Goal: Contribute content: Contribute content

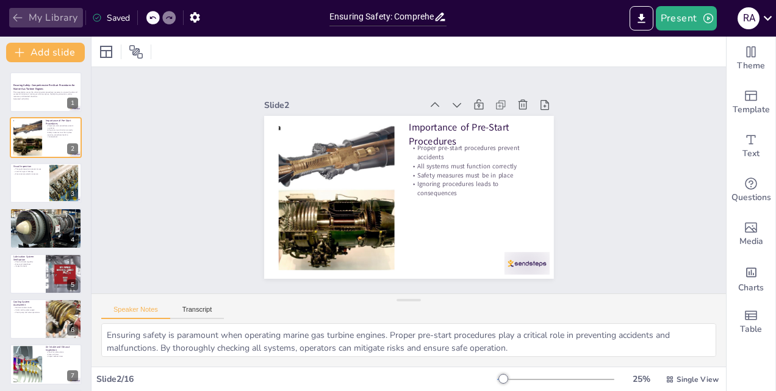
click at [16, 21] on icon "button" at bounding box center [18, 18] width 12 height 12
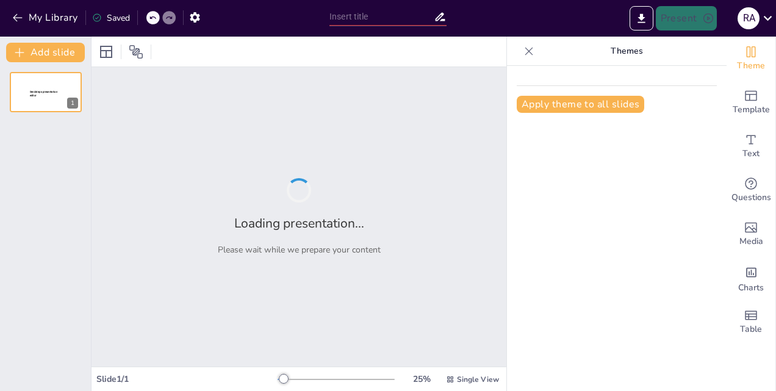
type input "Ensuring Safety: Comprehensive Pre-Start Procedures for Marine Gas Turbine Engi…"
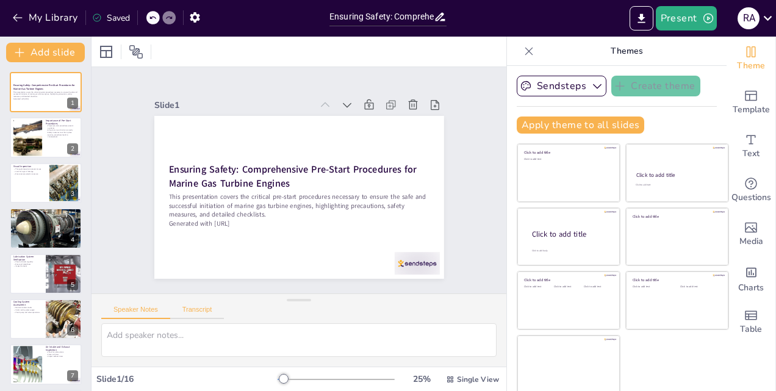
click at [201, 309] on button "Transcript" at bounding box center [197, 311] width 54 height 13
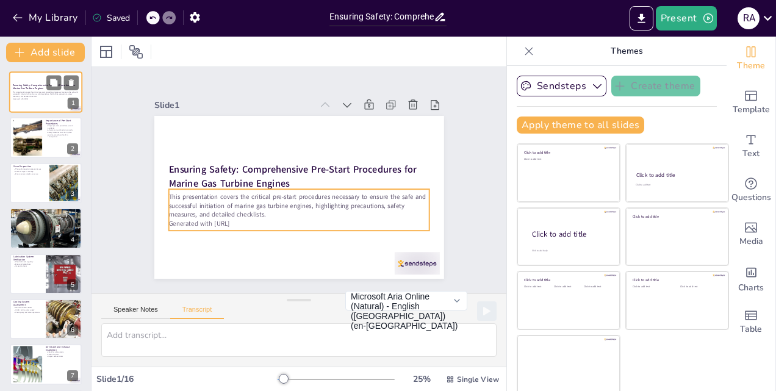
checkbox input "true"
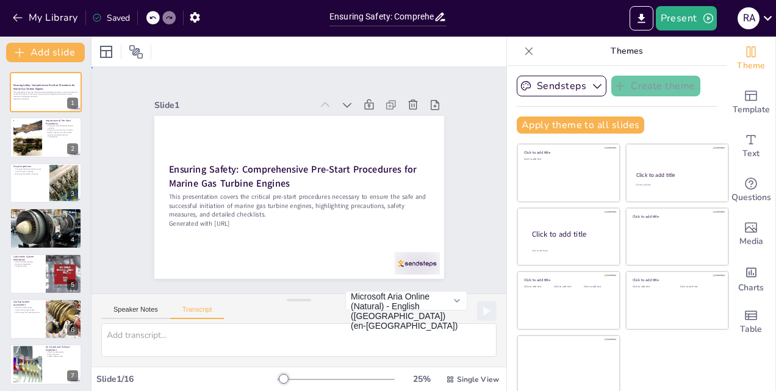
click at [223, 87] on div "Slide 1 Ensuring Safety: Comprehensive Pre-Start Procedures for Marine Gas Turb…" at bounding box center [298, 179] width 315 height 349
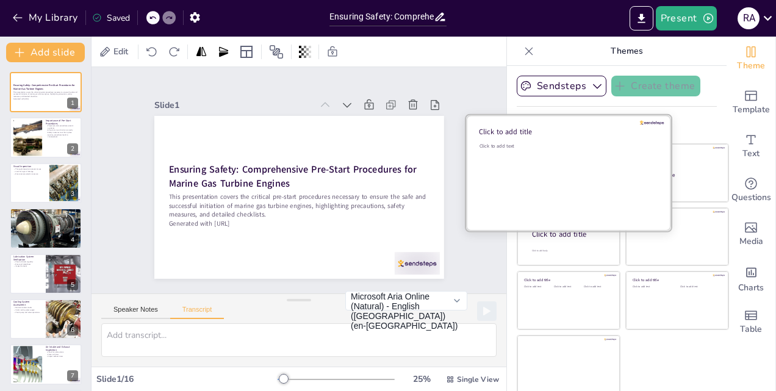
click at [554, 161] on div "Click to add text" at bounding box center [566, 181] width 174 height 76
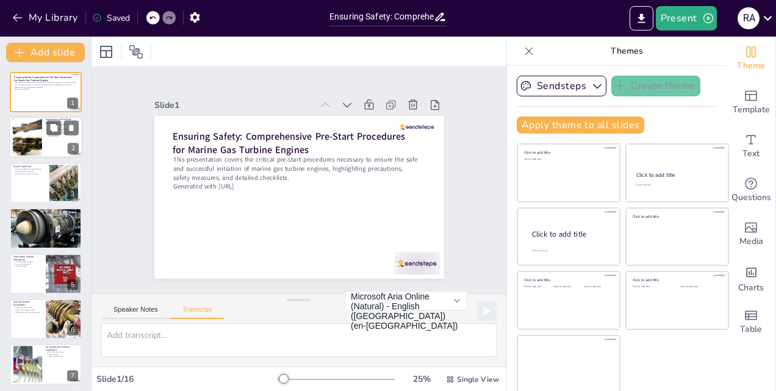
click at [76, 149] on div "2" at bounding box center [73, 148] width 11 height 11
checkbox input "true"
type textarea "Proper pre-start procedures are essential for preventing malfunctions, accident…"
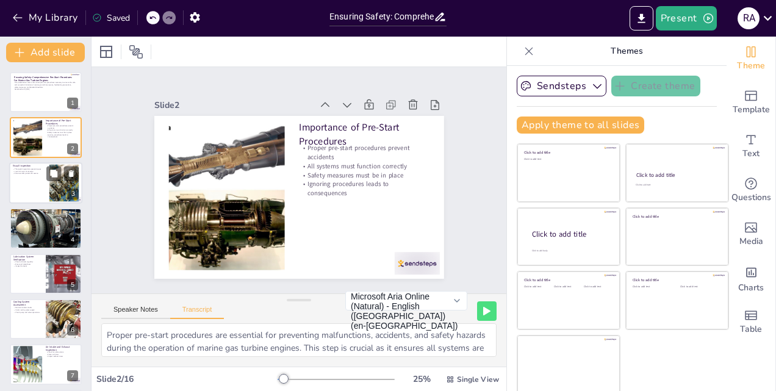
click at [74, 195] on div "3" at bounding box center [73, 193] width 11 height 11
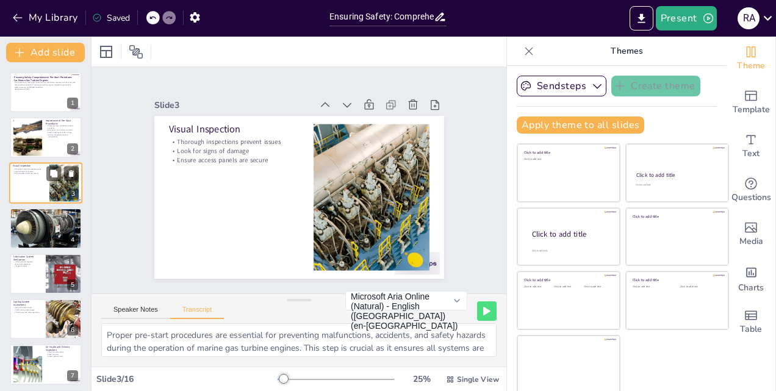
checkbox input "true"
type textarea "Conduct a thorough visual inspection of the GTE for signs of damage, leaks, or …"
click at [73, 284] on div "5" at bounding box center [73, 284] width 11 height 11
checkbox input "true"
type textarea "Check lubrication oil levels, ensure oil is clean, inspect for leaks or blockag…"
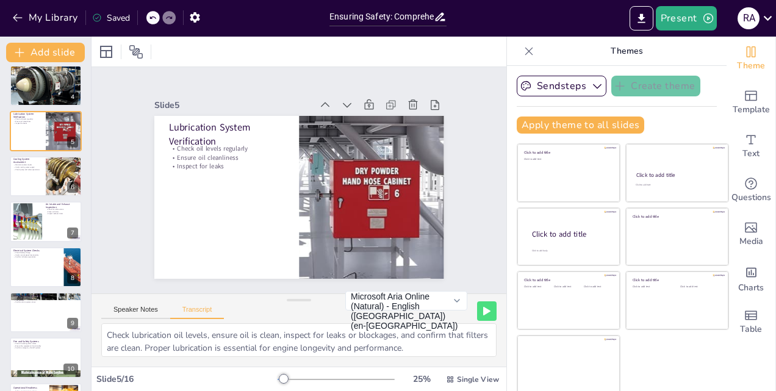
scroll to position [169, 0]
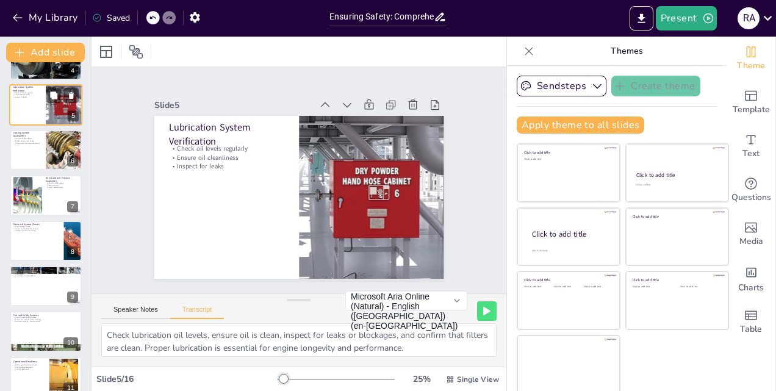
click at [74, 162] on div "6" at bounding box center [72, 160] width 11 height 11
checkbox input "true"
type textarea "Ensure coolant levels are within limits, verify cooling water supply, and check…"
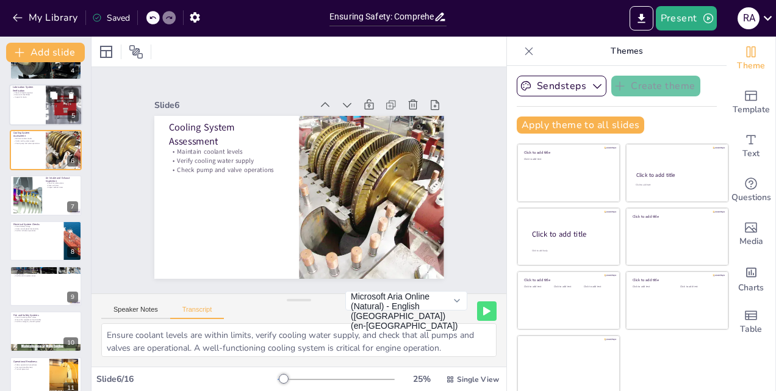
scroll to position [92, 0]
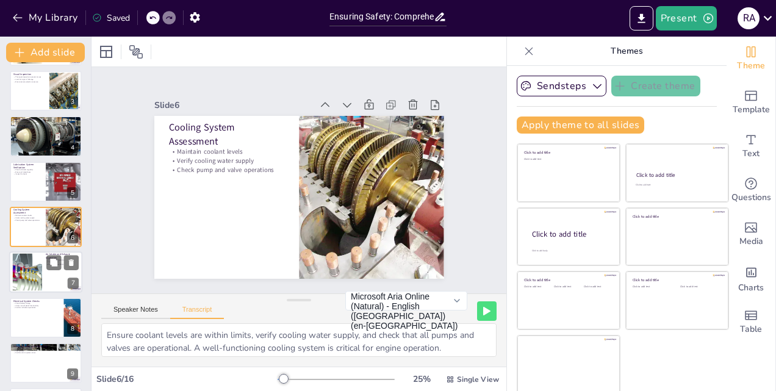
click at [73, 285] on div "7" at bounding box center [73, 283] width 11 height 11
checkbox input "true"
type textarea "Inspect air intake ducts for obstructions, ensure air filters are clean, and ch…"
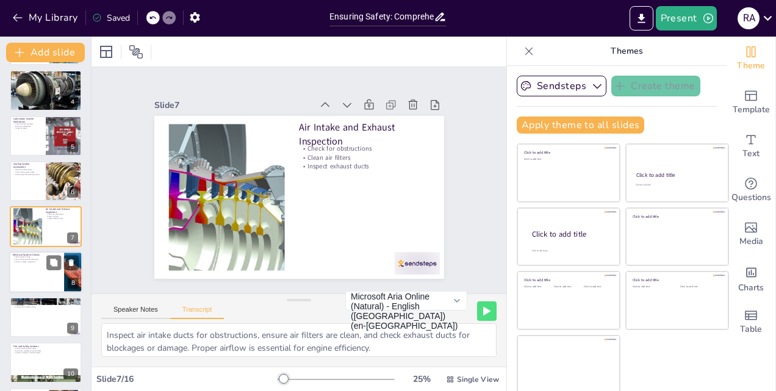
click at [74, 285] on div "8" at bounding box center [73, 282] width 11 height 11
checkbox input "true"
type textarea "Ensure batteries are charged, verify control panel functionality, and confirm t…"
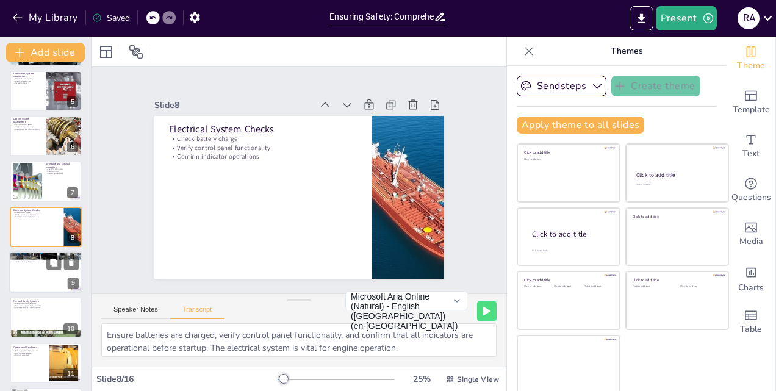
checkbox input "true"
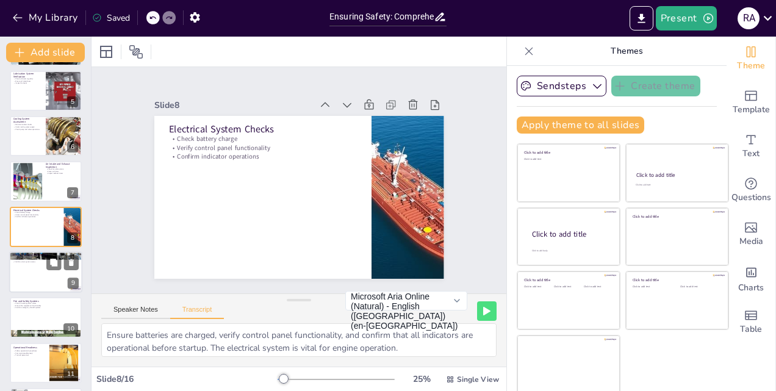
click at [74, 287] on div "9" at bounding box center [73, 283] width 11 height 11
checkbox input "true"
type textarea "Ensure all gauges, sensors, and monitoring devices are functioning correctly, a…"
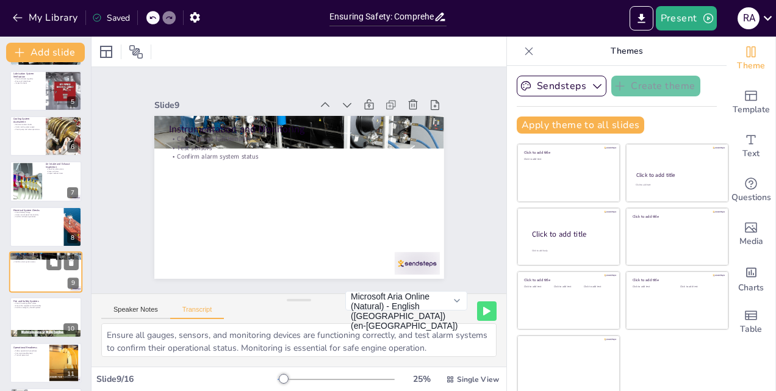
scroll to position [228, 0]
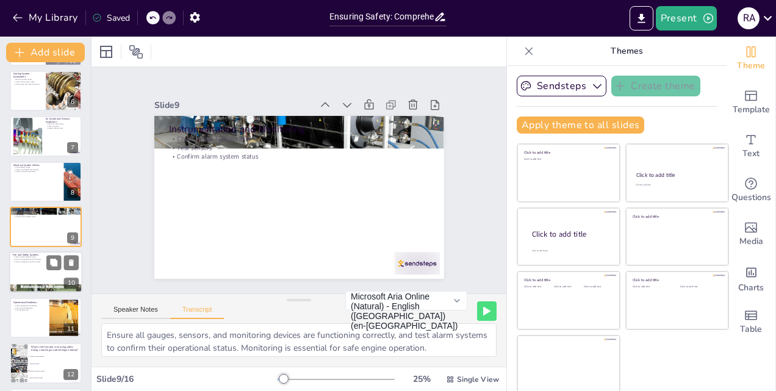
click at [74, 287] on div "10" at bounding box center [71, 283] width 15 height 11
checkbox input "true"
type textarea "Verify the presence and charge of fire extinguishers, ensure fire suppression s…"
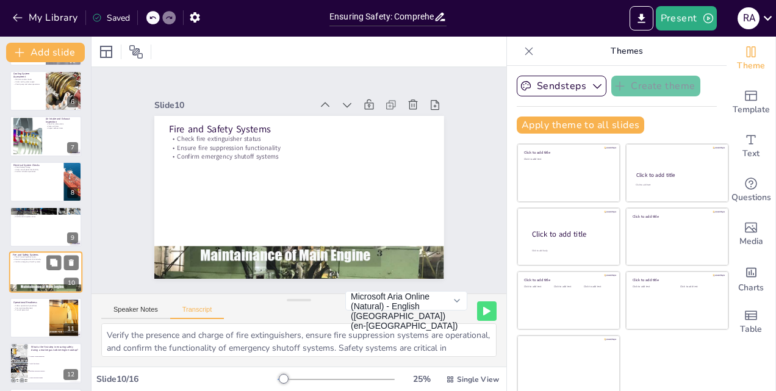
scroll to position [274, 0]
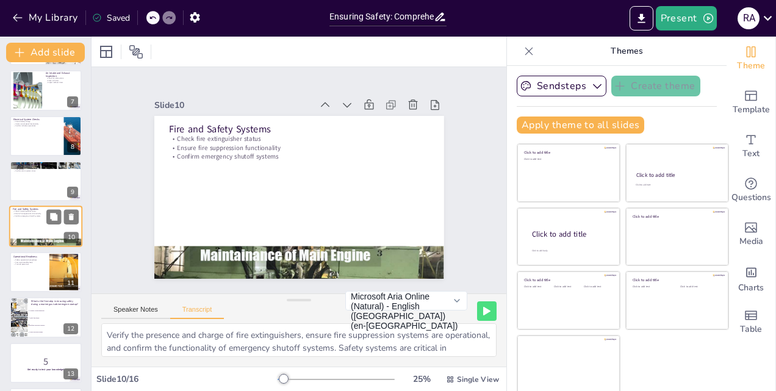
click at [74, 287] on div "11" at bounding box center [70, 282] width 15 height 11
checkbox input "true"
type textarea "Review manufacturer's operational procedures, ensure clear communication among …"
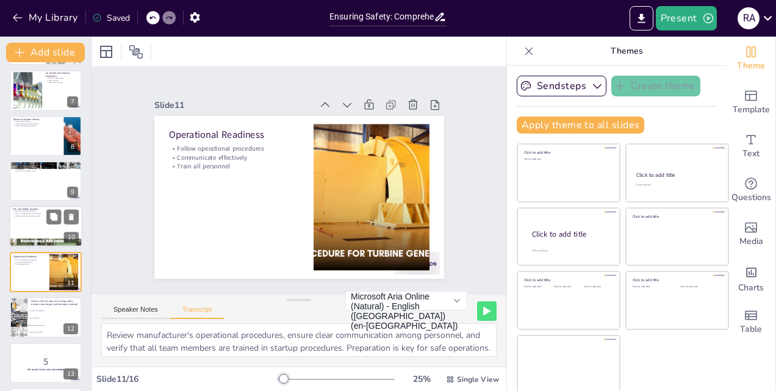
scroll to position [319, 0]
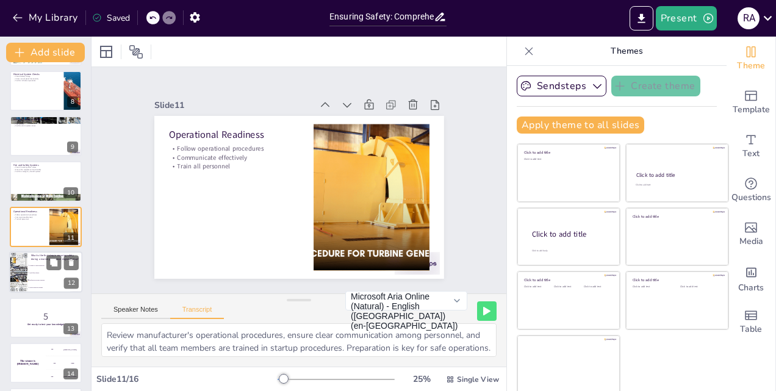
click at [74, 284] on div "12" at bounding box center [71, 283] width 15 height 11
checkbox input "true"
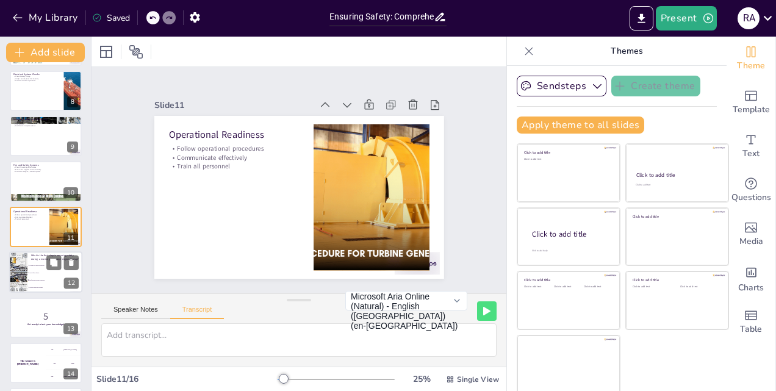
scroll to position [365, 0]
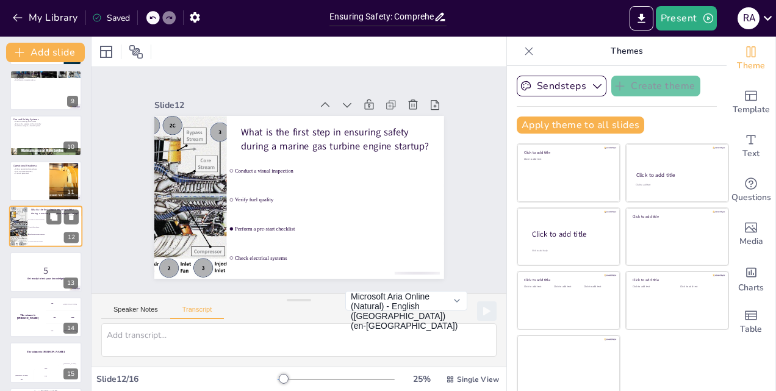
click at [74, 284] on div "13" at bounding box center [70, 282] width 15 height 11
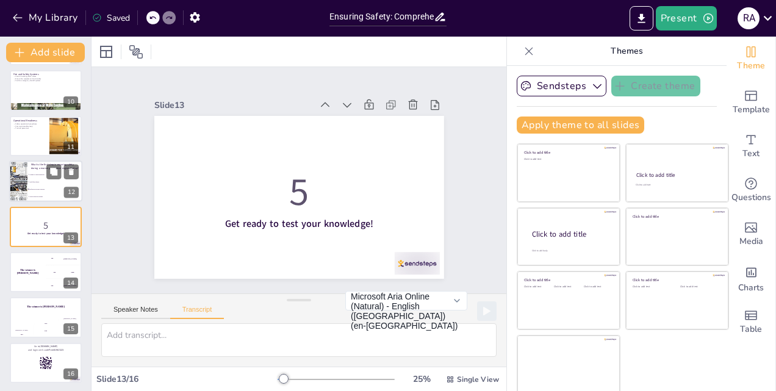
click at [74, 284] on div "14" at bounding box center [70, 282] width 15 height 11
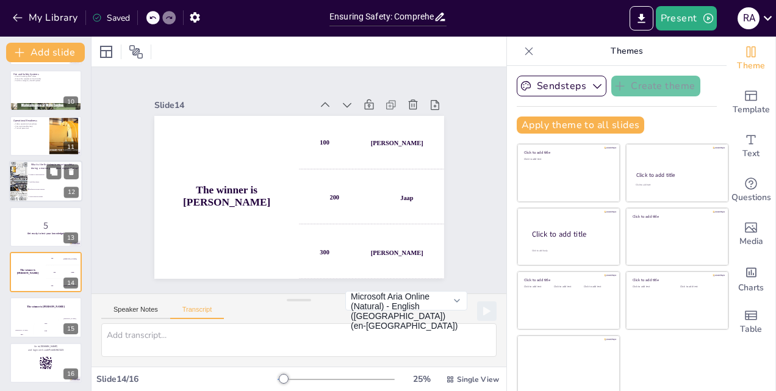
scroll to position [411, 0]
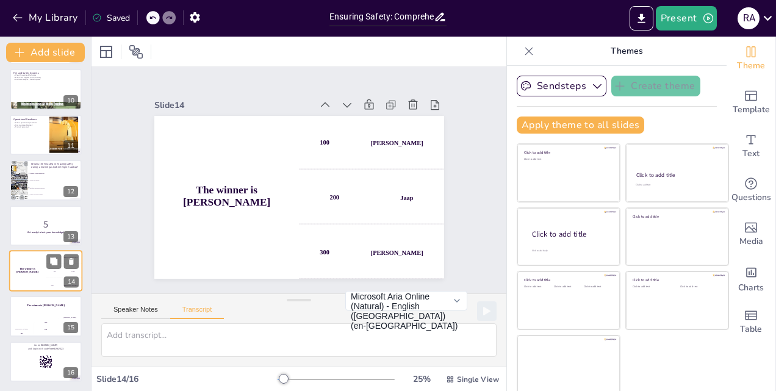
click at [75, 287] on div "14" at bounding box center [71, 281] width 15 height 11
click at [73, 283] on div "14" at bounding box center [71, 281] width 15 height 11
click at [74, 330] on div "The winner is Niels 🏆 Hasan 100 Jaap 200 Niels 300 15" at bounding box center [46, 315] width 75 height 42
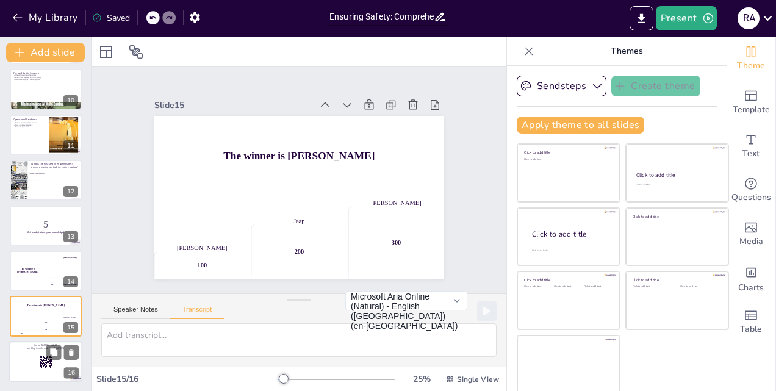
click at [73, 373] on div "16" at bounding box center [71, 372] width 15 height 11
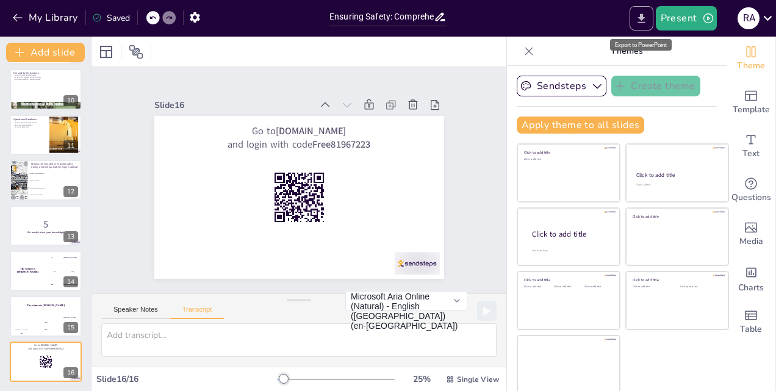
click at [647, 21] on icon "Export to PowerPoint" at bounding box center [641, 18] width 13 height 13
checkbox input "true"
click at [458, 28] on div "Present R A" at bounding box center [613, 18] width 323 height 24
click at [13, 15] on icon "button" at bounding box center [18, 18] width 12 height 12
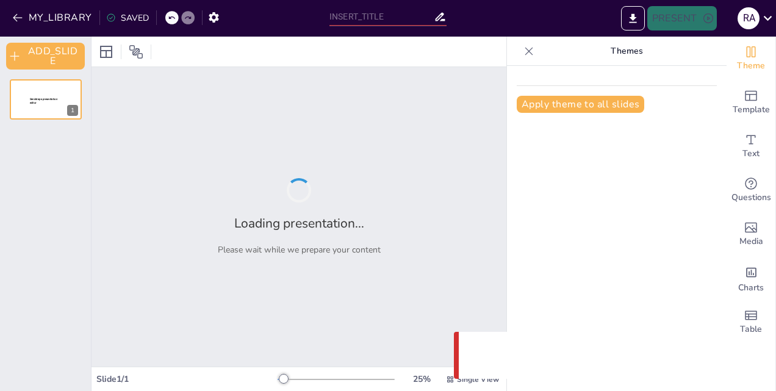
type input "Ensuring Safety: Comprehensive Pre-Start Procedures for Marine Gas Turbine Engi…"
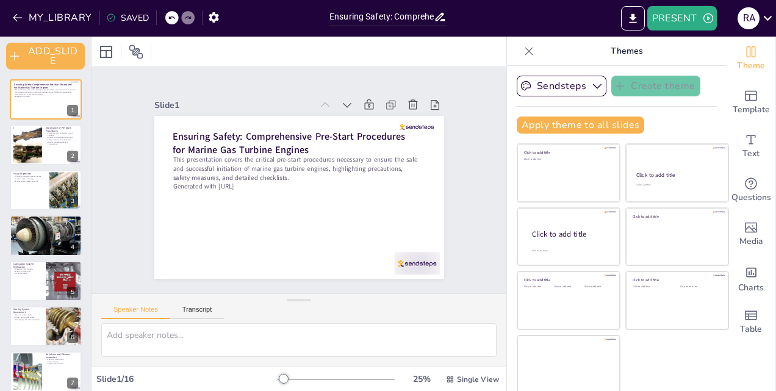
checkbox input "true"
click at [15, 14] on icon "button" at bounding box center [18, 18] width 12 height 12
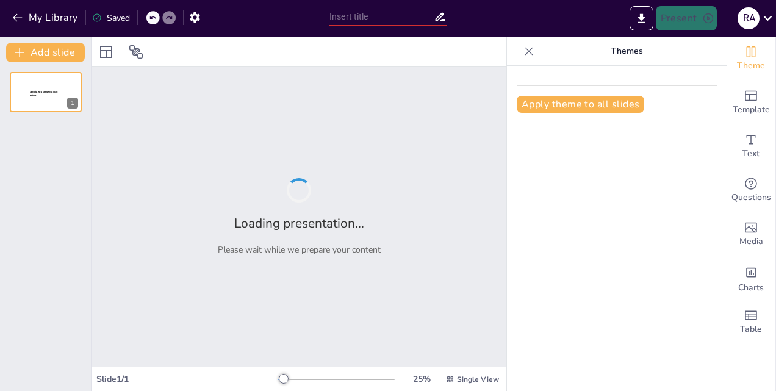
type input "**Understanding the Fundamentals: Stress, Strain, and Load Explained**"
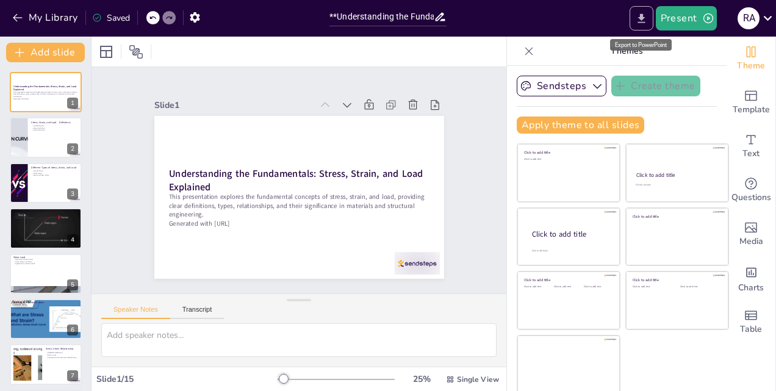
click at [644, 20] on icon "Export to PowerPoint" at bounding box center [641, 18] width 13 height 13
click at [13, 15] on icon "button" at bounding box center [18, 18] width 12 height 12
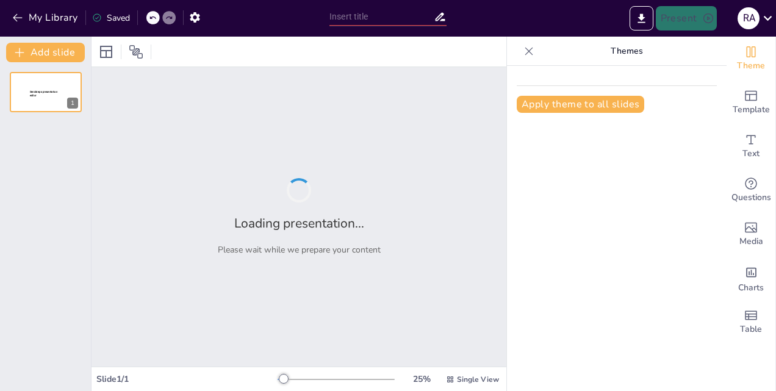
type input "Ensuring Safety: Comprehensive Pre-Start Procedures for Marine Gas Turbine Engi…"
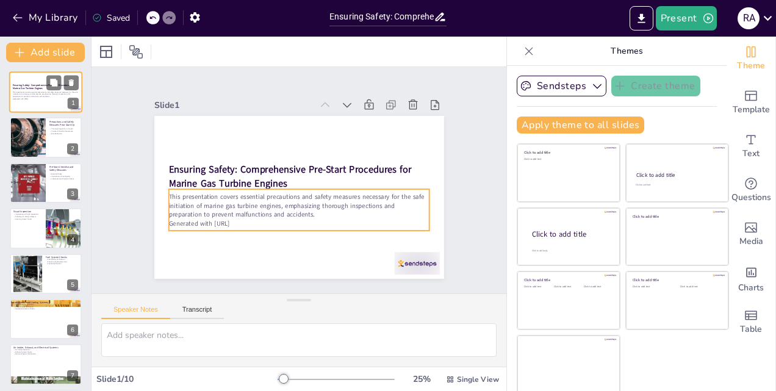
click at [48, 98] on p "Generated with [URL]" at bounding box center [46, 99] width 66 height 2
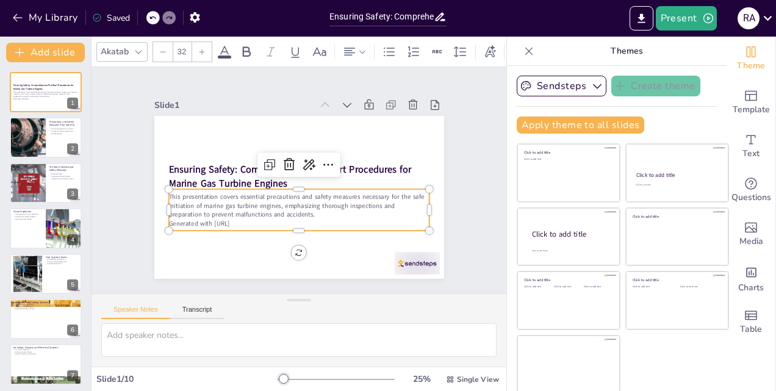
click at [263, 226] on div "Ensuring Safety: Comprehensive Pre-Start Procedures for Marine Gas Turbine Engi…" at bounding box center [293, 196] width 326 height 244
click at [321, 181] on icon at bounding box center [329, 191] width 21 height 21
click at [307, 163] on icon at bounding box center [315, 170] width 16 height 15
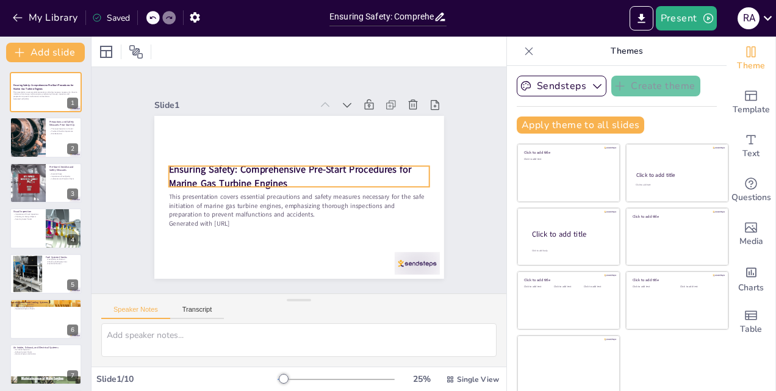
click at [335, 171] on strong "Ensuring Safety: Comprehensive Pre-Start Procedures for Marine Gas Turbine Engi…" at bounding box center [290, 168] width 243 height 63
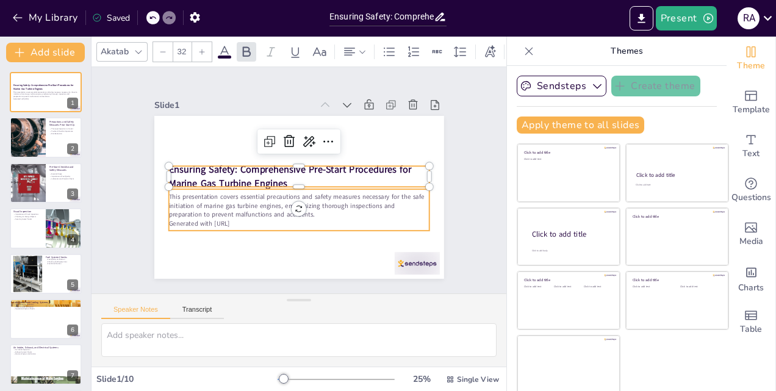
click at [280, 219] on p "Generated with Sendsteps.ai" at bounding box center [280, 220] width 241 height 114
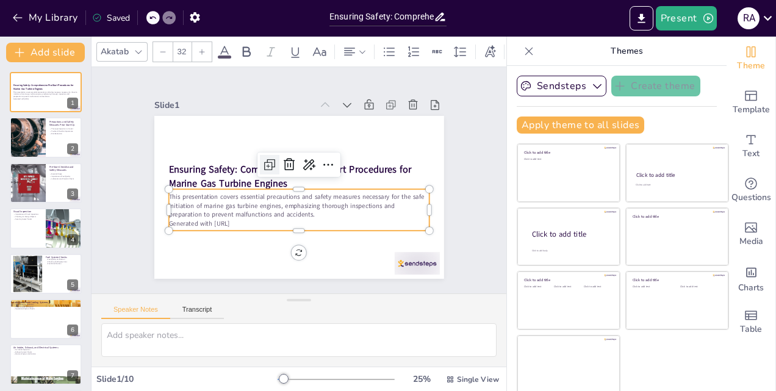
click at [277, 155] on icon at bounding box center [279, 152] width 5 height 5
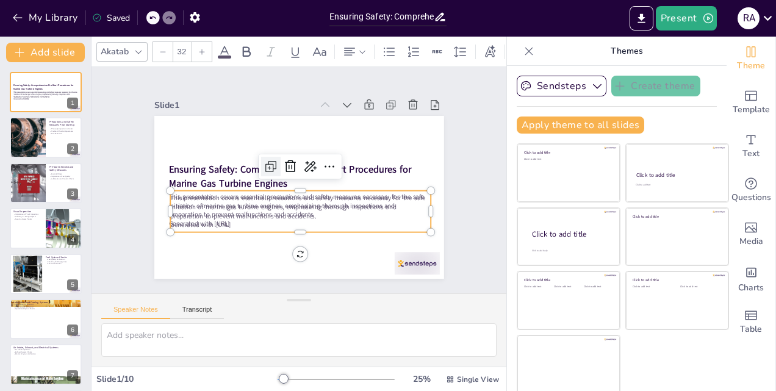
click at [318, 164] on icon at bounding box center [328, 172] width 21 height 21
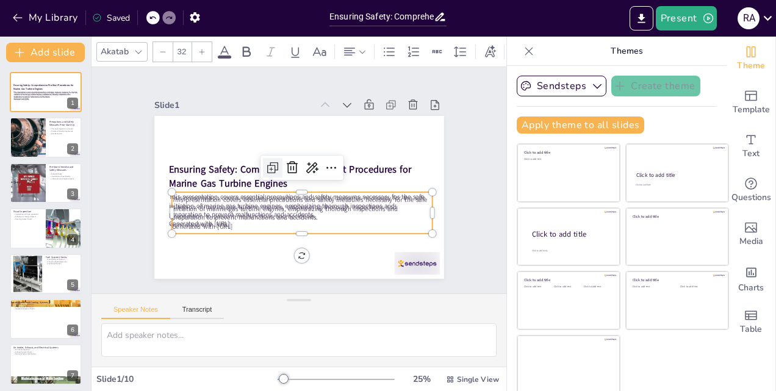
click at [274, 165] on icon at bounding box center [284, 154] width 21 height 21
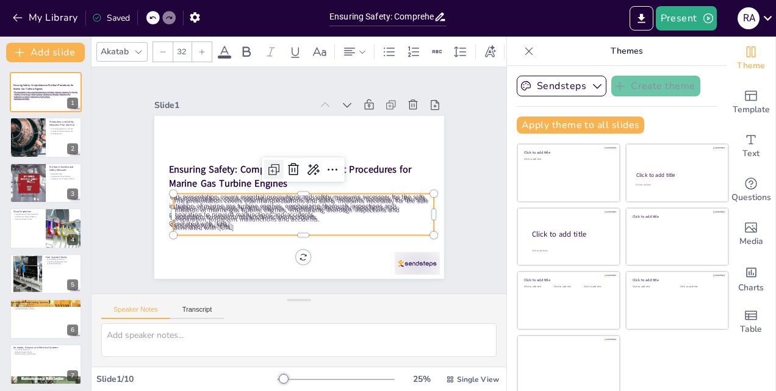
click at [273, 165] on icon at bounding box center [283, 158] width 20 height 20
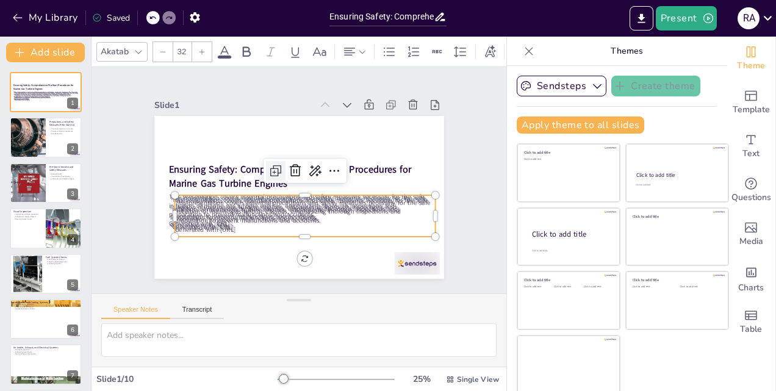
click at [275, 165] on icon at bounding box center [285, 159] width 21 height 21
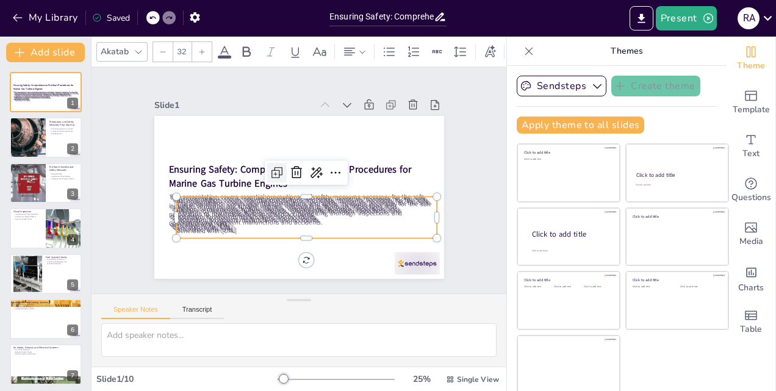
click at [273, 165] on icon at bounding box center [283, 164] width 20 height 20
type input "32"
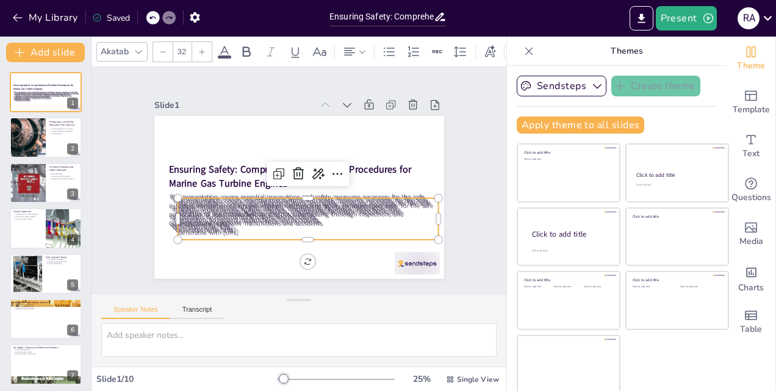
click at [154, 21] on icon at bounding box center [152, 17] width 7 height 7
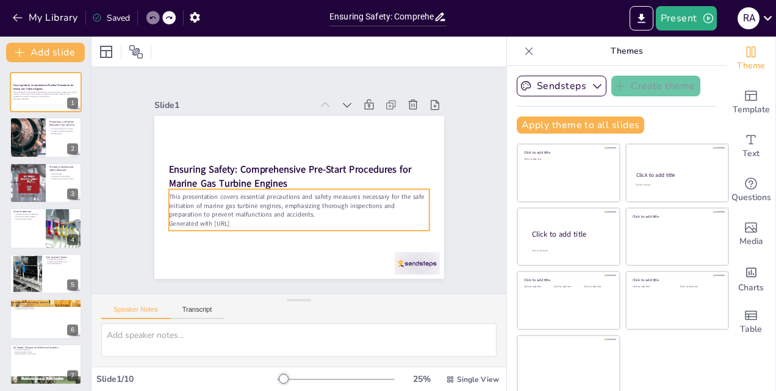
click at [235, 202] on p "This presentation covers essential precautions and safety measures necessary fo…" at bounding box center [285, 202] width 239 height 154
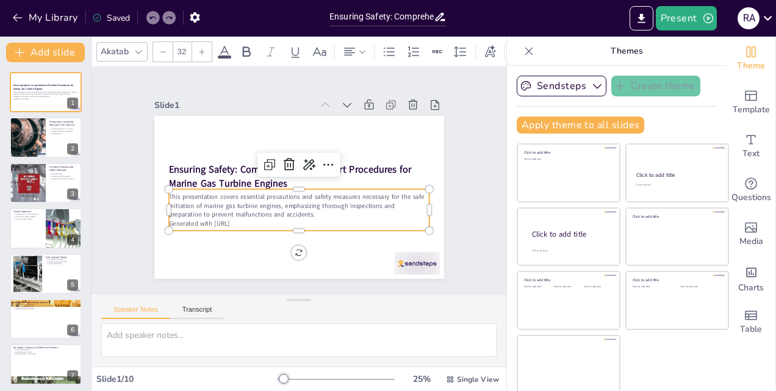
click at [200, 48] on icon at bounding box center [201, 51] width 7 height 7
click at [203, 49] on icon at bounding box center [201, 51] width 7 height 7
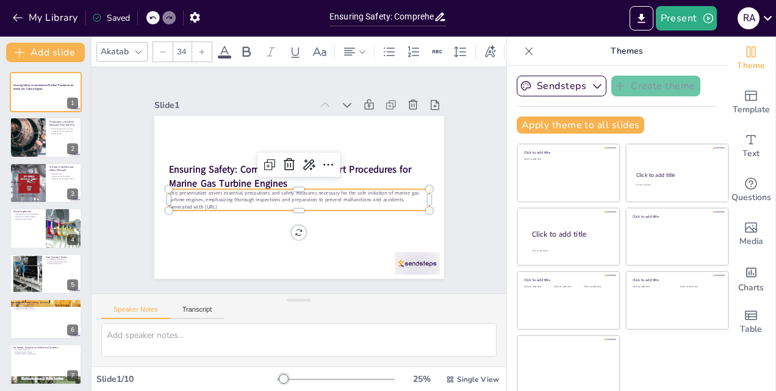
click at [203, 49] on icon at bounding box center [201, 51] width 7 height 7
click at [203, 48] on icon at bounding box center [201, 51] width 7 height 7
click at [160, 48] on icon at bounding box center [162, 51] width 7 height 7
click at [151, 20] on icon at bounding box center [152, 17] width 7 height 7
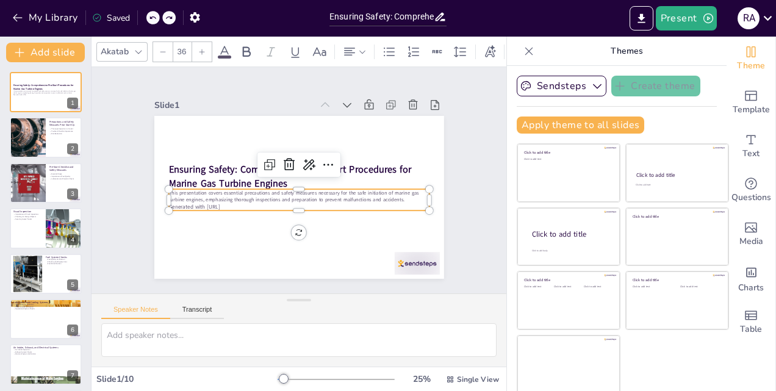
click at [152, 20] on icon at bounding box center [152, 17] width 7 height 7
click at [151, 18] on icon at bounding box center [152, 17] width 6 height 3
click at [152, 20] on icon at bounding box center [152, 17] width 7 height 7
click at [152, 20] on div "My Library Saved" at bounding box center [103, 17] width 206 height 22
click at [152, 20] on icon at bounding box center [152, 17] width 7 height 7
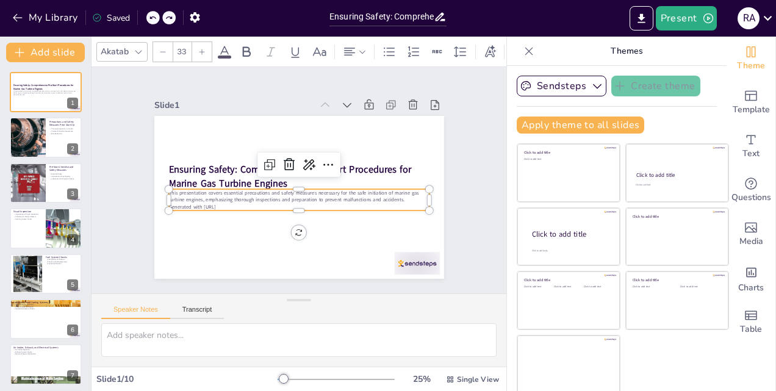
click at [152, 21] on icon at bounding box center [152, 17] width 7 height 7
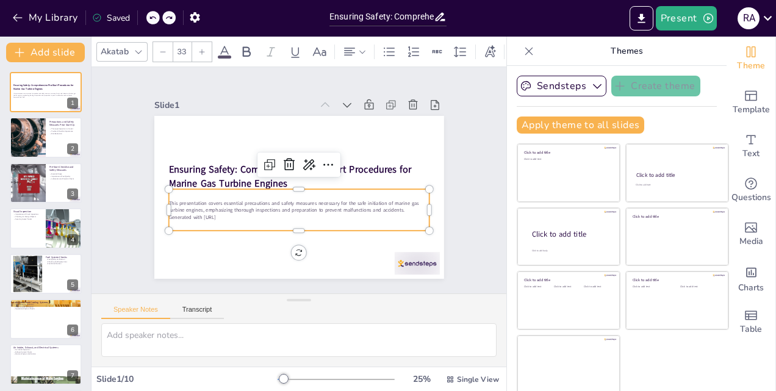
click at [152, 21] on icon at bounding box center [152, 17] width 7 height 7
type input "32"
click at [152, 21] on icon at bounding box center [152, 17] width 7 height 7
click at [257, 221] on p "Generated with Sendsteps.ai" at bounding box center [269, 212] width 199 height 181
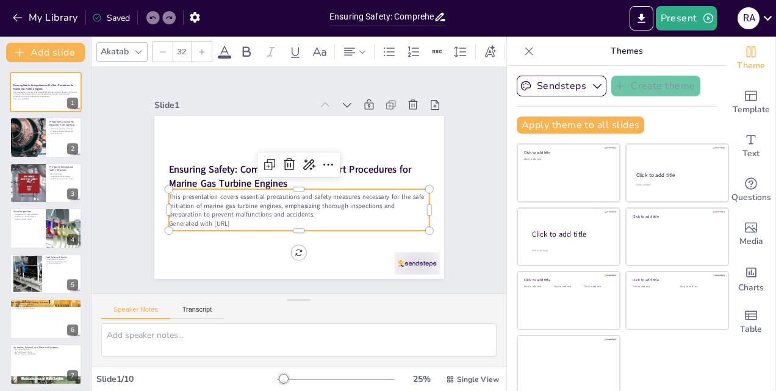
click at [249, 218] on p "Generated with Sendsteps.ai" at bounding box center [273, 215] width 216 height 160
click at [302, 159] on icon at bounding box center [310, 163] width 16 height 16
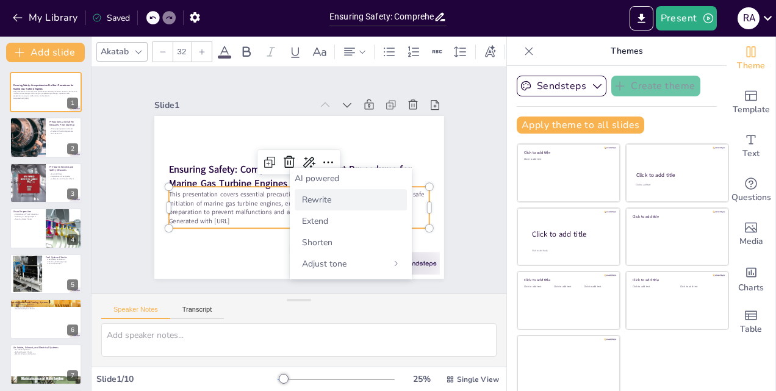
click at [319, 198] on span "Rewrite" at bounding box center [316, 200] width 29 height 12
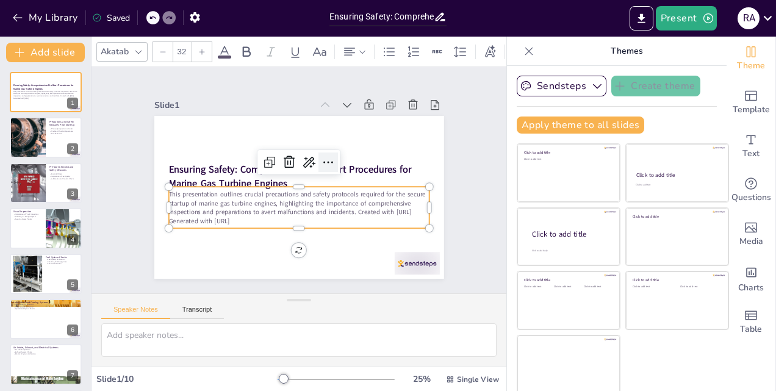
click at [328, 180] on div at bounding box center [330, 193] width 27 height 27
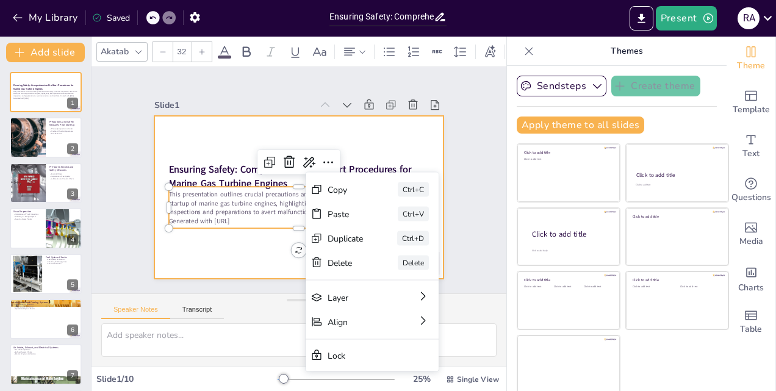
click at [253, 248] on div at bounding box center [293, 196] width 326 height 244
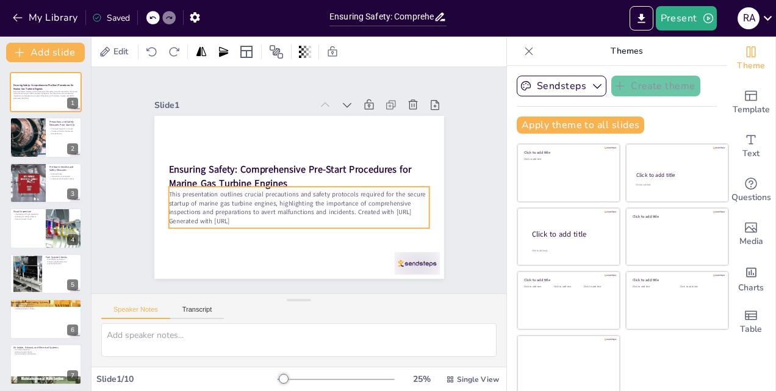
click at [248, 216] on p "This presentation outlines crucial precautions and safety protocols required fo…" at bounding box center [296, 203] width 262 height 54
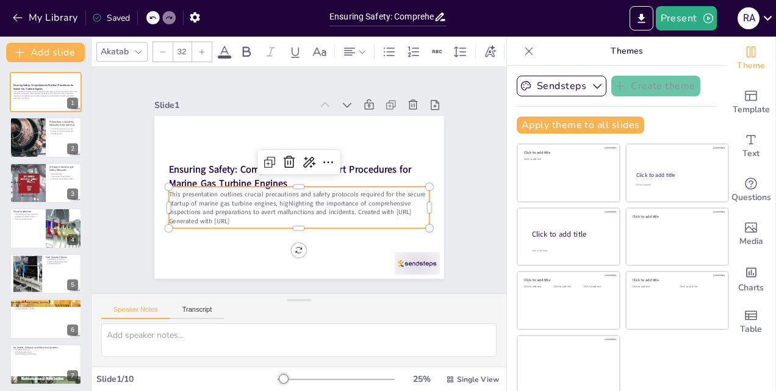
click at [249, 216] on p "This presentation outlines crucial precautions and safety protocols required fo…" at bounding box center [289, 201] width 249 height 130
click at [248, 216] on p "This presentation outlines crucial precautions and safety protocols required fo…" at bounding box center [291, 202] width 256 height 106
click at [246, 219] on p "Generated with Sendsteps.ai" at bounding box center [290, 220] width 257 height 63
click at [251, 219] on p "Generated with Sendsteps.ai" at bounding box center [295, 220] width 260 height 37
click at [251, 219] on p "Generated with Sendsteps.ai" at bounding box center [278, 215] width 230 height 138
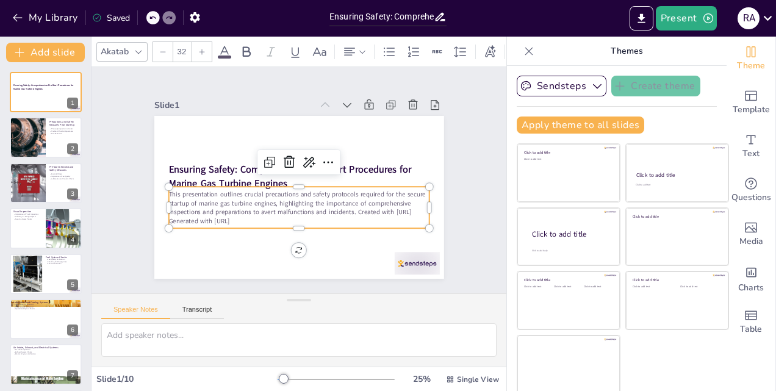
click at [251, 219] on p "Generated with Sendsteps.ai" at bounding box center [270, 149] width 199 height 181
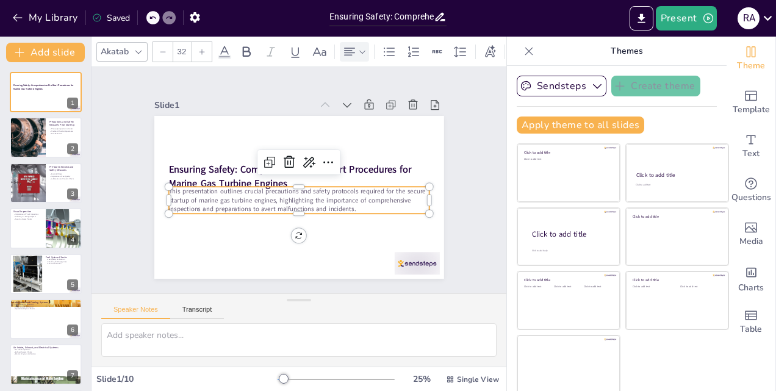
click at [363, 48] on icon at bounding box center [362, 52] width 9 height 9
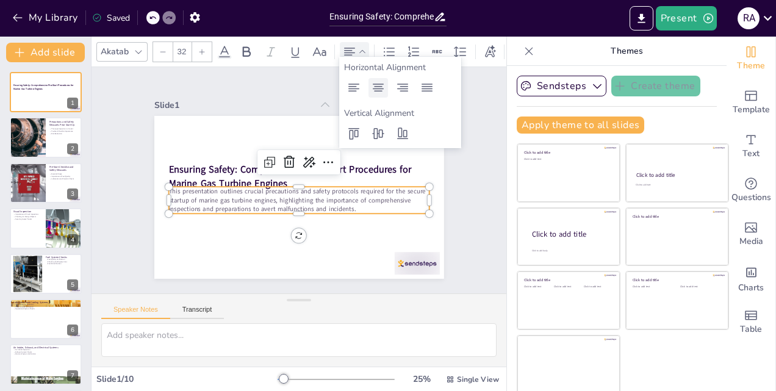
click at [382, 88] on icon at bounding box center [378, 87] width 15 height 15
click at [378, 135] on icon at bounding box center [378, 133] width 12 height 11
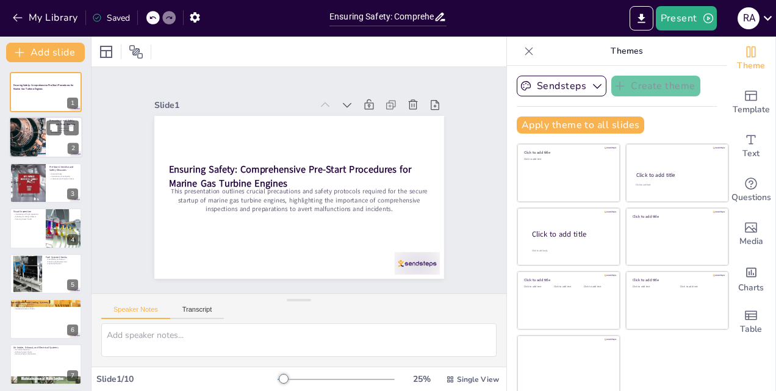
click at [72, 149] on div "2" at bounding box center [73, 148] width 11 height 11
type textarea "A thorough inspection is vital to ensure that the marine gas turbine engine is …"
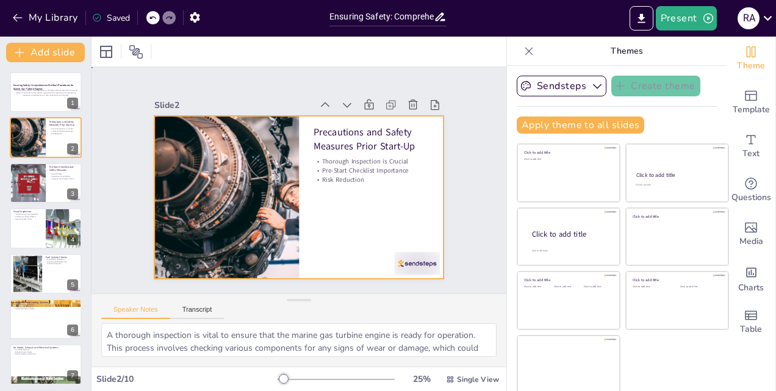
click at [350, 180] on div at bounding box center [286, 192] width 315 height 324
click at [431, 238] on icon at bounding box center [439, 246] width 17 height 17
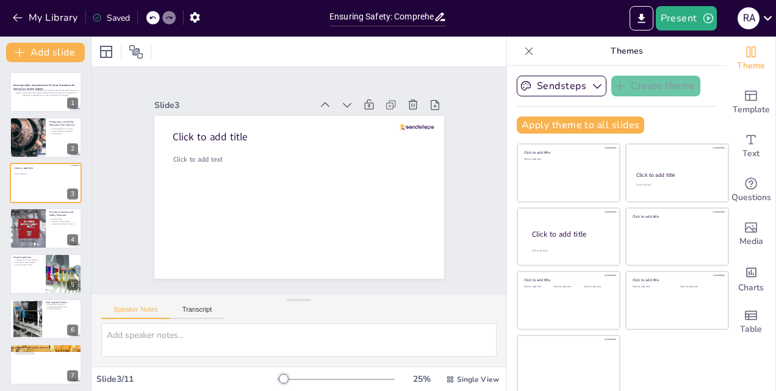
click at [155, 19] on icon at bounding box center [152, 17] width 7 height 7
click at [154, 18] on icon at bounding box center [152, 17] width 7 height 7
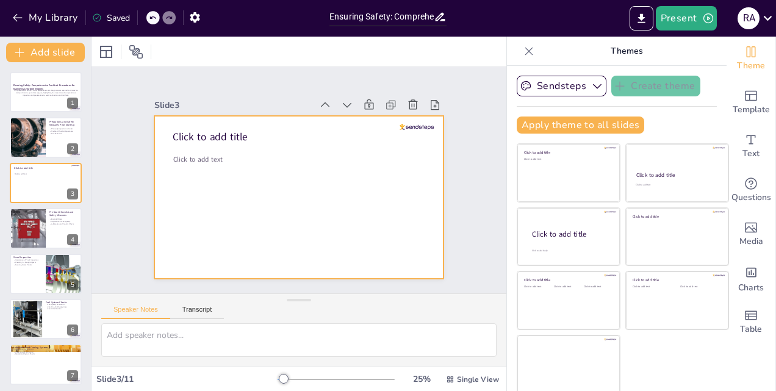
drag, startPoint x: 50, startPoint y: 181, endPoint x: 369, endPoint y: 207, distance: 319.9
click at [369, 207] on div at bounding box center [293, 196] width 326 height 244
click at [38, 188] on div at bounding box center [45, 182] width 73 height 41
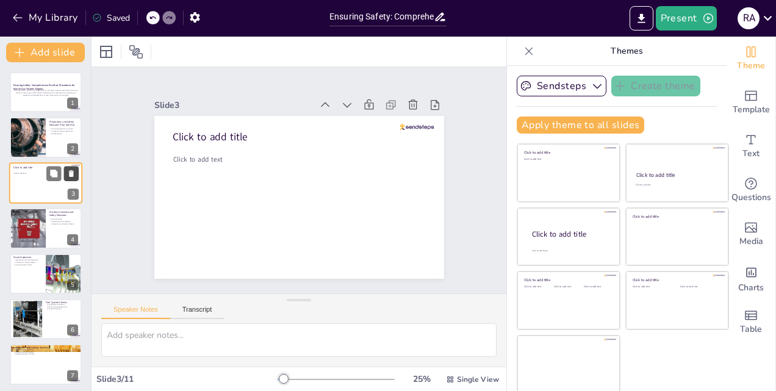
click at [77, 173] on button at bounding box center [71, 173] width 15 height 15
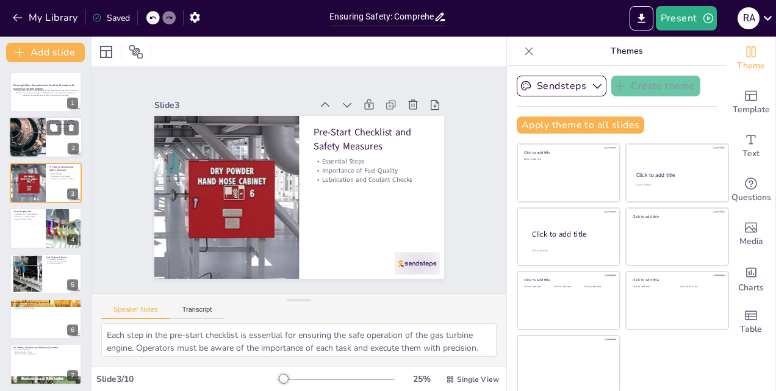
click at [44, 140] on div at bounding box center [27, 137] width 73 height 41
type textarea "A thorough inspection is vital to ensure that the marine gas turbine engine is …"
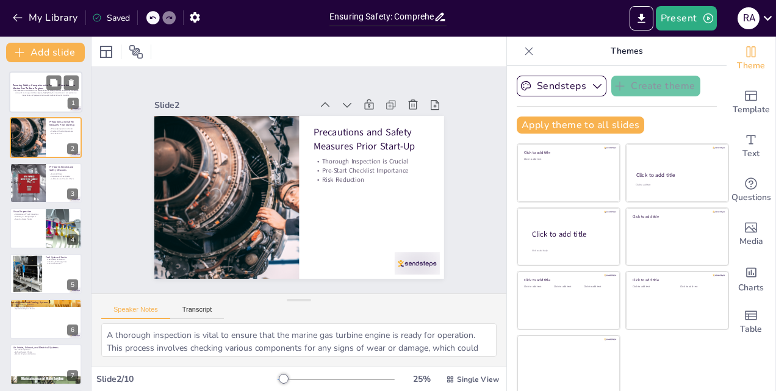
click at [41, 98] on div at bounding box center [45, 91] width 73 height 41
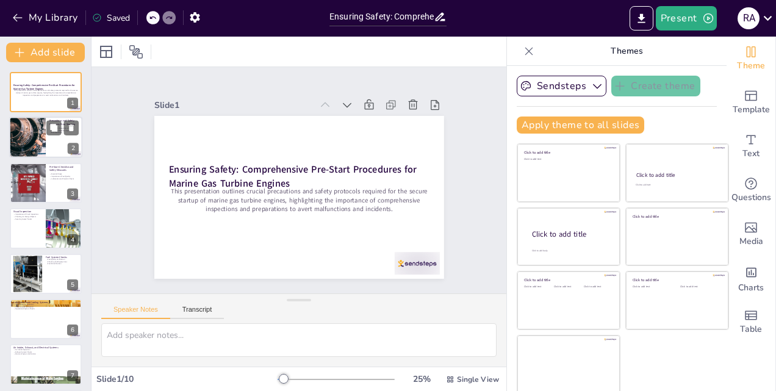
click at [48, 144] on div at bounding box center [45, 137] width 73 height 41
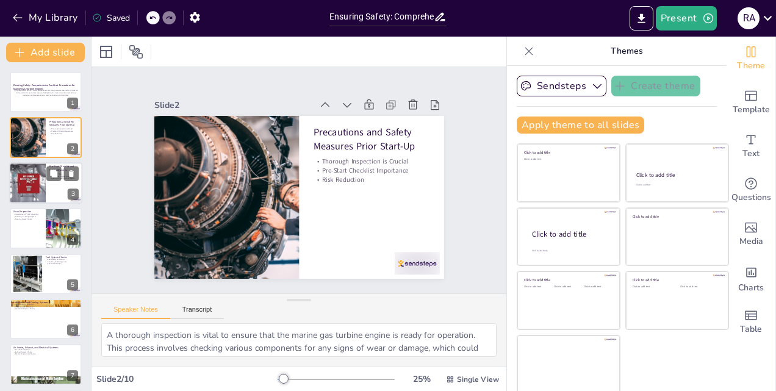
click at [55, 193] on div at bounding box center [45, 182] width 73 height 41
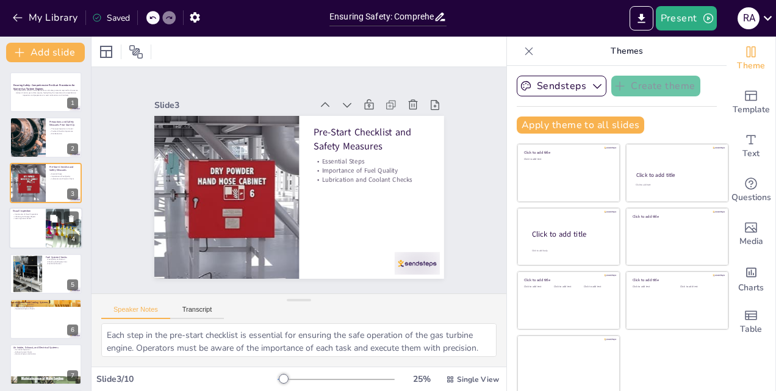
click at [46, 229] on div at bounding box center [64, 227] width 77 height 41
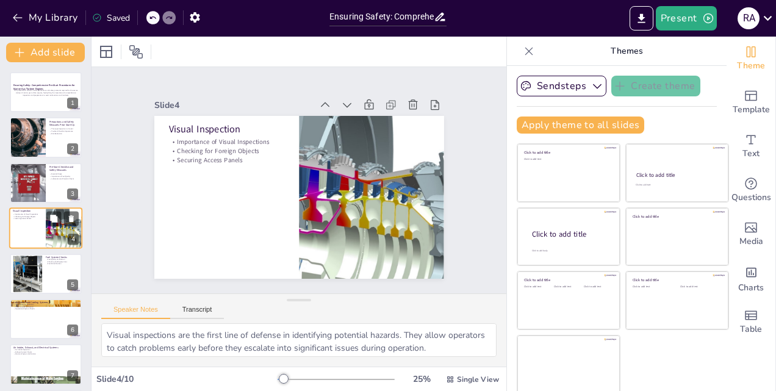
scroll to position [1, 0]
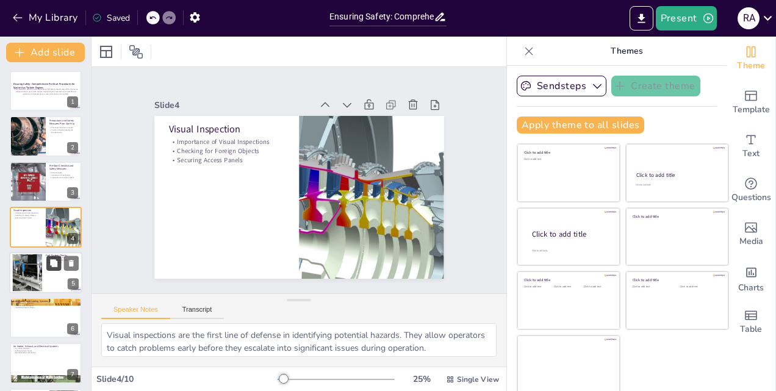
click at [56, 265] on icon at bounding box center [53, 262] width 7 height 7
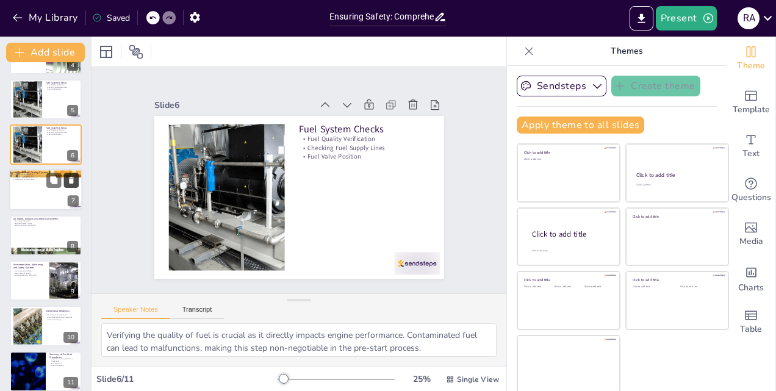
scroll to position [184, 0]
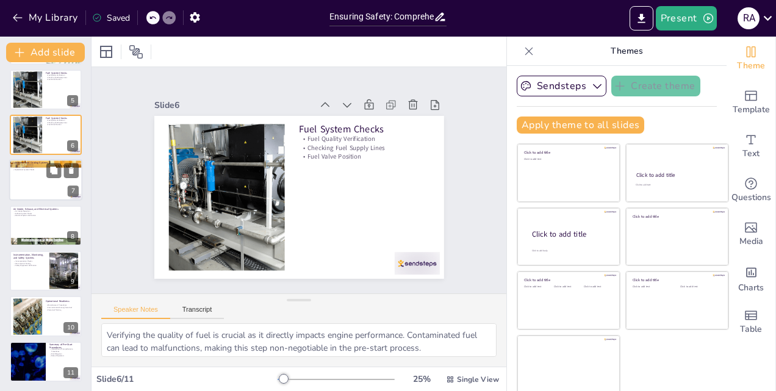
click at [49, 177] on div at bounding box center [45, 180] width 73 height 41
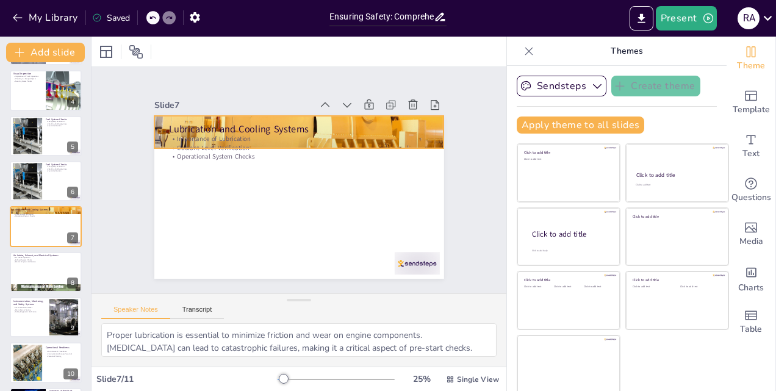
click at [383, 119] on div at bounding box center [255, 200] width 256 height 326
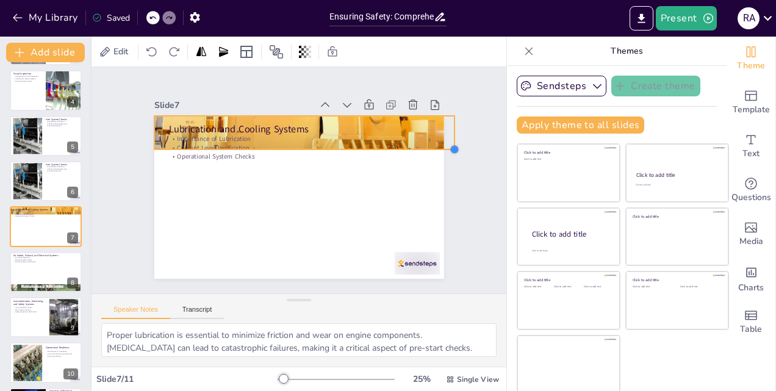
drag, startPoint x: 432, startPoint y: 141, endPoint x: 414, endPoint y: 143, distance: 18.3
click at [414, 143] on div "Lubrication and Cooling Systems Importance of Lubrication Coolant Level Verific…" at bounding box center [289, 194] width 330 height 302
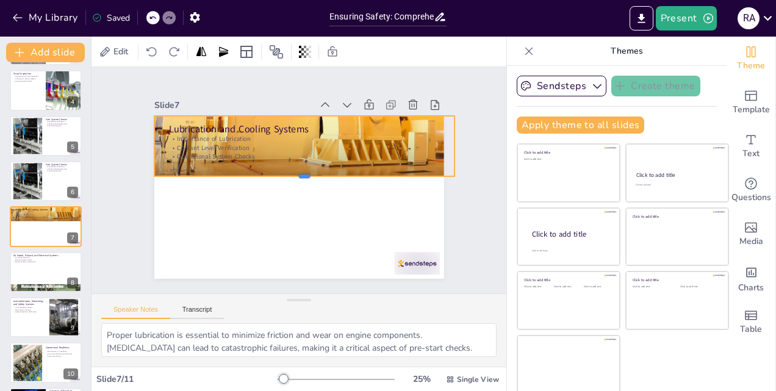
drag, startPoint x: 302, startPoint y: 144, endPoint x: 314, endPoint y: 171, distance: 29.2
click at [314, 171] on div at bounding box center [294, 183] width 230 height 208
drag, startPoint x: 445, startPoint y: 143, endPoint x: 430, endPoint y: 143, distance: 14.6
click at [434, 163] on div at bounding box center [448, 193] width 28 height 60
click at [346, 102] on icon at bounding box center [356, 112] width 21 height 21
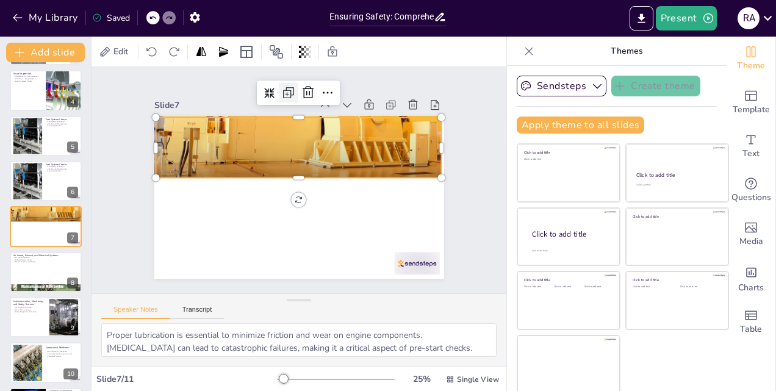
click at [377, 180] on icon at bounding box center [385, 188] width 17 height 17
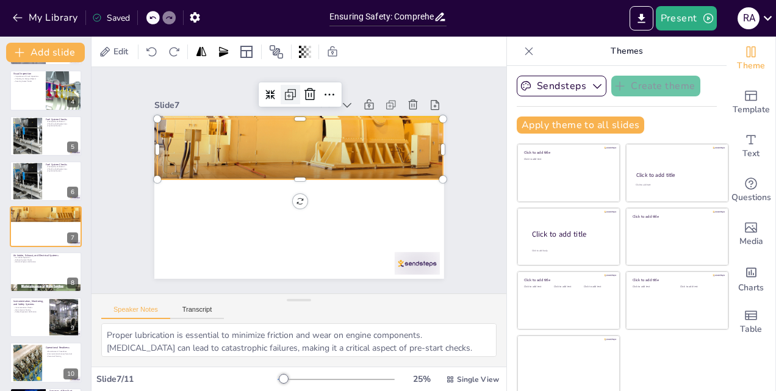
click at [227, 144] on icon at bounding box center [217, 154] width 20 height 20
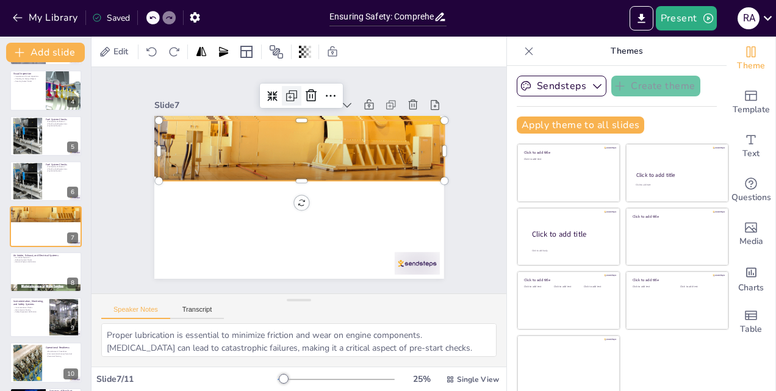
click at [352, 115] on icon at bounding box center [362, 125] width 21 height 21
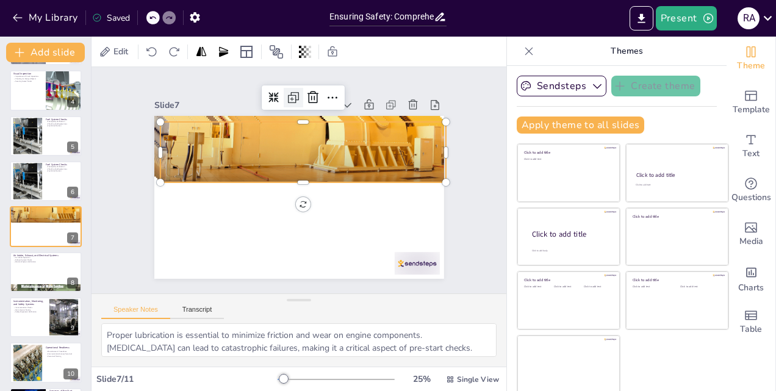
click at [353, 230] on icon at bounding box center [358, 235] width 10 height 10
click at [325, 96] on icon at bounding box center [335, 106] width 20 height 20
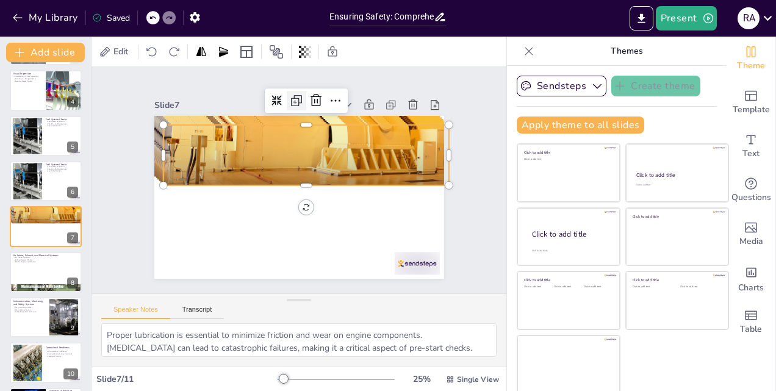
click at [330, 101] on div at bounding box center [343, 114] width 27 height 27
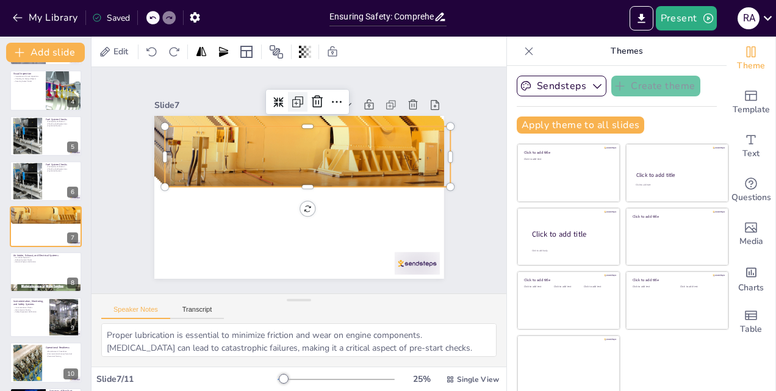
click at [337, 107] on div at bounding box center [350, 120] width 27 height 27
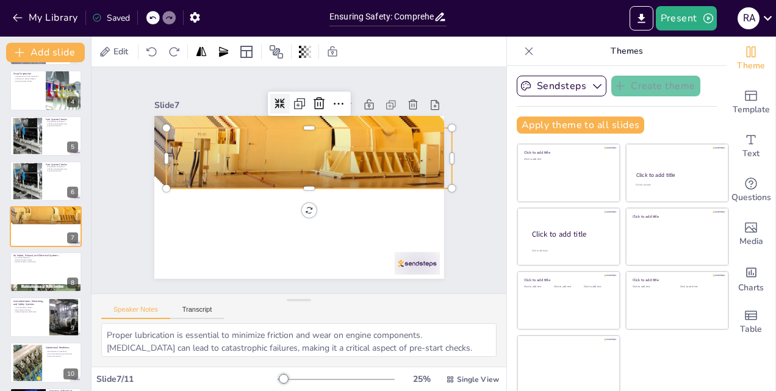
click at [279, 91] on div at bounding box center [287, 101] width 21 height 21
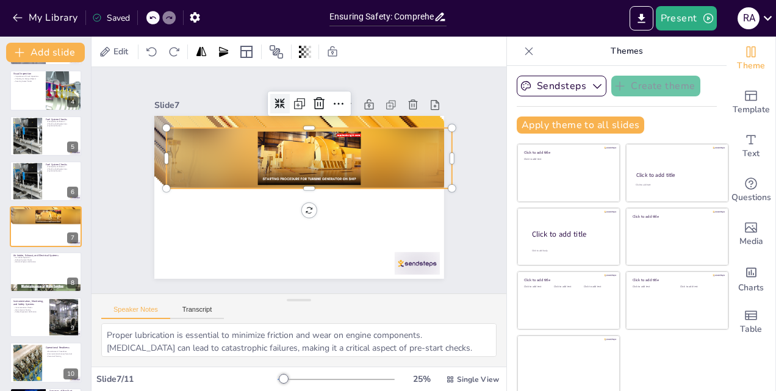
click at [292, 91] on div at bounding box center [304, 101] width 24 height 24
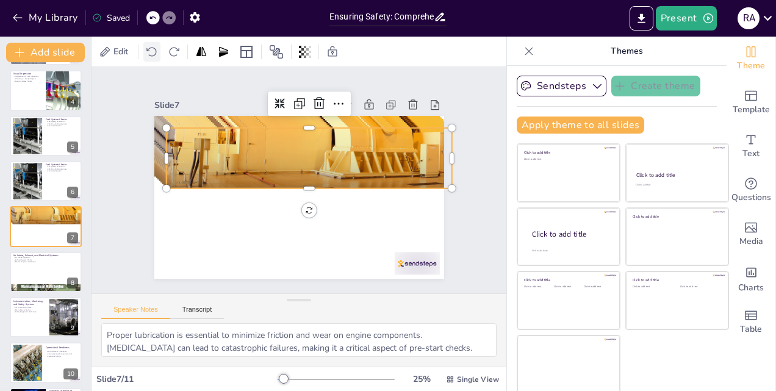
click at [154, 54] on icon at bounding box center [152, 52] width 12 height 12
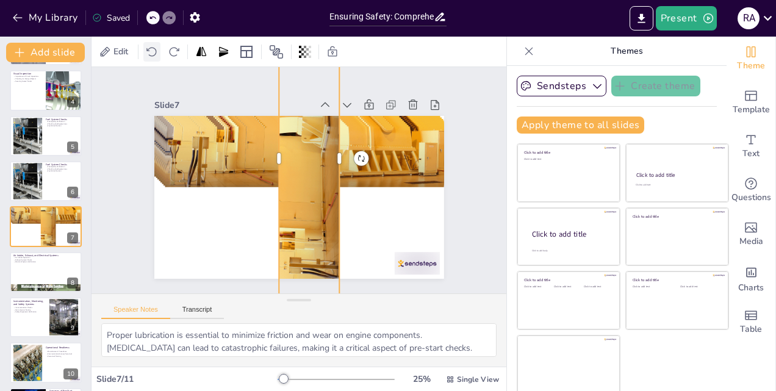
click at [154, 53] on icon at bounding box center [152, 52] width 12 height 12
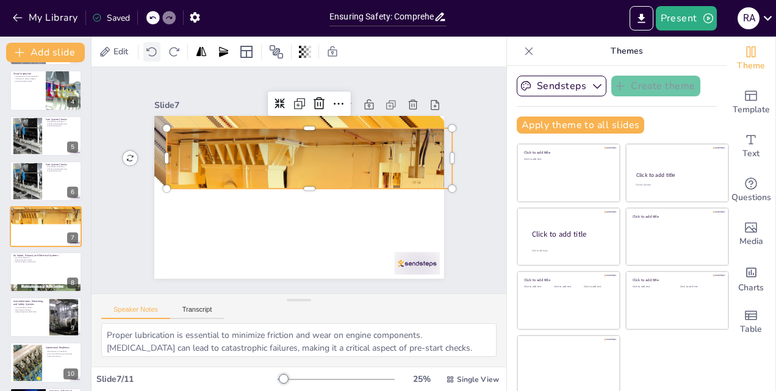
click at [154, 53] on icon at bounding box center [152, 52] width 12 height 12
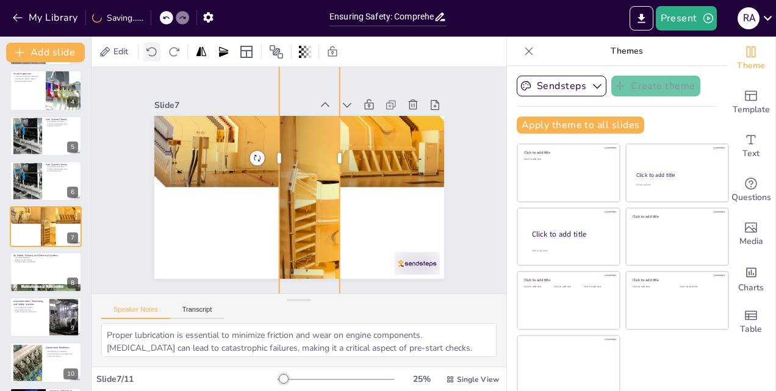
click at [151, 52] on icon at bounding box center [152, 52] width 12 height 12
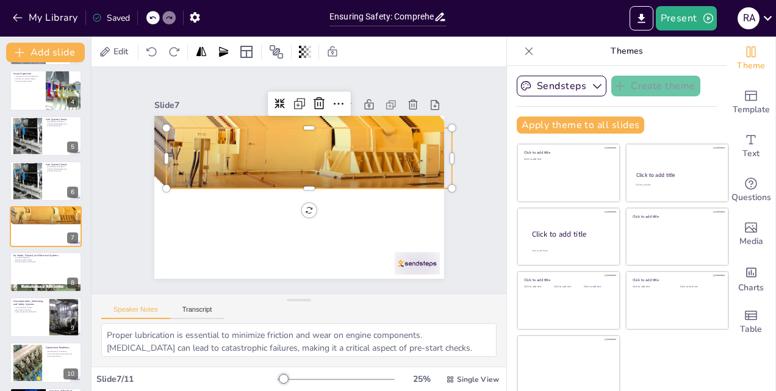
click at [152, 21] on icon at bounding box center [152, 17] width 7 height 7
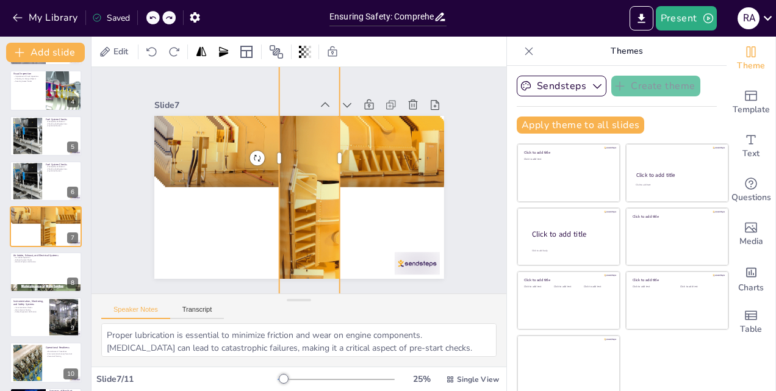
click at [152, 21] on icon at bounding box center [152, 17] width 7 height 7
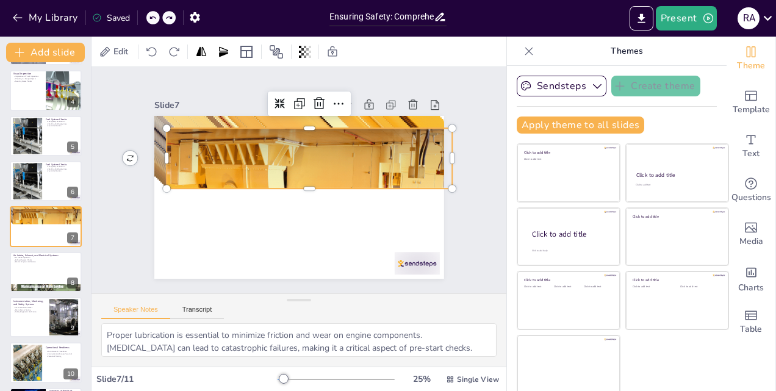
click at [153, 21] on icon at bounding box center [152, 17] width 7 height 7
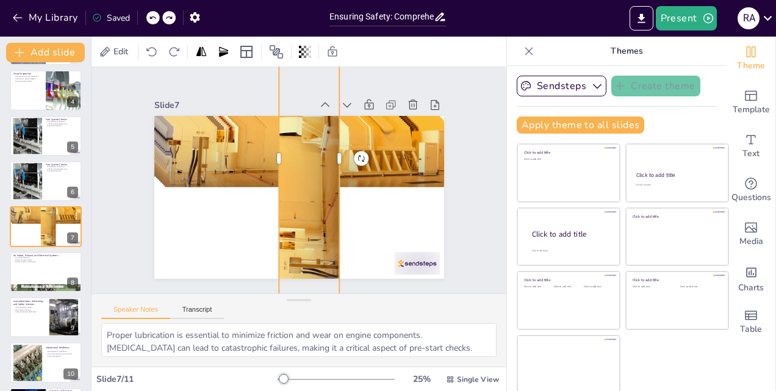
click at [153, 21] on icon at bounding box center [152, 17] width 7 height 7
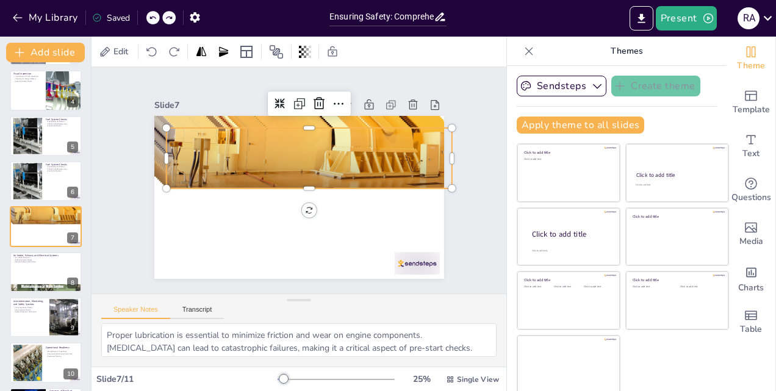
click at [153, 21] on icon at bounding box center [152, 17] width 7 height 7
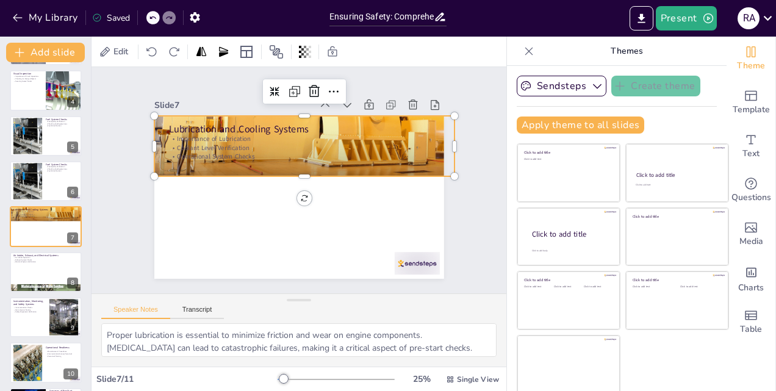
click at [407, 163] on div at bounding box center [342, 161] width 286 height 338
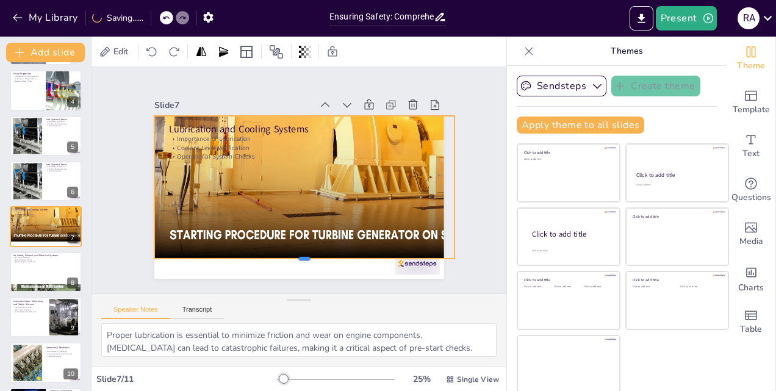
drag, startPoint x: 295, startPoint y: 174, endPoint x: 304, endPoint y: 257, distance: 82.7
click at [304, 257] on div at bounding box center [247, 245] width 230 height 208
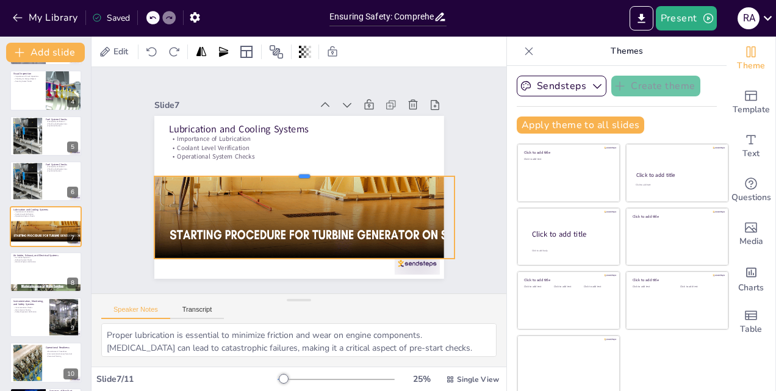
drag, startPoint x: 295, startPoint y: 110, endPoint x: 300, endPoint y: 170, distance: 60.6
click at [300, 170] on div at bounding box center [307, 174] width 278 height 131
drag, startPoint x: 445, startPoint y: 212, endPoint x: 426, endPoint y: 210, distance: 19.6
click at [349, 313] on div at bounding box center [309, 330] width 82 height 35
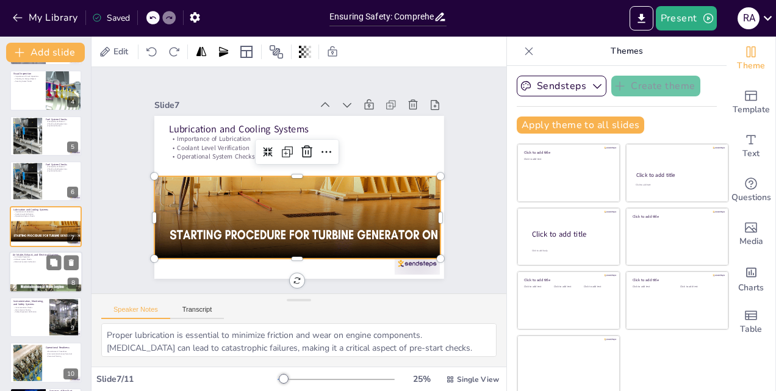
click at [40, 270] on div at bounding box center [45, 271] width 73 height 41
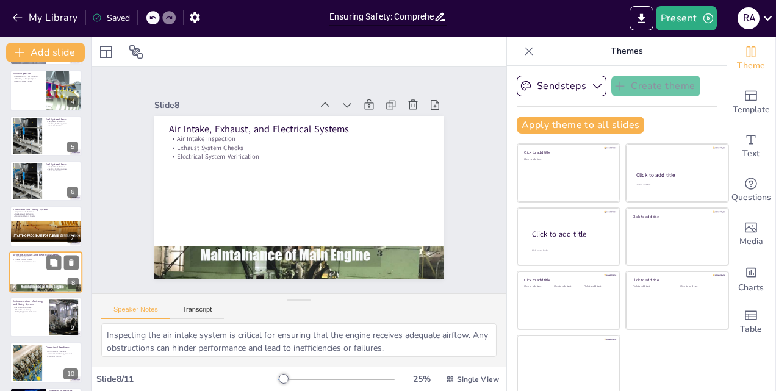
scroll to position [183, 0]
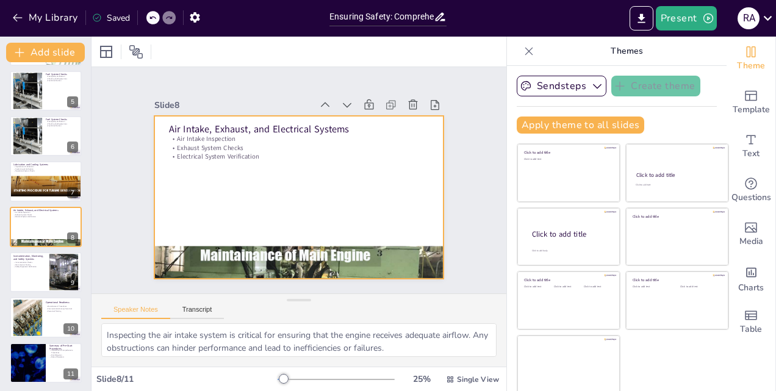
click at [231, 189] on div at bounding box center [286, 192] width 315 height 324
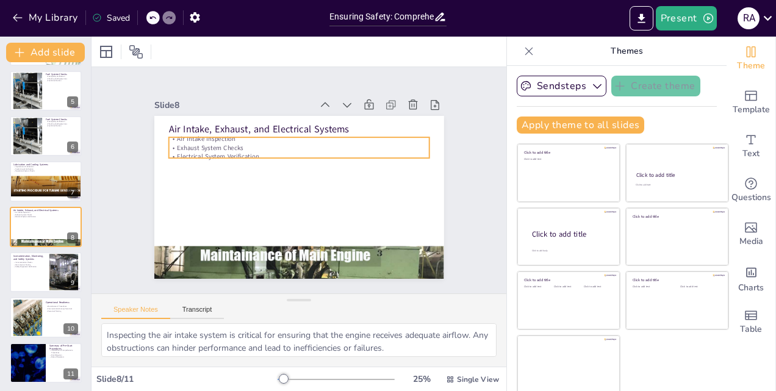
click at [252, 144] on p "Exhaust System Checks" at bounding box center [315, 152] width 230 height 138
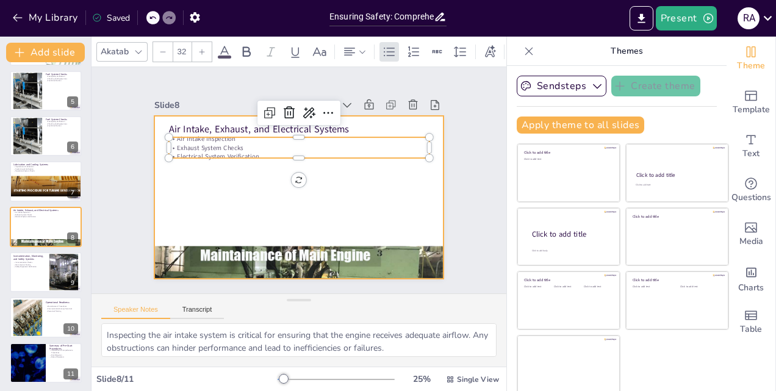
click at [238, 197] on div at bounding box center [292, 196] width 330 height 266
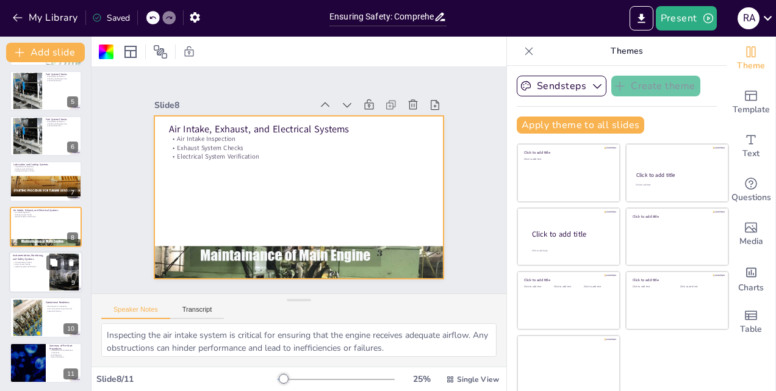
click at [35, 284] on div at bounding box center [45, 271] width 73 height 41
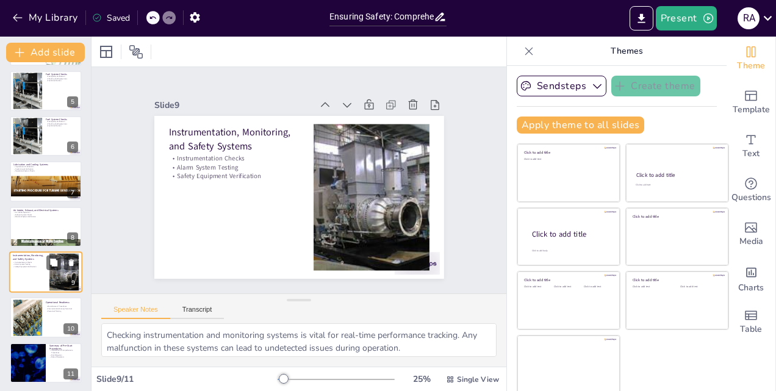
scroll to position [184, 0]
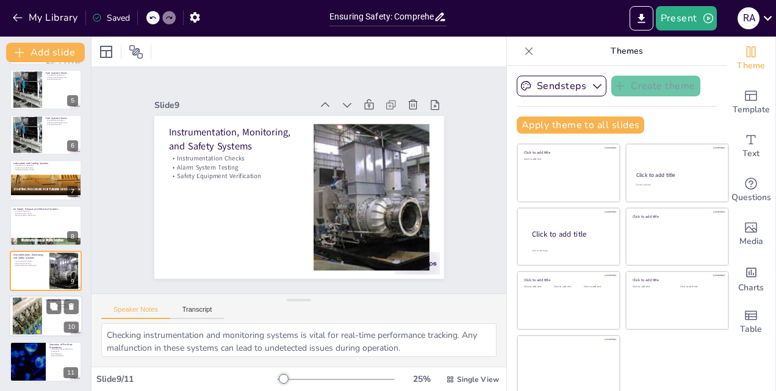
click at [36, 313] on div at bounding box center [27, 316] width 71 height 37
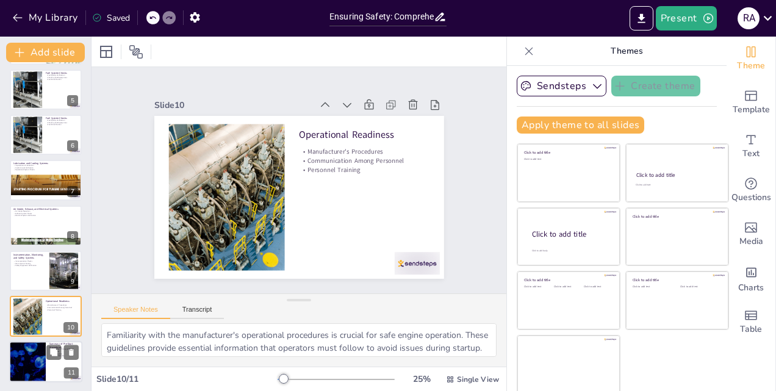
click at [45, 365] on div at bounding box center [27, 361] width 73 height 41
type textarea "Comprehensive procedures encompass all necessary checks and inspections that co…"
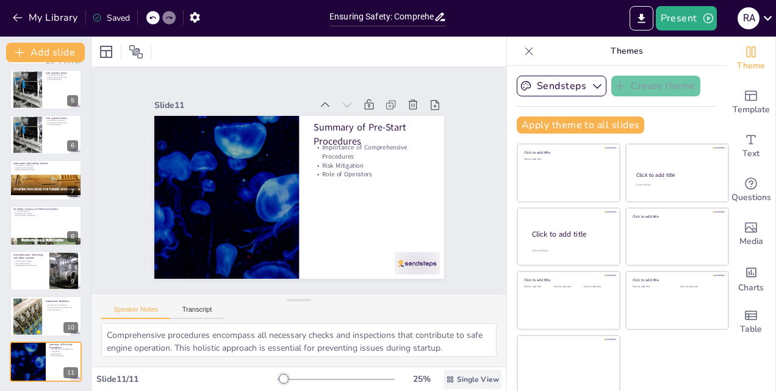
click at [446, 380] on icon at bounding box center [450, 379] width 9 height 9
click at [327, 273] on icon at bounding box center [318, 281] width 17 height 17
click at [389, 142] on icon at bounding box center [397, 150] width 16 height 16
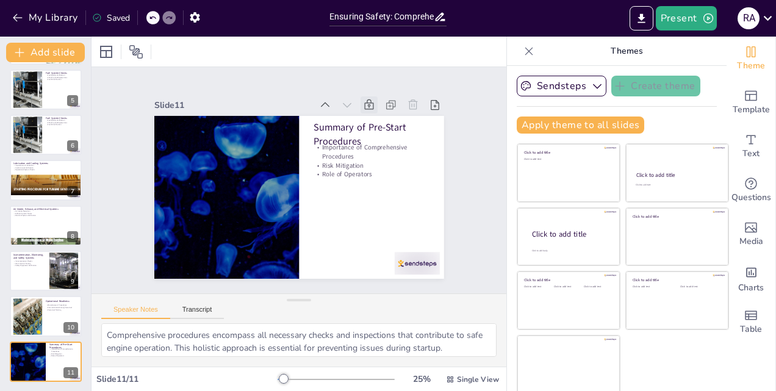
click at [378, 115] on icon at bounding box center [383, 121] width 11 height 12
drag, startPoint x: 360, startPoint y: 101, endPoint x: 303, endPoint y: 240, distance: 150.4
click at [303, 240] on div at bounding box center [295, 196] width 317 height 219
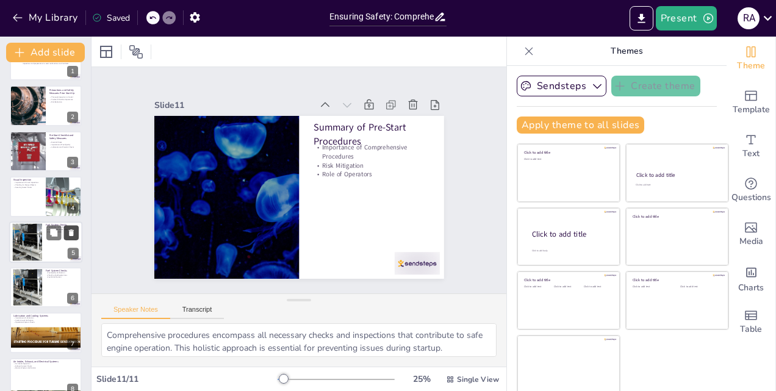
scroll to position [0, 0]
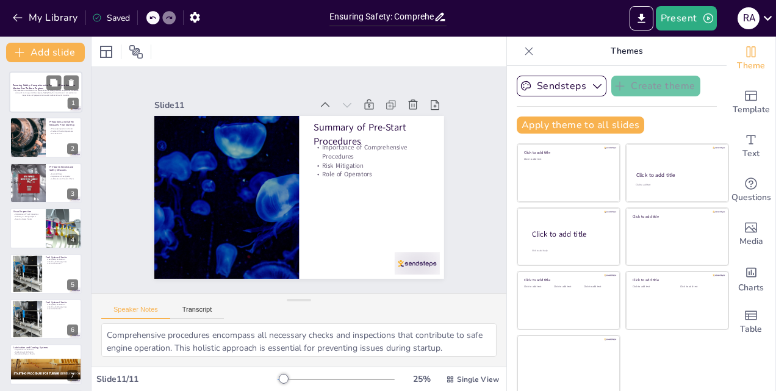
click at [41, 98] on div at bounding box center [45, 91] width 73 height 41
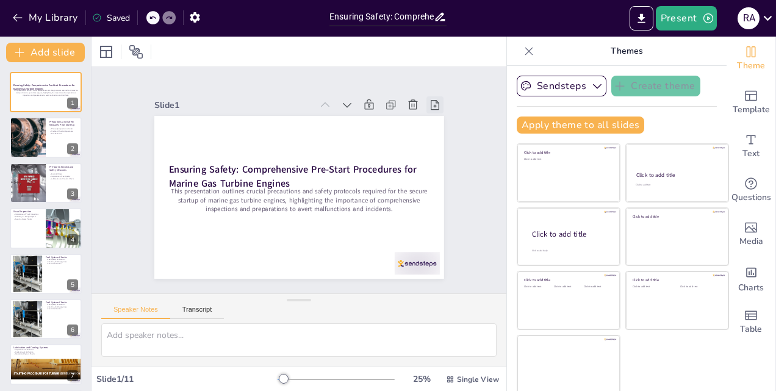
click at [446, 159] on icon at bounding box center [454, 167] width 16 height 16
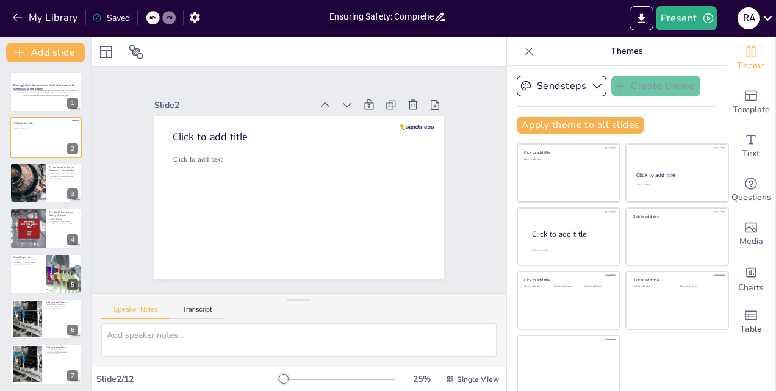
click at [151, 17] on icon at bounding box center [152, 17] width 6 height 3
click at [427, 163] on icon at bounding box center [435, 171] width 16 height 16
type textarea "A thorough inspection is vital to ensure that the marine gas turbine engine is …"
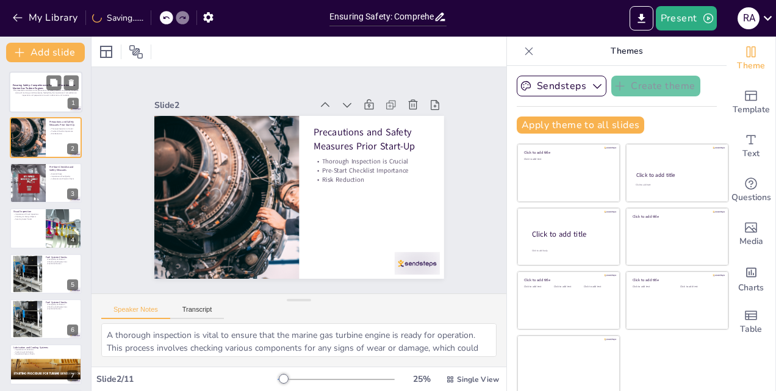
click at [46, 94] on p "This presentation outlines crucial precautions and safety protocols required fo…" at bounding box center [46, 93] width 66 height 7
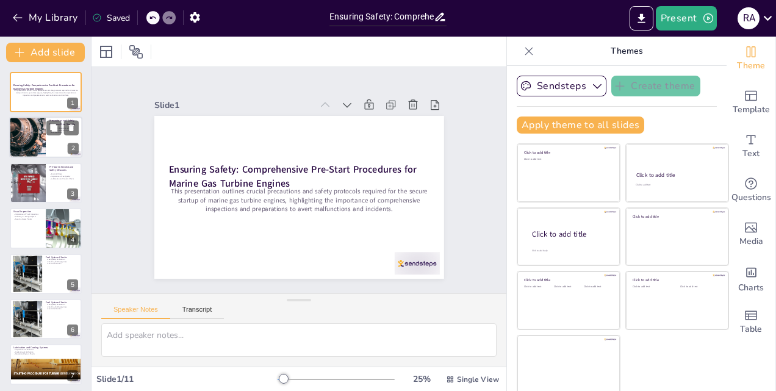
click at [43, 139] on div at bounding box center [27, 137] width 73 height 41
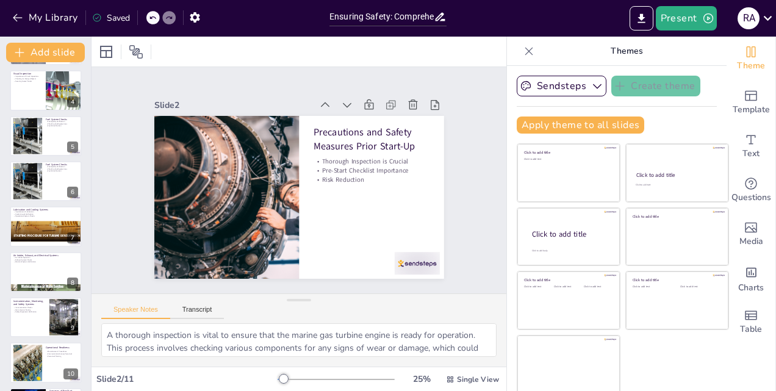
scroll to position [184, 0]
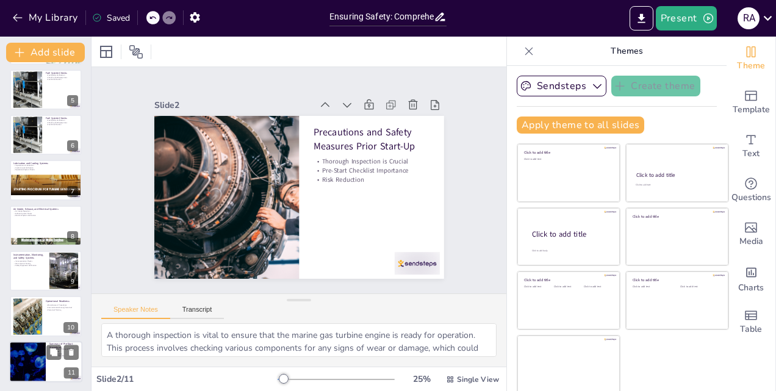
click at [31, 363] on div at bounding box center [27, 361] width 73 height 41
type textarea "Comprehensive procedures encompass all necessary checks and inspections that co…"
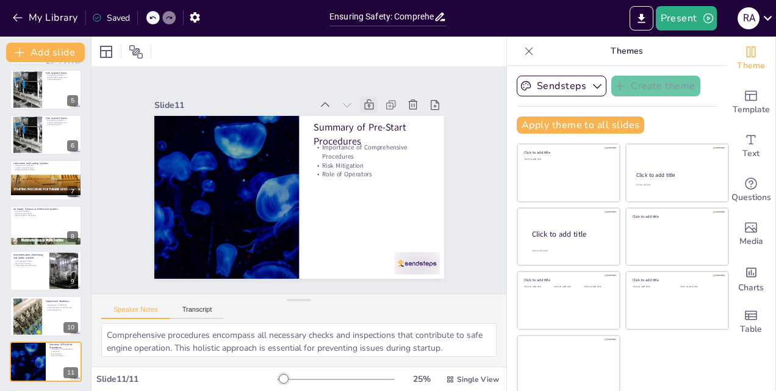
click at [381, 123] on icon at bounding box center [388, 130] width 15 height 15
click at [18, 20] on icon "button" at bounding box center [18, 18] width 12 height 12
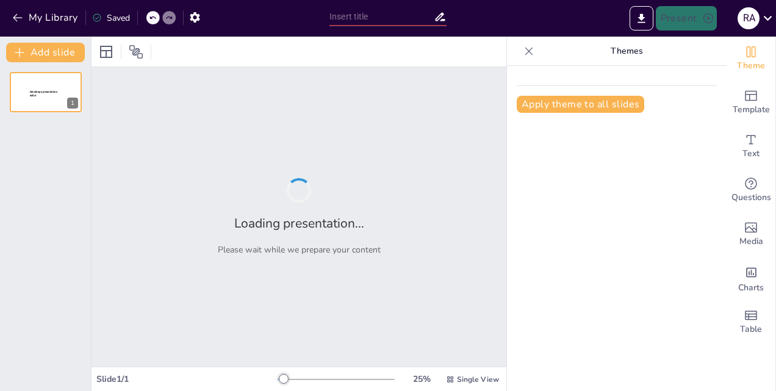
type input "Ensuring Safety: Comprehensive Pre-Start Procedures for Marine Gas Turbine Engi…"
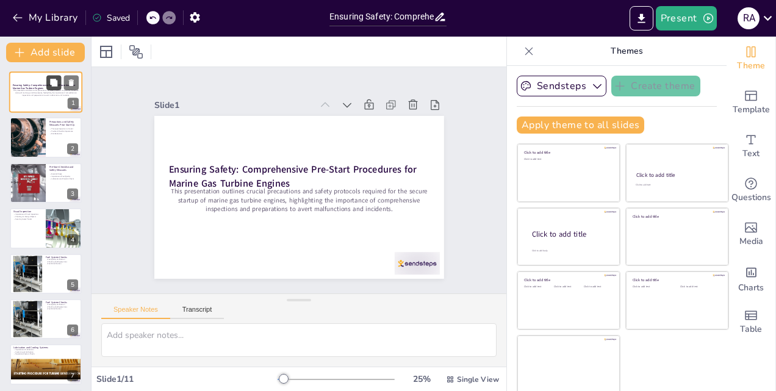
click at [55, 84] on icon at bounding box center [53, 82] width 7 height 7
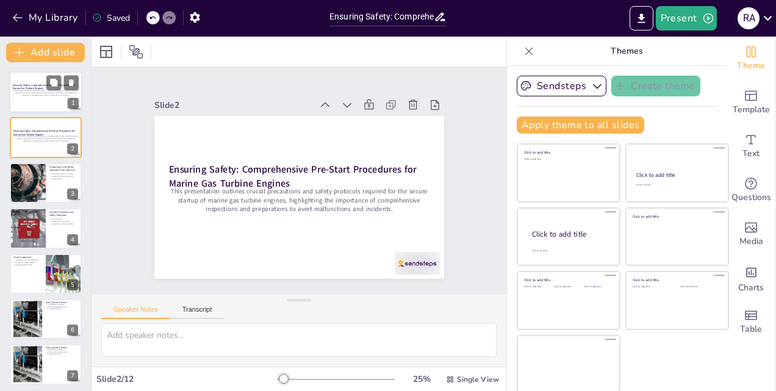
click at [30, 98] on div at bounding box center [45, 91] width 73 height 41
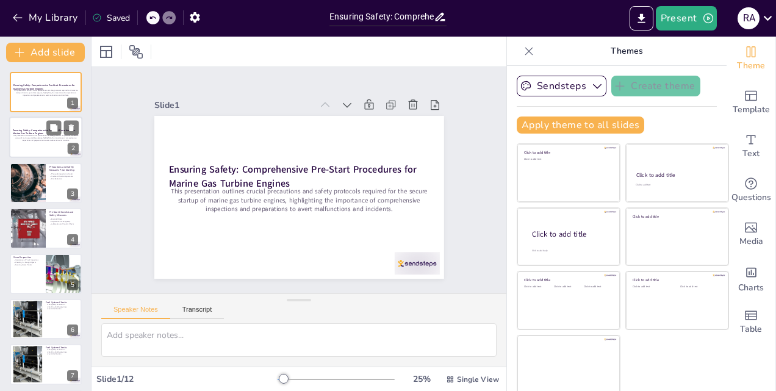
click at [46, 141] on p "This presentation outlines crucial precautions and safety protocols required fo…" at bounding box center [46, 138] width 66 height 7
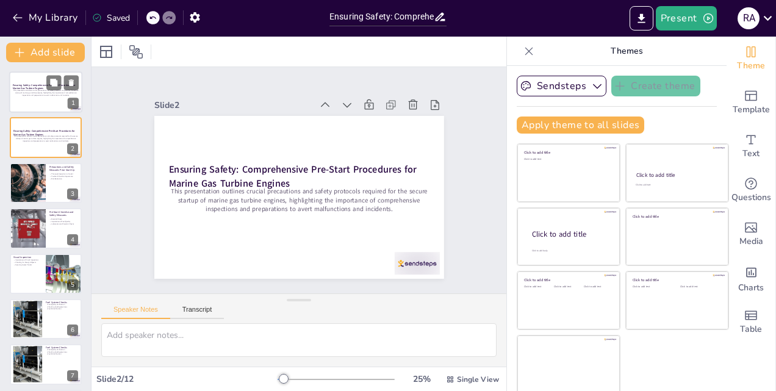
click at [37, 92] on p "This presentation outlines crucial precautions and safety protocols required fo…" at bounding box center [46, 93] width 66 height 7
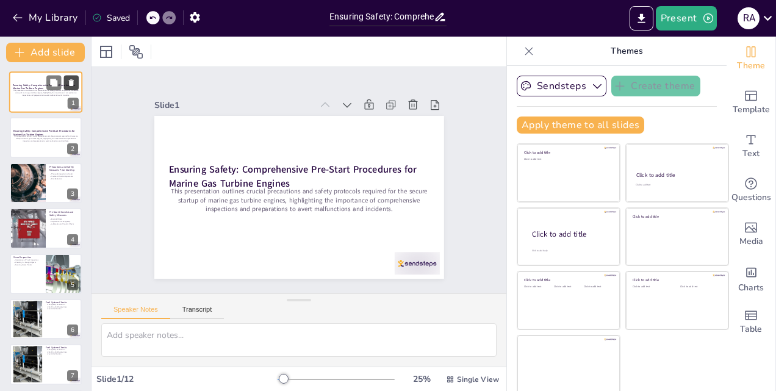
click at [75, 80] on icon at bounding box center [71, 83] width 9 height 9
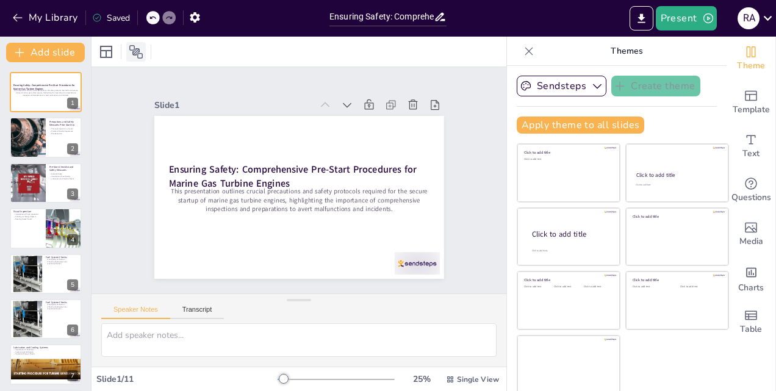
click at [136, 50] on icon at bounding box center [136, 52] width 15 height 15
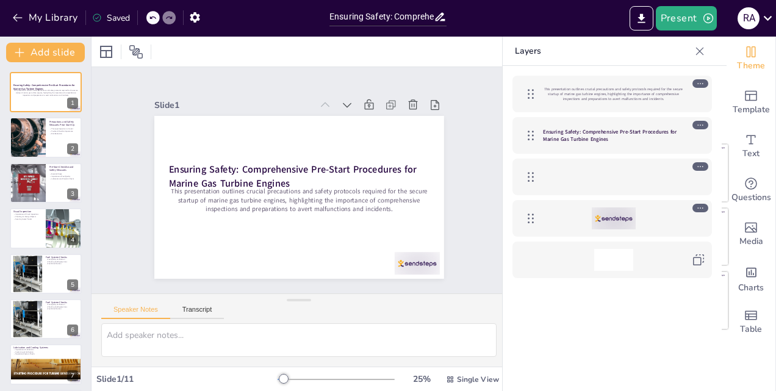
click at [701, 84] on icon at bounding box center [700, 83] width 9 height 9
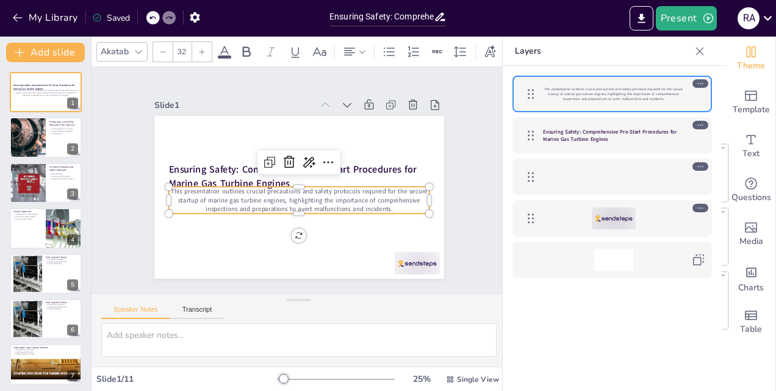
click at [700, 126] on icon at bounding box center [700, 125] width 9 height 9
type input "48"
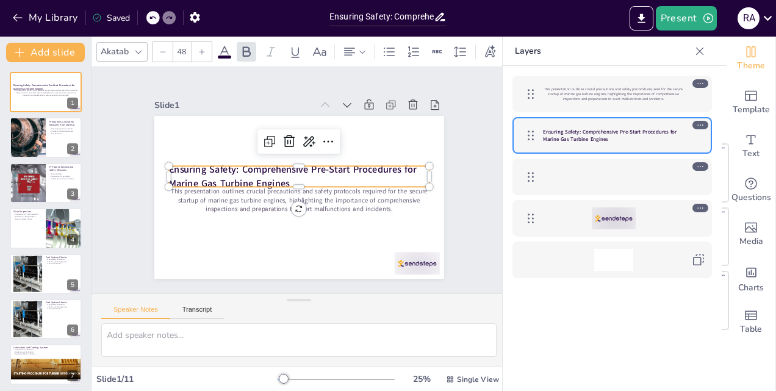
click at [699, 166] on icon at bounding box center [700, 166] width 9 height 9
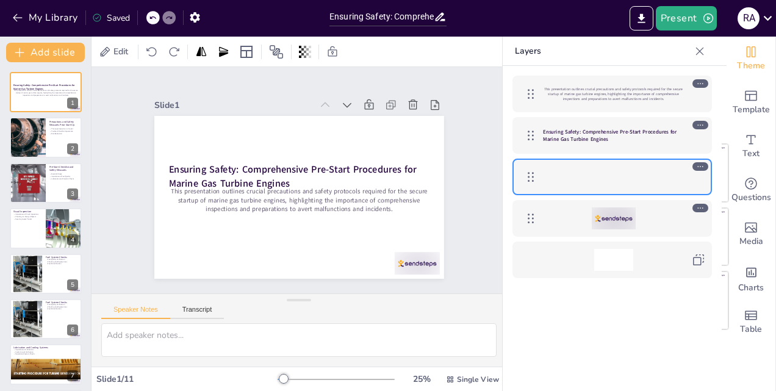
click at [701, 212] on icon at bounding box center [700, 208] width 9 height 9
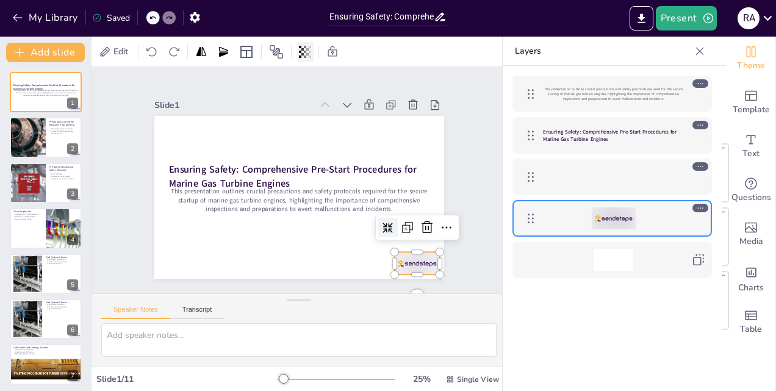
click at [302, 54] on icon at bounding box center [302, 51] width 2 height 7
click at [275, 56] on icon at bounding box center [276, 52] width 15 height 15
click at [248, 55] on icon at bounding box center [246, 52] width 15 height 15
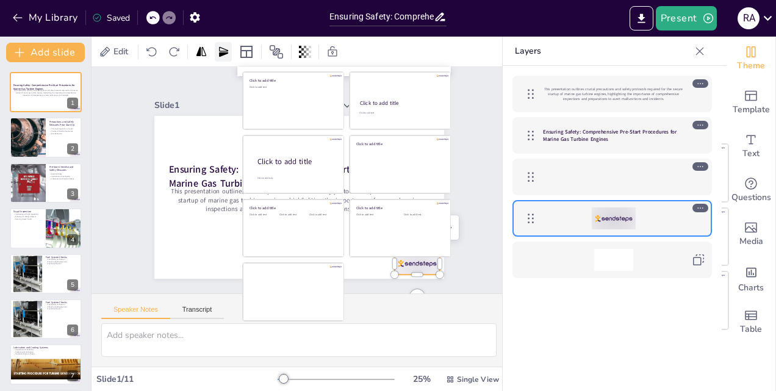
click at [222, 51] on icon at bounding box center [223, 52] width 12 height 12
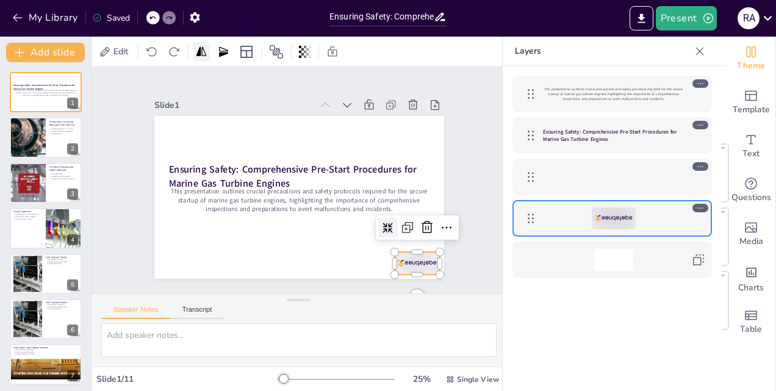
click at [203, 51] on icon at bounding box center [201, 52] width 12 height 12
click at [56, 145] on div at bounding box center [45, 137] width 73 height 41
type textarea "A thorough inspection is vital to ensure that the marine gas turbine engine is …"
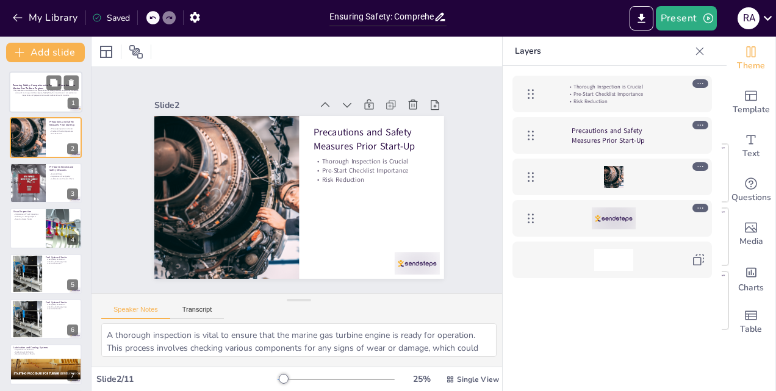
click at [38, 94] on p "This presentation outlines crucial precautions and safety protocols required fo…" at bounding box center [46, 93] width 66 height 7
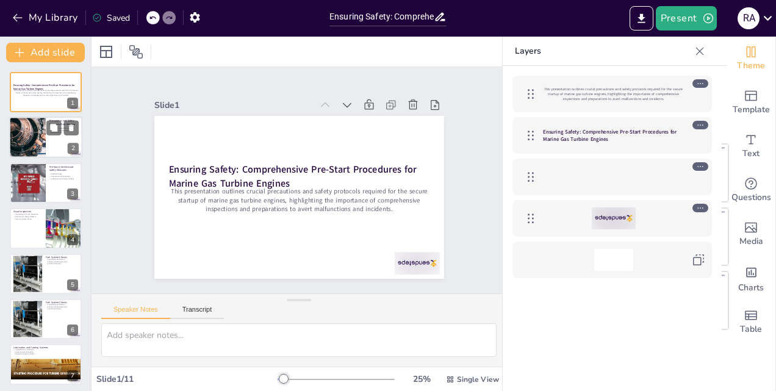
click at [27, 142] on div at bounding box center [27, 137] width 73 height 41
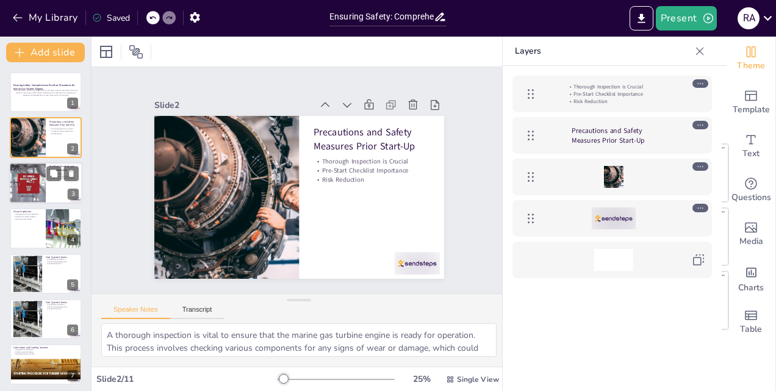
click at [36, 178] on div at bounding box center [28, 182] width 74 height 41
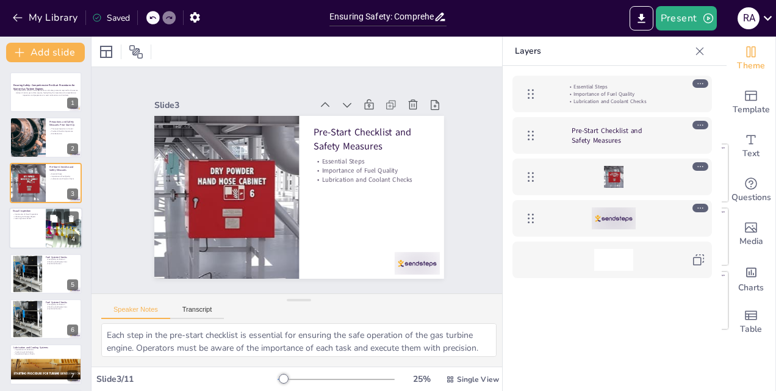
click at [34, 232] on div at bounding box center [45, 227] width 73 height 41
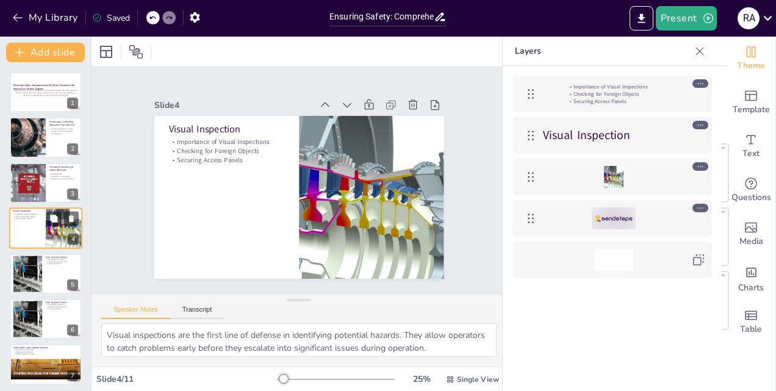
scroll to position [1, 0]
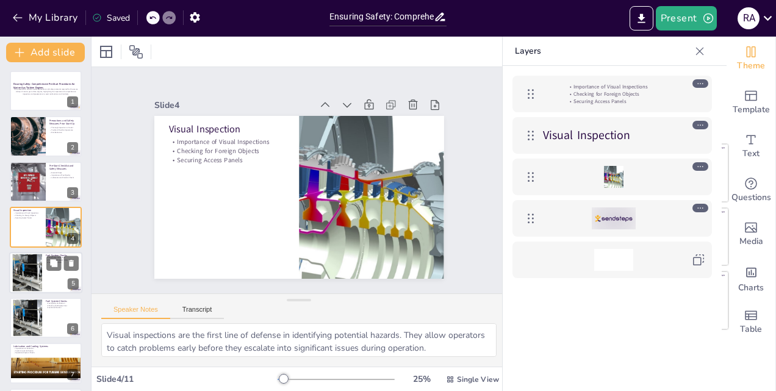
click at [39, 271] on div at bounding box center [27, 272] width 65 height 37
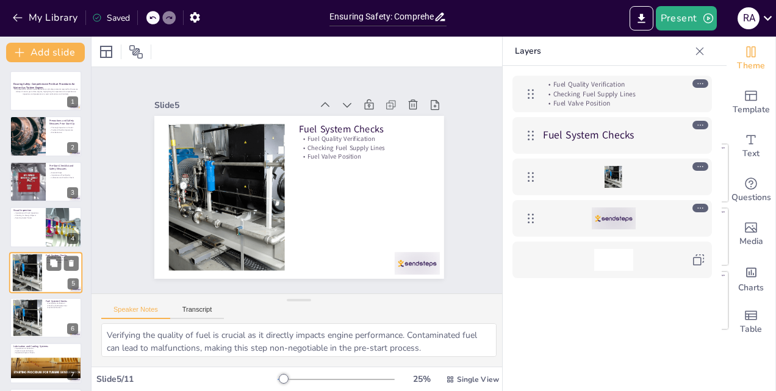
scroll to position [47, 0]
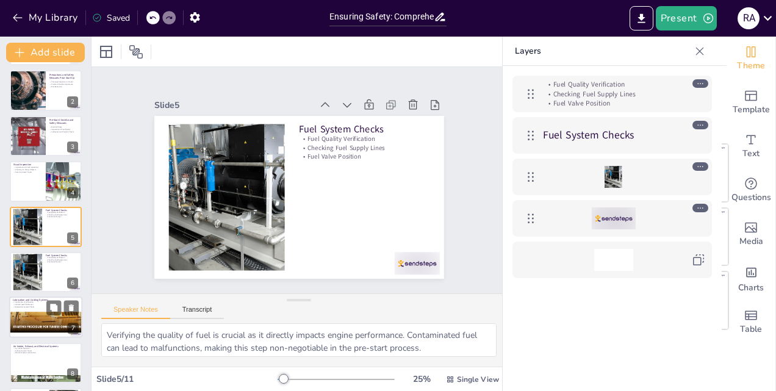
click at [35, 307] on p "Operational System Checks" at bounding box center [46, 307] width 66 height 2
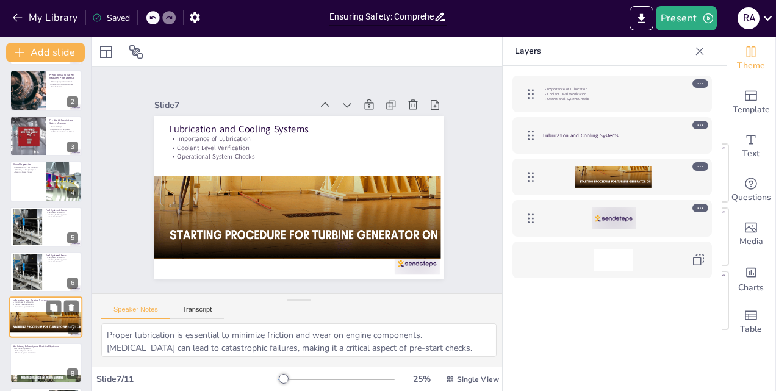
scroll to position [138, 0]
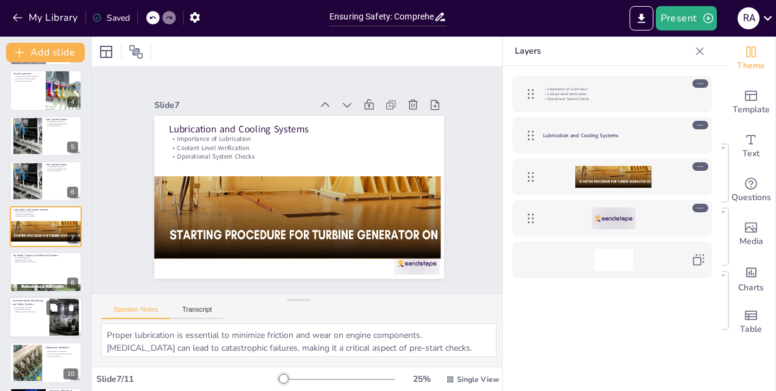
click at [32, 274] on div at bounding box center [46, 272] width 72 height 40
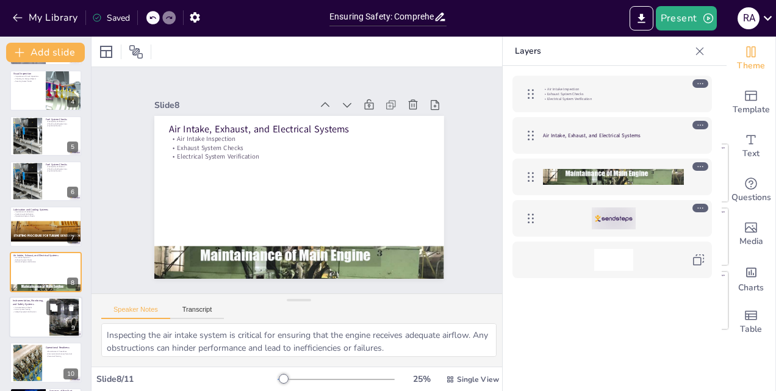
scroll to position [183, 0]
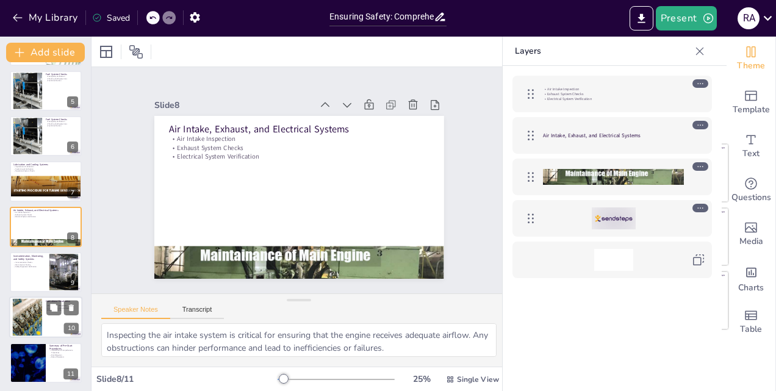
click at [40, 326] on div at bounding box center [27, 317] width 71 height 37
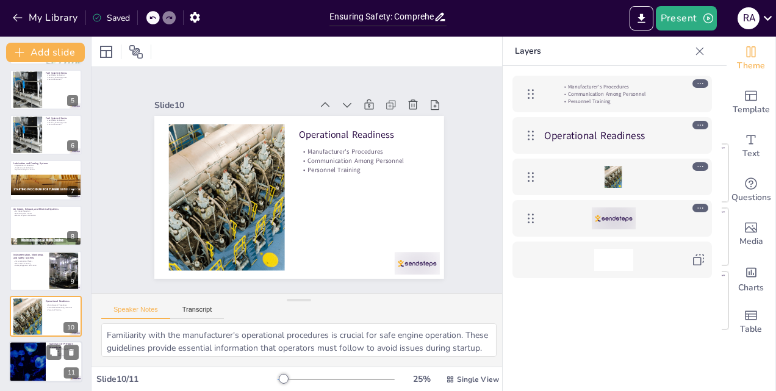
click at [40, 372] on div at bounding box center [27, 361] width 73 height 41
type textarea "Comprehensive procedures encompass all necessary checks and inspections that co…"
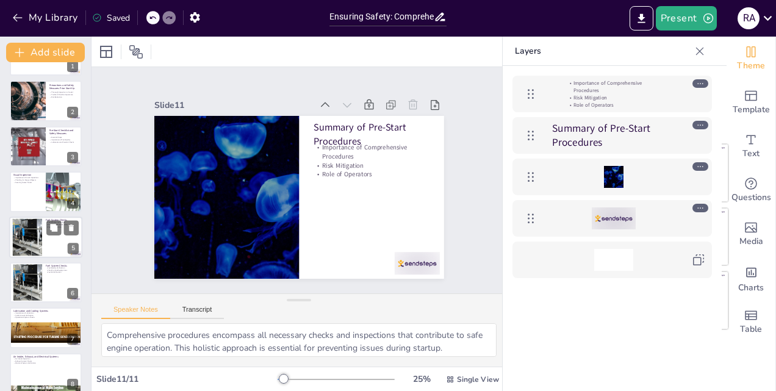
scroll to position [0, 0]
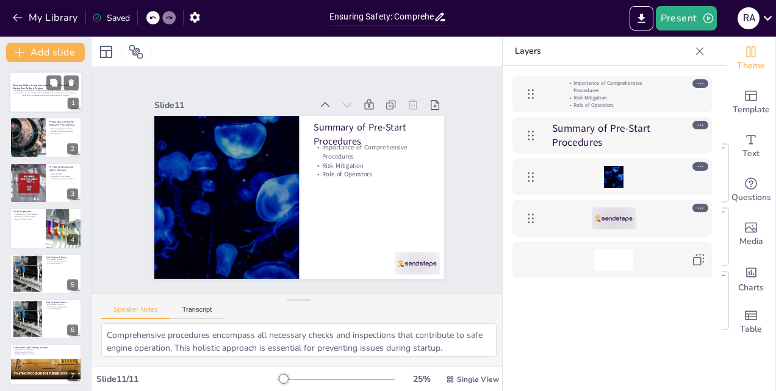
click at [43, 97] on div at bounding box center [45, 91] width 73 height 41
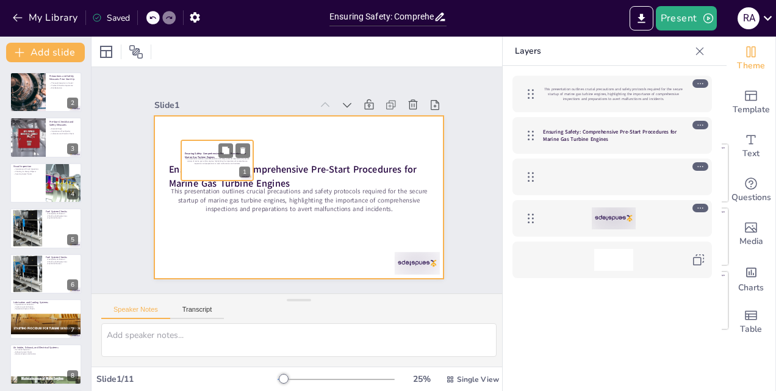
drag, startPoint x: 43, startPoint y: 98, endPoint x: 216, endPoint y: 169, distance: 187.8
click at [216, 169] on div at bounding box center [217, 160] width 72 height 40
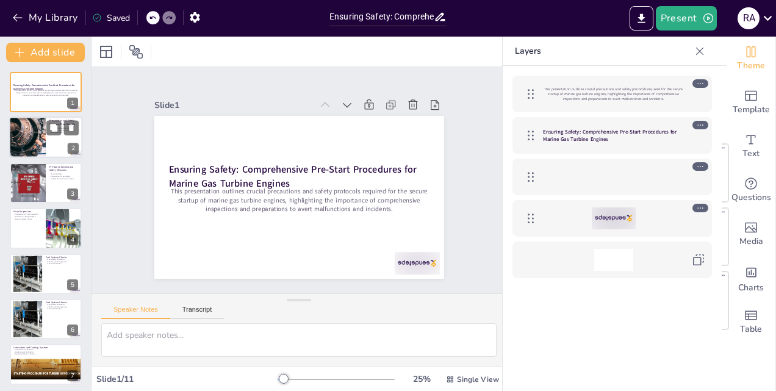
click at [32, 134] on div at bounding box center [27, 137] width 73 height 41
type textarea "A thorough inspection is vital to ensure that the marine gas turbine engine is …"
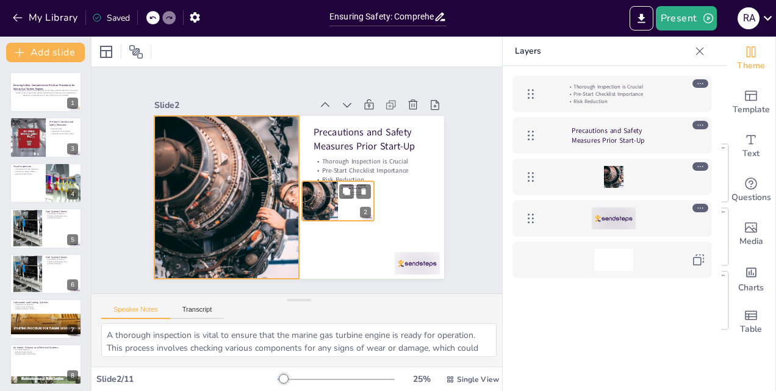
drag, startPoint x: 29, startPoint y: 141, endPoint x: 324, endPoint y: 207, distance: 303.1
click at [324, 207] on div at bounding box center [320, 200] width 72 height 40
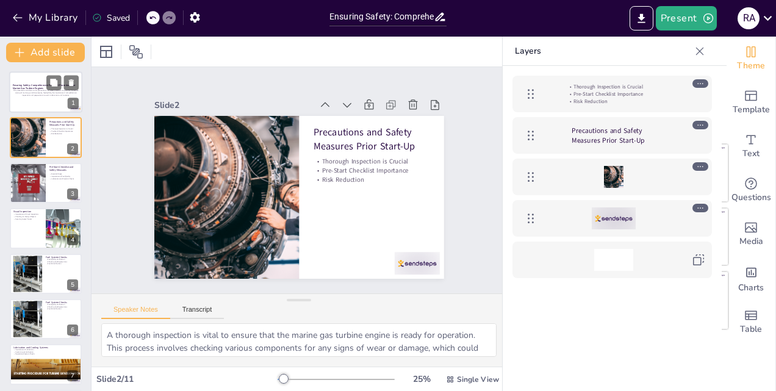
click at [51, 92] on p "This presentation outlines crucial precautions and safety protocols required fo…" at bounding box center [46, 93] width 66 height 7
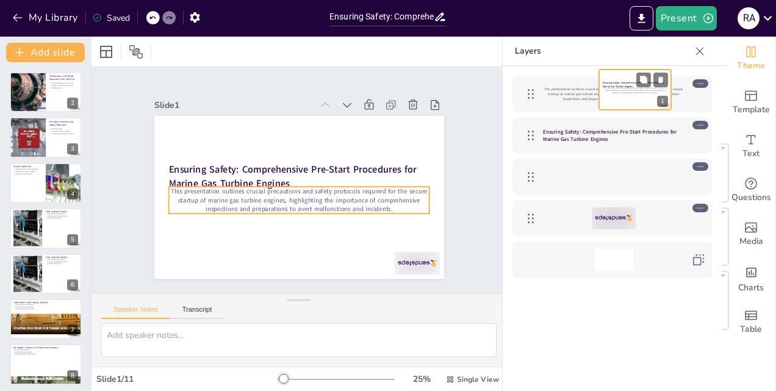
drag, startPoint x: 34, startPoint y: 96, endPoint x: 626, endPoint y: 93, distance: 592.0
click at [626, 93] on p "This presentation outlines crucial precautions and safety protocols required fo…" at bounding box center [634, 90] width 65 height 7
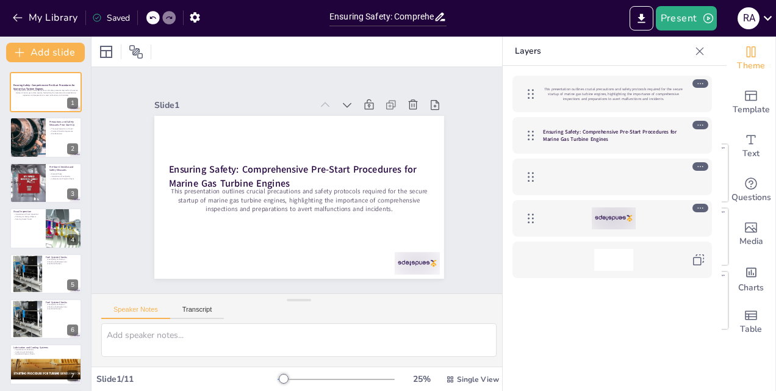
click at [697, 50] on icon at bounding box center [700, 51] width 8 height 8
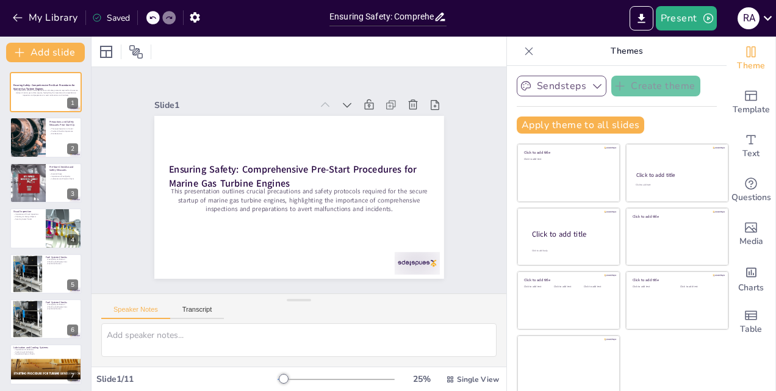
click at [591, 82] on icon "button" at bounding box center [597, 86] width 12 height 12
click at [588, 127] on icon at bounding box center [593, 128] width 10 height 10
click at [591, 89] on icon "button" at bounding box center [597, 86] width 12 height 12
click at [588, 127] on icon at bounding box center [593, 128] width 10 height 10
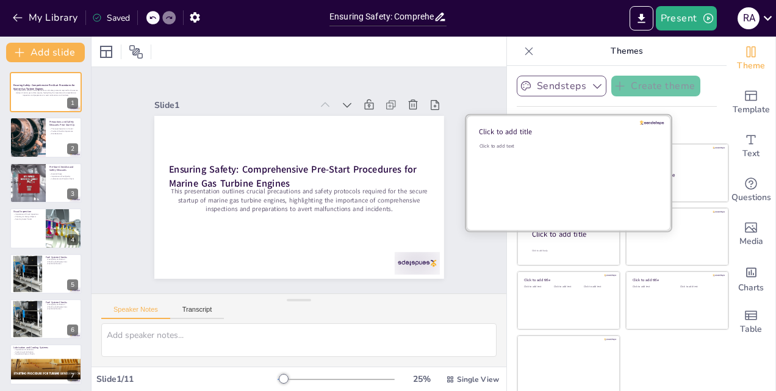
click at [558, 169] on div "Click to add text" at bounding box center [566, 181] width 174 height 76
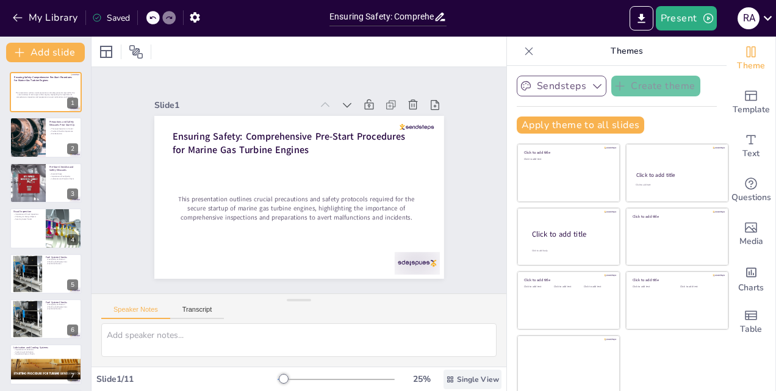
click at [446, 377] on icon at bounding box center [450, 379] width 9 height 9
click at [449, 351] on span "List View" at bounding box center [455, 352] width 64 height 12
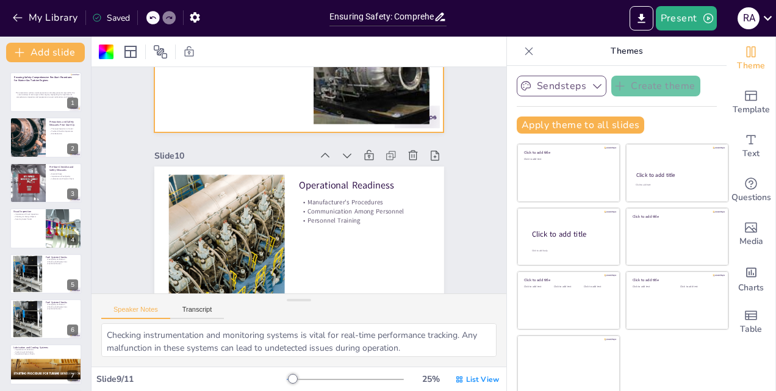
scroll to position [1949, 0]
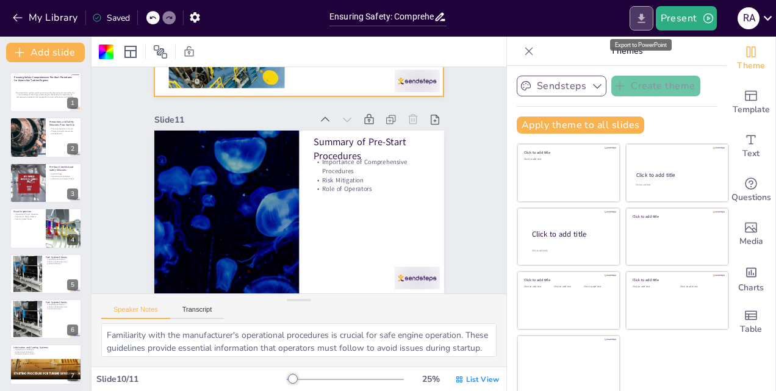
click at [645, 20] on icon "Export to PowerPoint" at bounding box center [641, 18] width 13 height 13
click at [109, 50] on div at bounding box center [106, 52] width 15 height 15
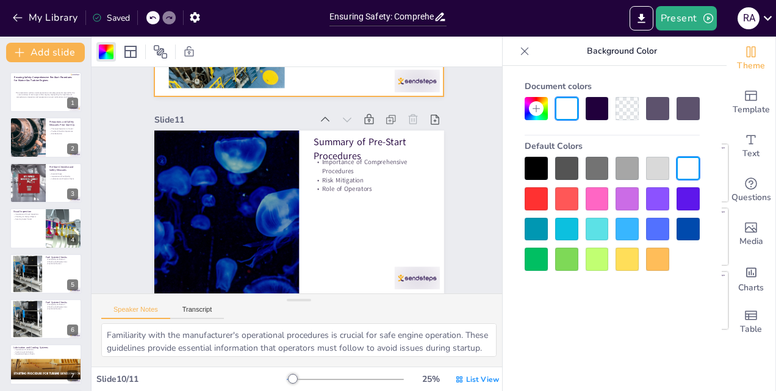
click at [629, 229] on div at bounding box center [626, 229] width 23 height 23
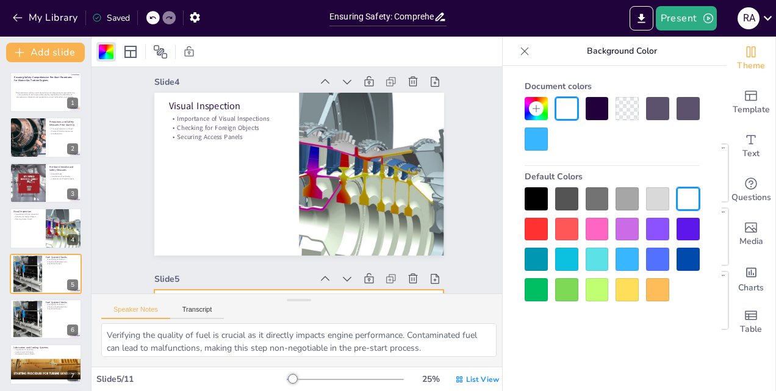
type textarea "Each step in the pre-start checklist is essential for ensuring the safe operati…"
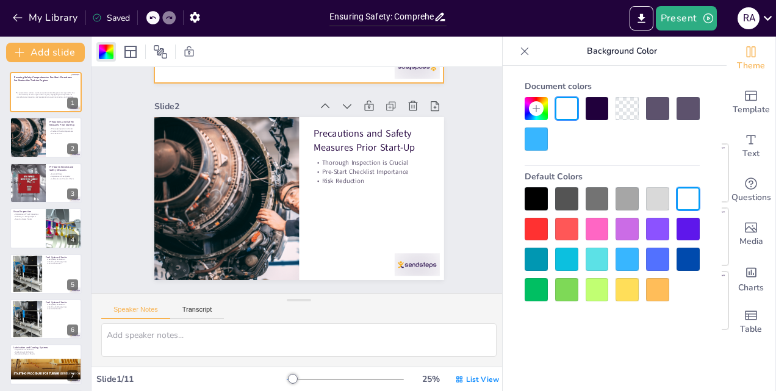
scroll to position [0, 0]
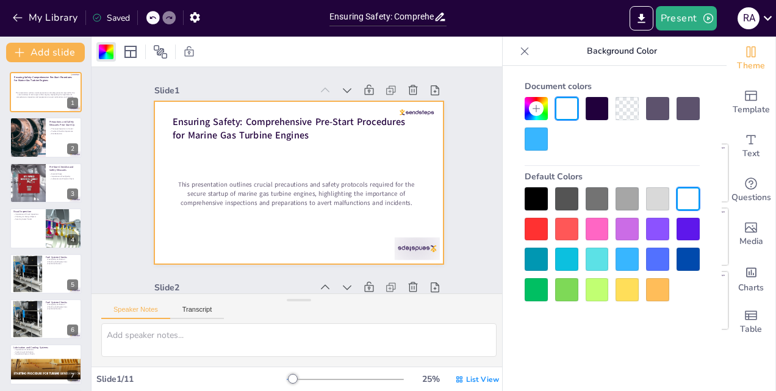
click at [26, 70] on div "Ensuring Safety: Comprehensive Pre-Start Procedures for Marine Gas Turbine Engi…" at bounding box center [45, 226] width 91 height 329
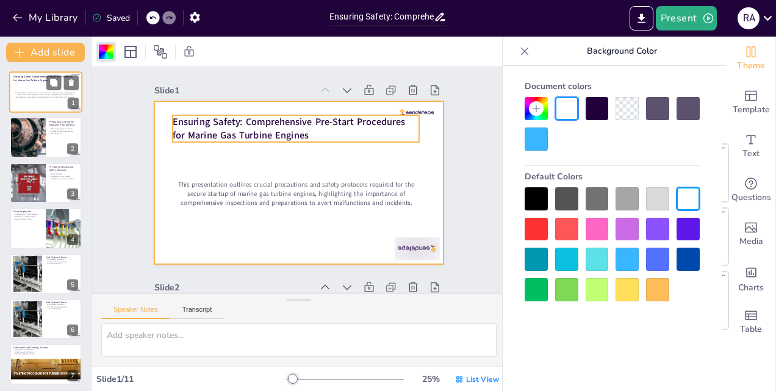
click at [29, 79] on strong "Ensuring Safety: Comprehensive Pre-Start Procedures for Marine Gas Turbine Engi…" at bounding box center [42, 78] width 59 height 7
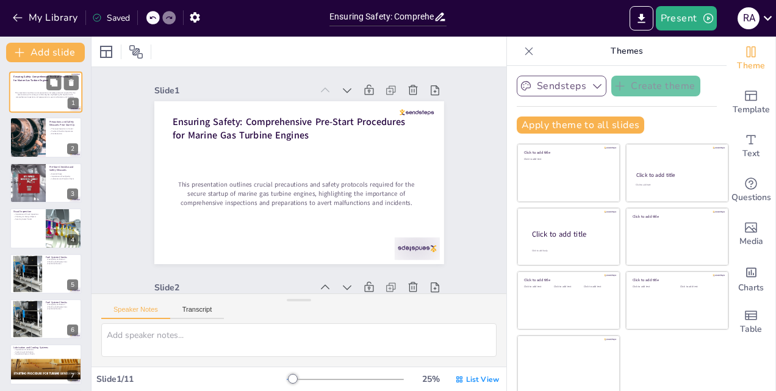
scroll to position [2, 0]
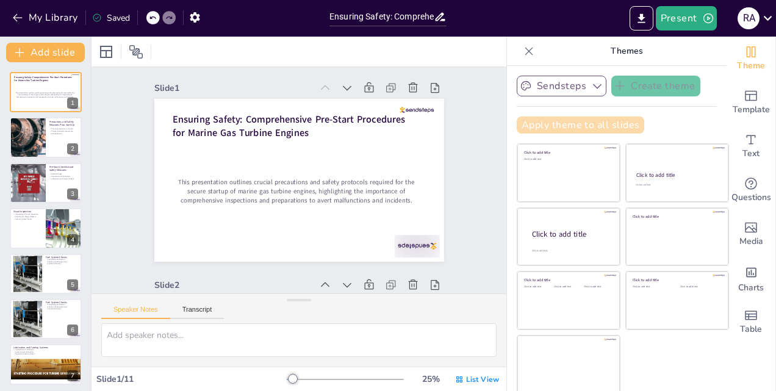
click at [558, 126] on button "Apply theme to all slides" at bounding box center [579, 124] width 127 height 17
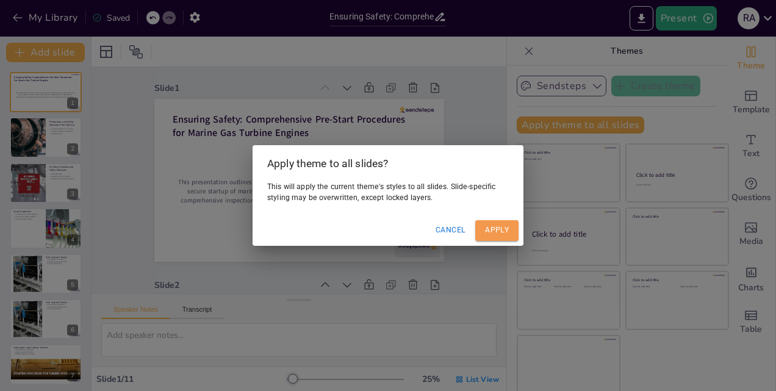
click at [497, 233] on button "Apply" at bounding box center [496, 230] width 43 height 20
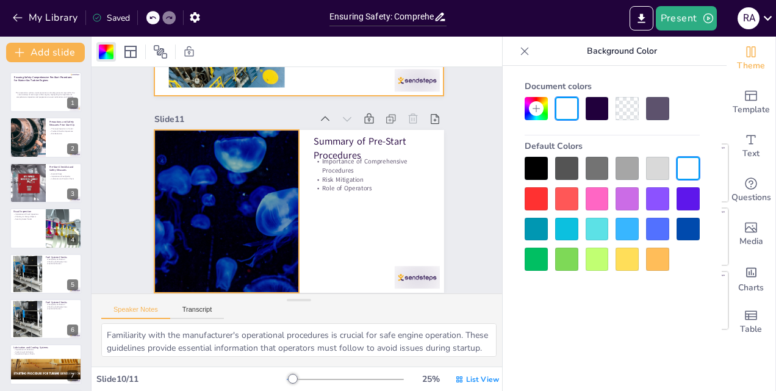
scroll to position [1949, 0]
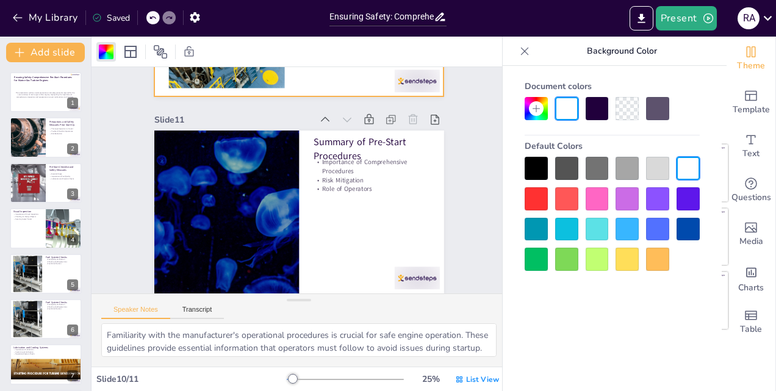
drag, startPoint x: 453, startPoint y: 184, endPoint x: 398, endPoint y: 219, distance: 65.3
click at [398, 219] on div at bounding box center [299, 211] width 290 height 163
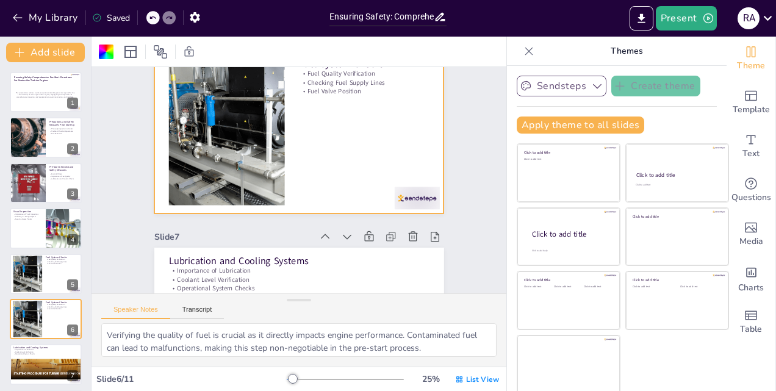
scroll to position [852, 0]
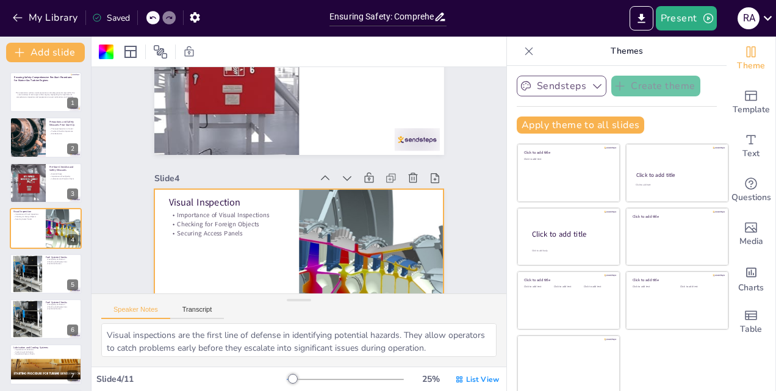
type textarea "A thorough inspection is vital to ensure that the marine gas turbine engine is …"
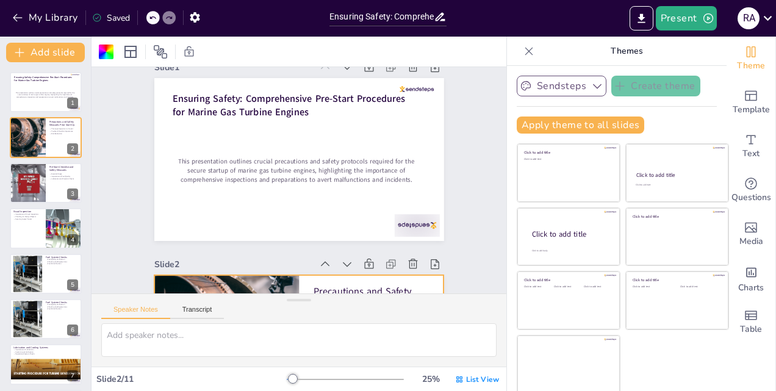
scroll to position [0, 0]
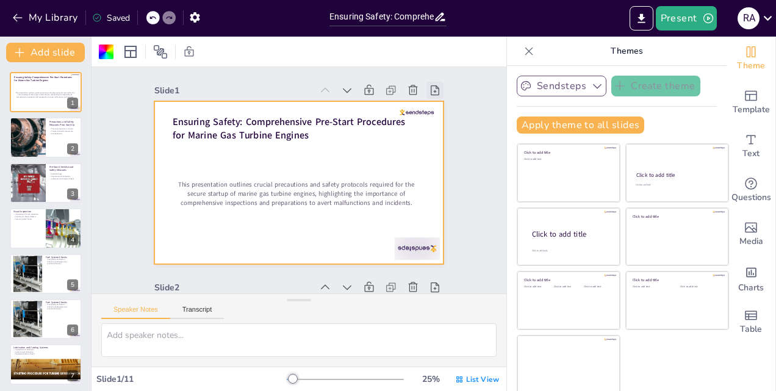
click at [430, 92] on icon at bounding box center [434, 90] width 9 height 10
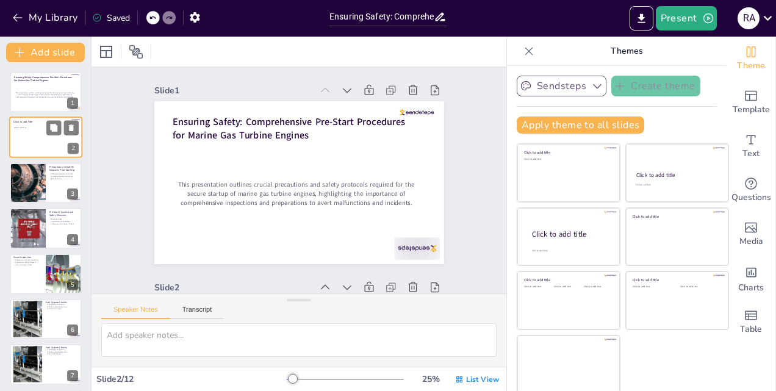
click at [39, 144] on div at bounding box center [45, 137] width 73 height 41
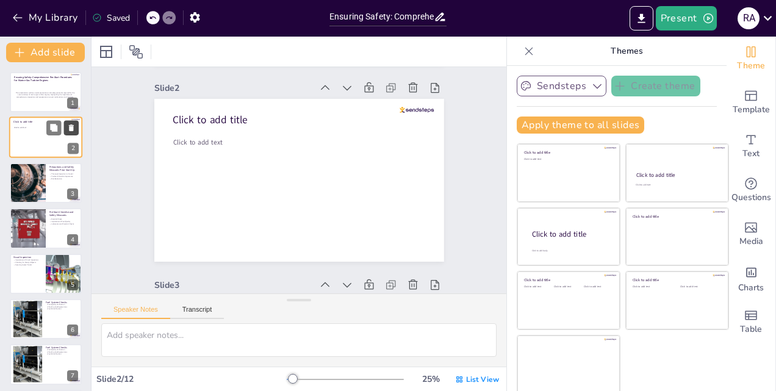
click at [74, 130] on icon at bounding box center [71, 128] width 9 height 9
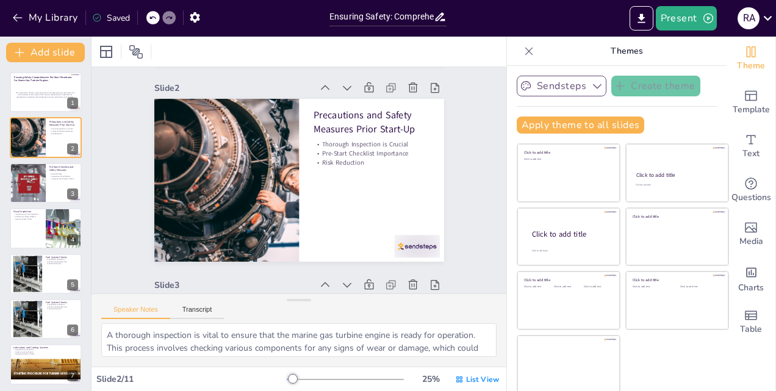
scroll to position [260, 0]
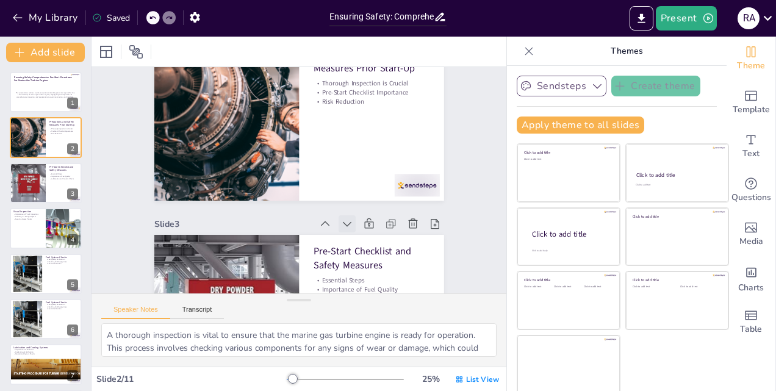
click at [343, 224] on icon at bounding box center [347, 224] width 9 height 5
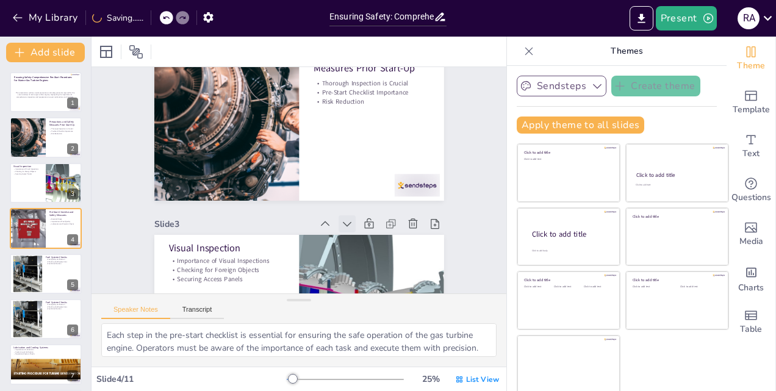
click at [343, 224] on icon at bounding box center [347, 224] width 9 height 5
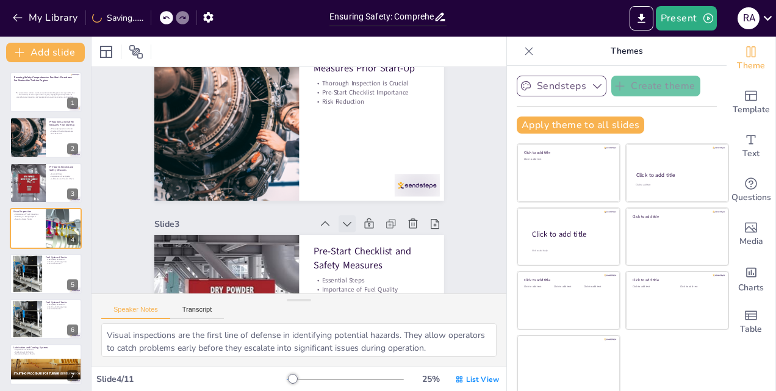
click at [338, 226] on icon at bounding box center [342, 228] width 9 height 5
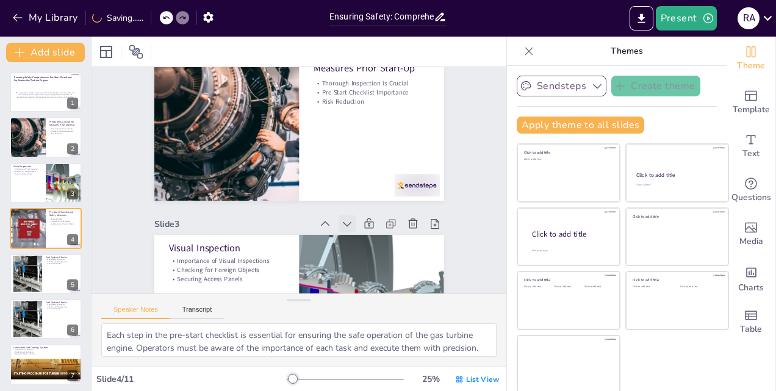
click at [338, 226] on icon at bounding box center [342, 228] width 9 height 5
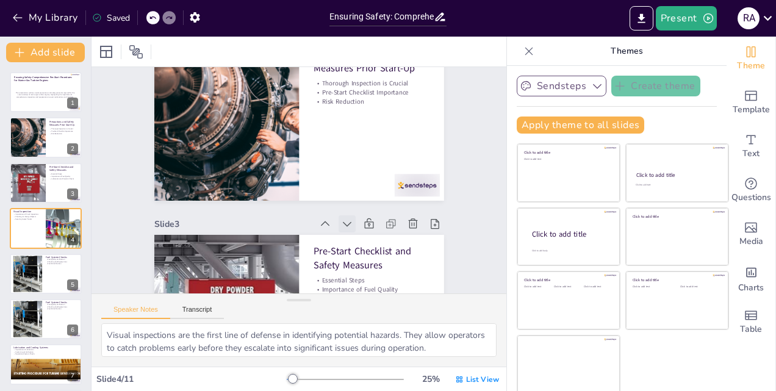
click at [341, 223] on icon at bounding box center [347, 224] width 12 height 12
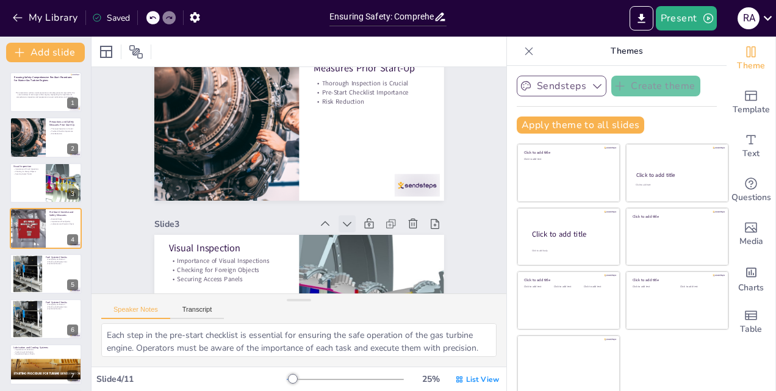
click at [337, 223] on icon at bounding box center [341, 228] width 13 height 13
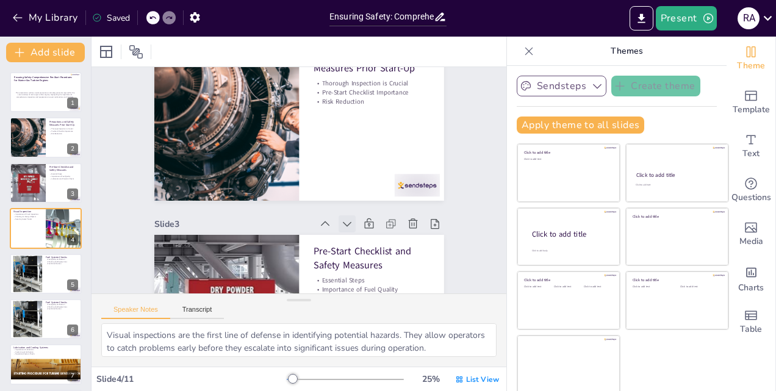
type textarea "A thorough inspection is vital to ensure that the marine gas turbine engine is …"
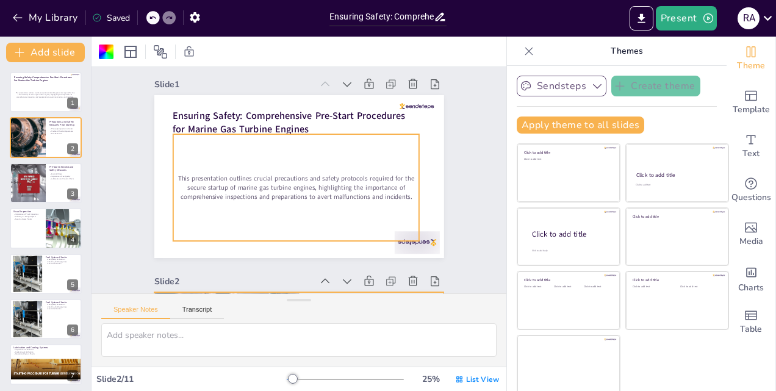
scroll to position [0, 0]
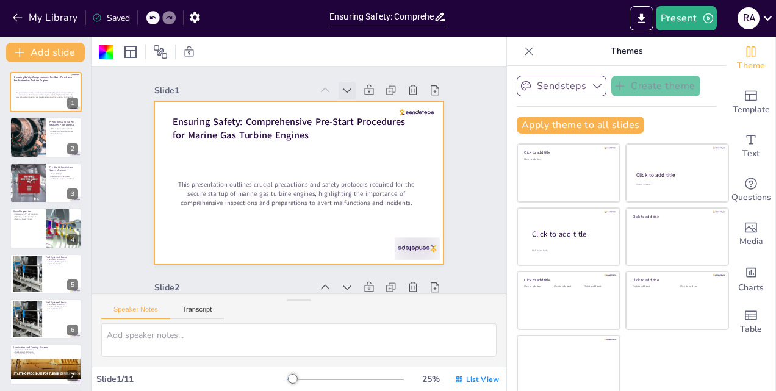
click at [341, 90] on icon at bounding box center [347, 90] width 12 height 12
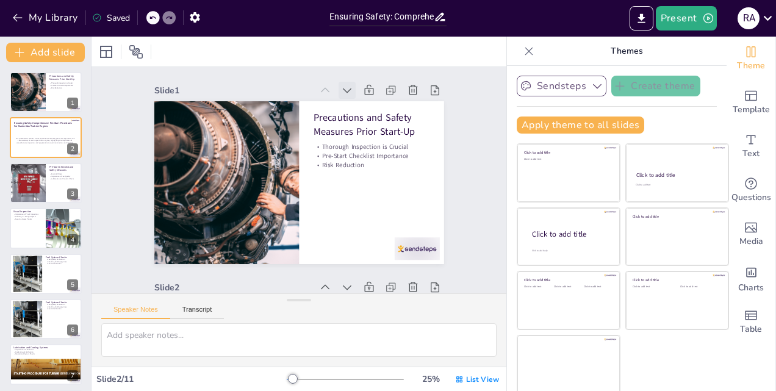
click at [349, 93] on icon at bounding box center [355, 95] width 13 height 13
type textarea "A thorough inspection is vital to ensure that the marine gas turbine engine is …"
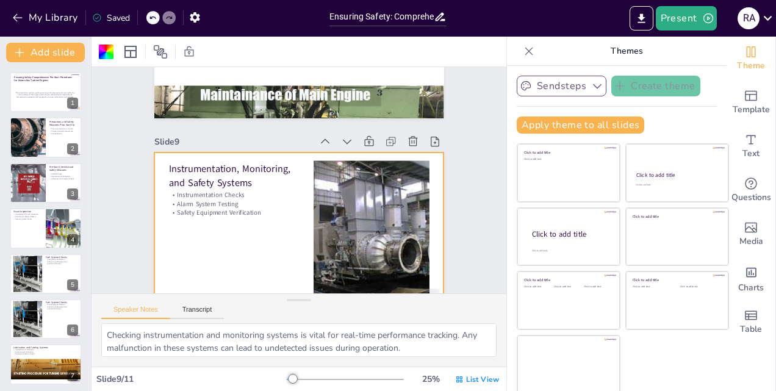
scroll to position [1949, 0]
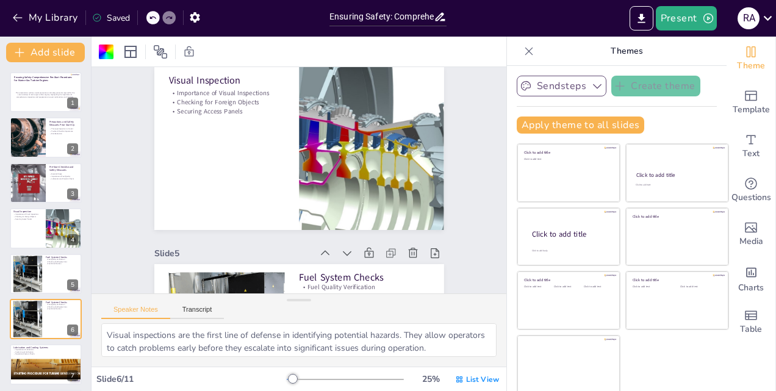
type textarea "A thorough inspection is vital to ensure that the marine gas turbine engine is …"
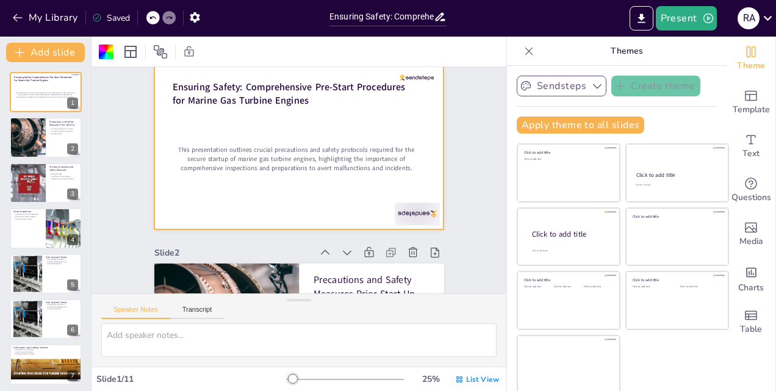
scroll to position [0, 0]
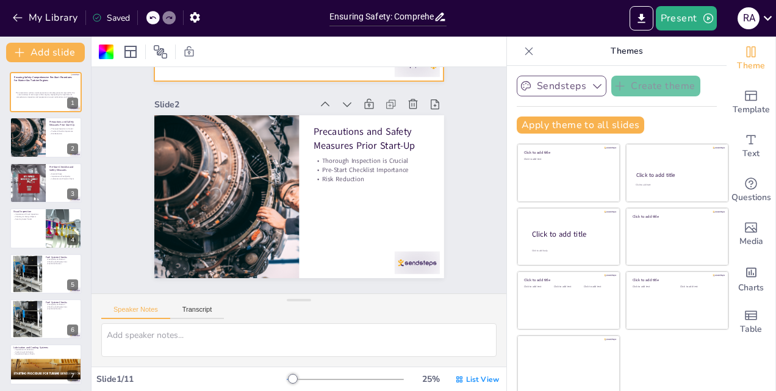
type textarea "A thorough inspection is vital to ensure that the marine gas turbine engine is …"
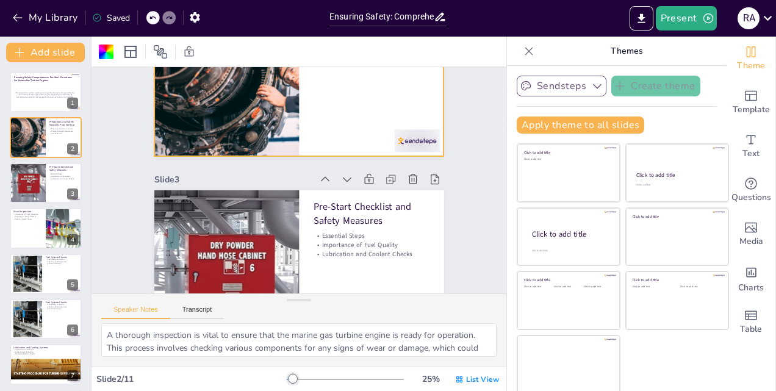
scroll to position [122, 0]
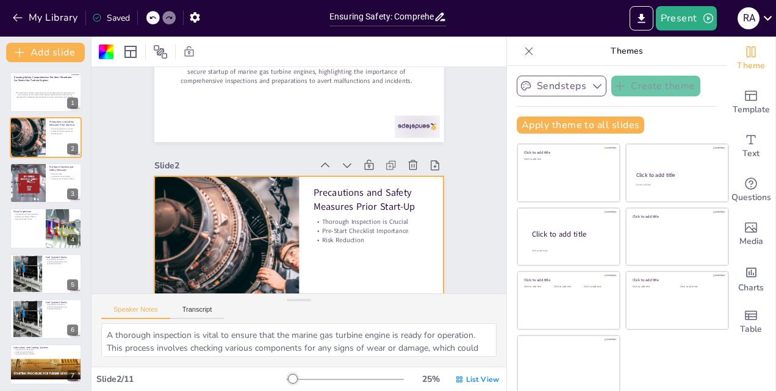
click at [153, 20] on icon at bounding box center [152, 17] width 7 height 7
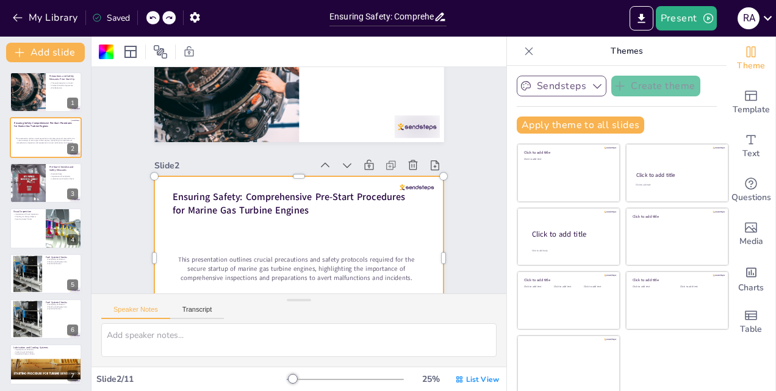
click at [153, 20] on icon at bounding box center [152, 17] width 7 height 7
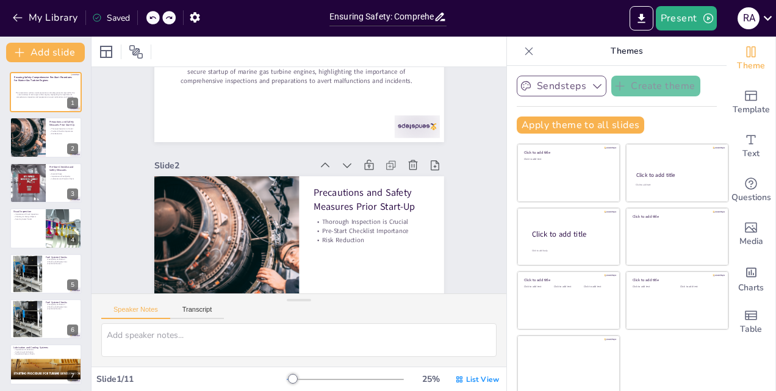
click at [153, 20] on icon at bounding box center [152, 17] width 7 height 7
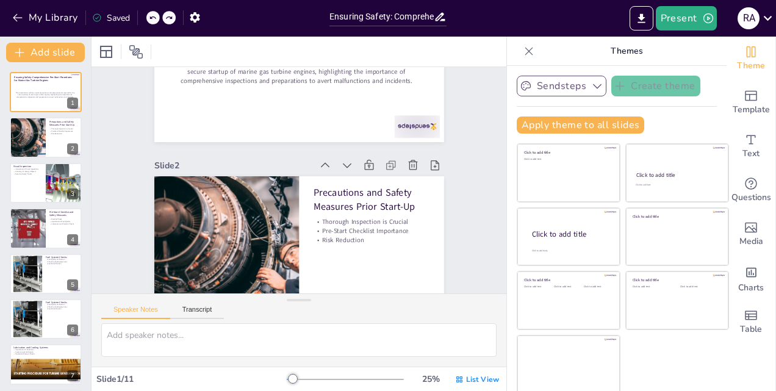
click at [153, 20] on icon at bounding box center [152, 17] width 7 height 7
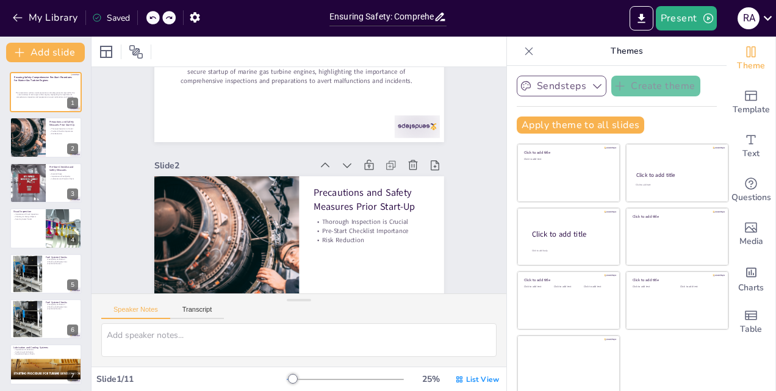
click at [152, 20] on icon at bounding box center [152, 17] width 7 height 7
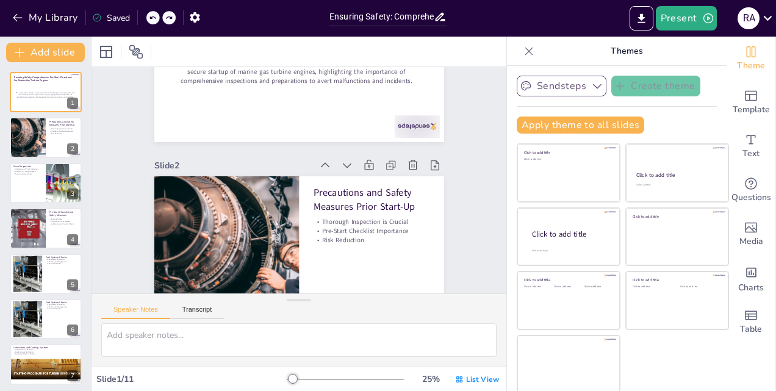
click at [150, 18] on icon at bounding box center [152, 17] width 7 height 7
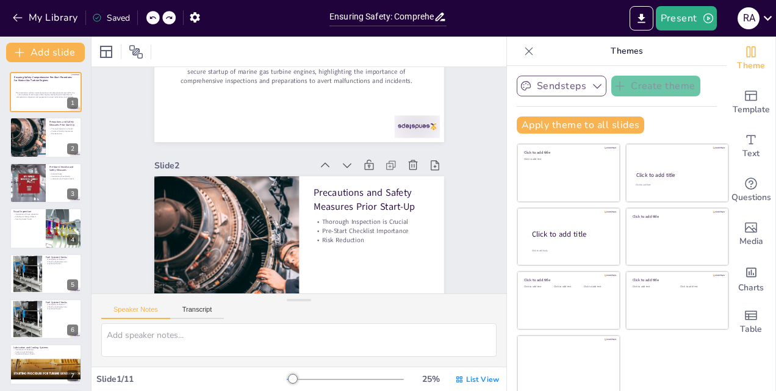
click at [148, 17] on div at bounding box center [152, 17] width 13 height 13
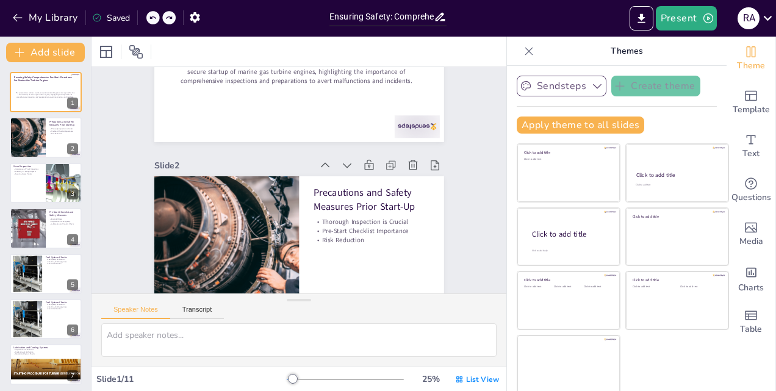
click at [148, 16] on div "My Library Saved" at bounding box center [103, 17] width 206 height 22
click at [148, 16] on div "My Library Saving......" at bounding box center [109, 17] width 219 height 22
click at [149, 18] on div at bounding box center [152, 17] width 13 height 13
type textarea "A thorough inspection is vital to ensure that the marine gas turbine engine is …"
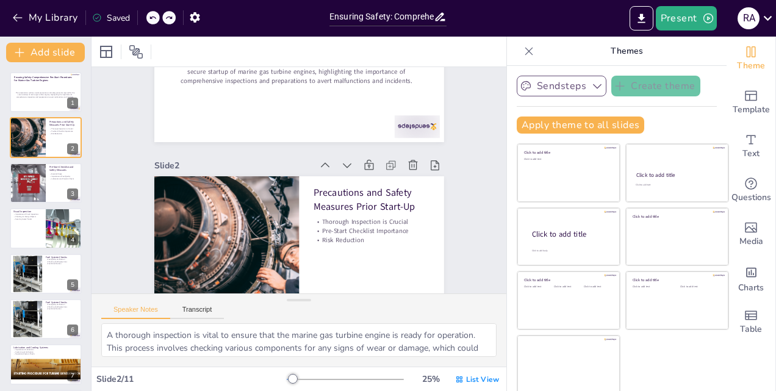
click at [149, 20] on div "My Library Saved" at bounding box center [103, 17] width 206 height 22
click at [152, 19] on icon at bounding box center [152, 17] width 6 height 3
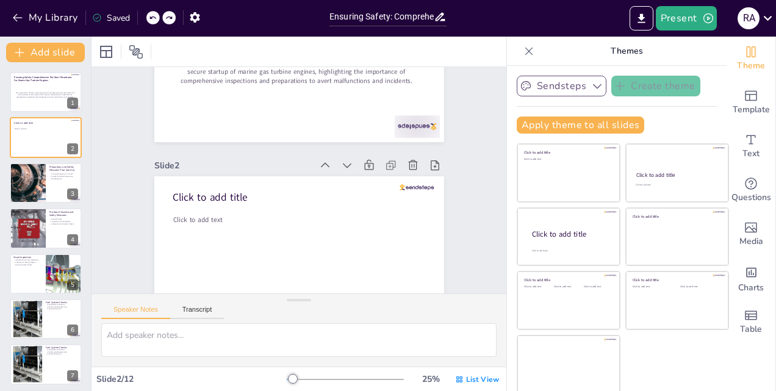
click at [152, 20] on icon at bounding box center [152, 17] width 7 height 7
click at [152, 20] on div "My Library Saved" at bounding box center [103, 17] width 206 height 22
click at [152, 20] on div "My Library Saving......" at bounding box center [109, 17] width 219 height 22
click at [154, 20] on icon at bounding box center [152, 17] width 7 height 7
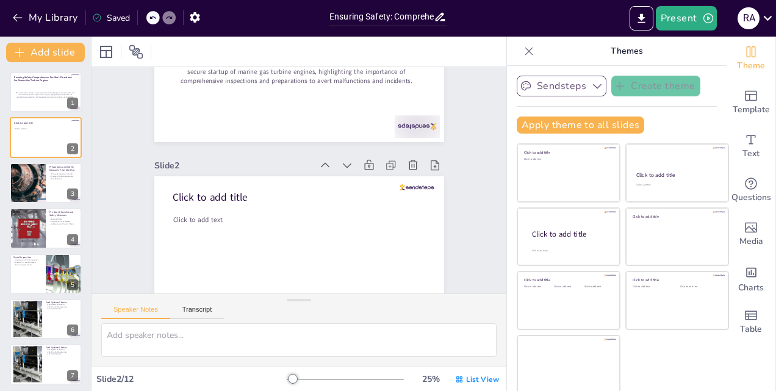
click at [154, 20] on icon at bounding box center [152, 17] width 7 height 7
click at [154, 20] on div "My Library Saving......" at bounding box center [109, 17] width 219 height 22
click at [154, 20] on div "My Library Saved" at bounding box center [103, 17] width 206 height 22
click at [154, 20] on icon at bounding box center [152, 17] width 7 height 7
click at [154, 20] on div "My Library Saved" at bounding box center [103, 17] width 206 height 22
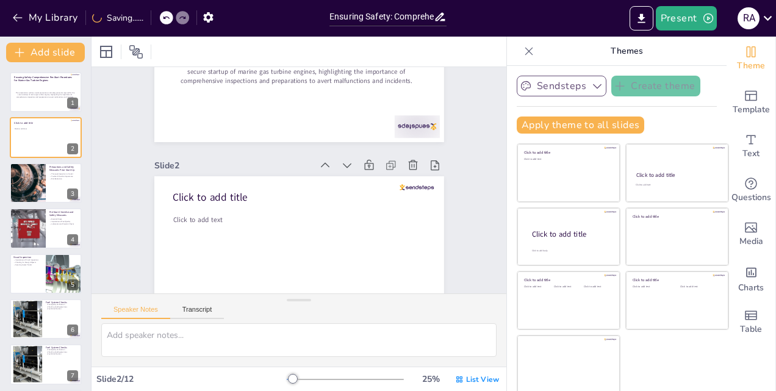
click at [154, 20] on div "My Library Saving......" at bounding box center [109, 17] width 219 height 22
click at [154, 20] on icon at bounding box center [152, 17] width 7 height 7
click at [155, 20] on icon at bounding box center [152, 17] width 7 height 7
click at [155, 20] on div "My Library Saving......" at bounding box center [109, 17] width 219 height 22
click at [155, 20] on icon at bounding box center [152, 17] width 7 height 7
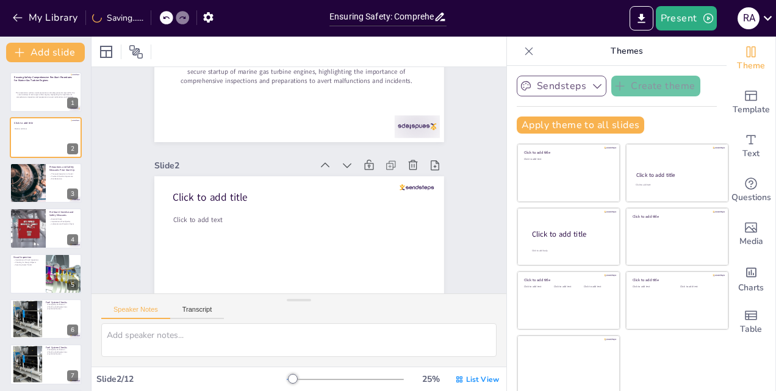
click at [155, 20] on div "My Library Saving......" at bounding box center [109, 17] width 219 height 22
click at [162, 20] on icon at bounding box center [165, 17] width 7 height 7
click at [156, 20] on icon at bounding box center [152, 17] width 7 height 7
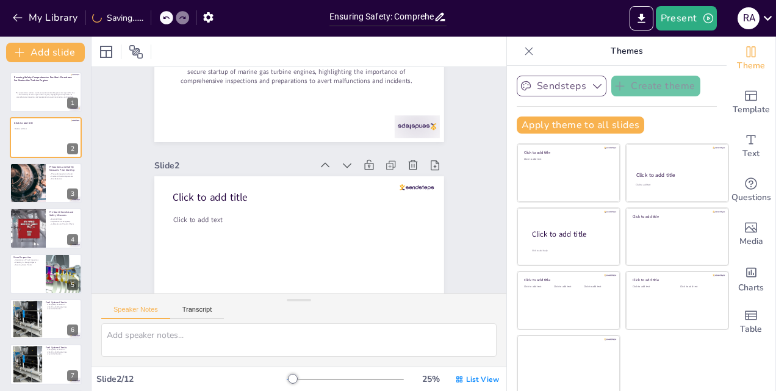
click at [156, 20] on div "My Library Saving......" at bounding box center [109, 17] width 219 height 22
click at [156, 20] on icon at bounding box center [152, 17] width 7 height 7
click at [156, 20] on div "My Library Saving......" at bounding box center [109, 17] width 219 height 22
click at [155, 20] on icon at bounding box center [152, 17] width 7 height 7
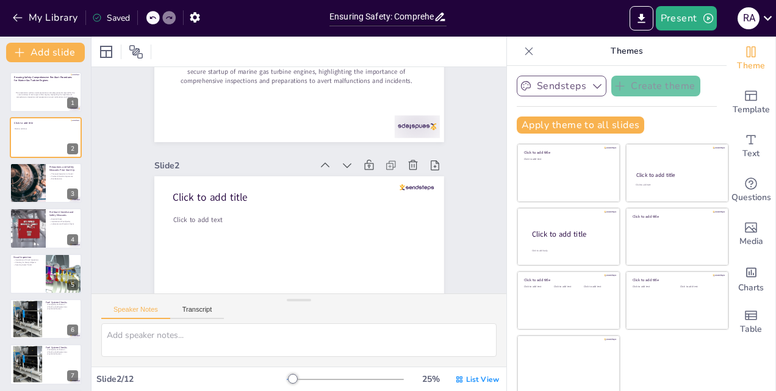
click at [155, 20] on div "My Library Saved" at bounding box center [103, 17] width 206 height 22
click at [155, 20] on div "My Library Saving......" at bounding box center [109, 17] width 219 height 22
click at [155, 21] on icon at bounding box center [152, 17] width 7 height 7
click at [155, 22] on div at bounding box center [152, 17] width 13 height 13
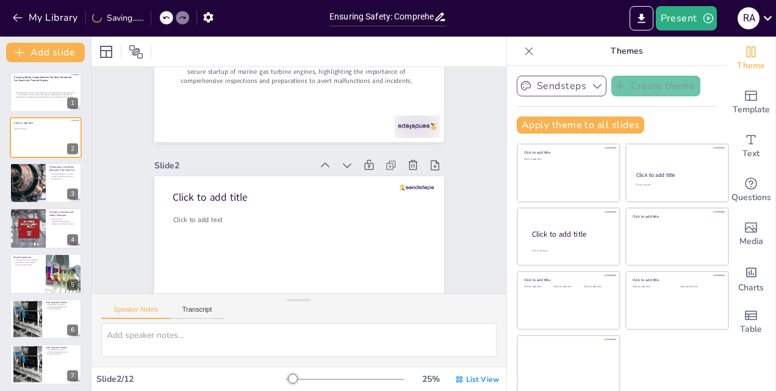
click at [154, 22] on div "My Library Saving......" at bounding box center [109, 17] width 219 height 22
click at [155, 20] on icon at bounding box center [152, 17] width 7 height 7
click at [155, 20] on div "My Library Saved" at bounding box center [103, 17] width 206 height 22
click at [155, 20] on div "My Library Saving......" at bounding box center [109, 17] width 219 height 22
click at [155, 20] on icon at bounding box center [152, 17] width 7 height 7
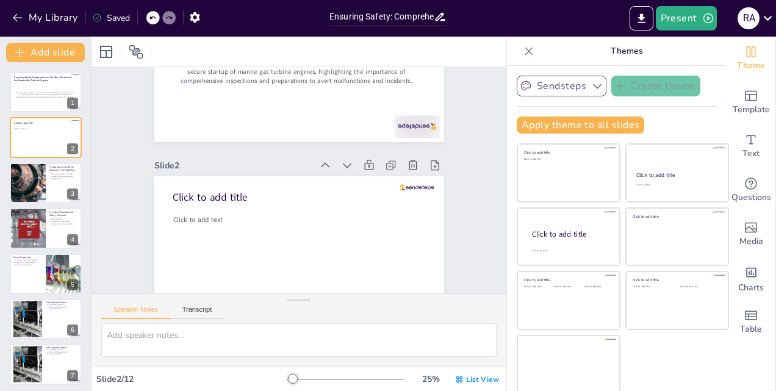
click at [155, 20] on icon at bounding box center [152, 17] width 7 height 7
click at [154, 20] on div "My Library Saved" at bounding box center [103, 17] width 206 height 22
click at [154, 20] on div "My Library Saving......" at bounding box center [109, 17] width 219 height 22
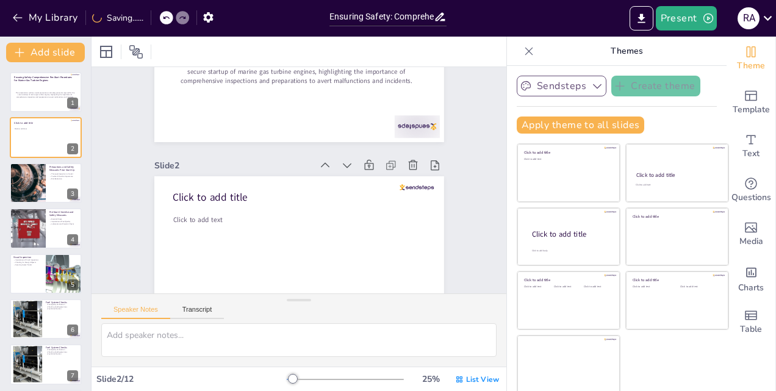
click at [162, 20] on icon at bounding box center [165, 17] width 7 height 7
click at [154, 20] on div "My Library Saved" at bounding box center [103, 17] width 206 height 22
click at [155, 20] on icon at bounding box center [152, 17] width 7 height 7
click at [155, 20] on div "My Library Saved" at bounding box center [103, 17] width 206 height 22
click at [156, 20] on icon at bounding box center [152, 17] width 7 height 7
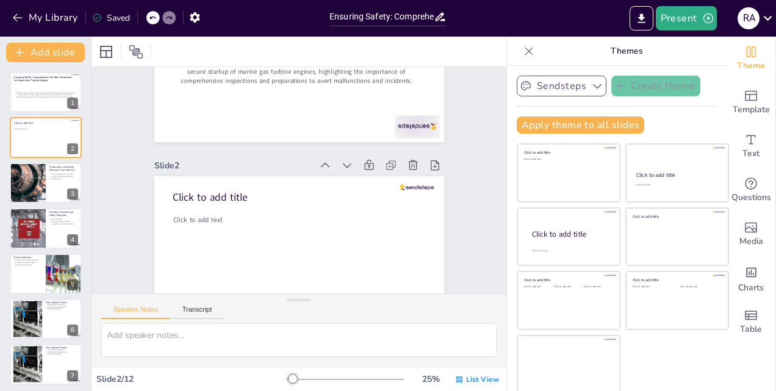
click at [156, 20] on div "My Library Saved" at bounding box center [103, 17] width 206 height 22
click at [156, 20] on icon at bounding box center [152, 17] width 7 height 7
click at [73, 126] on icon at bounding box center [71, 128] width 9 height 9
type textarea "A thorough inspection is vital to ensure that the marine gas turbine engine is …"
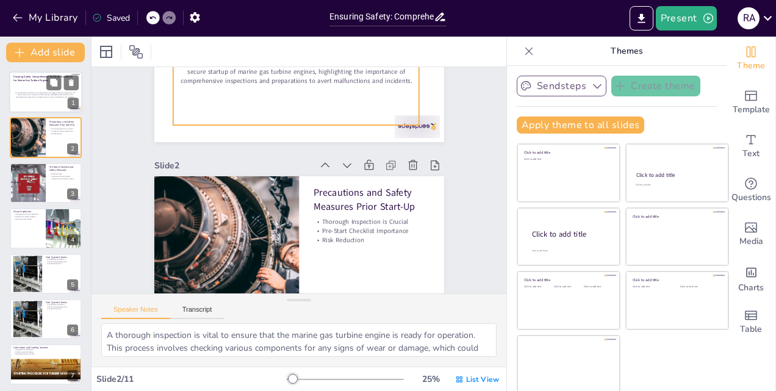
click at [52, 96] on p "This presentation outlines crucial precautions and safety protocols required fo…" at bounding box center [45, 94] width 62 height 7
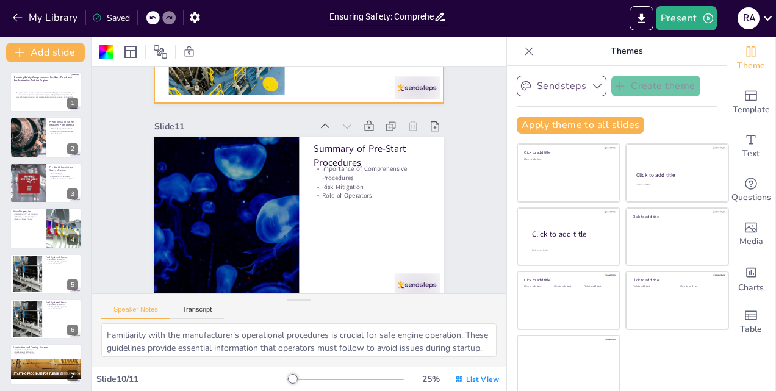
scroll to position [1949, 0]
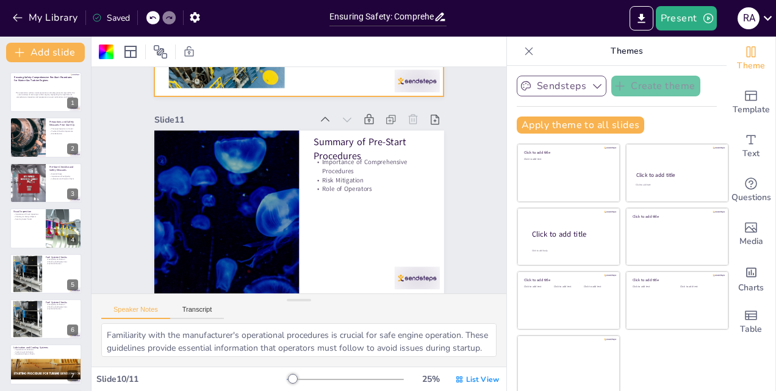
click at [523, 48] on icon at bounding box center [529, 51] width 12 height 12
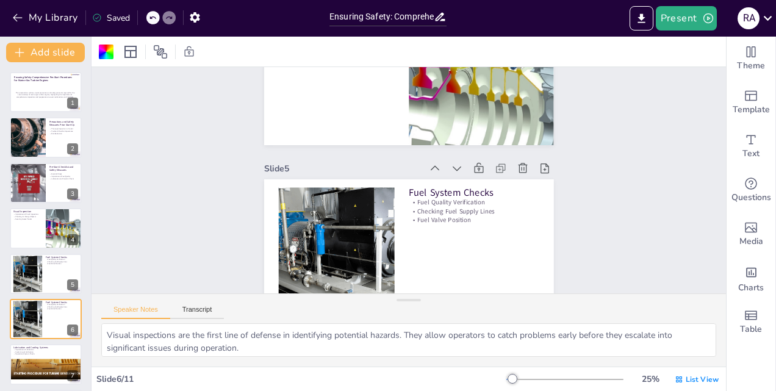
scroll to position [486, 0]
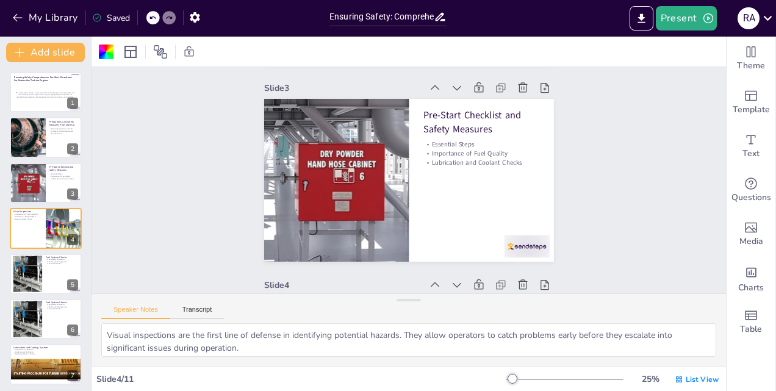
type textarea "Each step in the pre-start checklist is essential for ensuring the safe operati…"
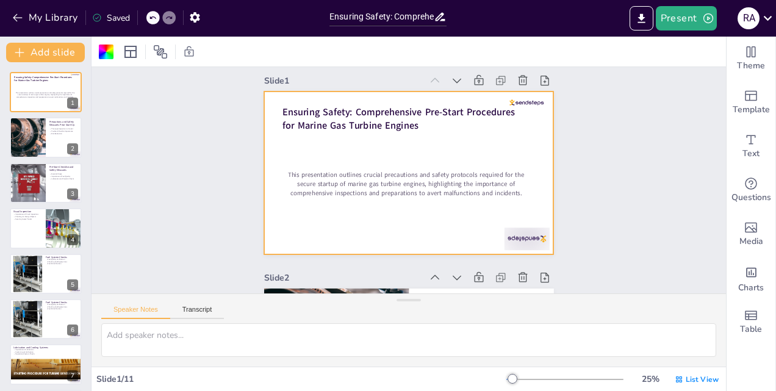
scroll to position [0, 0]
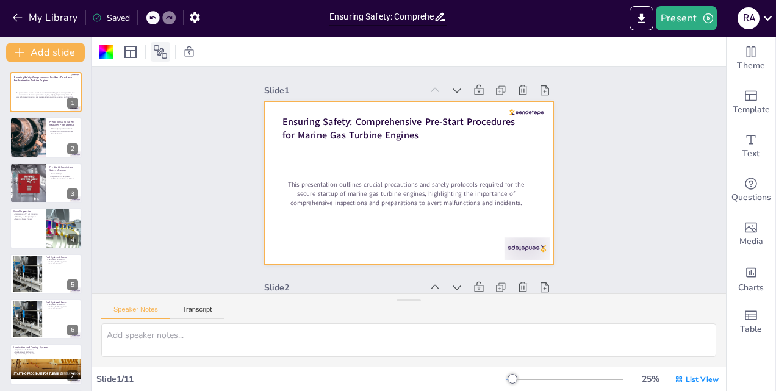
click at [161, 51] on icon at bounding box center [160, 51] width 13 height 13
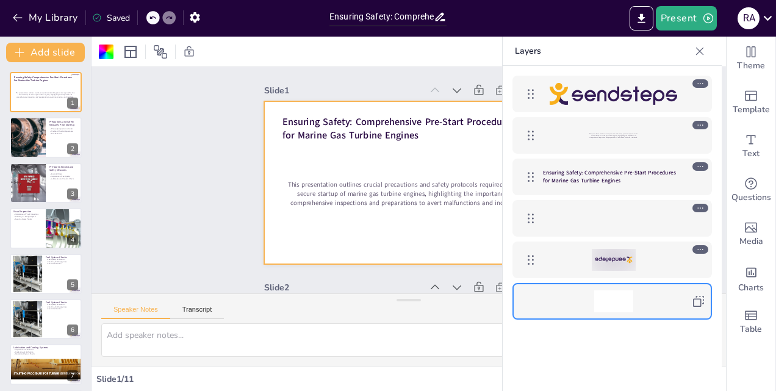
click at [705, 49] on icon at bounding box center [699, 51] width 12 height 12
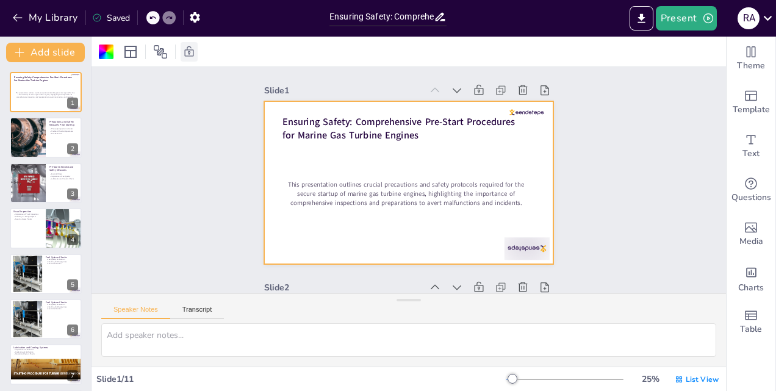
click at [190, 52] on icon at bounding box center [189, 51] width 9 height 10
click at [108, 54] on icon at bounding box center [106, 52] width 15 height 15
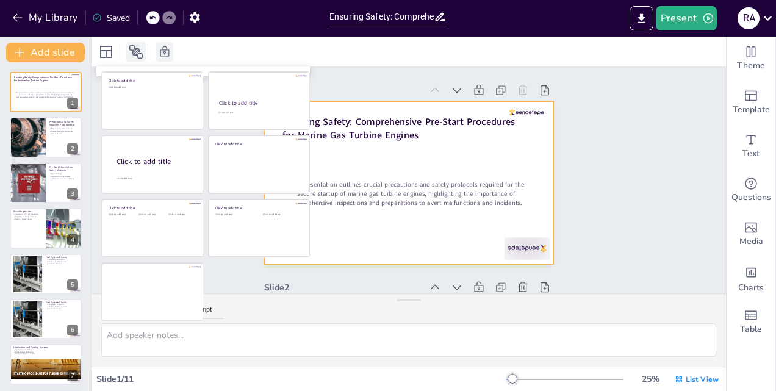
click at [141, 49] on icon at bounding box center [136, 52] width 15 height 15
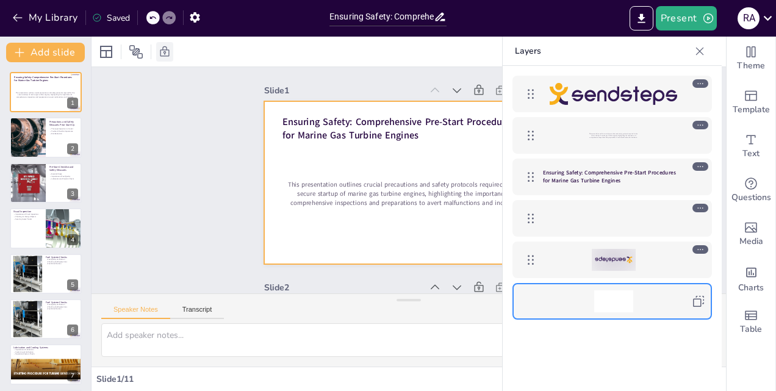
click at [165, 54] on icon at bounding box center [164, 51] width 9 height 10
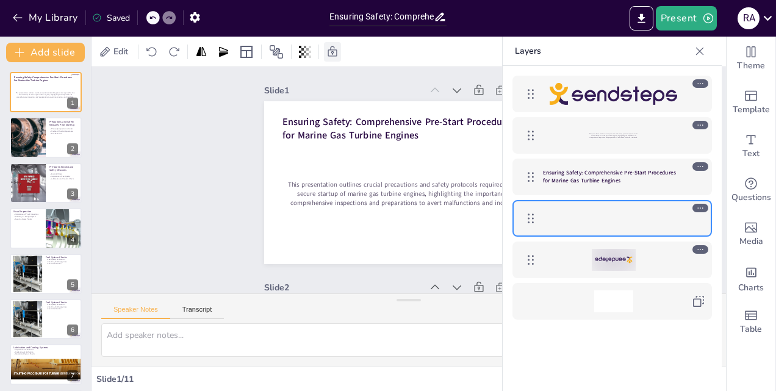
click at [701, 49] on icon at bounding box center [700, 51] width 8 height 8
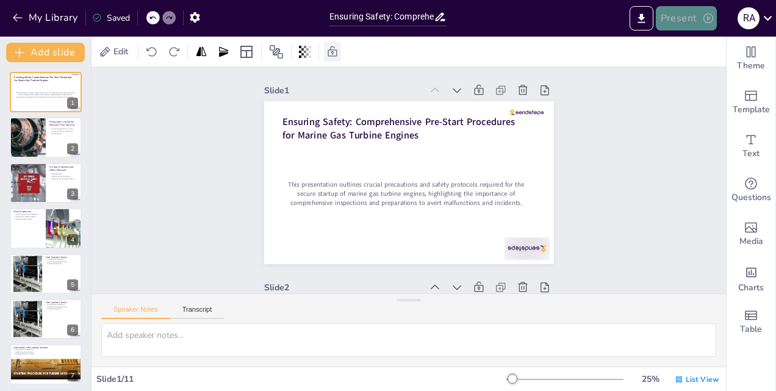
click at [699, 16] on button "Present" at bounding box center [685, 18] width 61 height 24
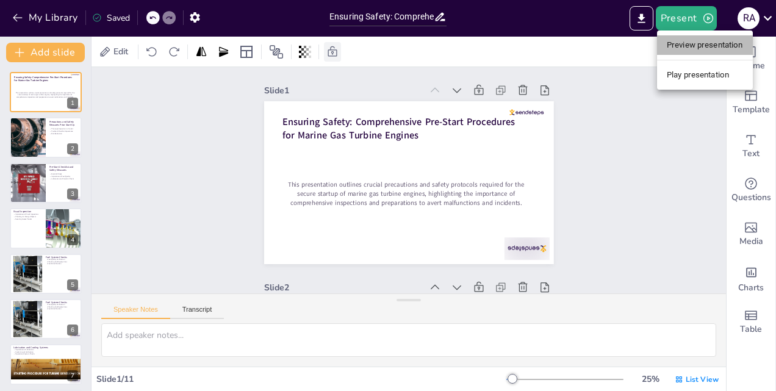
click at [674, 40] on li "Preview presentation" at bounding box center [705, 45] width 96 height 20
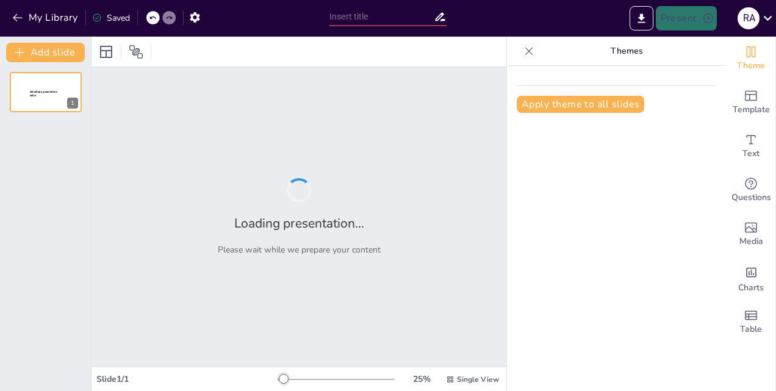
type input "Ensuring Safety: Comprehensive Pre-Start Procedures for Marine Gas Turbine Engi…"
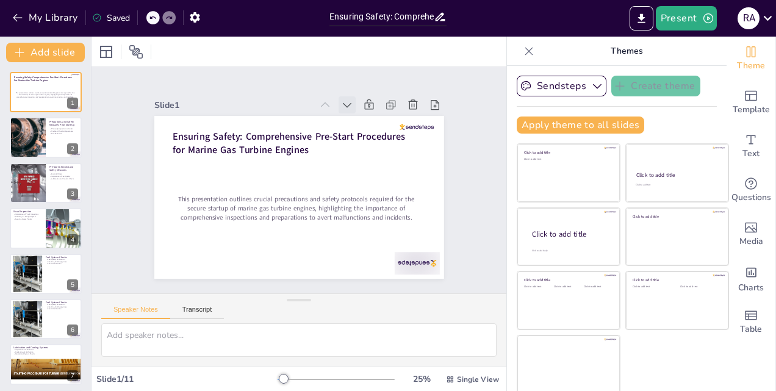
click at [377, 195] on icon at bounding box center [384, 202] width 15 height 15
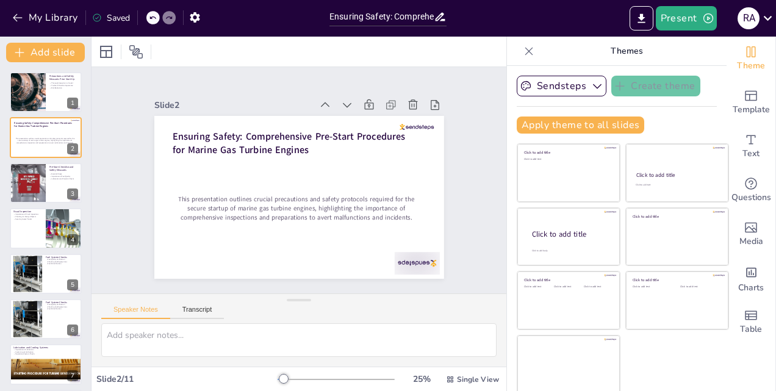
click at [360, 116] on icon at bounding box center [367, 123] width 15 height 15
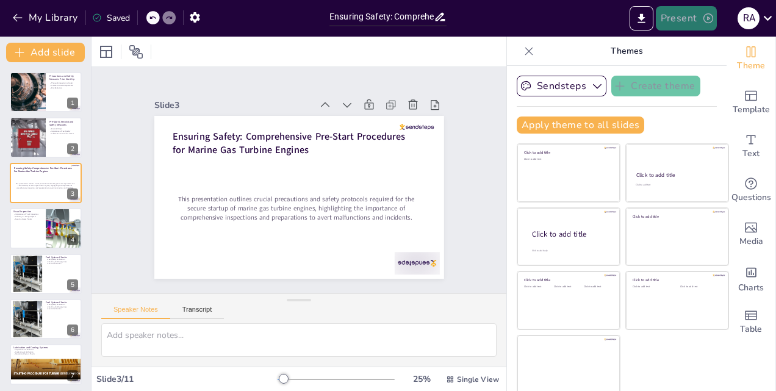
click at [688, 20] on button "Present" at bounding box center [685, 18] width 61 height 24
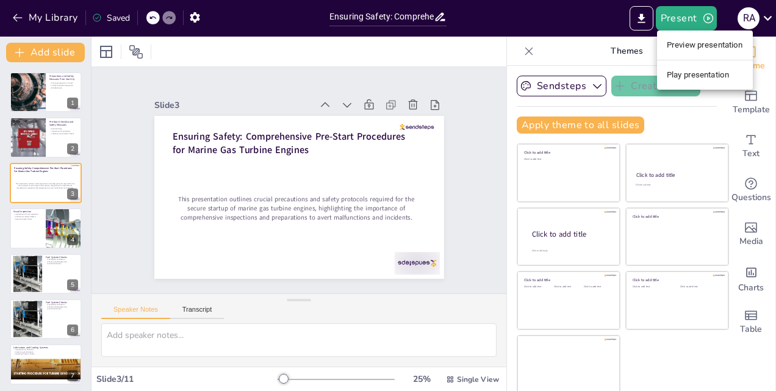
click at [693, 44] on li "Preview presentation" at bounding box center [705, 45] width 96 height 20
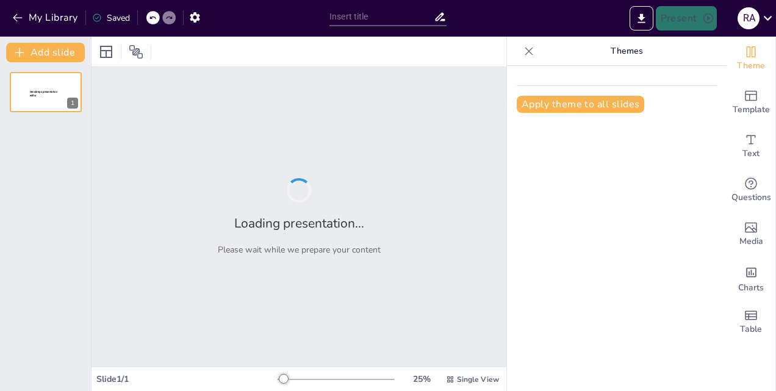
type input "Ensuring Safety: Comprehensive Pre-Start Procedures for Marine Gas Turbine Engi…"
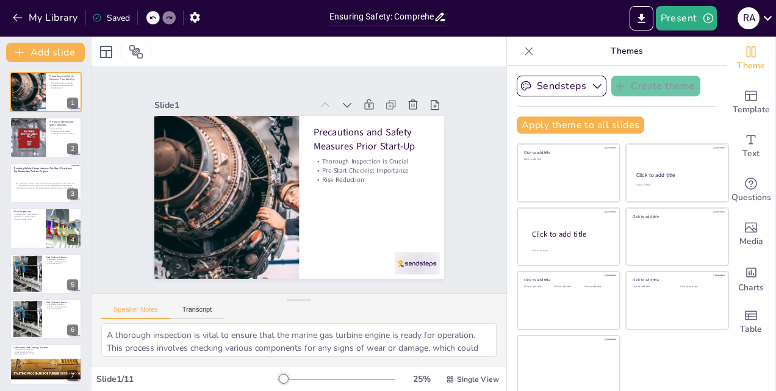
click at [523, 51] on icon at bounding box center [529, 51] width 12 height 12
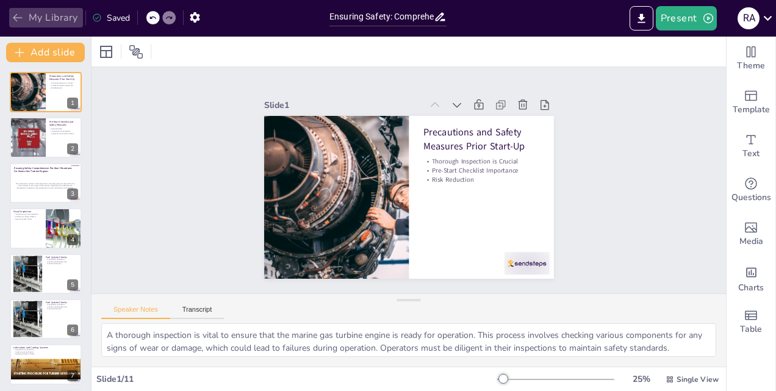
click at [20, 20] on icon "button" at bounding box center [18, 18] width 12 height 12
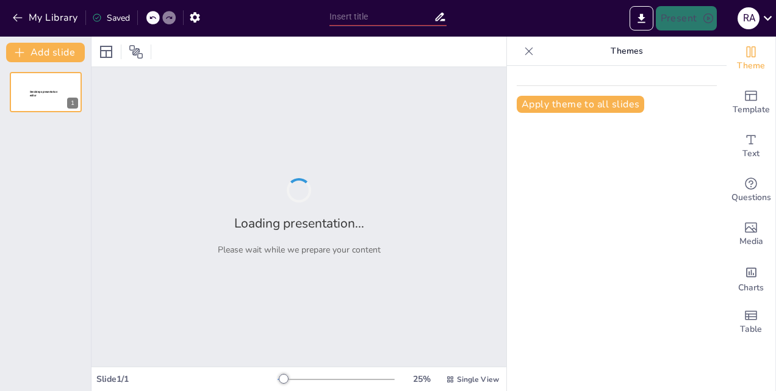
type input "Ensuring Safety: Comprehensive Pre-Start Procedures for Marine Gas Turbine Engi…"
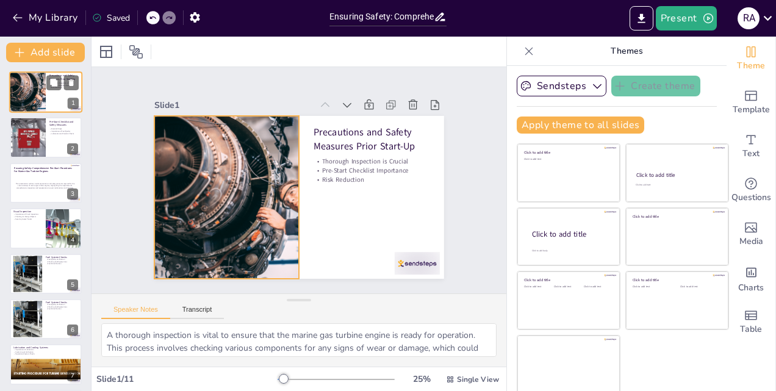
click at [29, 90] on div at bounding box center [27, 91] width 73 height 41
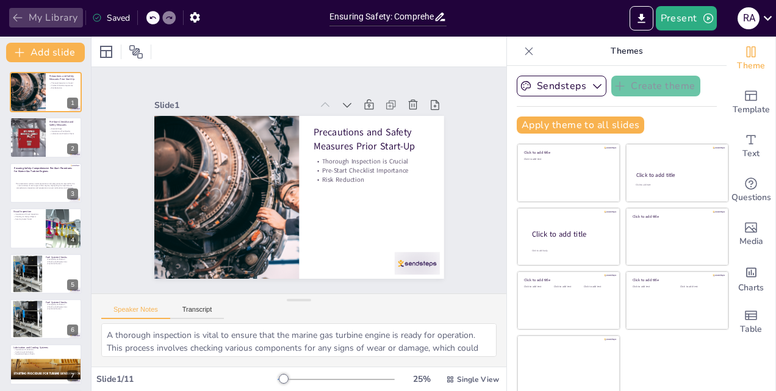
click at [19, 20] on icon "button" at bounding box center [18, 18] width 12 height 12
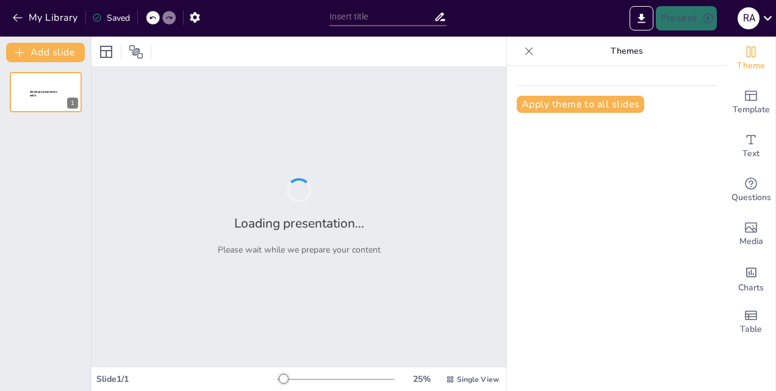
type input "Ensuring Safety: Comprehensive Pre-Start Procedures for Marine Gas Turbine Engi…"
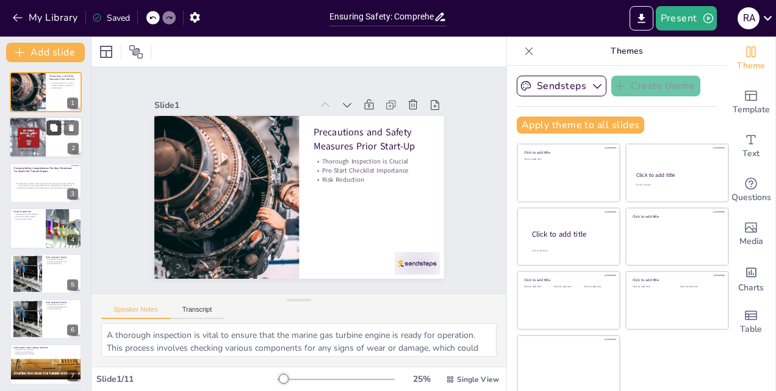
click at [58, 131] on icon at bounding box center [53, 128] width 9 height 9
type textarea "Each step in the pre-start checklist is essential for ensuring the safe operati…"
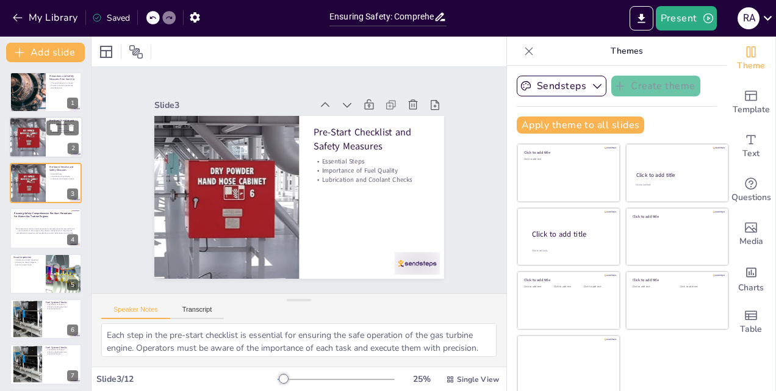
click at [39, 134] on div at bounding box center [28, 137] width 74 height 41
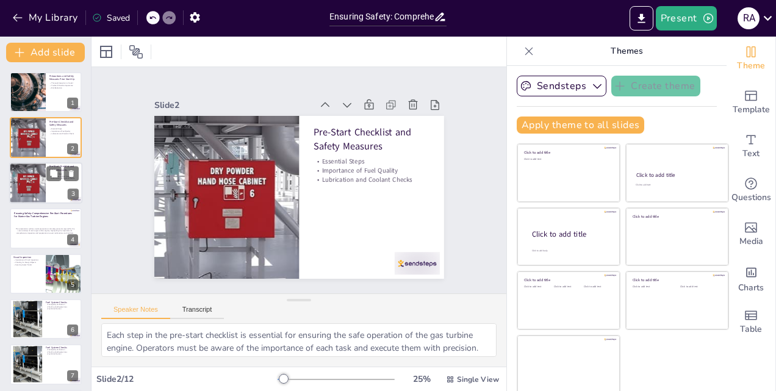
click at [40, 190] on div at bounding box center [28, 182] width 74 height 41
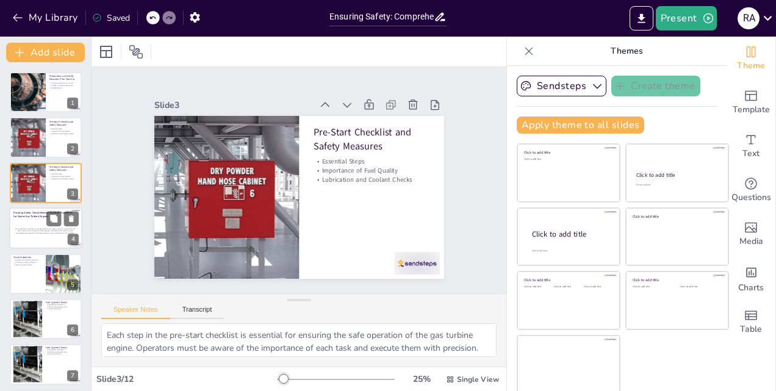
click at [39, 233] on p "This presentation outlines crucial precautions and safety protocols required fo…" at bounding box center [45, 230] width 62 height 7
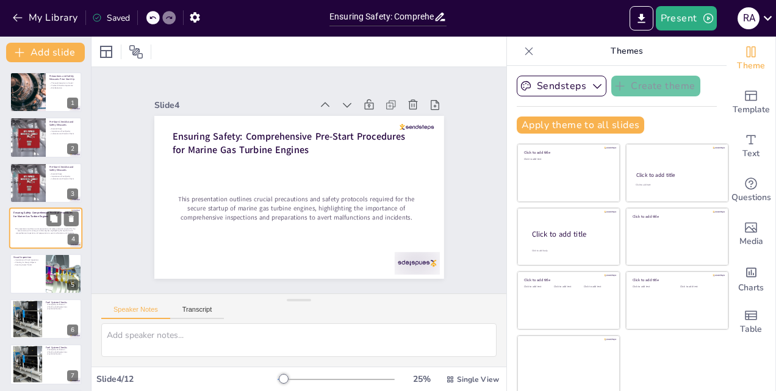
scroll to position [1, 0]
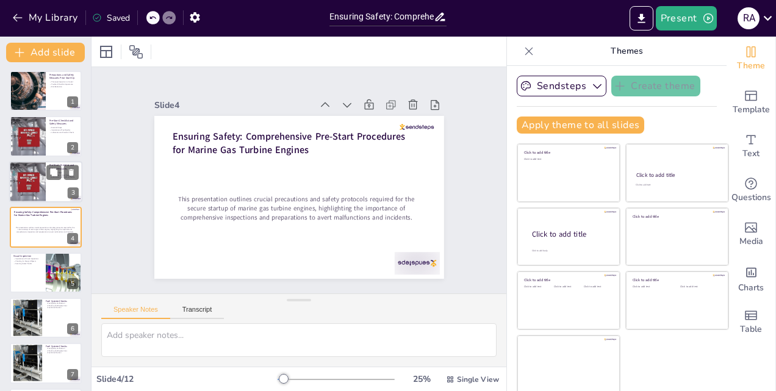
click at [52, 183] on div at bounding box center [45, 181] width 73 height 41
type textarea "Each step in the pre-start checklist is essential for ensuring the safe operati…"
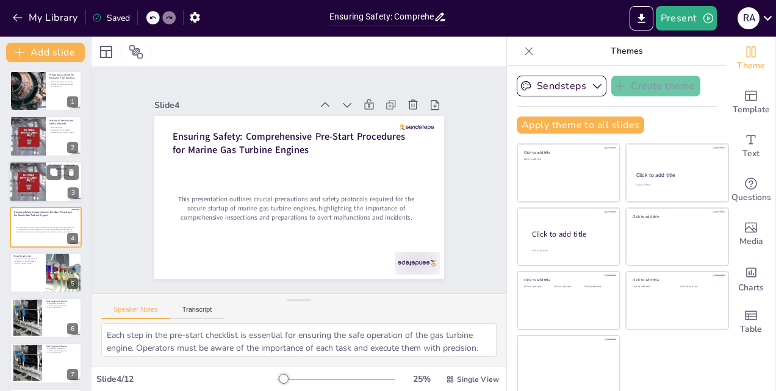
scroll to position [0, 0]
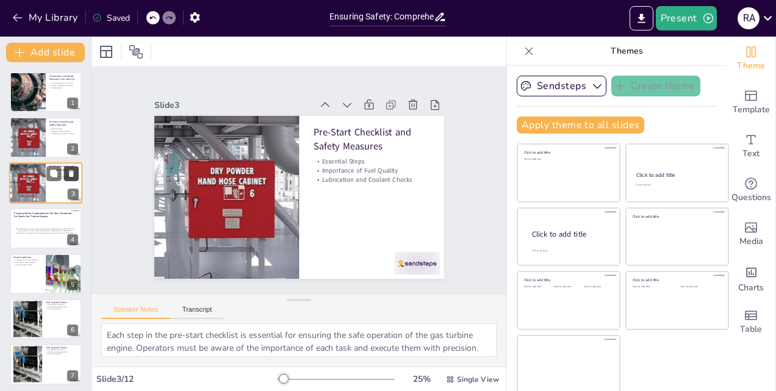
click at [71, 174] on icon at bounding box center [71, 173] width 5 height 7
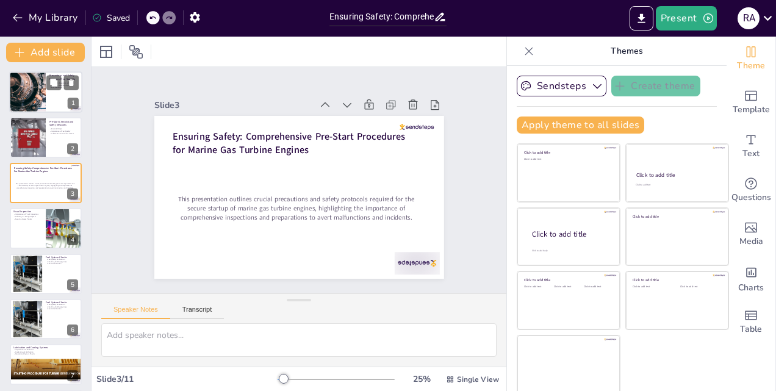
click at [57, 90] on div at bounding box center [45, 91] width 73 height 41
type textarea "A thorough inspection is vital to ensure that the marine gas turbine engine is …"
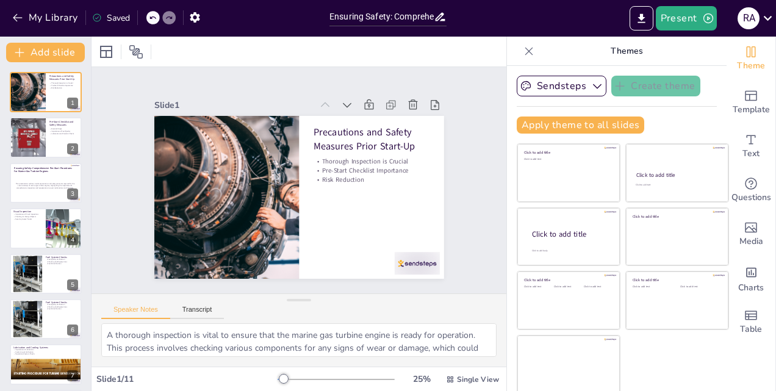
click at [446, 21] on div "Ensuring Safety: Comprehensive Pre-Start Procedures for Marine Gas Turbine Engi…" at bounding box center [387, 15] width 129 height 30
click at [772, 19] on icon at bounding box center [767, 18] width 16 height 16
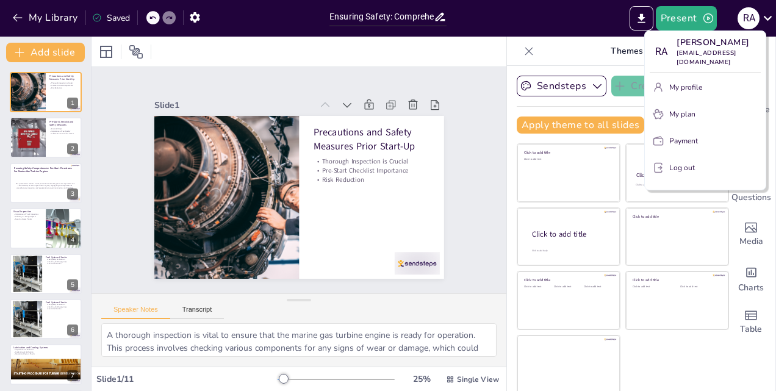
click at [463, 199] on div at bounding box center [388, 195] width 776 height 391
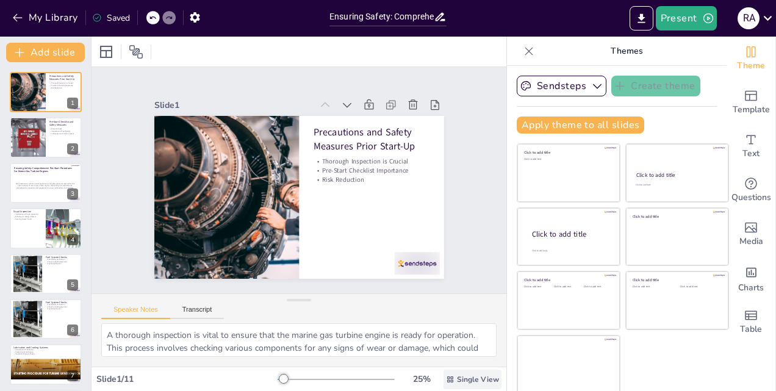
click at [457, 380] on span "Single View" at bounding box center [478, 379] width 42 height 10
click at [593, 87] on icon "button" at bounding box center [597, 86] width 9 height 5
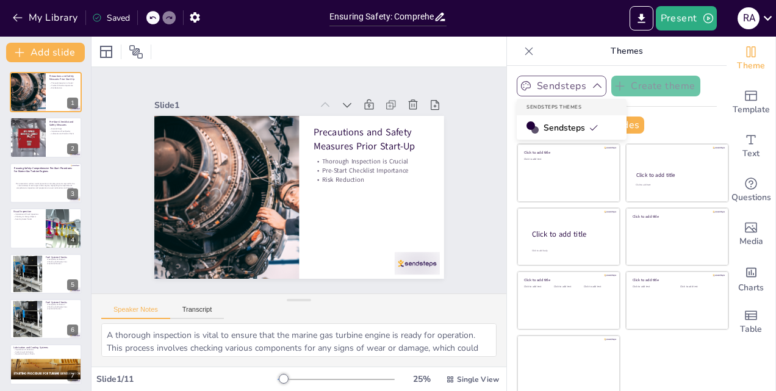
click at [547, 128] on span "Sendsteps" at bounding box center [570, 128] width 55 height 12
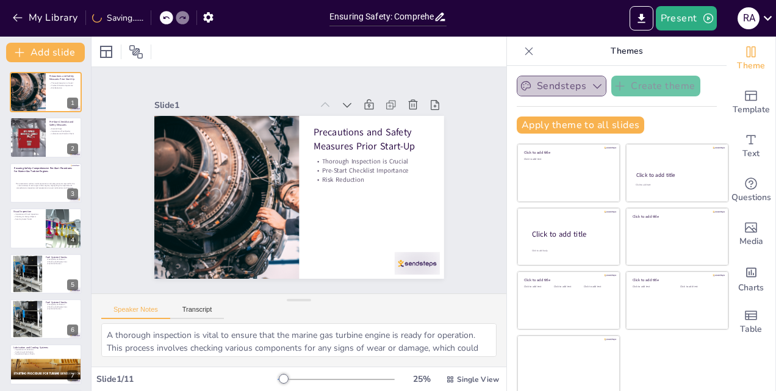
click at [593, 86] on icon "button" at bounding box center [597, 86] width 9 height 5
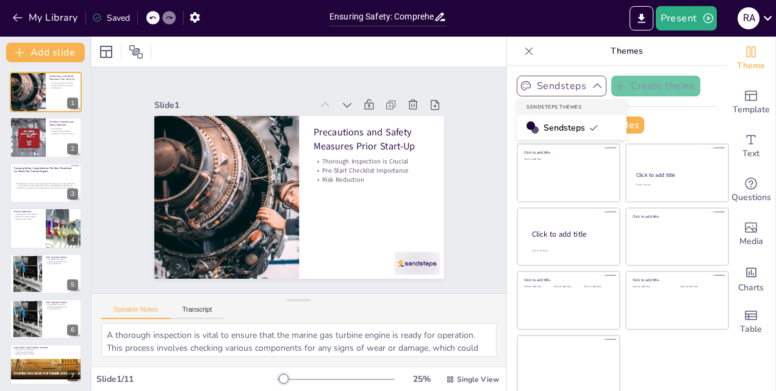
click at [552, 127] on span "Sendsteps" at bounding box center [570, 128] width 55 height 12
click at [591, 82] on icon "button" at bounding box center [597, 86] width 12 height 12
click at [549, 126] on span "Sendsteps" at bounding box center [570, 128] width 55 height 12
click at [591, 84] on icon "button" at bounding box center [597, 86] width 12 height 12
click at [544, 130] on span "Sendsteps" at bounding box center [570, 128] width 55 height 12
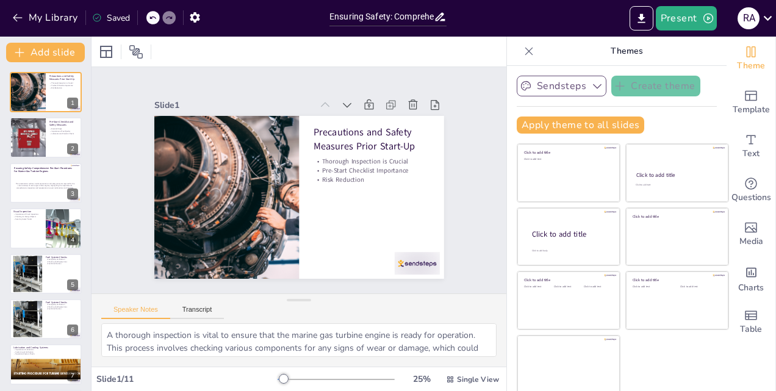
click at [593, 86] on icon "button" at bounding box center [597, 86] width 9 height 5
click at [523, 52] on icon at bounding box center [529, 51] width 12 height 12
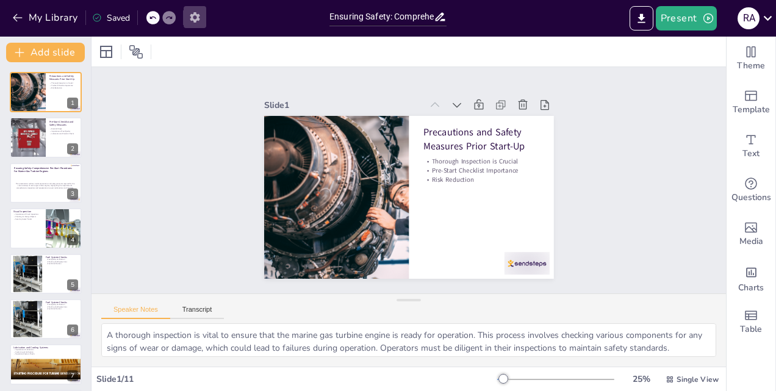
click at [193, 11] on icon "button" at bounding box center [194, 17] width 13 height 13
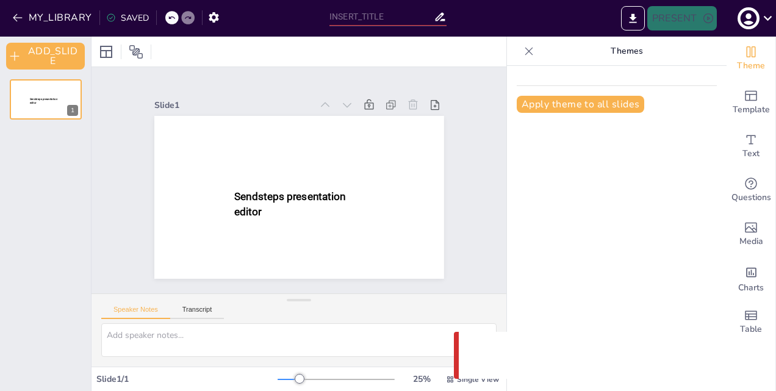
type input "Ensuring Safety: Comprehensive Pre-Start Procedures for Marine Gas Turbine Engi…"
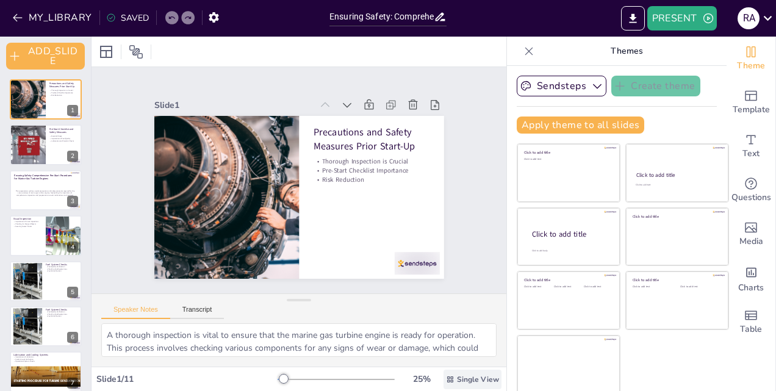
click at [446, 377] on div "Single View" at bounding box center [472, 379] width 58 height 20
click at [452, 352] on span "List View" at bounding box center [455, 352] width 64 height 12
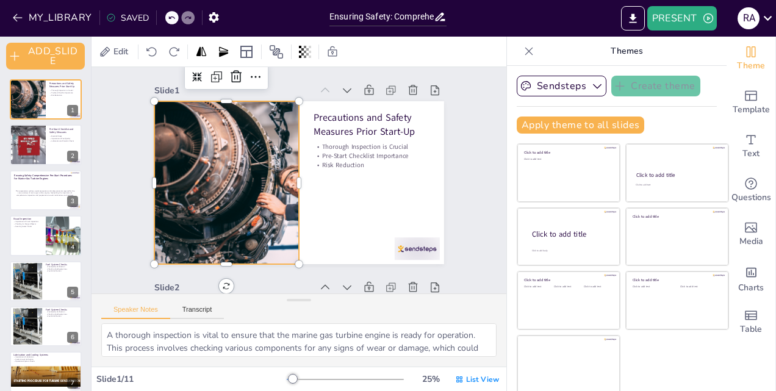
click at [216, 182] on div at bounding box center [227, 182] width 290 height 163
click at [248, 78] on icon at bounding box center [255, 77] width 15 height 15
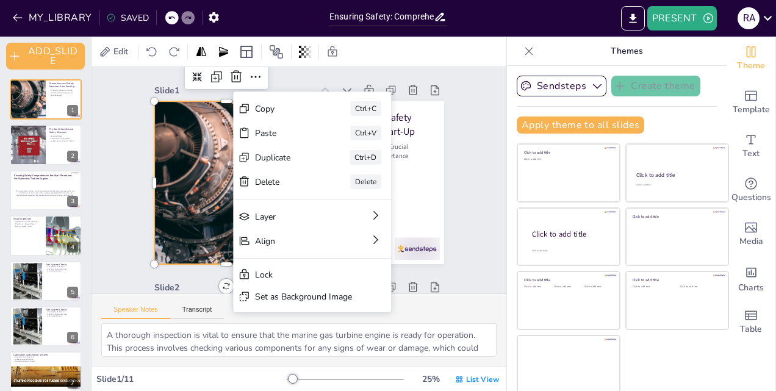
click at [262, 277] on div "Lock" at bounding box center [303, 275] width 97 height 12
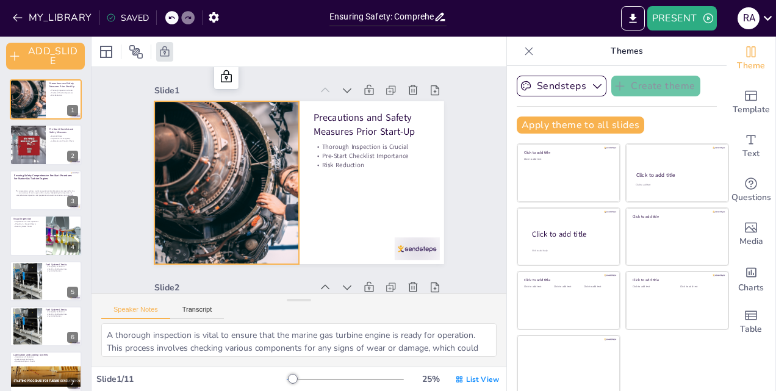
scroll to position [61, 0]
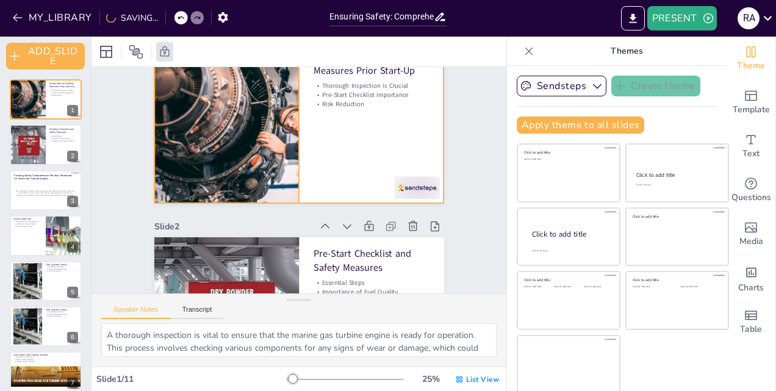
click at [354, 134] on div at bounding box center [299, 121] width 290 height 163
click at [186, 49] on icon at bounding box center [189, 52] width 12 height 12
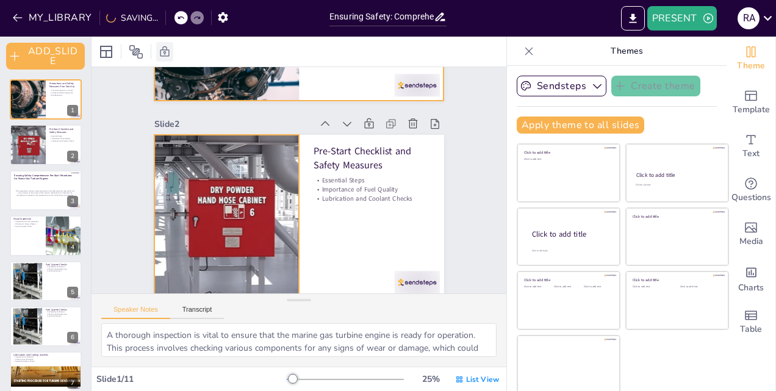
scroll to position [183, 0]
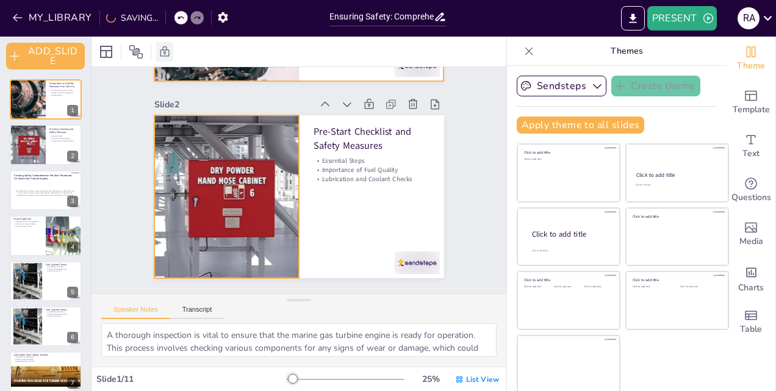
type textarea "Each step in the pre-start checklist is essential for ensuring the safe operati…"
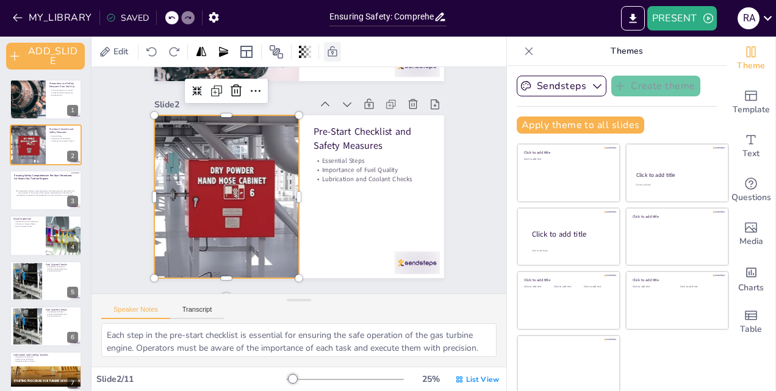
click at [232, 194] on div at bounding box center [227, 196] width 290 height 163
click at [254, 90] on div at bounding box center [256, 91] width 20 height 20
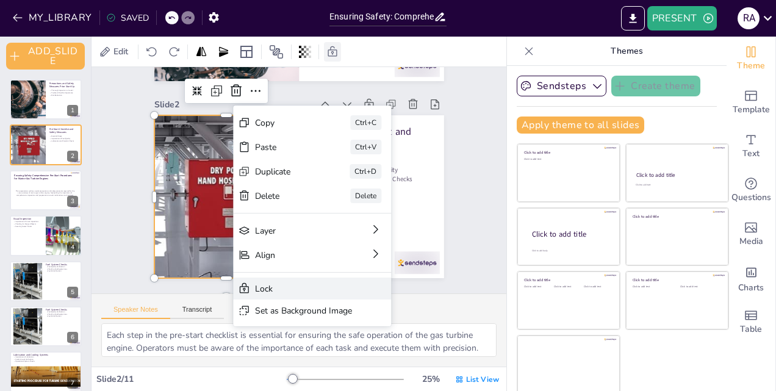
click at [267, 288] on div "Lock" at bounding box center [303, 289] width 97 height 12
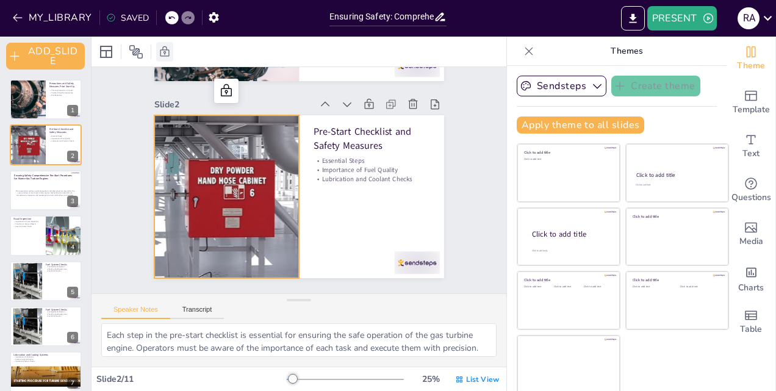
click at [287, 294] on div at bounding box center [299, 300] width 24 height 12
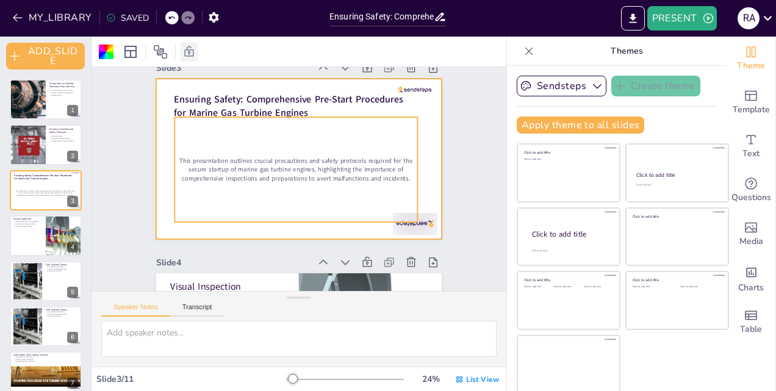
scroll to position [427, 0]
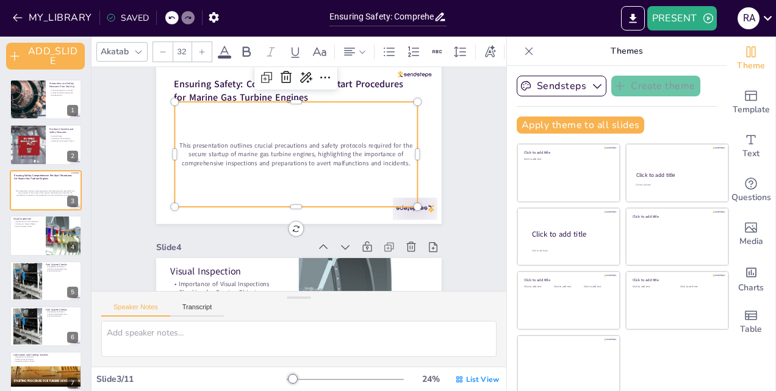
click at [289, 184] on div "This presentation outlines crucial precautions and safety protocols required fo…" at bounding box center [296, 154] width 243 height 105
click at [318, 78] on icon at bounding box center [325, 77] width 15 height 15
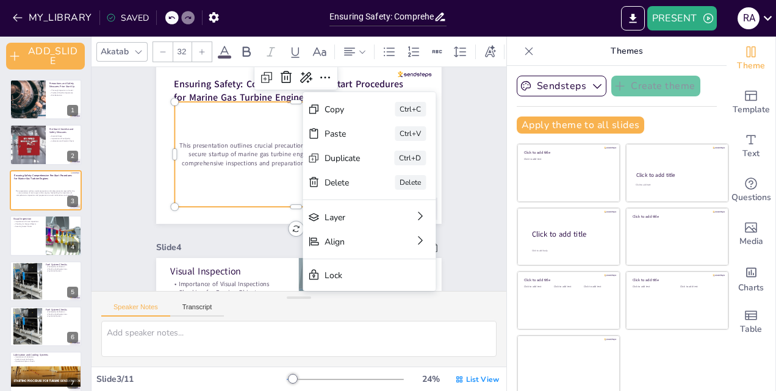
click at [333, 276] on div "Lock" at bounding box center [360, 275] width 72 height 12
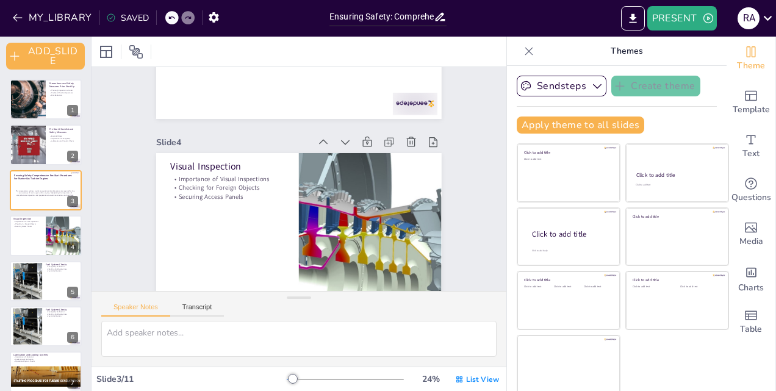
scroll to position [549, 0]
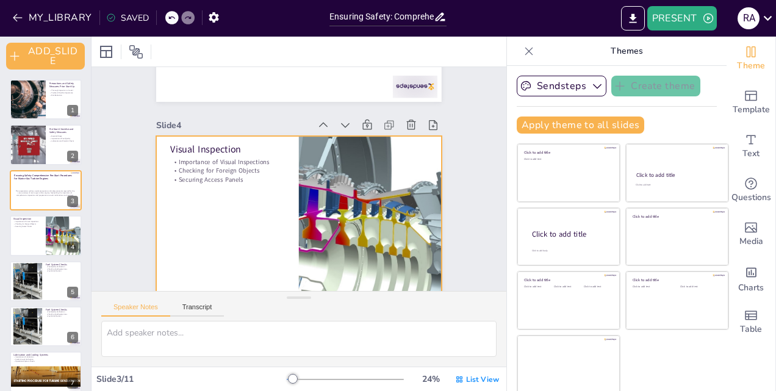
click at [246, 240] on div at bounding box center [298, 216] width 285 height 160
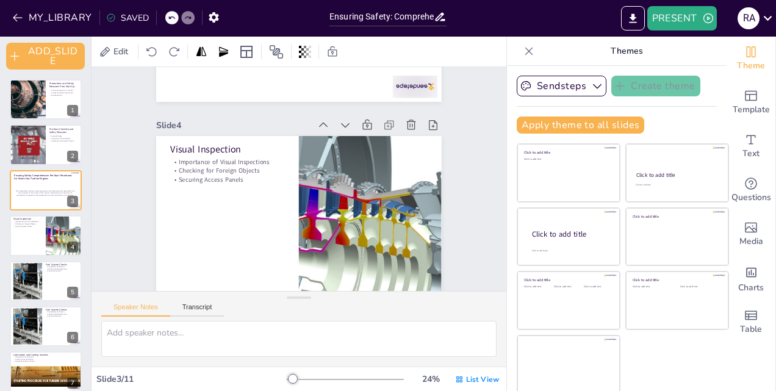
click at [335, 52] on icon at bounding box center [332, 52] width 12 height 12
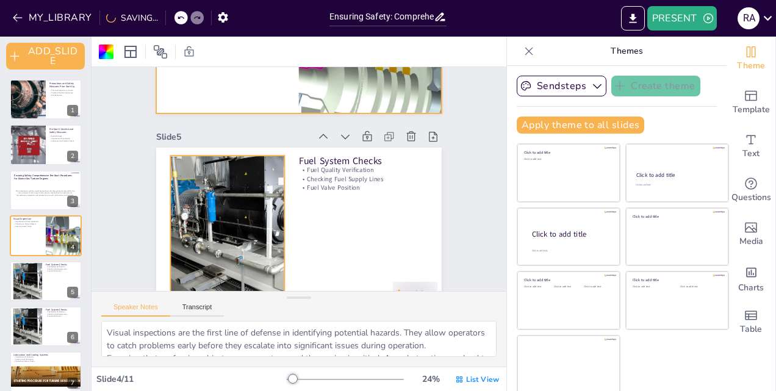
scroll to position [793, 0]
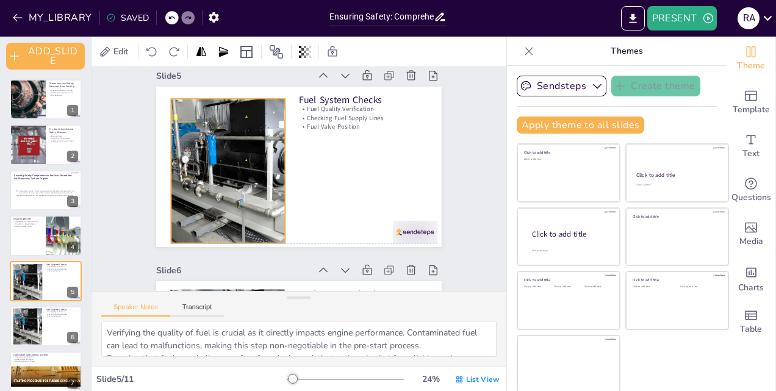
click at [237, 176] on div at bounding box center [228, 171] width 252 height 144
click at [254, 77] on icon at bounding box center [257, 74] width 15 height 15
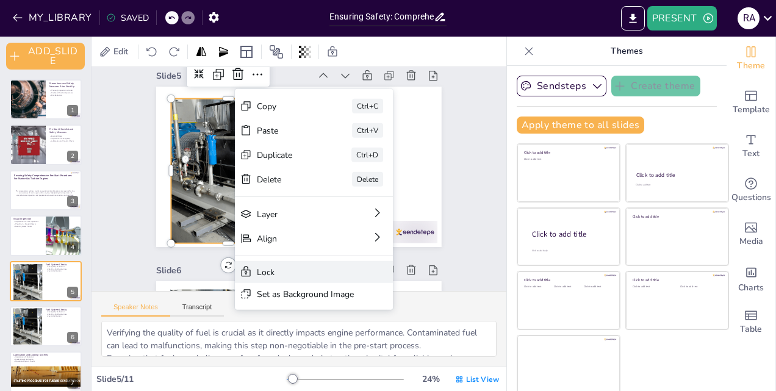
click at [271, 278] on div "Lock" at bounding box center [314, 272] width 158 height 22
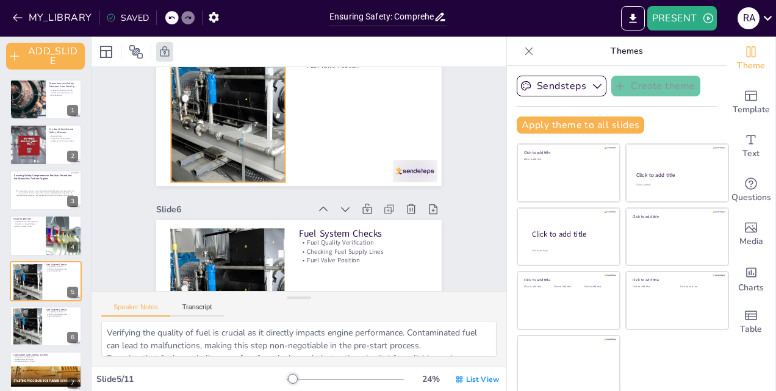
scroll to position [915, 0]
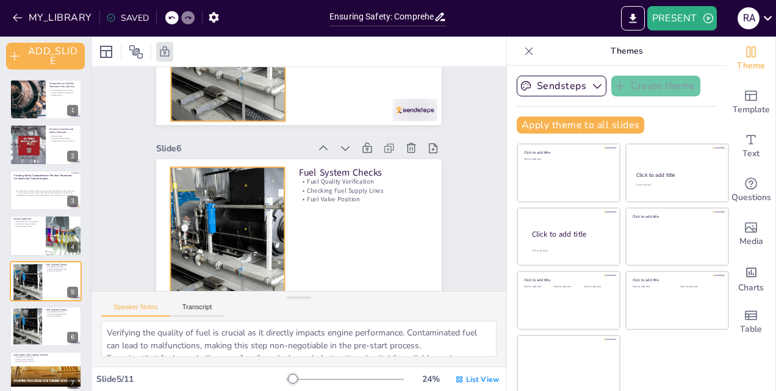
click at [237, 234] on div at bounding box center [227, 239] width 252 height 144
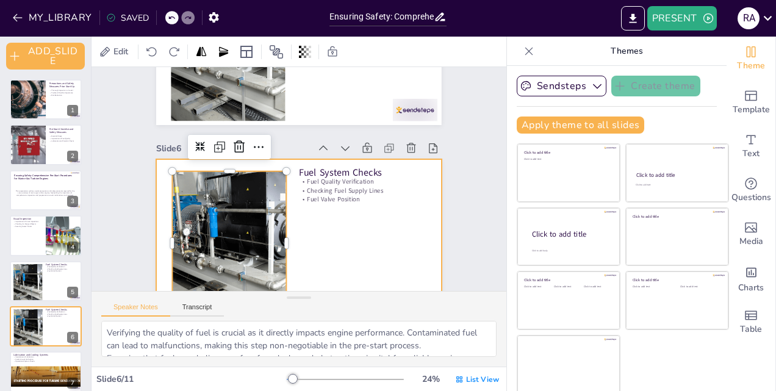
click at [321, 223] on div at bounding box center [298, 239] width 285 height 160
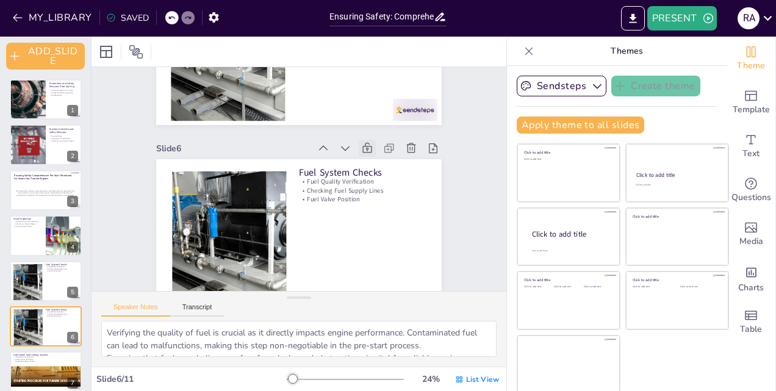
click at [361, 150] on icon at bounding box center [367, 148] width 12 height 12
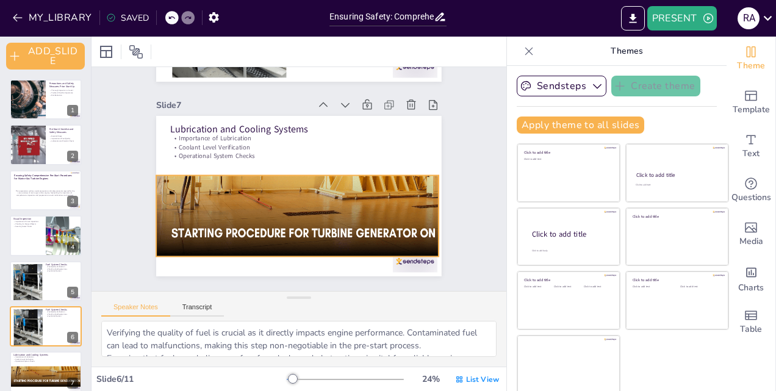
scroll to position [1158, 0]
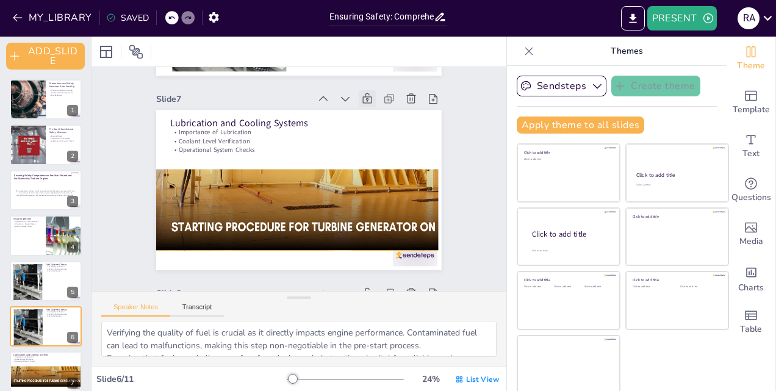
click at [361, 100] on icon at bounding box center [367, 99] width 12 height 12
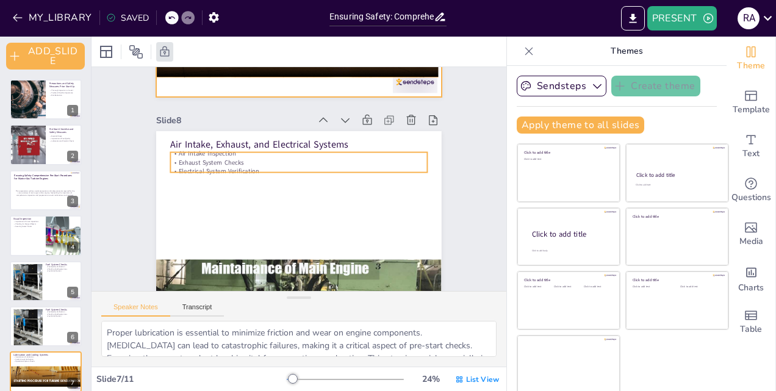
scroll to position [1341, 0]
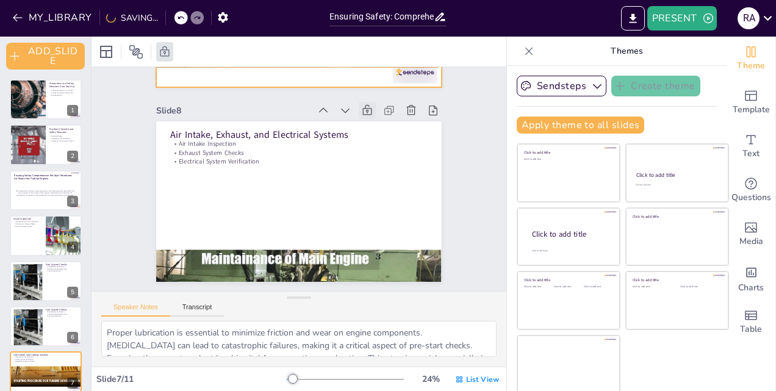
click at [361, 110] on icon at bounding box center [367, 110] width 12 height 12
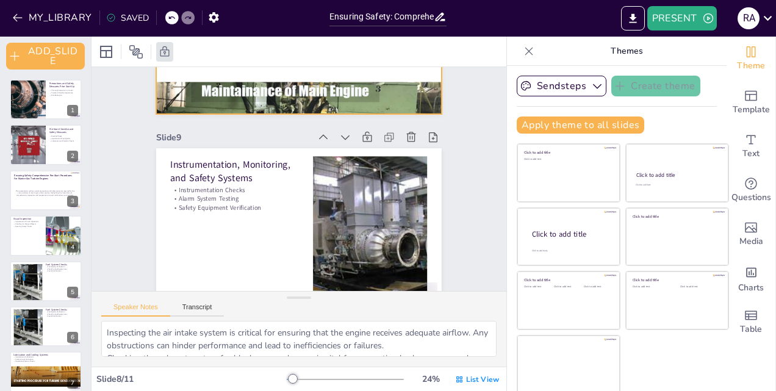
scroll to position [1524, 0]
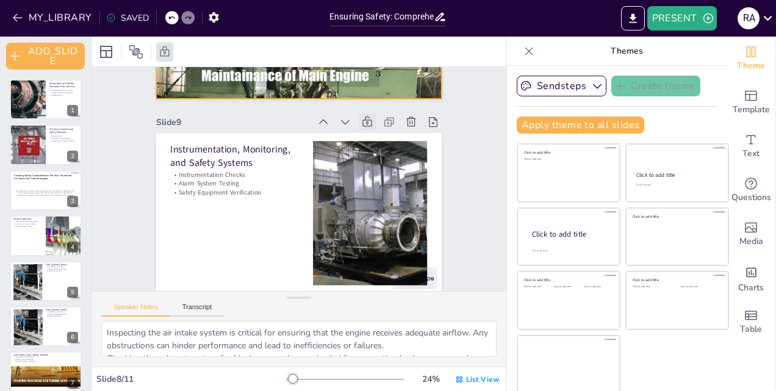
click at [361, 123] on icon at bounding box center [367, 122] width 12 height 12
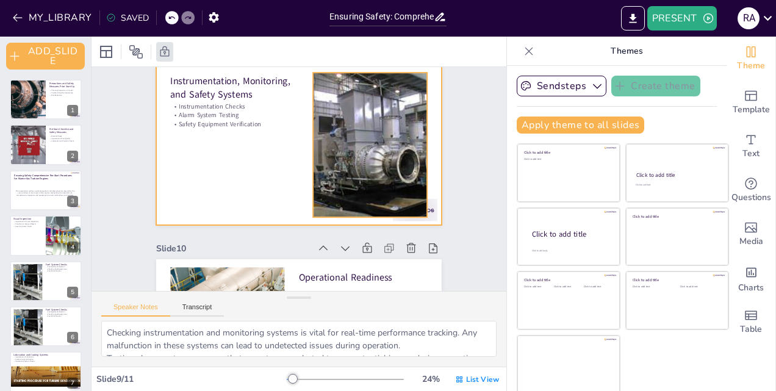
scroll to position [1646, 0]
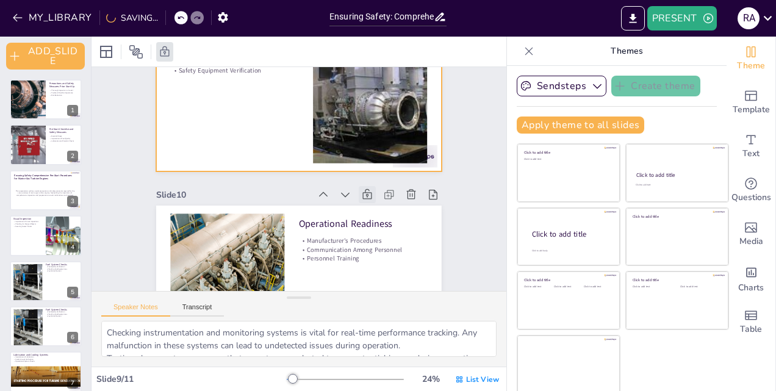
click at [361, 193] on icon at bounding box center [367, 194] width 12 height 12
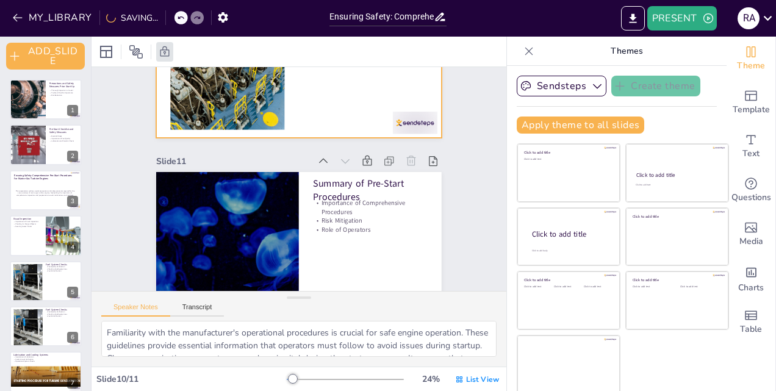
scroll to position [1925, 0]
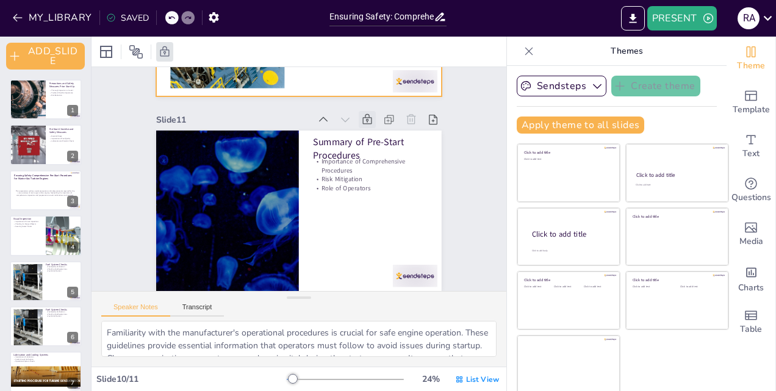
click at [361, 113] on icon at bounding box center [367, 119] width 12 height 12
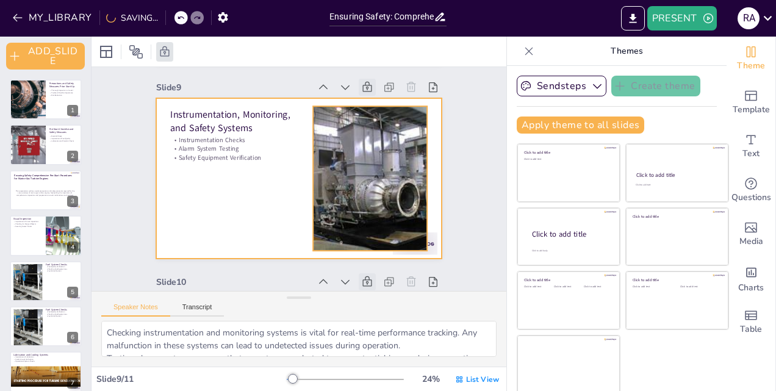
scroll to position [1498, 0]
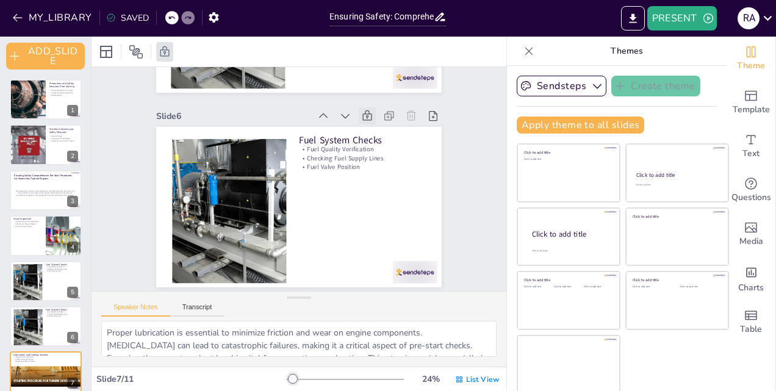
type textarea "Verifying the quality of fuel is crucial as it directly impacts engine performa…"
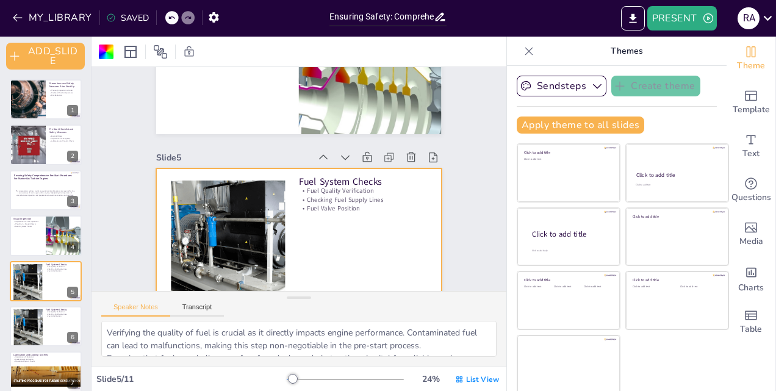
scroll to position [705, 0]
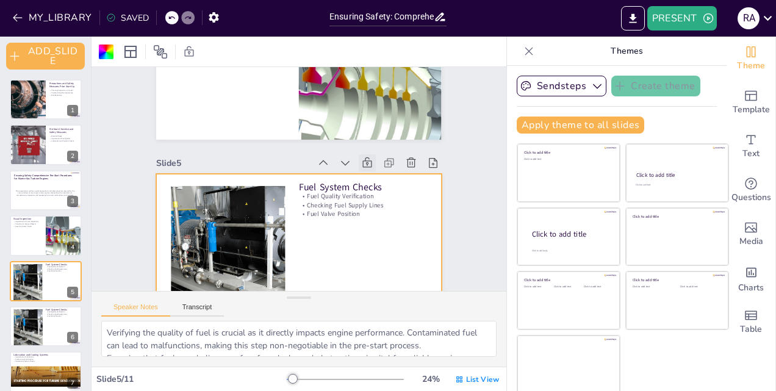
click at [361, 163] on icon at bounding box center [367, 163] width 12 height 12
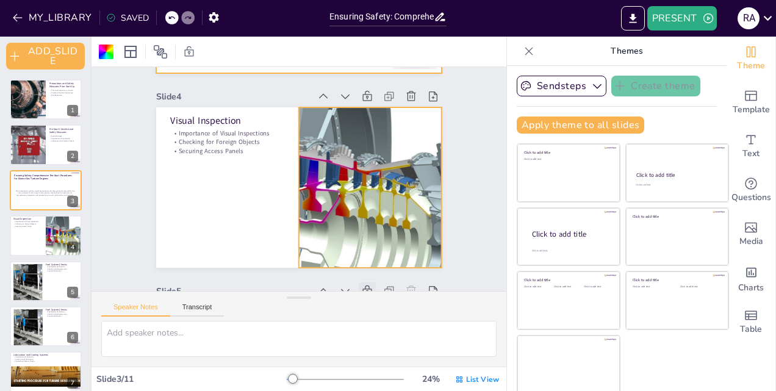
scroll to position [523, 0]
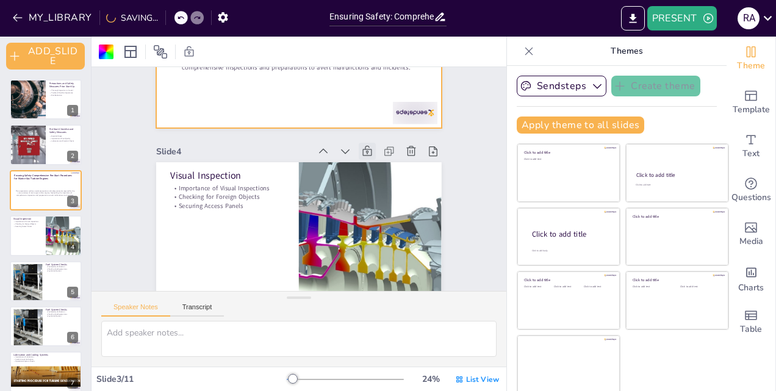
click at [361, 151] on icon at bounding box center [367, 151] width 12 height 12
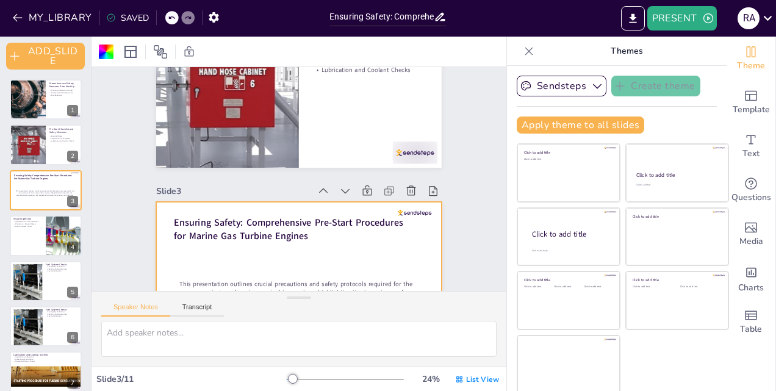
scroll to position [279, 0]
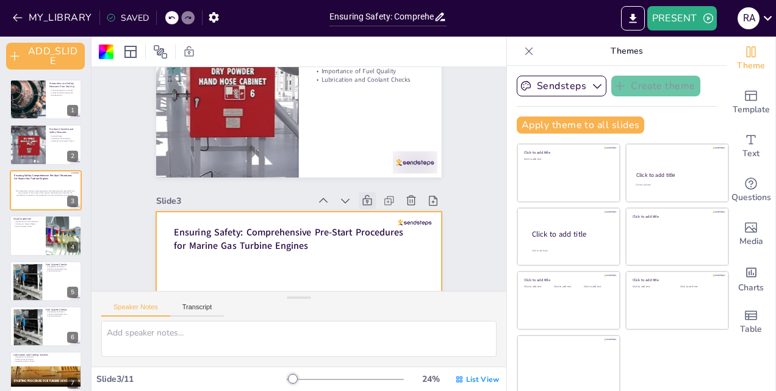
click at [362, 200] on icon at bounding box center [366, 200] width 9 height 10
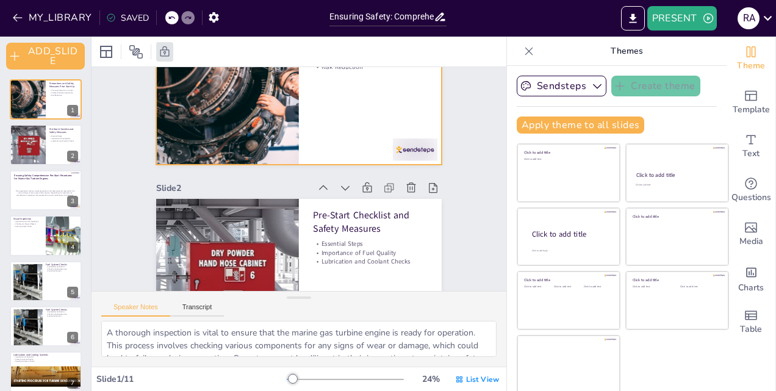
scroll to position [96, 0]
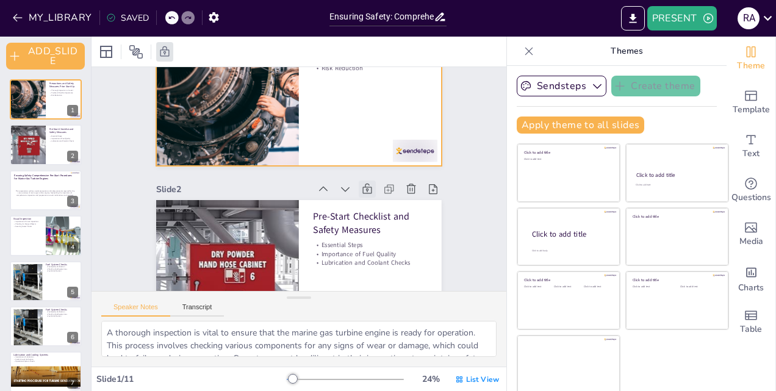
click at [361, 191] on icon at bounding box center [367, 189] width 12 height 12
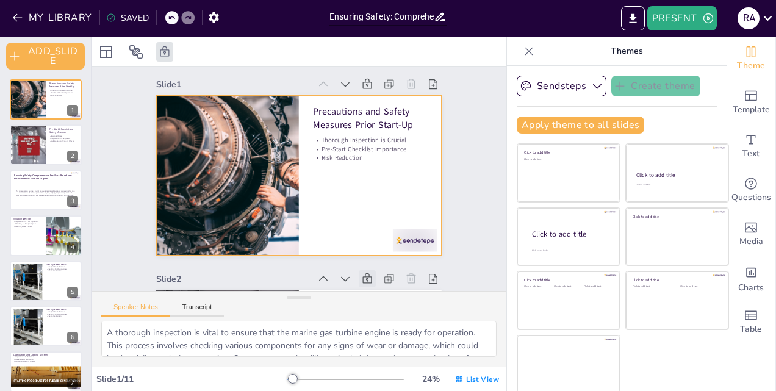
scroll to position [0, 0]
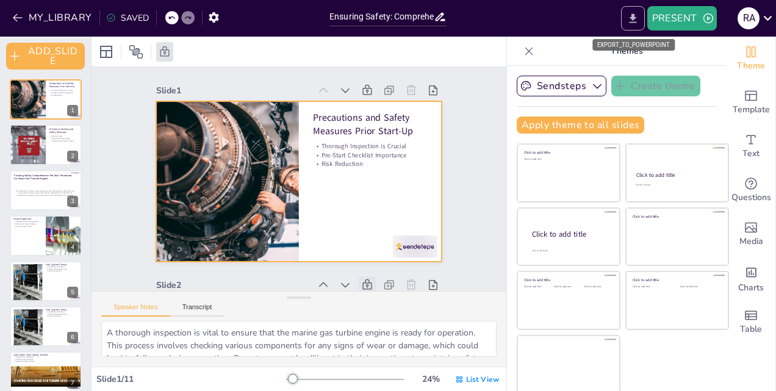
click at [633, 19] on icon "EXPORT_TO_POWERPOINT" at bounding box center [632, 17] width 7 height 9
click at [454, 44] on div at bounding box center [298, 52] width 415 height 30
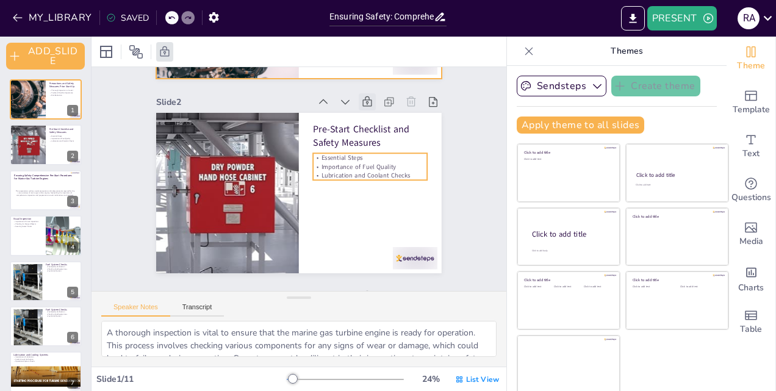
type textarea "Each step in the pre-start checklist is essential for ensuring the safe operati…"
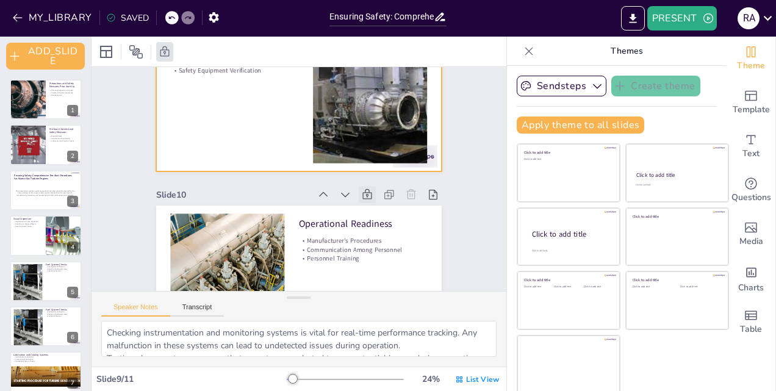
type textarea "Familiarity with the manufacturer's operational procedures is crucial for safe …"
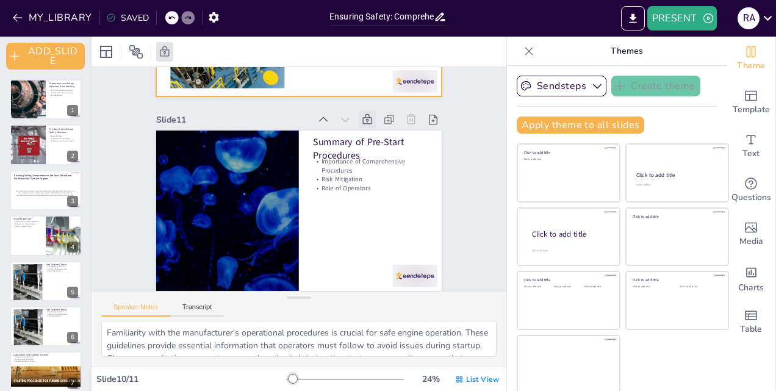
scroll to position [77, 0]
click at [15, 13] on icon "button" at bounding box center [18, 18] width 12 height 12
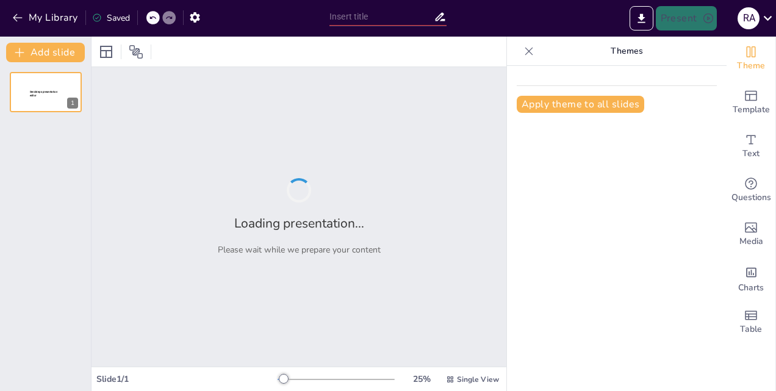
type input "Ensuring Safety: Comprehensive Pre-Start Procedures for Marine Gas Turbine Engi…"
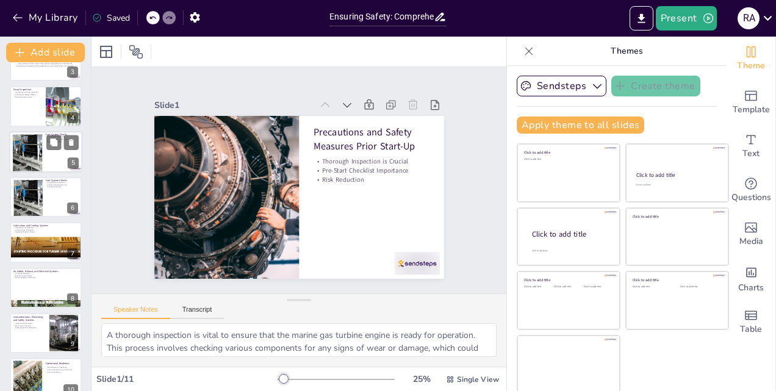
scroll to position [184, 0]
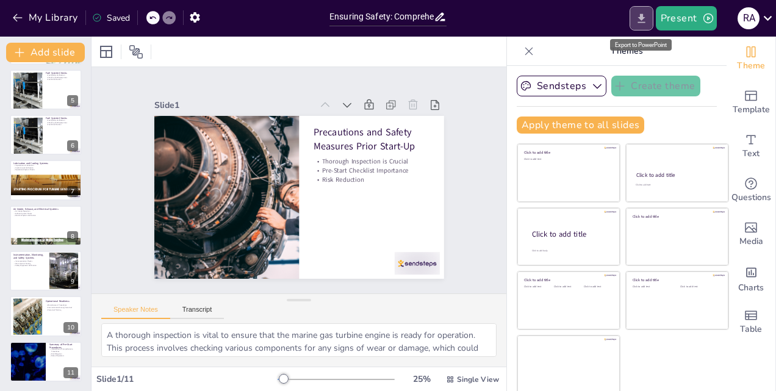
click at [643, 16] on icon "Export to PowerPoint" at bounding box center [640, 17] width 7 height 9
click at [262, 39] on div at bounding box center [298, 52] width 415 height 30
click at [185, 314] on button "Transcript" at bounding box center [197, 311] width 54 height 13
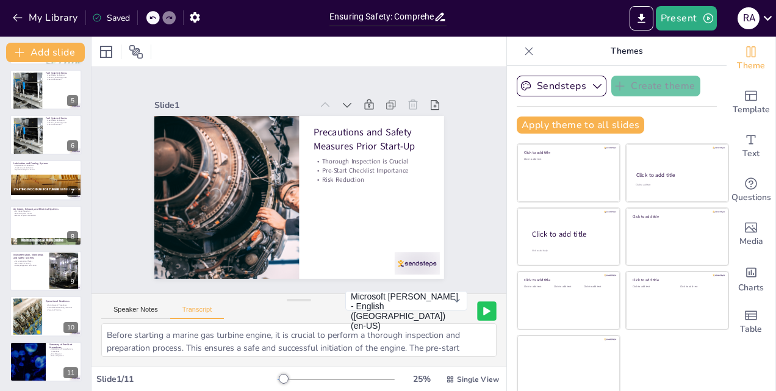
click at [486, 311] on button at bounding box center [486, 310] width 19 height 19
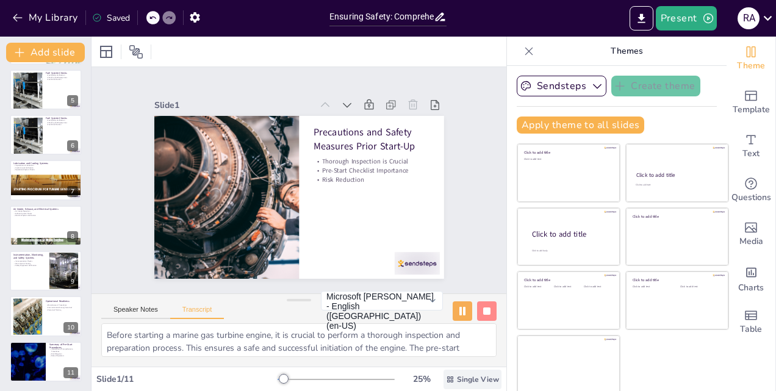
click at [448, 376] on div "Single View" at bounding box center [472, 379] width 58 height 20
click at [445, 351] on span "List View" at bounding box center [455, 352] width 64 height 12
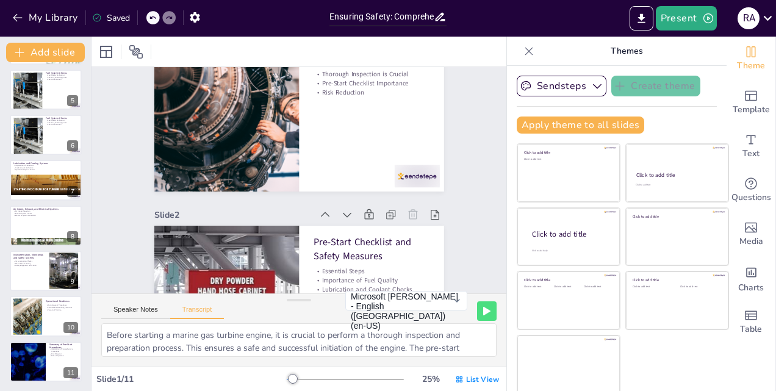
scroll to position [0, 0]
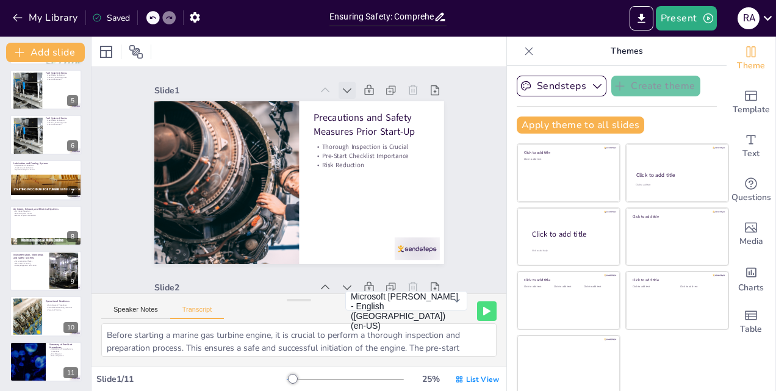
click at [393, 169] on icon at bounding box center [401, 177] width 16 height 16
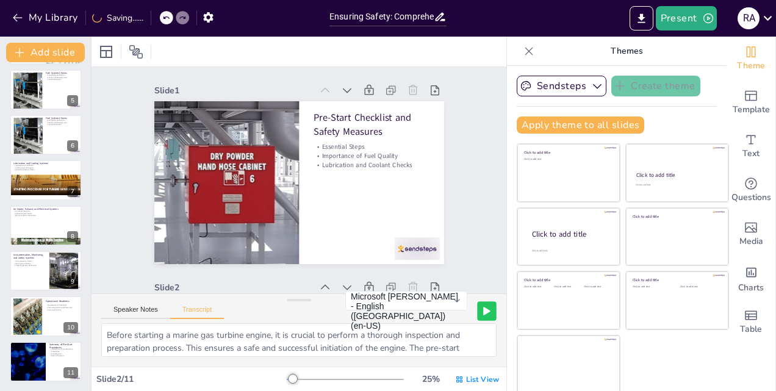
click at [483, 310] on icon at bounding box center [486, 310] width 6 height 7
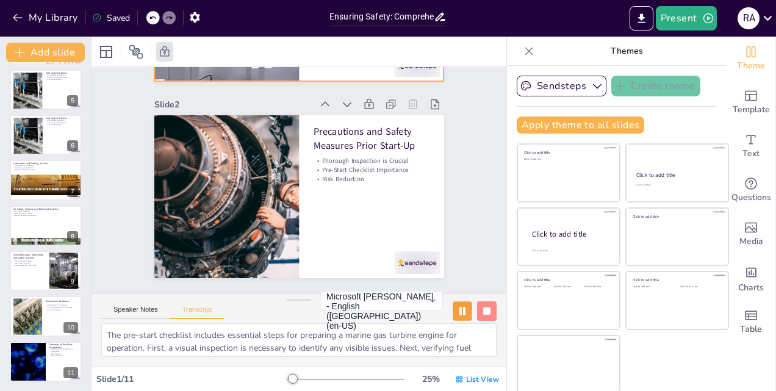
type textarea "Before starting a marine gas turbine engine, it is crucial to perform a thoroug…"
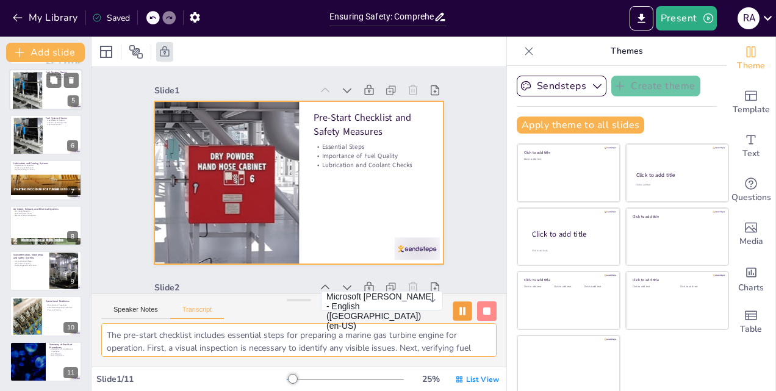
click at [38, 91] on div at bounding box center [27, 90] width 65 height 37
type textarea "Fuel system checks are critical to ensuring the safe operation of a marine gas …"
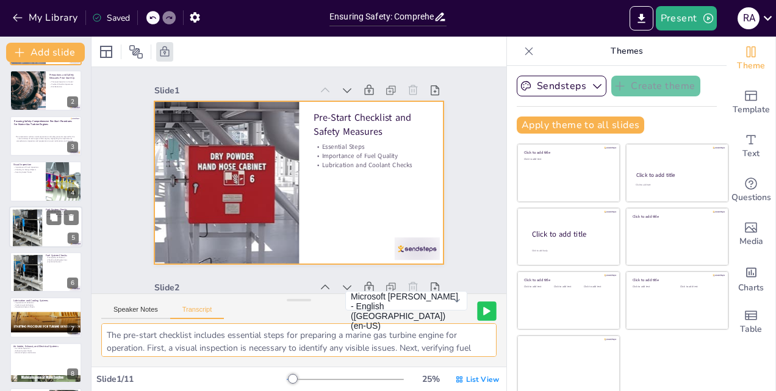
click at [45, 224] on div at bounding box center [45, 226] width 73 height 41
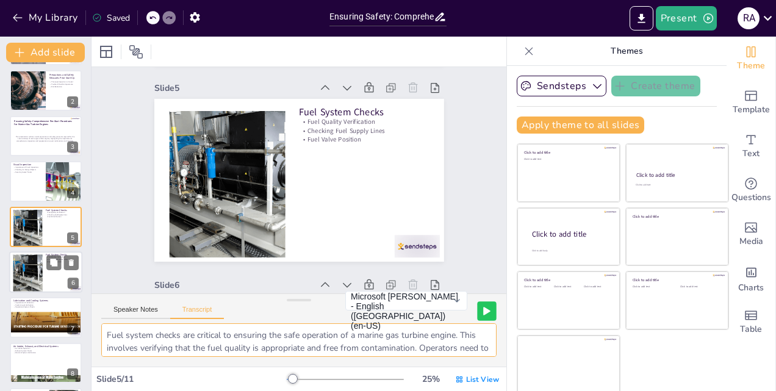
click at [38, 280] on div at bounding box center [27, 272] width 65 height 37
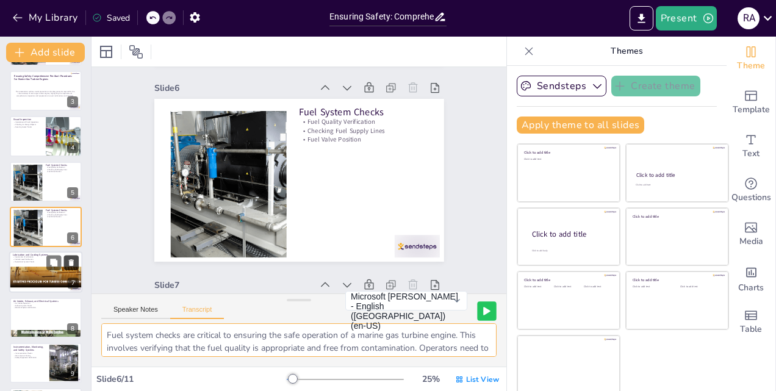
click at [74, 262] on icon at bounding box center [71, 263] width 9 height 9
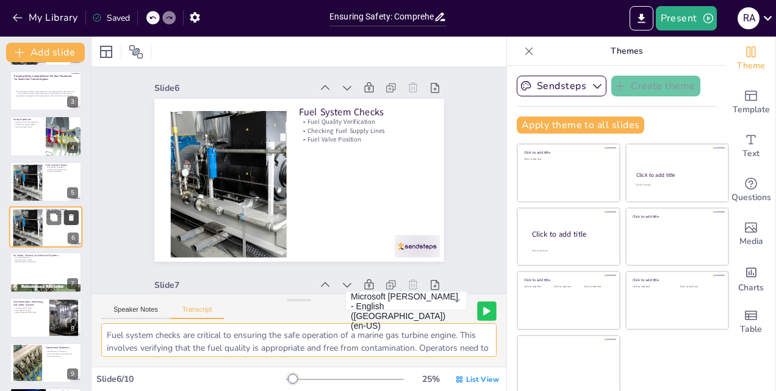
click at [71, 216] on icon at bounding box center [71, 217] width 5 height 7
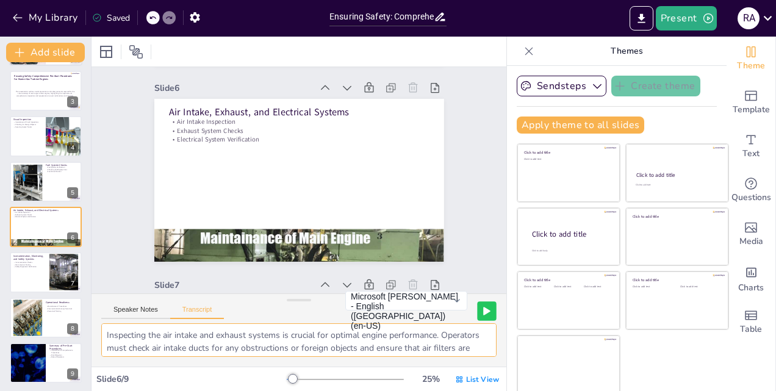
click at [35, 135] on div at bounding box center [46, 136] width 72 height 40
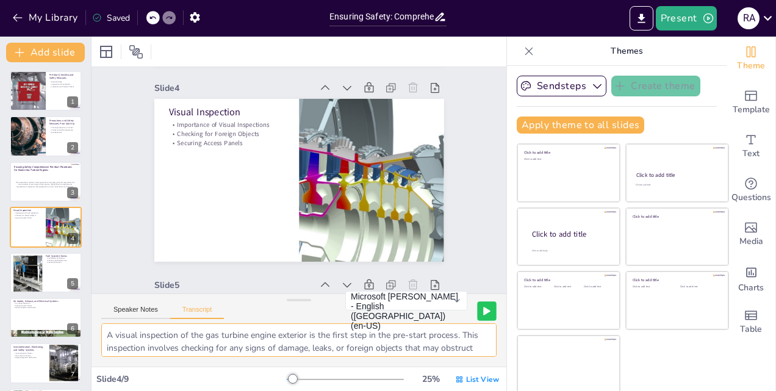
scroll to position [349, 0]
type textarea "Before starting a marine gas turbine engine, it is crucial to perform a thoroug…"
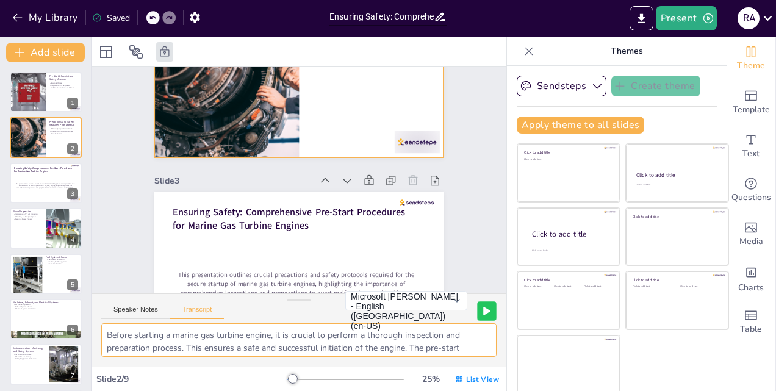
scroll to position [288, 0]
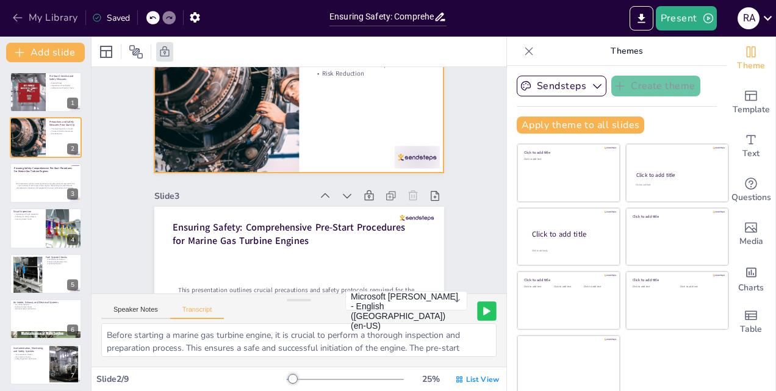
click at [16, 15] on icon "button" at bounding box center [18, 18] width 12 height 12
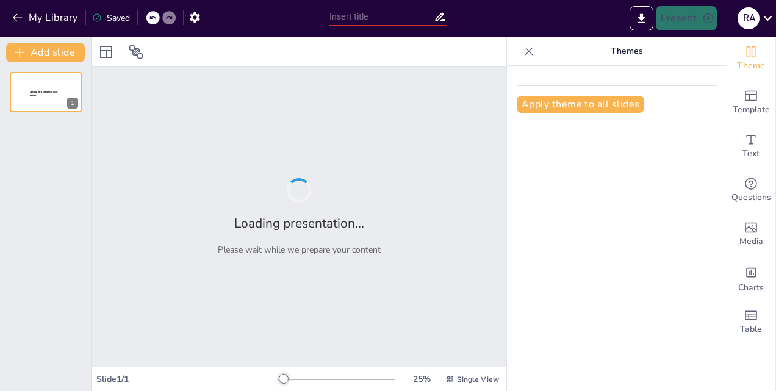
type input "Essential Pre-Start Checklist for Marine Gas Turbine Engines"
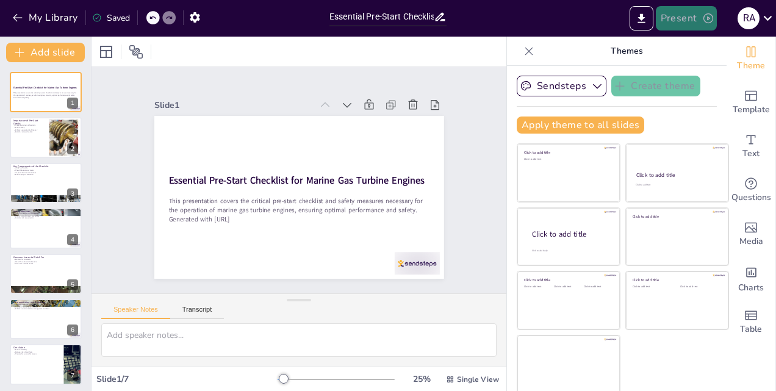
click at [708, 18] on icon "button" at bounding box center [708, 18] width 10 height 10
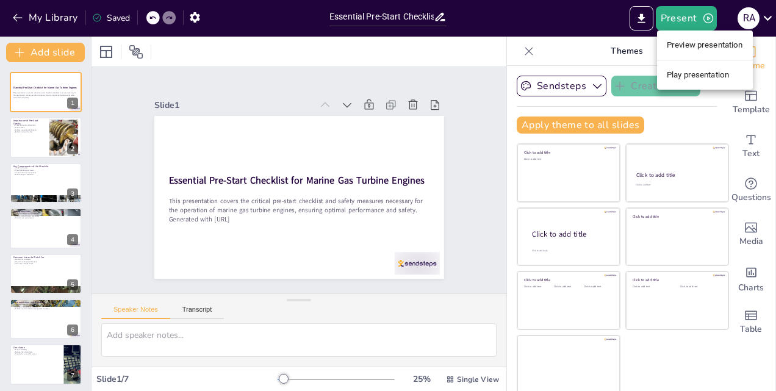
click at [705, 71] on li "Play presentation" at bounding box center [705, 75] width 96 height 20
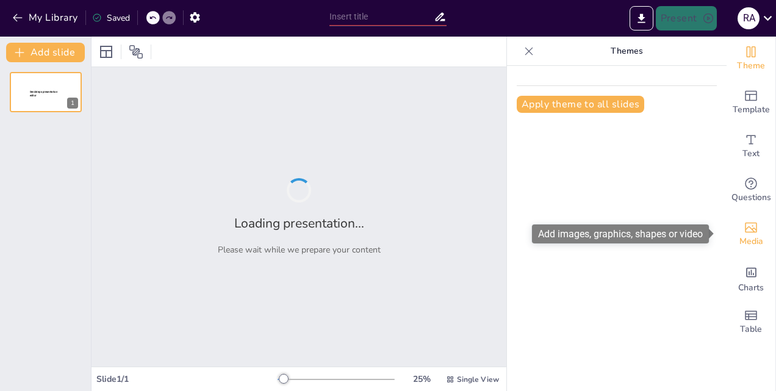
type input "Essential Pre-Start Checklist for Marine Gas Turbine Engines"
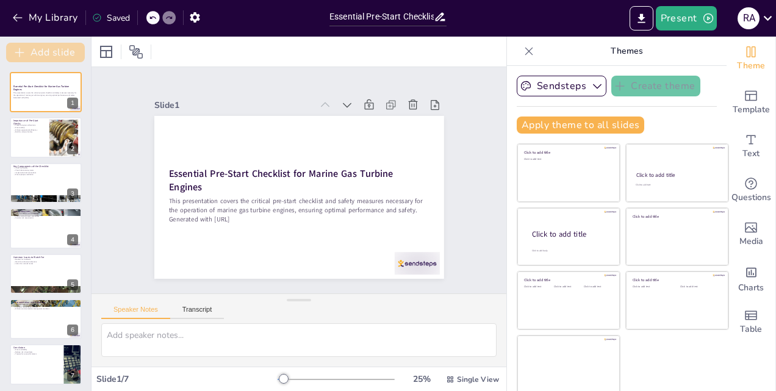
click at [30, 52] on button "Add slide" at bounding box center [45, 53] width 79 height 20
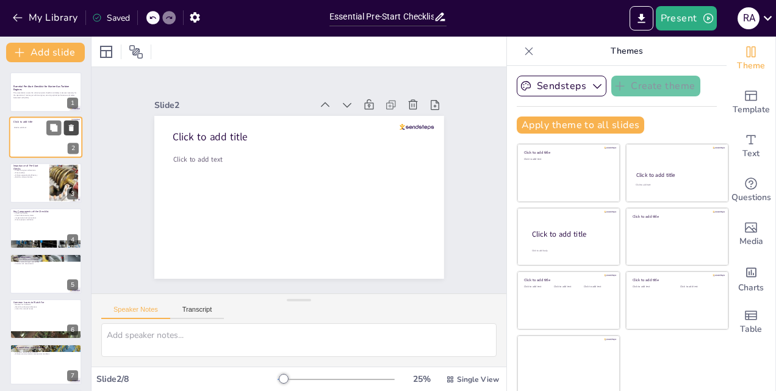
click at [71, 129] on icon at bounding box center [71, 128] width 5 height 7
type textarea "Preventing engine malfunctions through thorough pre-start checks is crucial. By…"
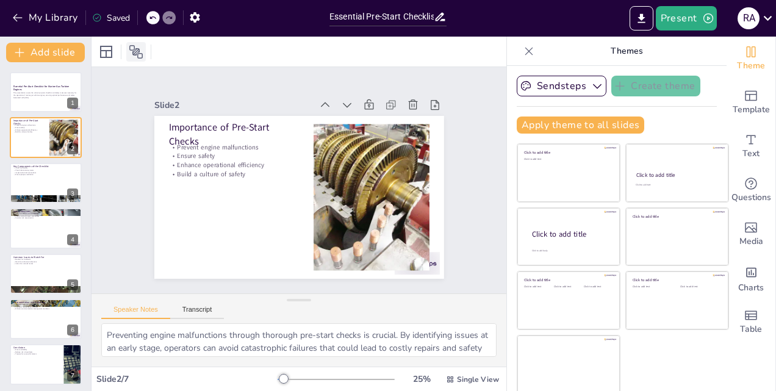
click at [138, 48] on icon at bounding box center [135, 51] width 13 height 13
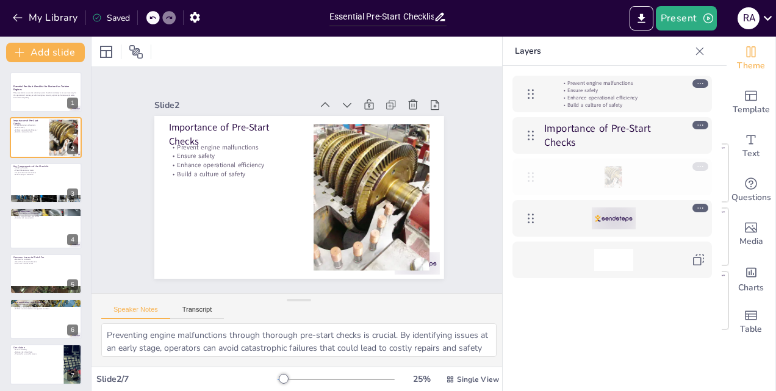
click at [532, 180] on icon at bounding box center [530, 177] width 6 height 10
click at [531, 178] on icon at bounding box center [530, 176] width 15 height 15
click at [532, 224] on icon at bounding box center [530, 218] width 15 height 15
click at [700, 259] on icon at bounding box center [698, 259] width 11 height 11
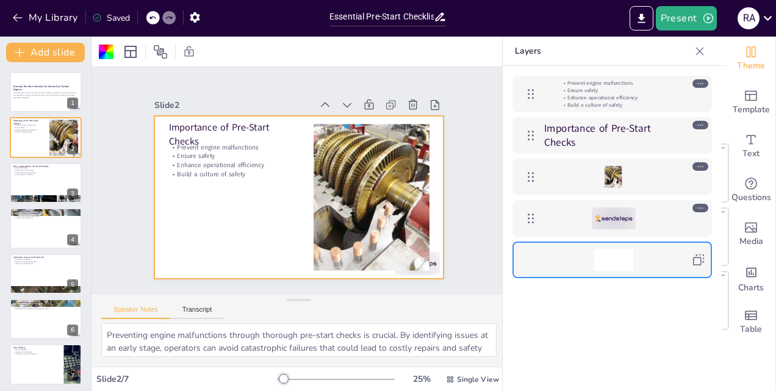
click at [699, 257] on icon at bounding box center [698, 259] width 11 height 11
click at [585, 95] on p "Enhance operational efficiency" at bounding box center [612, 97] width 105 height 7
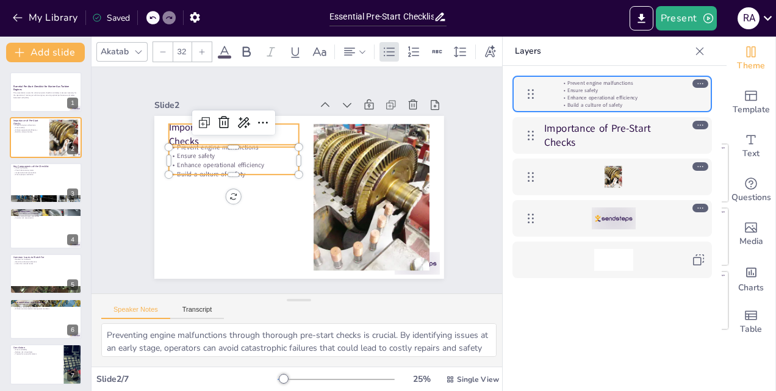
click at [569, 141] on p "Importance of Pre-Start Checks" at bounding box center [613, 135] width 138 height 29
type input "48"
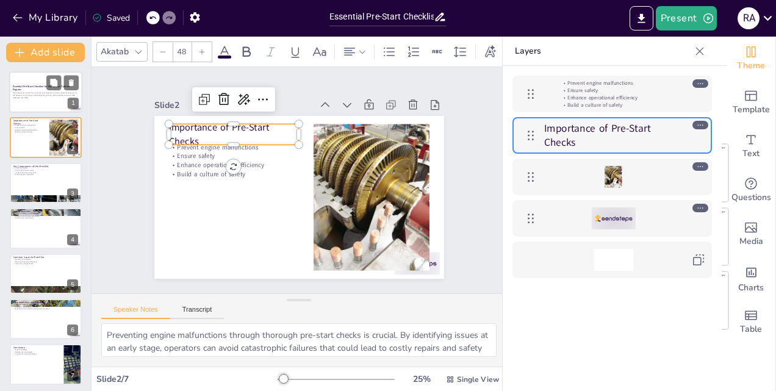
click at [43, 102] on div at bounding box center [45, 91] width 73 height 41
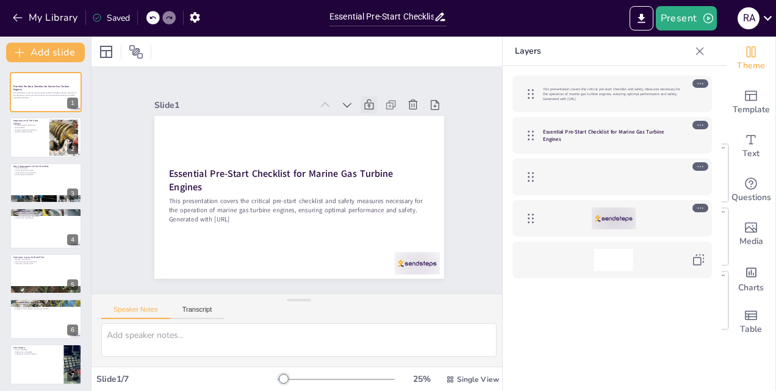
click at [382, 227] on icon at bounding box center [388, 232] width 12 height 11
click at [680, 18] on button "Present" at bounding box center [685, 18] width 61 height 24
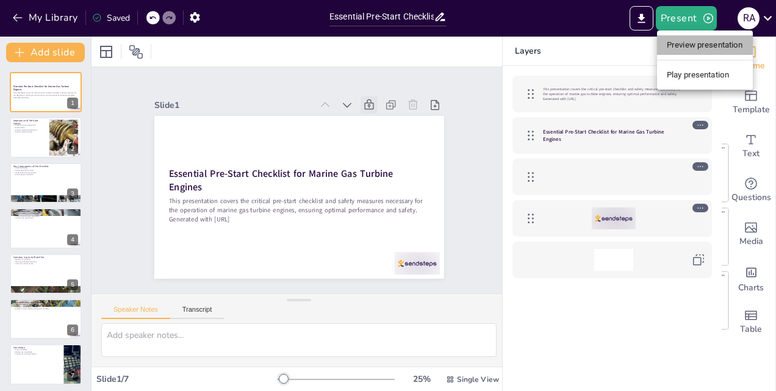
click at [692, 49] on li "Preview presentation" at bounding box center [705, 45] width 96 height 20
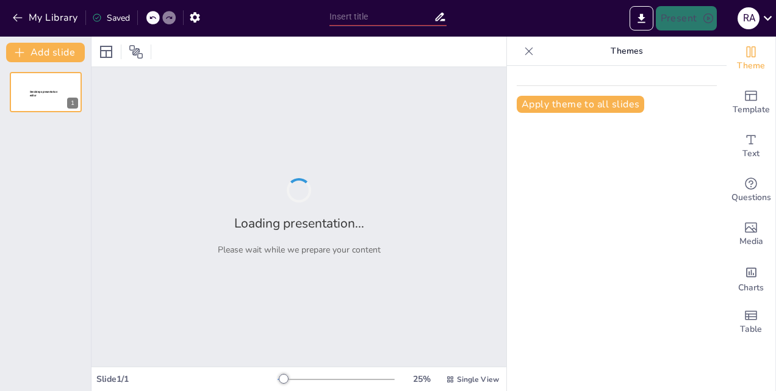
type input "Essential Pre-Start Checklist for Marine Gas Turbine Engines"
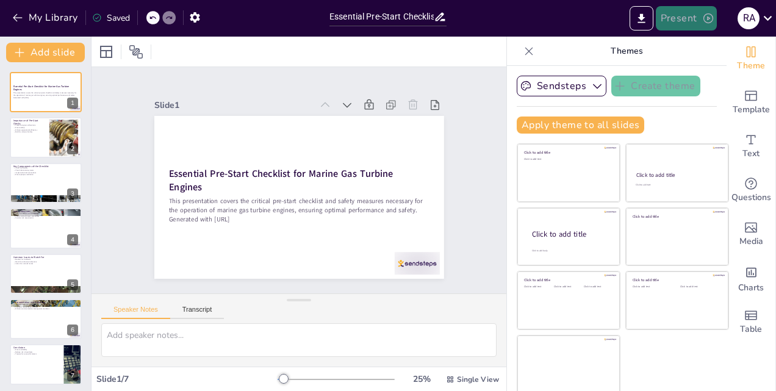
click at [677, 20] on button "Present" at bounding box center [685, 18] width 61 height 24
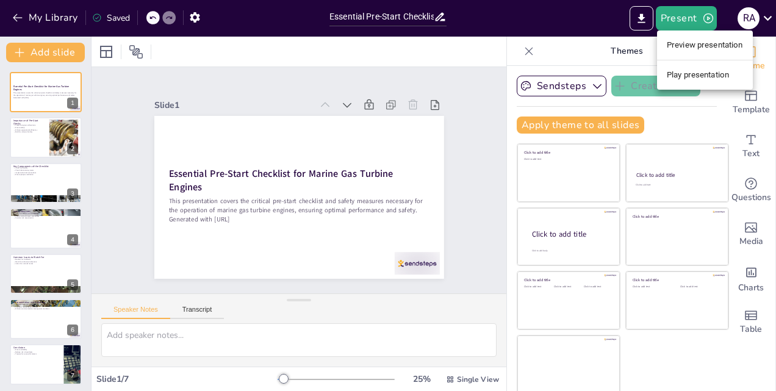
click at [680, 71] on li "Play presentation" at bounding box center [705, 75] width 96 height 20
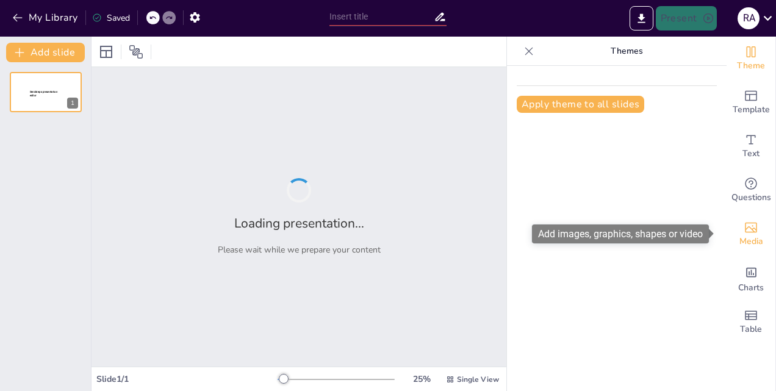
type input "Essential Pre-Start Checklist for Marine Gas Turbine Engines"
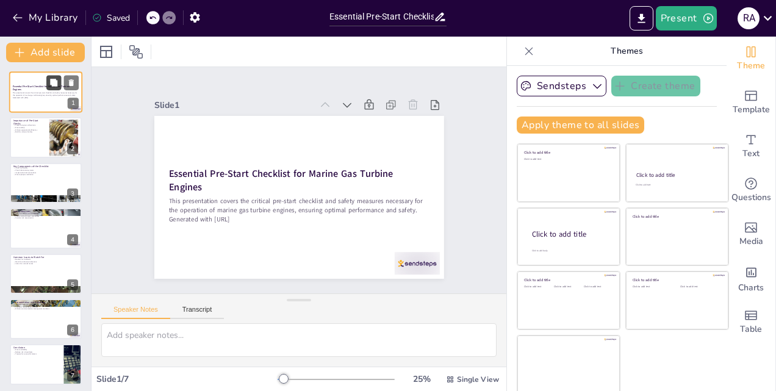
click at [54, 83] on icon at bounding box center [53, 82] width 7 height 7
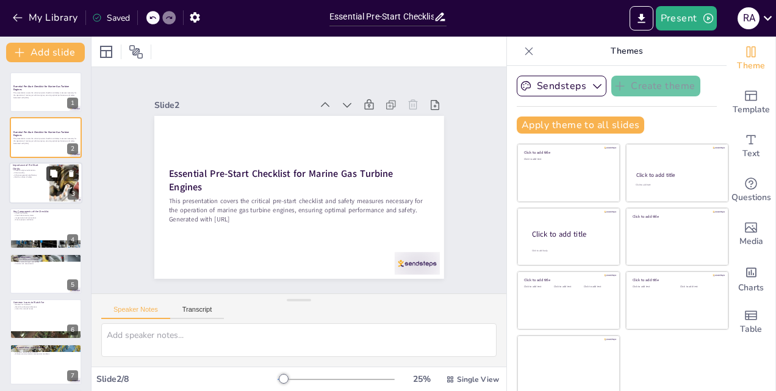
click at [56, 175] on icon at bounding box center [53, 172] width 7 height 7
type textarea "Preventing engine malfunctions through thorough pre-start checks is crucial. By…"
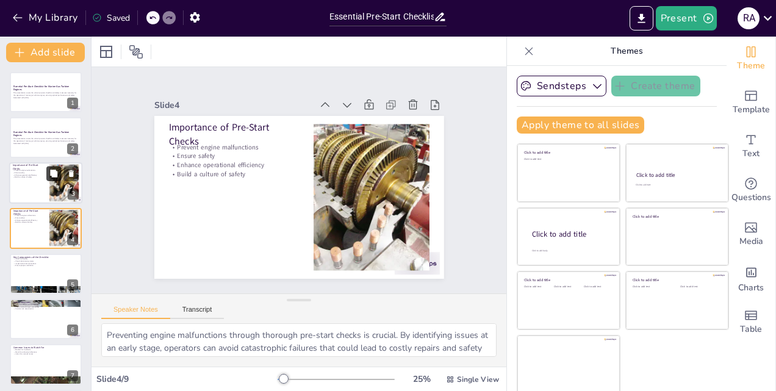
scroll to position [1, 0]
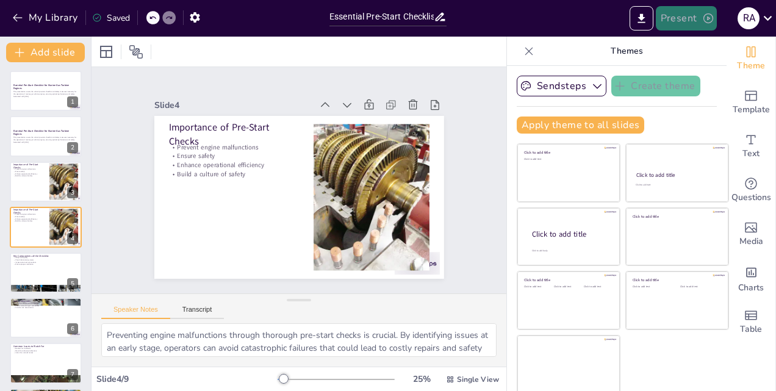
click at [684, 16] on button "Present" at bounding box center [685, 18] width 61 height 24
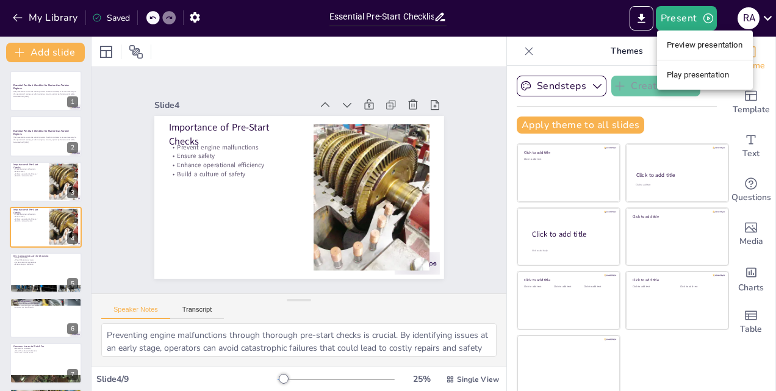
click at [685, 49] on li "Preview presentation" at bounding box center [705, 45] width 96 height 20
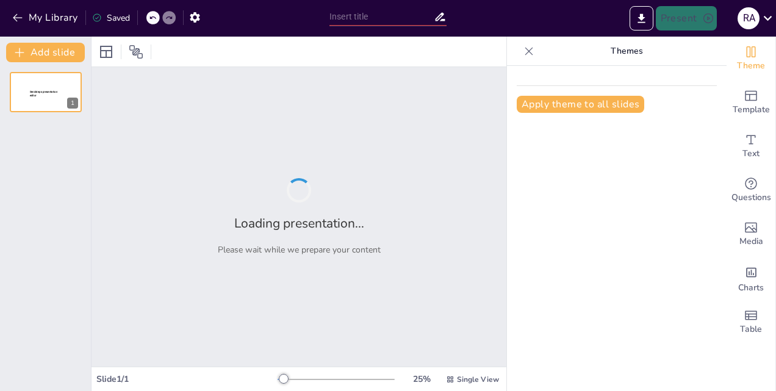
type input "Essential Pre-Start Checklist for Marine Gas Turbine Engines"
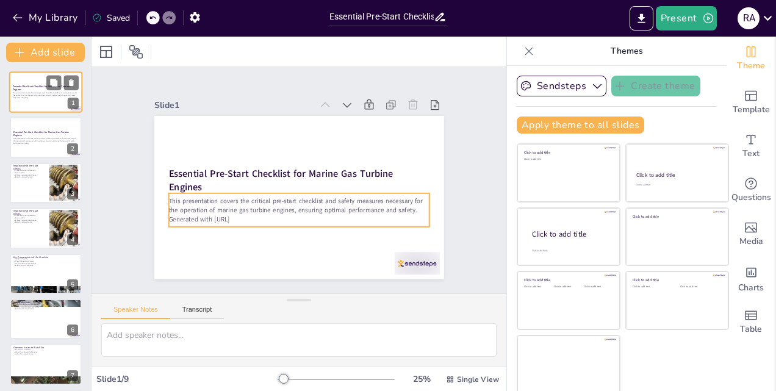
click at [35, 93] on p "This presentation covers the critical pre-start checklist and safety measures n…" at bounding box center [46, 94] width 66 height 4
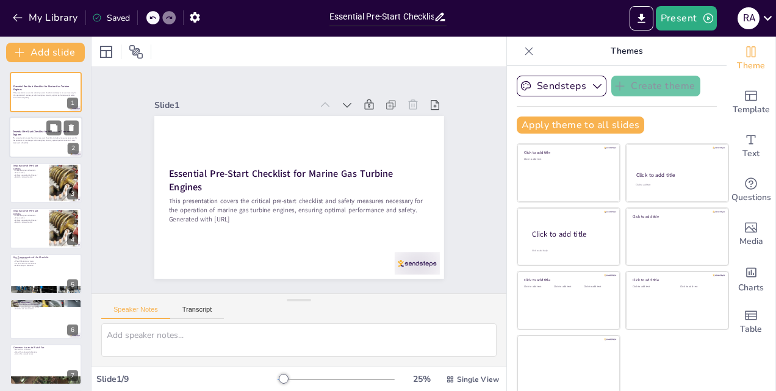
click at [29, 139] on p "This presentation covers the critical pre-start checklist and safety measures n…" at bounding box center [46, 139] width 66 height 4
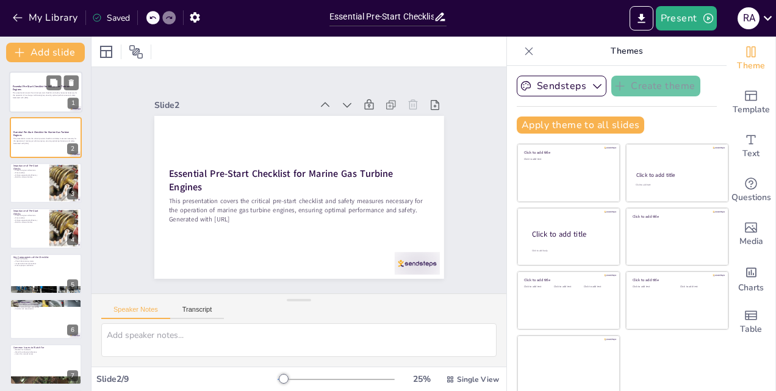
click at [32, 89] on div "Essential Pre-Start Checklist for Marine Gas Turbine Engines" at bounding box center [46, 87] width 66 height 5
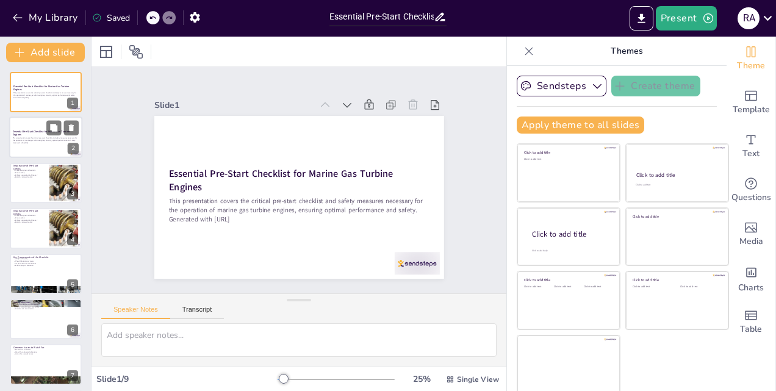
click at [35, 155] on div at bounding box center [45, 137] width 73 height 41
click at [74, 127] on icon at bounding box center [71, 128] width 9 height 9
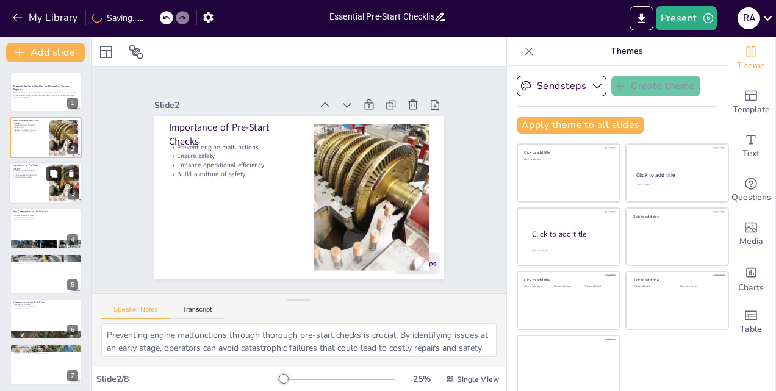
click at [51, 180] on button at bounding box center [53, 173] width 15 height 15
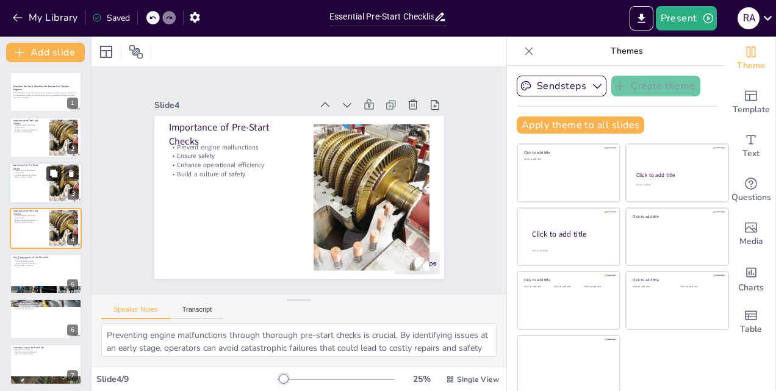
scroll to position [1, 0]
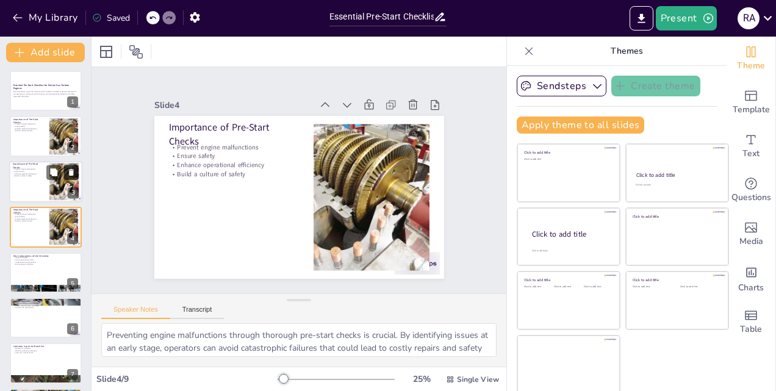
click at [71, 171] on icon at bounding box center [71, 172] width 5 height 7
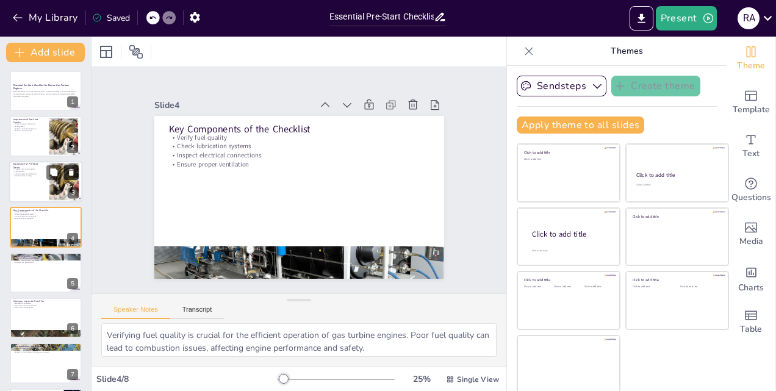
click at [72, 169] on icon at bounding box center [71, 172] width 9 height 9
type textarea "Using personal protective equipment is a fundamental safety measure. PPE protec…"
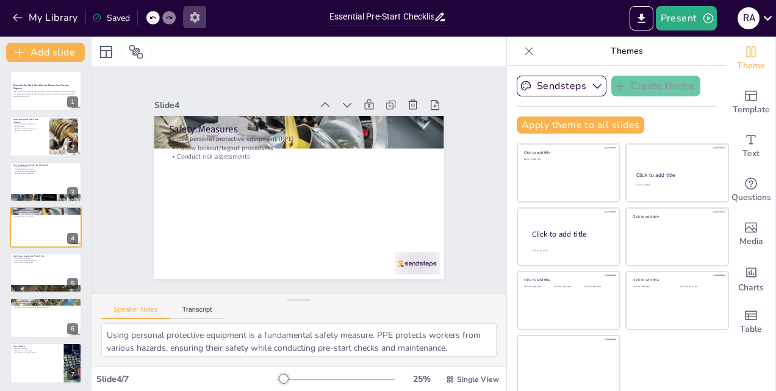
click at [198, 16] on icon "button" at bounding box center [195, 17] width 10 height 10
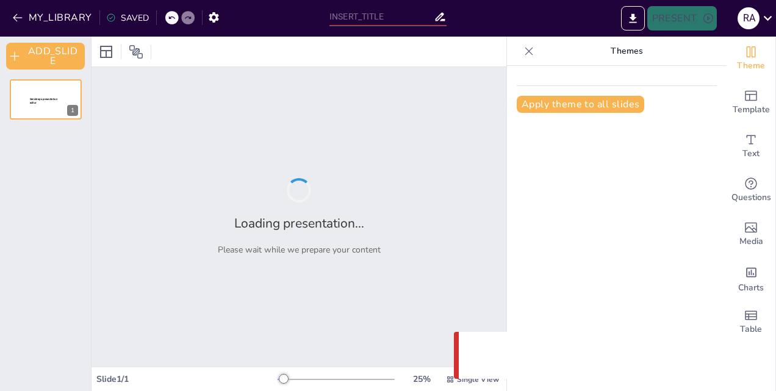
type input "Essential Pre-Start Checklist for Marine Gas Turbine Engines"
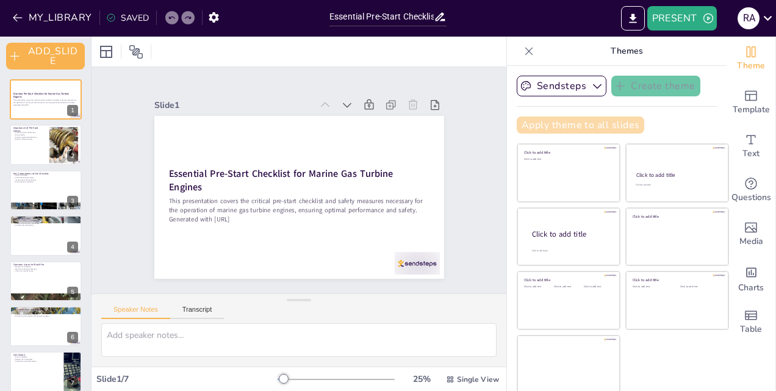
click at [557, 117] on button "Apply theme to all slides" at bounding box center [579, 124] width 127 height 17
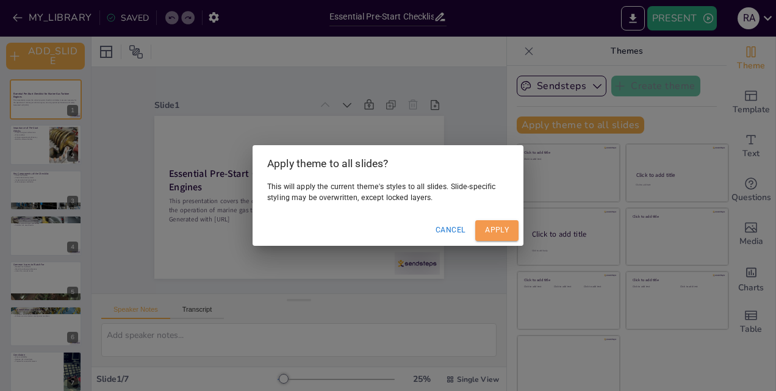
click at [492, 228] on button "Apply" at bounding box center [496, 230] width 43 height 20
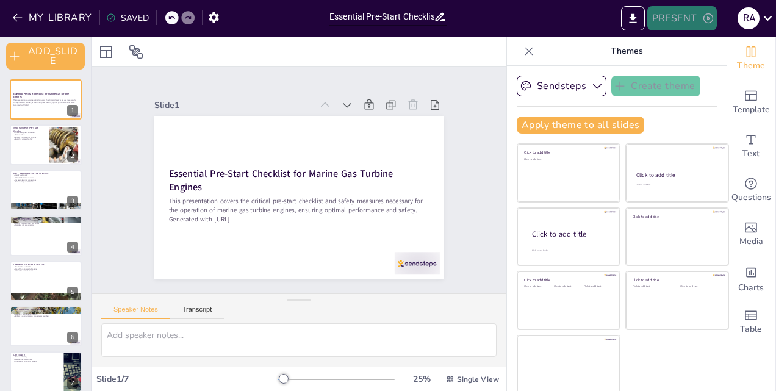
click at [666, 16] on button "PRESENT" at bounding box center [682, 18] width 70 height 24
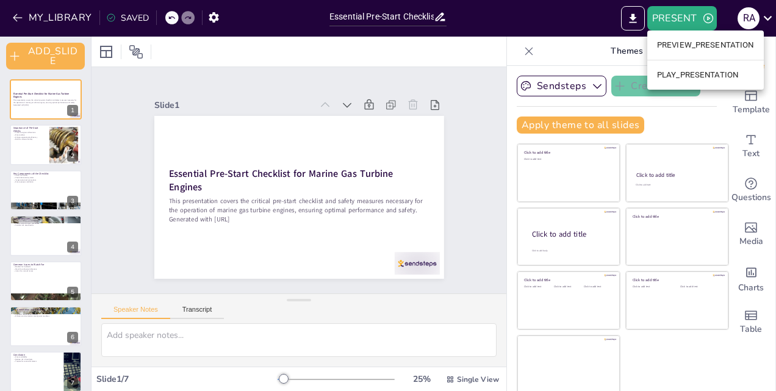
click at [687, 50] on li "PREVIEW_PRESENTATION" at bounding box center [705, 45] width 116 height 20
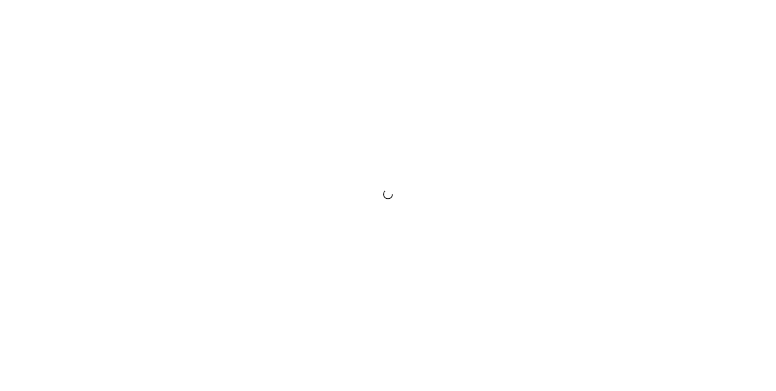
click at [477, 230] on div at bounding box center [388, 195] width 776 height 391
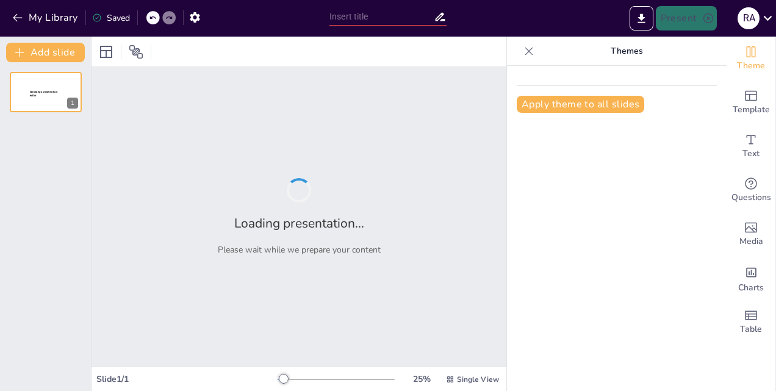
type input "Essential Pre-Start Checklist for Marine Gas Turbine Engines"
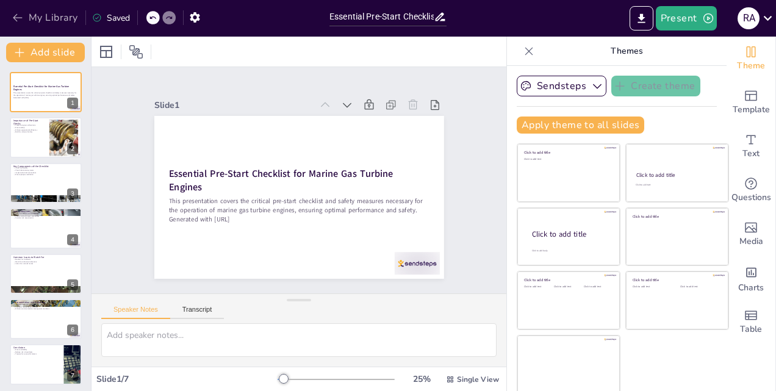
click at [16, 12] on icon "button" at bounding box center [18, 18] width 12 height 12
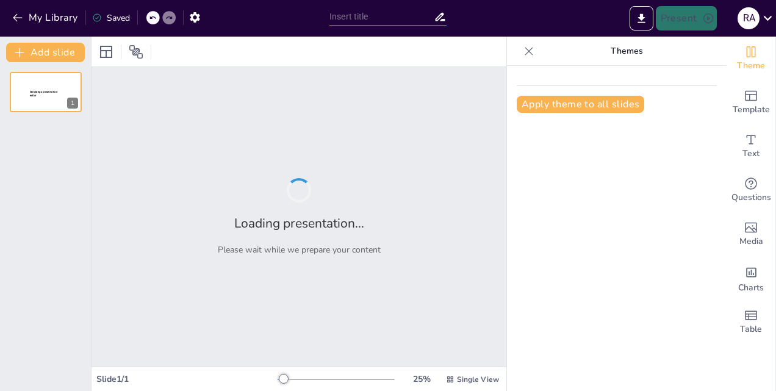
type input "Essential Pre-Start Checklist for Marine Gas Turbine Engines"
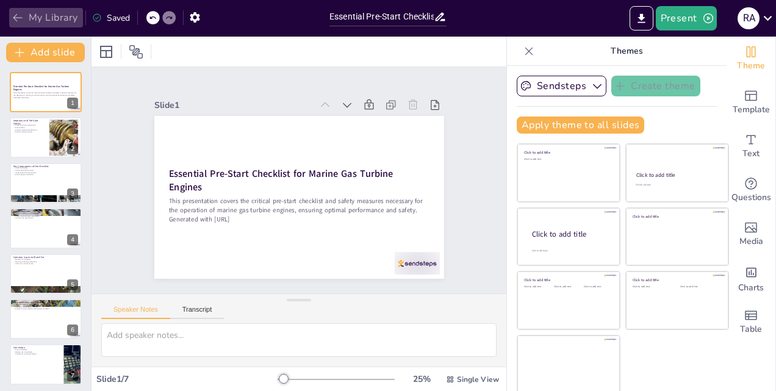
click at [13, 18] on icon "button" at bounding box center [18, 18] width 12 height 12
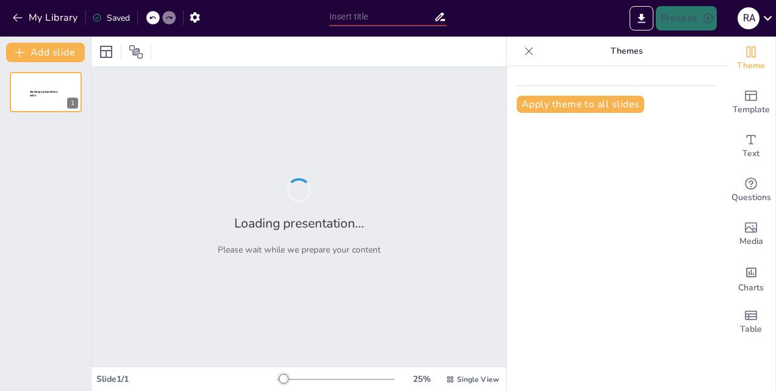
type input "**Understanding the Fundamentals: Stress, Strain, and Load Explained**"
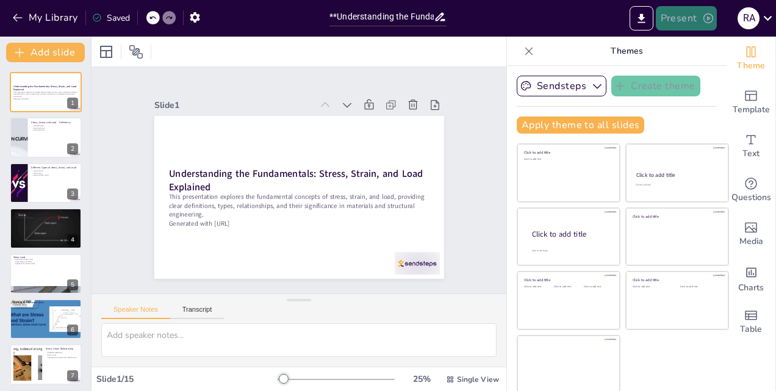
click at [688, 20] on button "Present" at bounding box center [685, 18] width 61 height 24
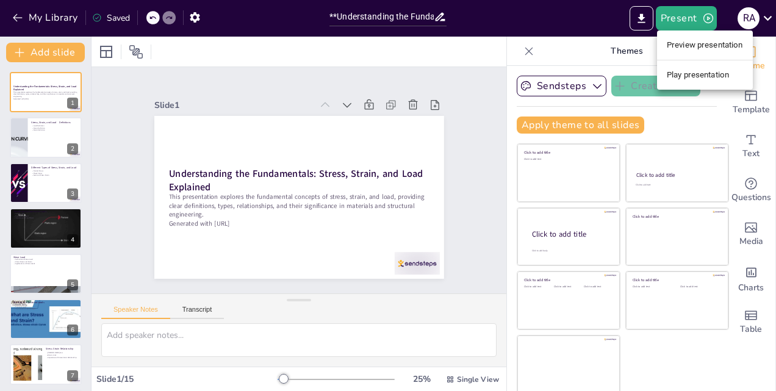
click at [696, 47] on li "Preview presentation" at bounding box center [705, 45] width 96 height 20
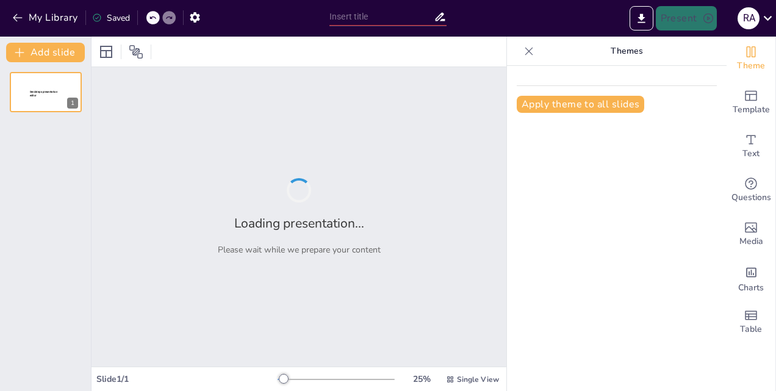
type input "**Understanding the Fundamentals: Stress, Strain, and Load Explained**"
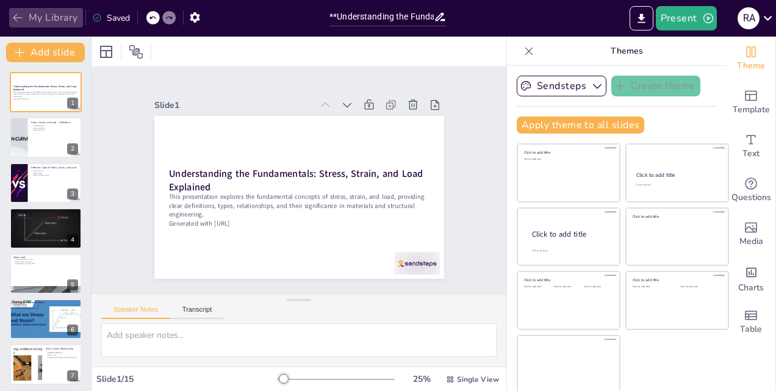
click at [15, 17] on icon "button" at bounding box center [17, 18] width 9 height 8
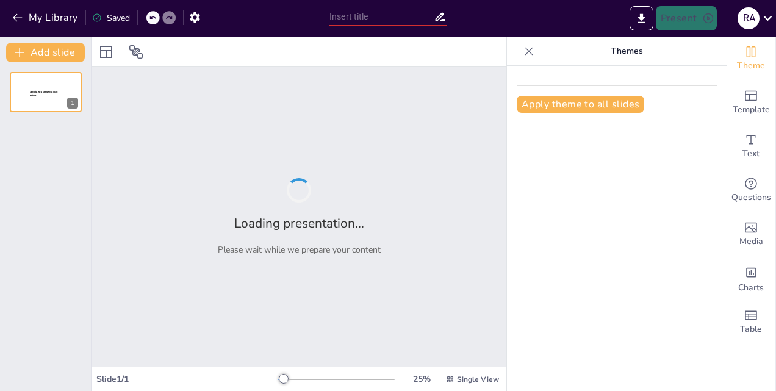
type input "New Sendsteps"
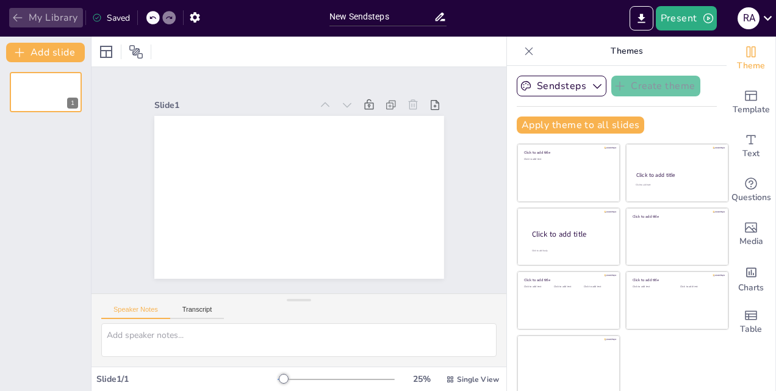
click at [16, 16] on icon "button" at bounding box center [18, 18] width 12 height 12
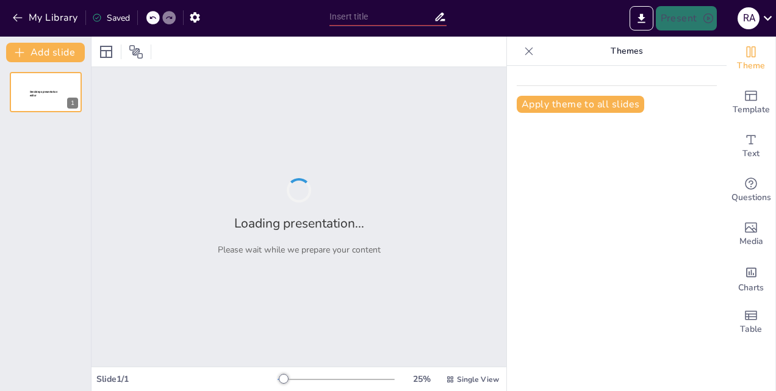
type input "Optimizing Marine Diesel Engine Performance: Key Parameters and Their Impact by…"
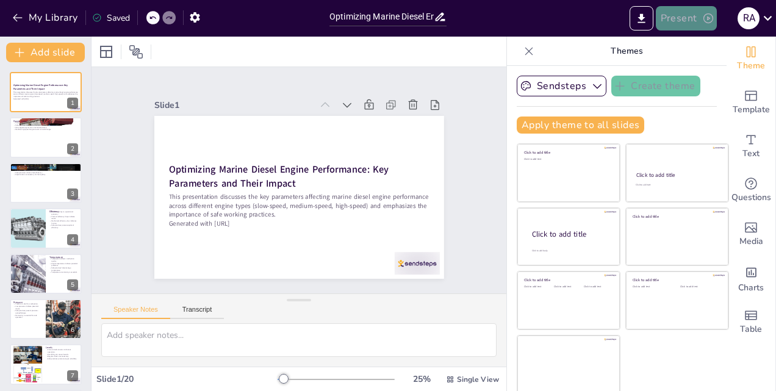
click at [674, 18] on button "Present" at bounding box center [685, 18] width 61 height 24
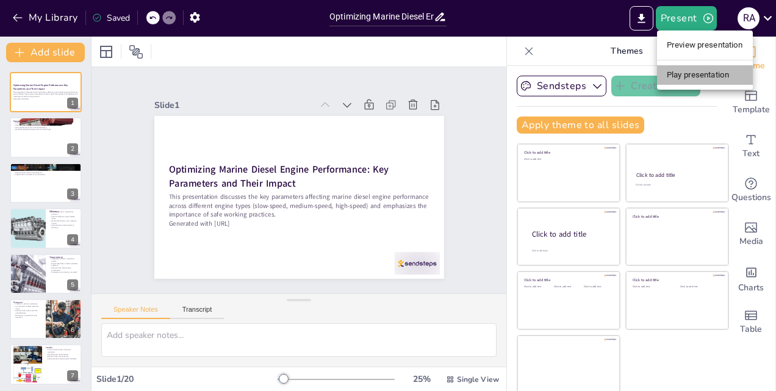
click at [685, 75] on li "Play presentation" at bounding box center [705, 75] width 96 height 20
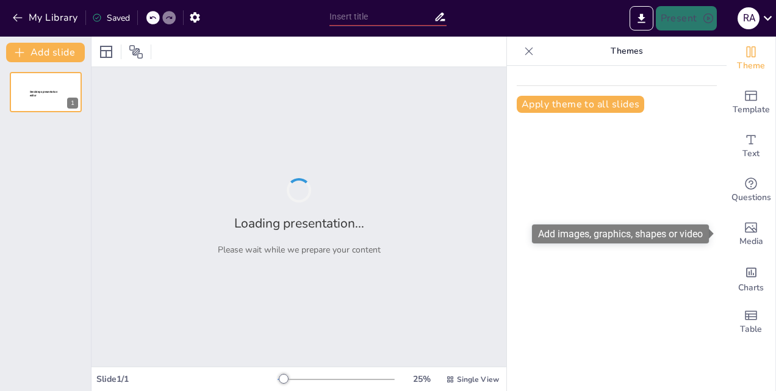
type input "Optimizing Marine Diesel Engine Performance: Key Parameters and Their Impact by…"
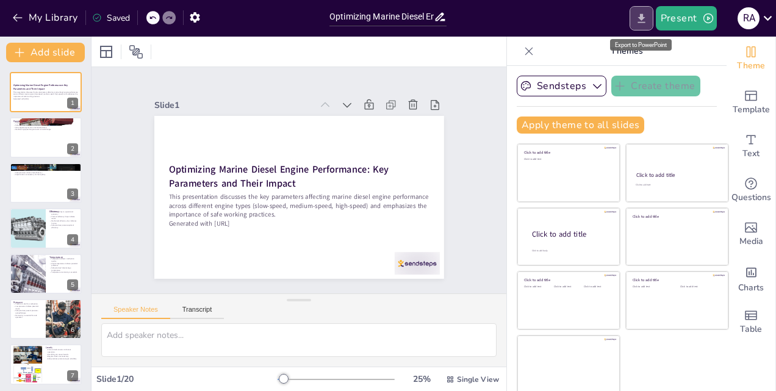
click at [647, 17] on icon "Export to PowerPoint" at bounding box center [641, 18] width 13 height 13
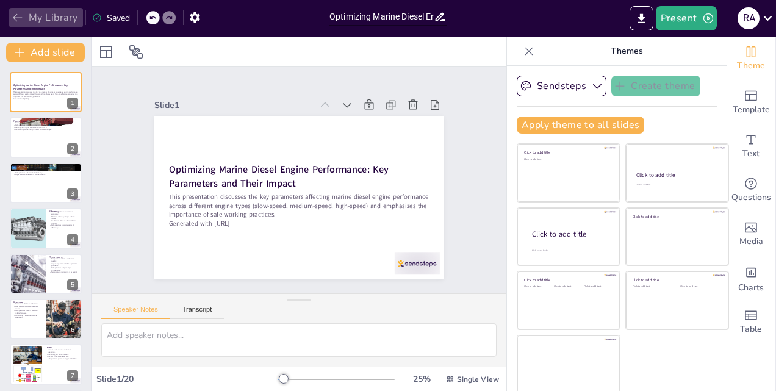
click at [18, 20] on icon "button" at bounding box center [18, 18] width 12 height 12
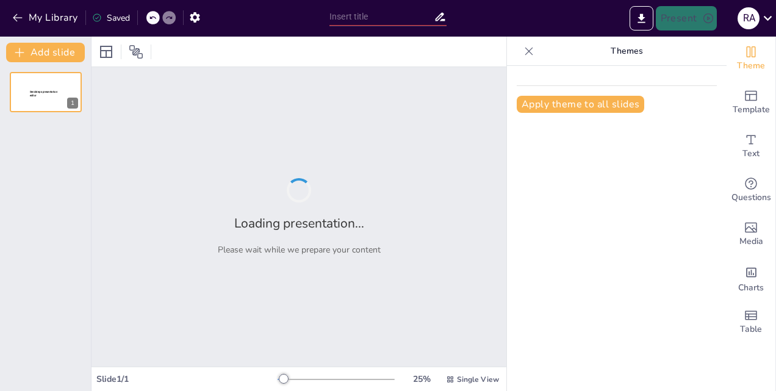
type input "Optimizing Marine Diesel Engine Performance: Key Parameters and Their Impact by…"
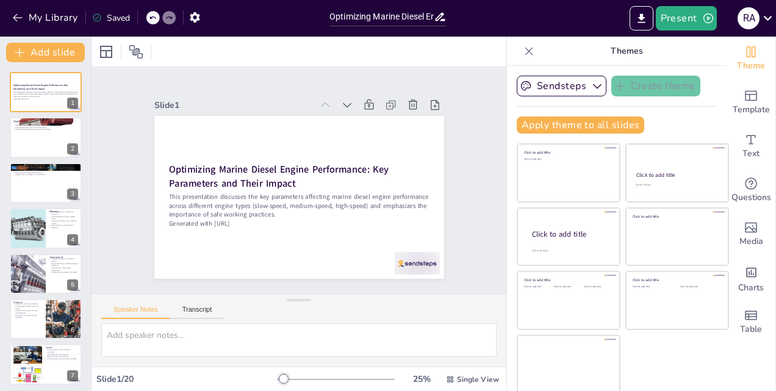
click at [527, 18] on div "Present R A" at bounding box center [613, 18] width 323 height 24
click at [523, 53] on icon at bounding box center [529, 51] width 12 height 12
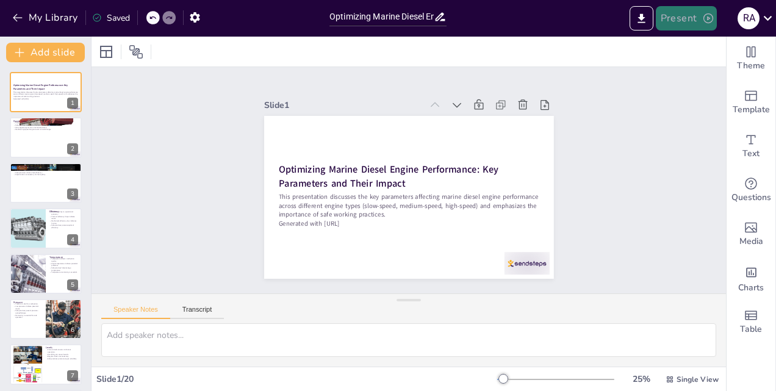
click at [685, 23] on button "Present" at bounding box center [685, 18] width 61 height 24
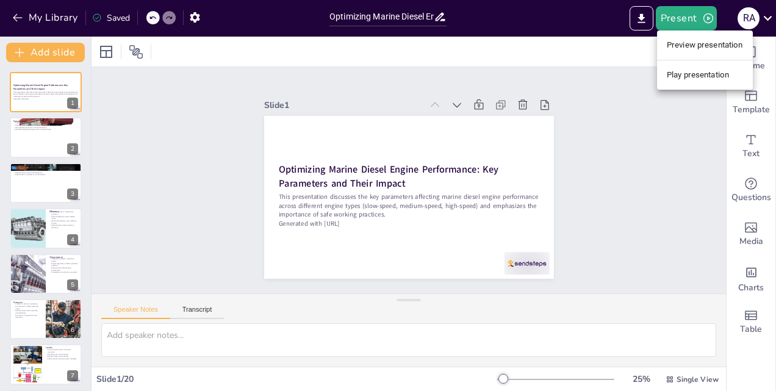
click at [688, 73] on li "Play presentation" at bounding box center [705, 75] width 96 height 20
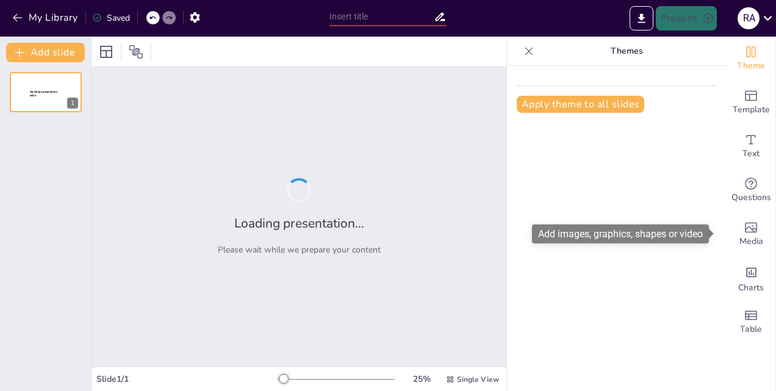
type input "Optimizing Marine Diesel Engine Performance: Key Parameters and Their Impact by…"
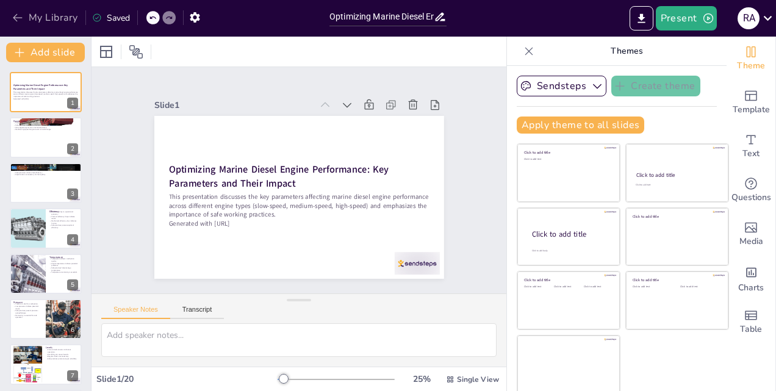
click at [17, 13] on icon "button" at bounding box center [18, 18] width 12 height 12
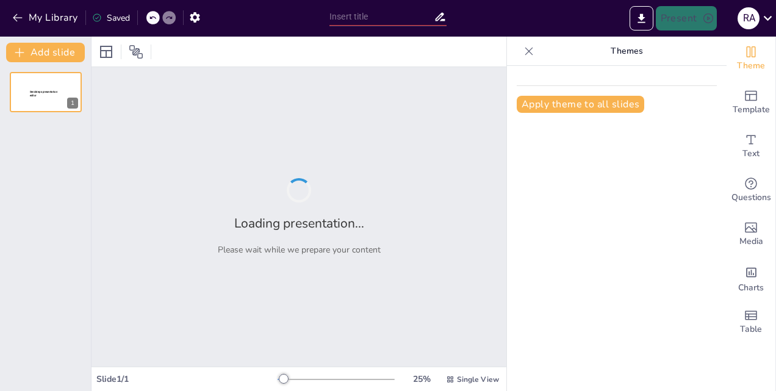
type input "New Sendsteps"
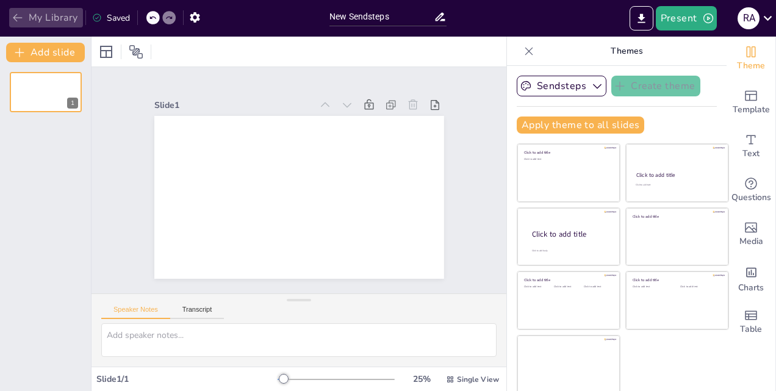
click at [20, 19] on icon "button" at bounding box center [18, 18] width 12 height 12
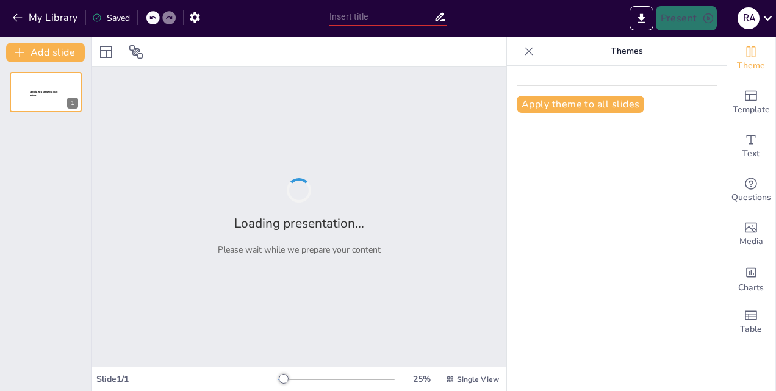
type input "Optimizing Marine Diesel Engine Performance: Key Parameters and Their Impact by…"
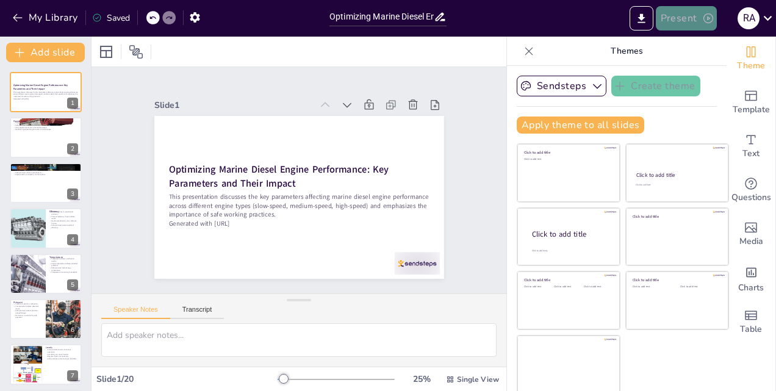
click at [676, 24] on button "Present" at bounding box center [685, 18] width 61 height 24
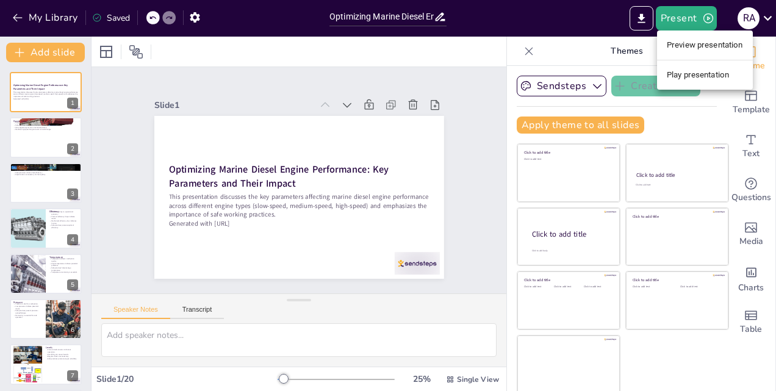
click at [681, 51] on li "Preview presentation" at bounding box center [705, 45] width 96 height 20
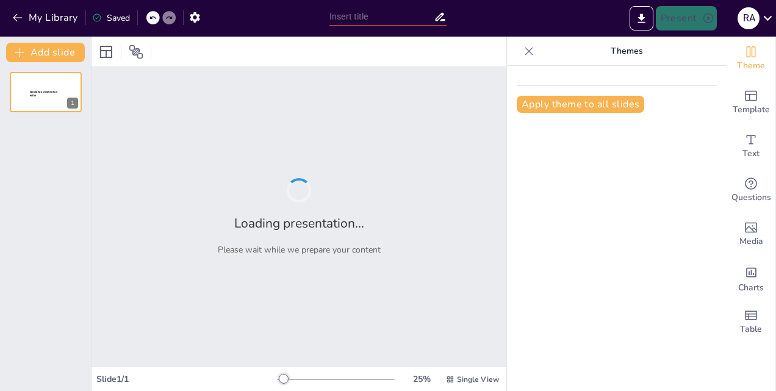
type input "Optimizing Marine Diesel Engine Performance: Key Parameters and Their Impact by…"
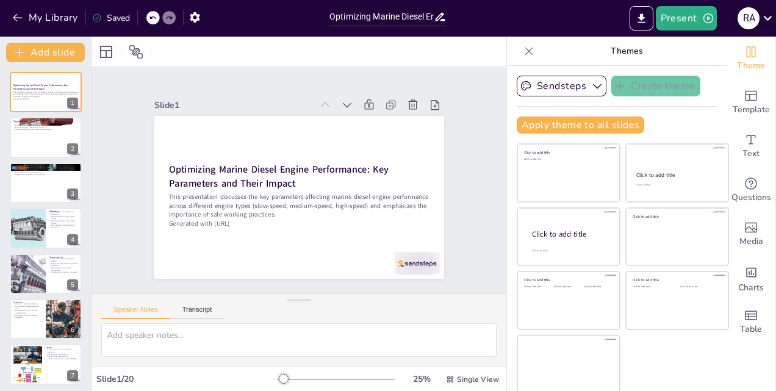
click at [759, 10] on icon at bounding box center [767, 18] width 16 height 16
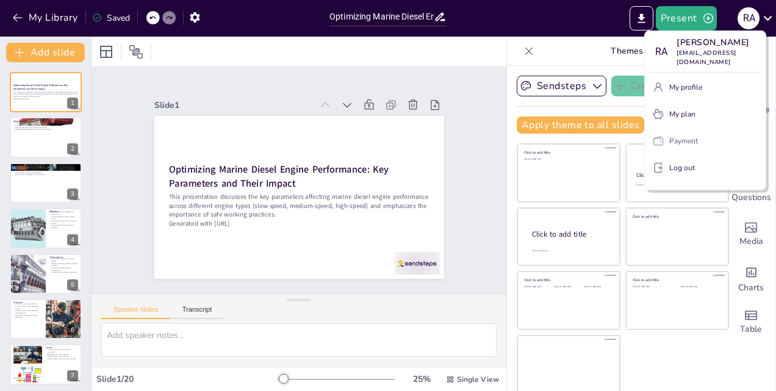
click at [699, 131] on button "Payment" at bounding box center [704, 141] width 111 height 20
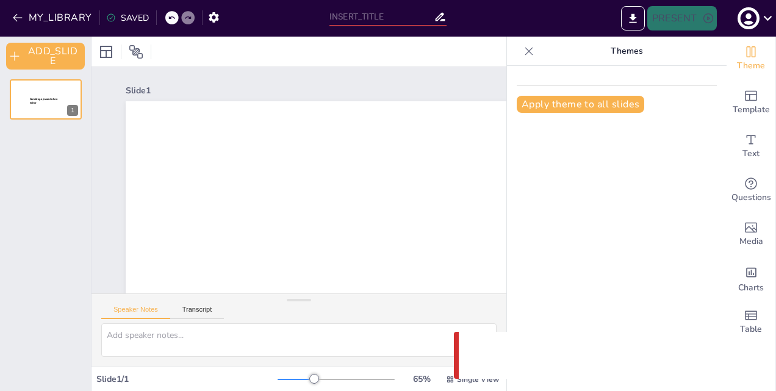
type input "Optimizing Marine Diesel Engine Performance: Key Parameters and Their Impact by…"
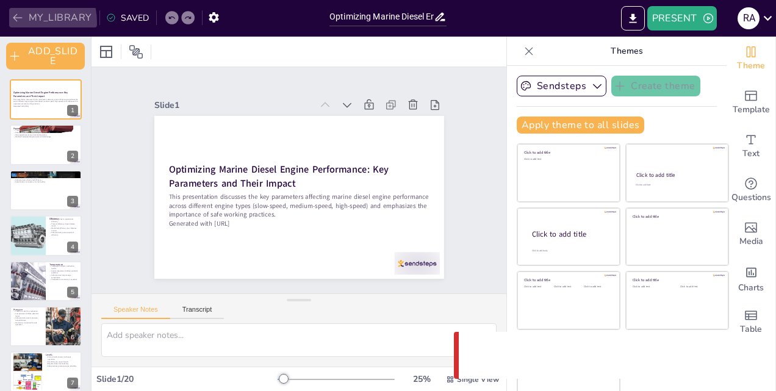
click at [17, 23] on icon "button" at bounding box center [18, 18] width 12 height 12
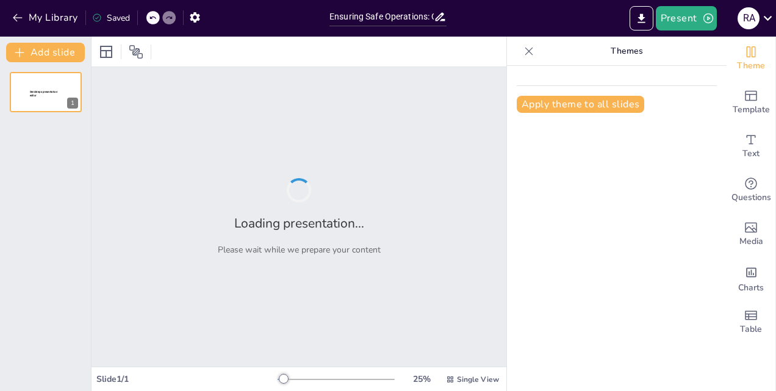
type input "Ensuring Safe Operations: Comprehensive Procedures for Marine Gas Turbine Start…"
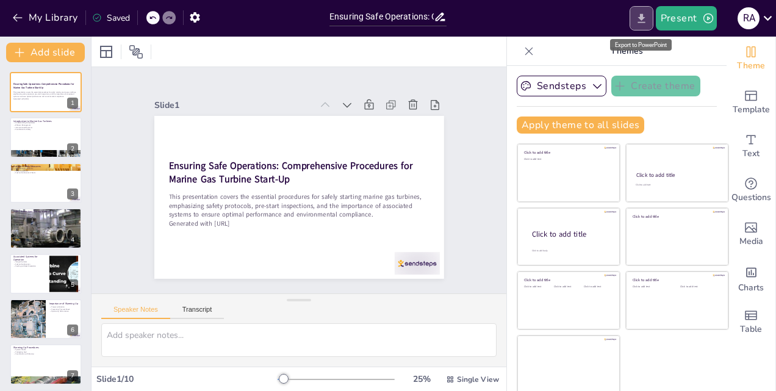
click at [641, 23] on icon "Export to PowerPoint" at bounding box center [641, 18] width 13 height 13
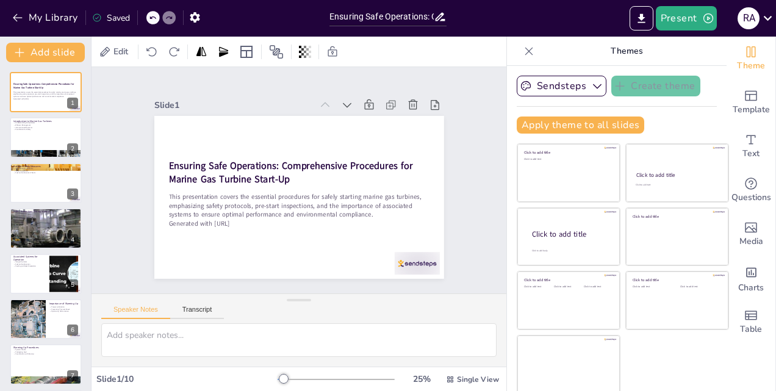
click at [42, 162] on div "Ensuring Safe Operations: Comprehensive Procedures for Marine Gas Turbine Start…" at bounding box center [45, 296] width 91 height 449
click at [684, 23] on button "Present" at bounding box center [685, 18] width 61 height 24
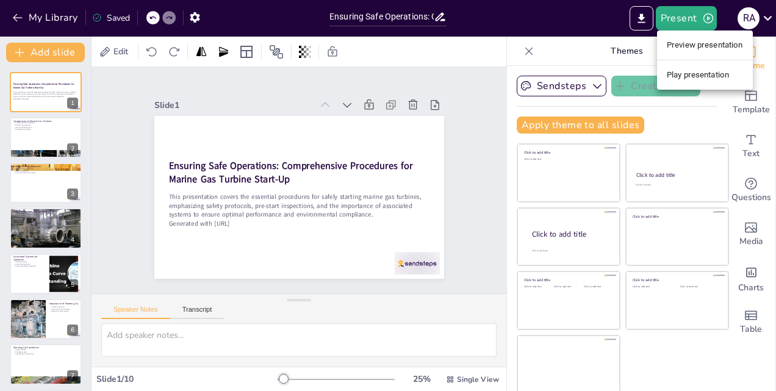
click at [695, 73] on li "Play presentation" at bounding box center [705, 75] width 96 height 20
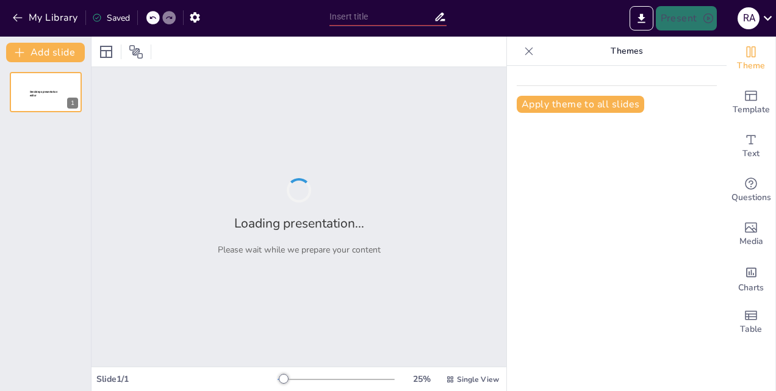
type input "Ensuring Safe Operations: Comprehensive Procedures for Marine Gas Turbine Start…"
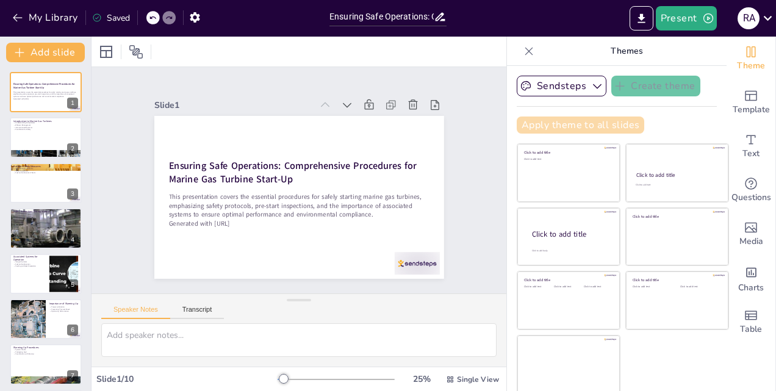
click at [595, 121] on button "Apply theme to all slides" at bounding box center [579, 124] width 127 height 17
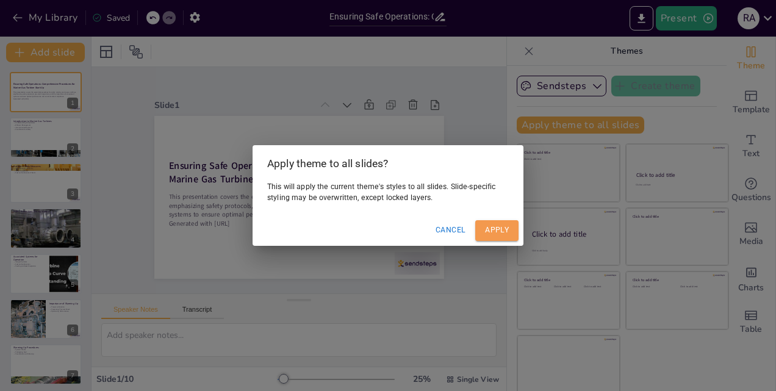
click at [505, 226] on button "Apply" at bounding box center [496, 230] width 43 height 20
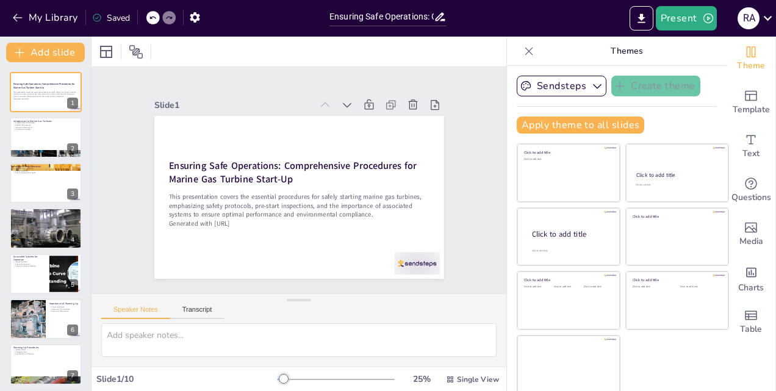
click at [523, 47] on icon at bounding box center [529, 51] width 12 height 12
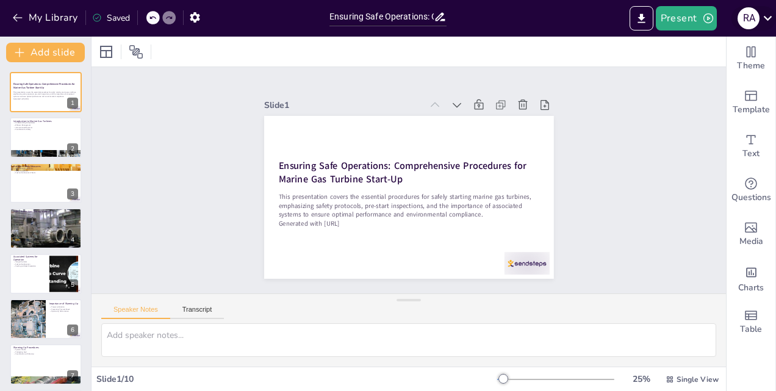
click at [762, 22] on icon at bounding box center [767, 18] width 16 height 16
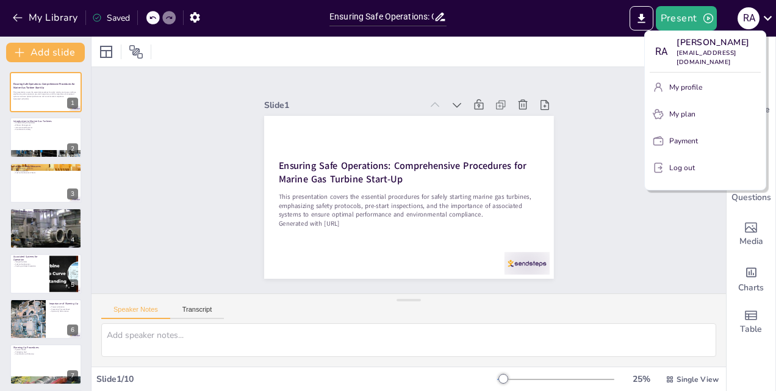
click at [634, 18] on div at bounding box center [388, 195] width 776 height 391
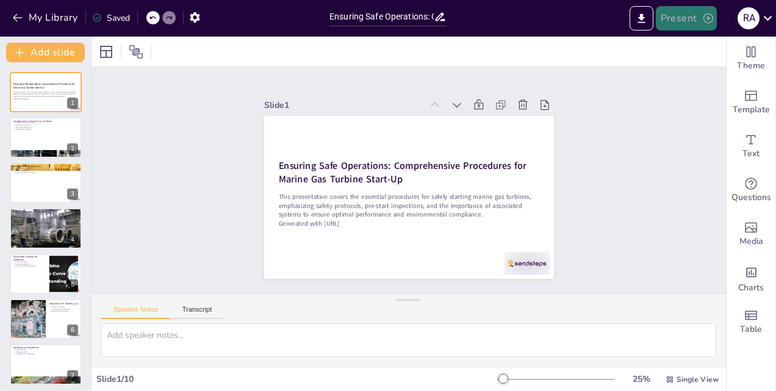
click at [673, 18] on button "Present" at bounding box center [685, 18] width 61 height 24
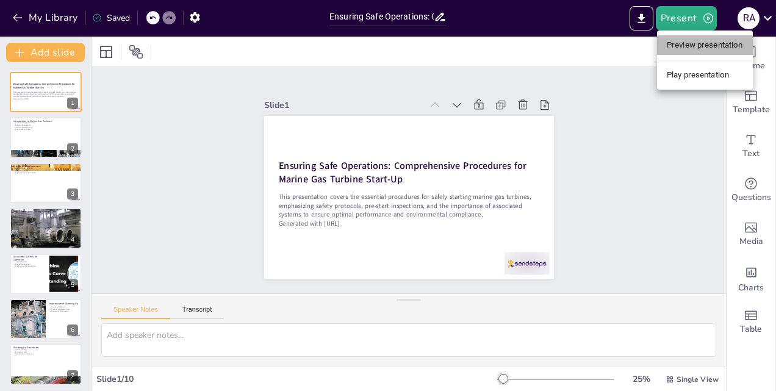
click at [685, 40] on li "Preview presentation" at bounding box center [705, 45] width 96 height 20
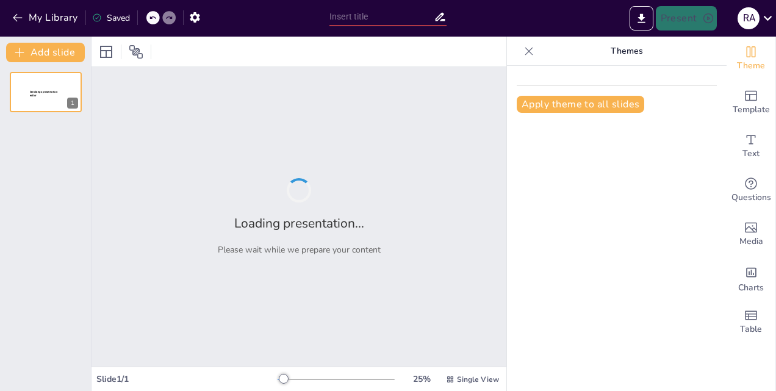
type input "Ensuring Safe Operations: Comprehensive Procedures for Marine Gas Turbine Start…"
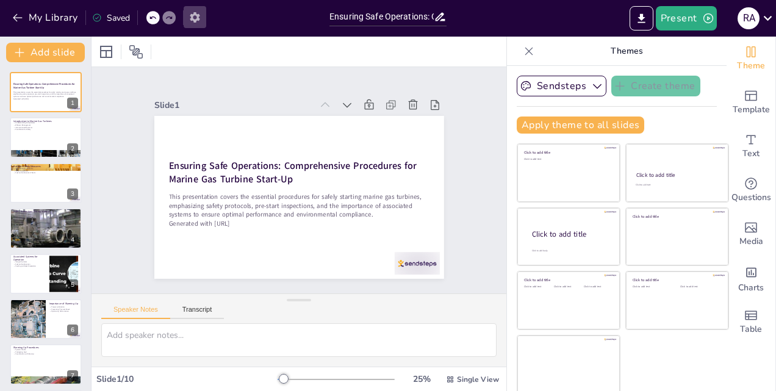
click at [199, 15] on icon "button" at bounding box center [195, 17] width 10 height 10
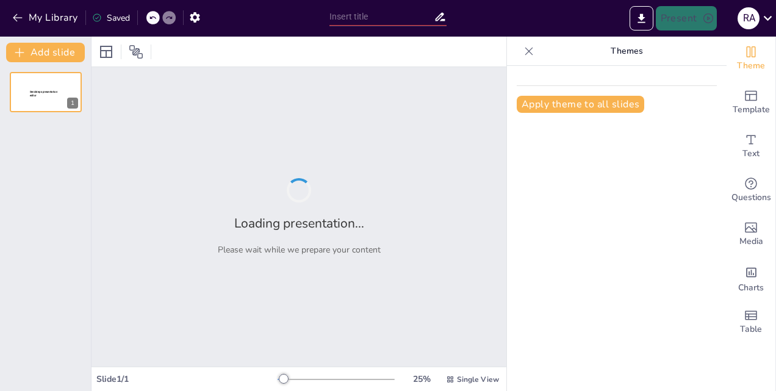
type input "Ensuring Safe Operations: Comprehensive Procedures for Marine Gas Turbine Start…"
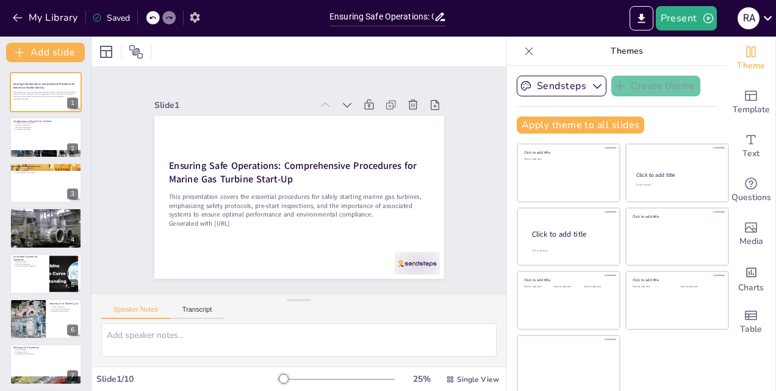
click at [193, 22] on icon "button" at bounding box center [194, 17] width 13 height 13
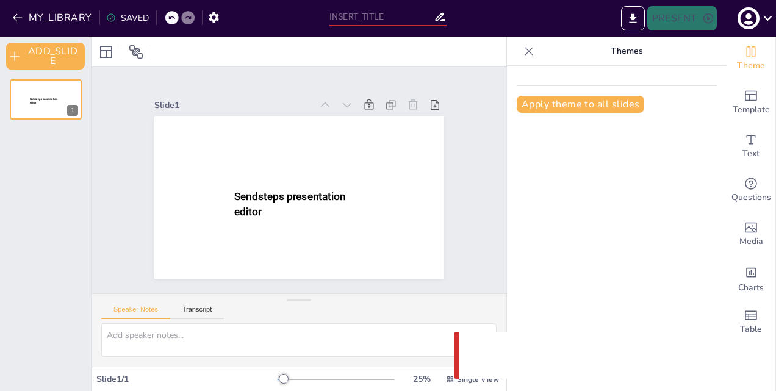
type input "Ensuring Safe Operations: Comprehensive Procedures for Marine Gas Turbine Start…"
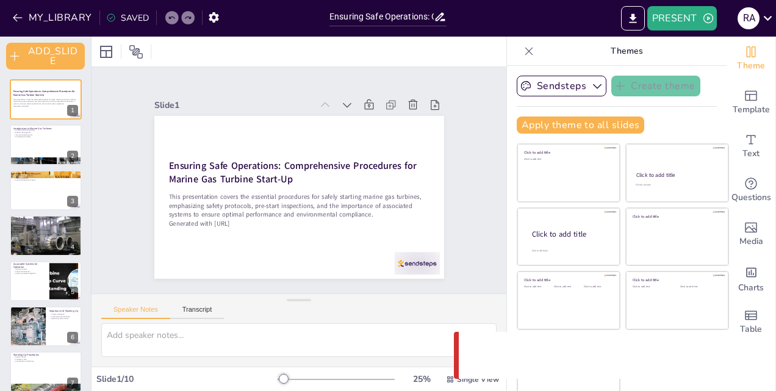
click at [523, 54] on icon at bounding box center [529, 51] width 12 height 12
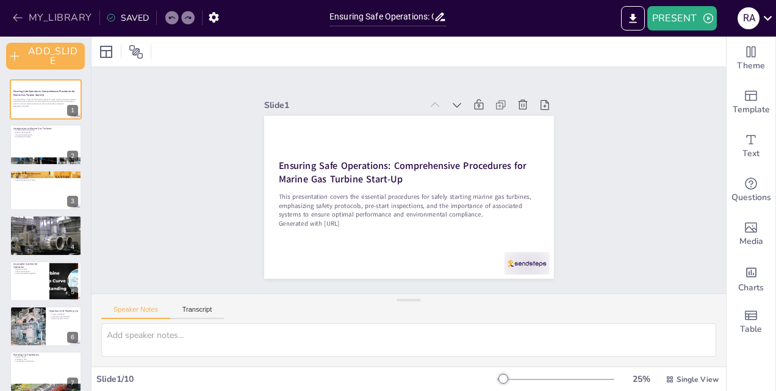
click at [42, 16] on button "MY_LIBRARY" at bounding box center [53, 18] width 88 height 20
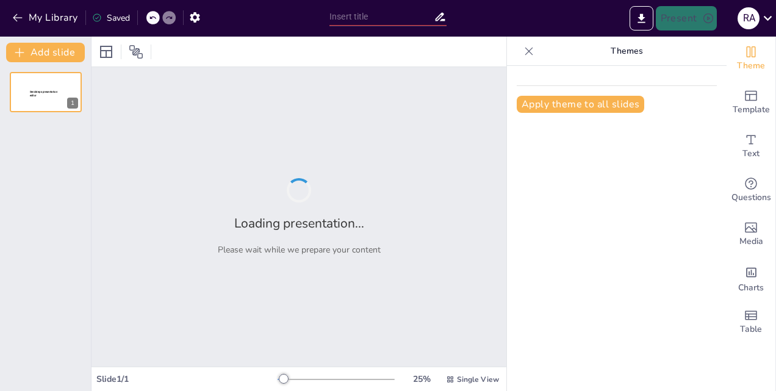
type input "Essential Parameters for Monitoring Marine Diesel Engine Performance During Voy…"
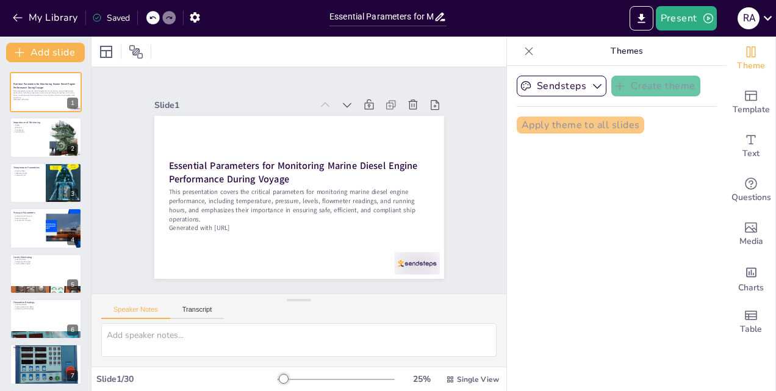
checkbox input "true"
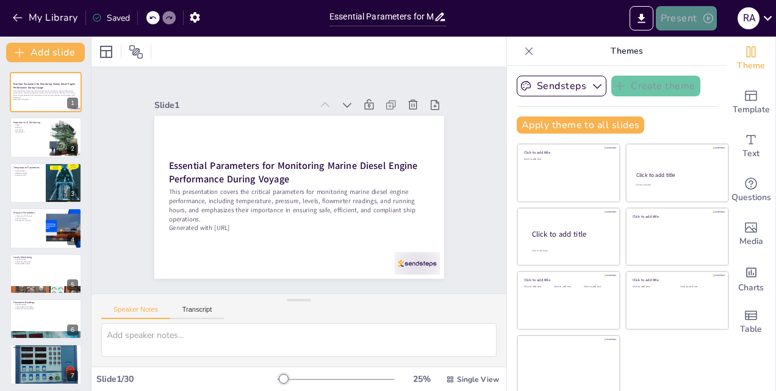
click at [682, 18] on button "Present" at bounding box center [685, 18] width 61 height 24
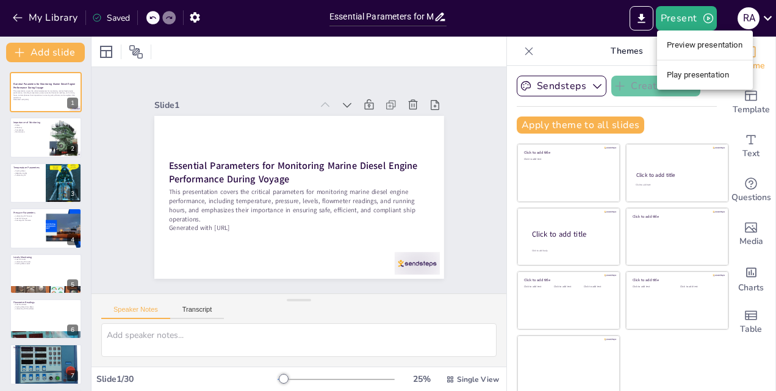
click at [694, 74] on li "Play presentation" at bounding box center [705, 75] width 96 height 20
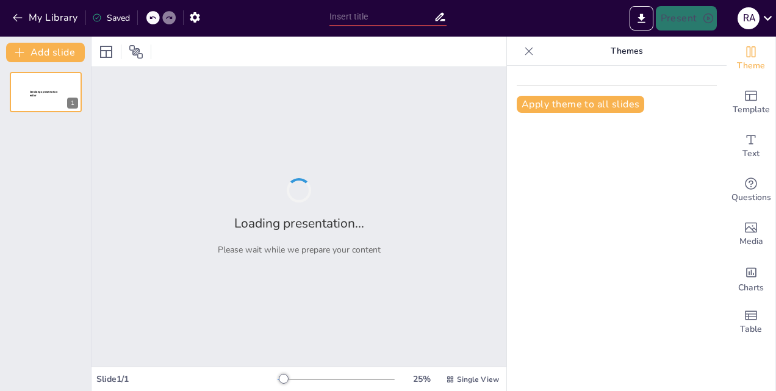
type input "Essential Parameters for Monitoring Marine Diesel Engine Performance During Voy…"
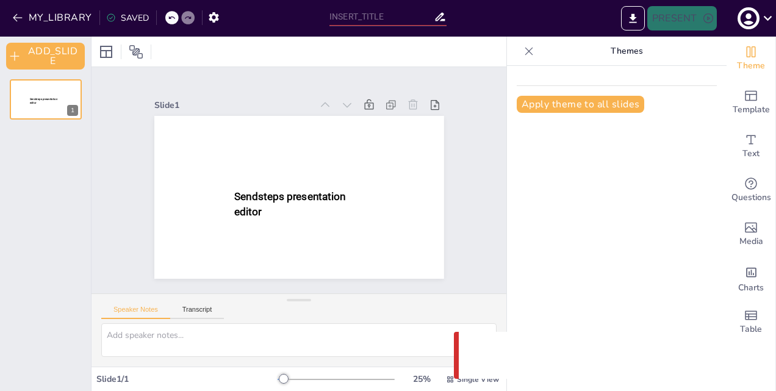
type input "Essential Parameters for Monitoring Marine Diesel Engine Performance During Voy…"
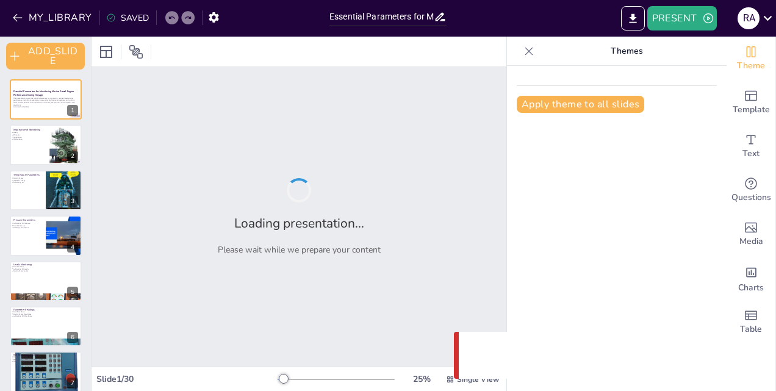
checkbox input "true"
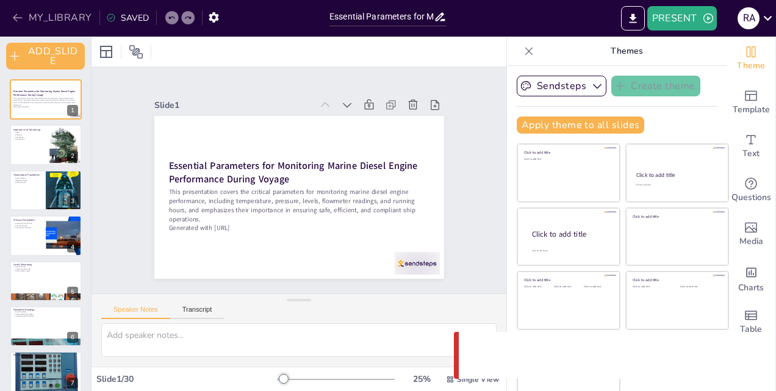
click at [55, 15] on button "MY_LIBRARY" at bounding box center [53, 18] width 88 height 20
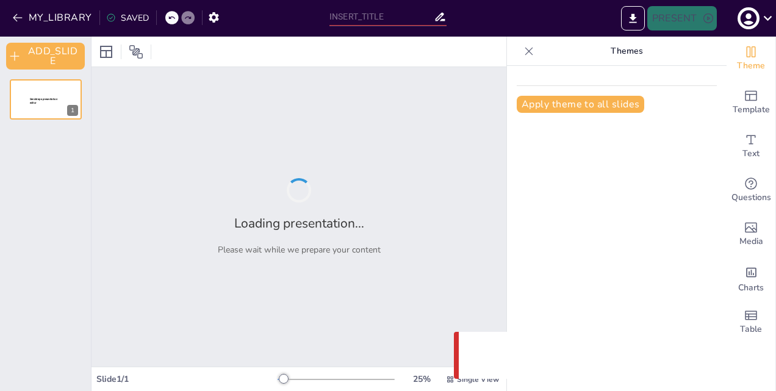
type input "Essential Parameters for Monitoring Marine Diesel Engine Performance During Voy…"
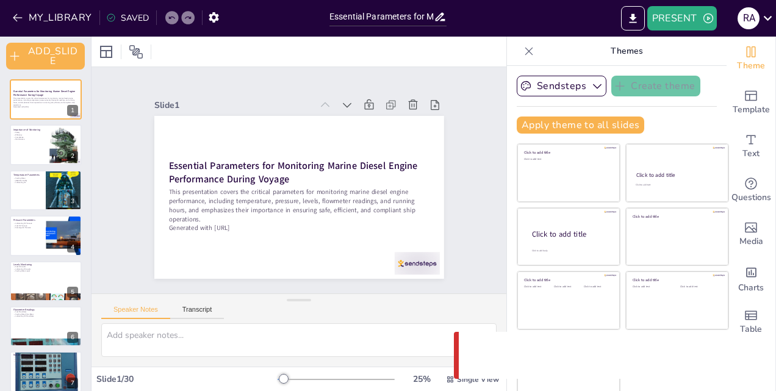
checkbox input "true"
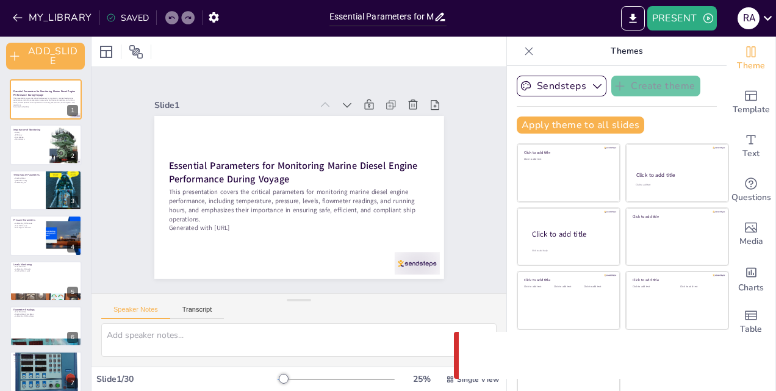
checkbox input "true"
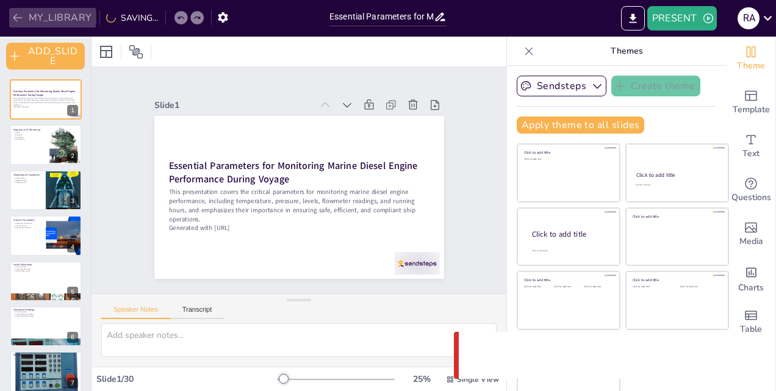
click at [34, 18] on button "MY_LIBRARY" at bounding box center [53, 18] width 88 height 20
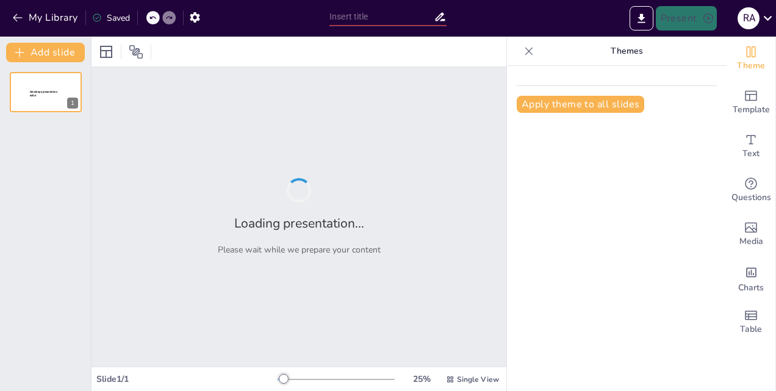
type input "Ensuring Safe and Effective Main Engine Operations: A Step-by-Step Approach"
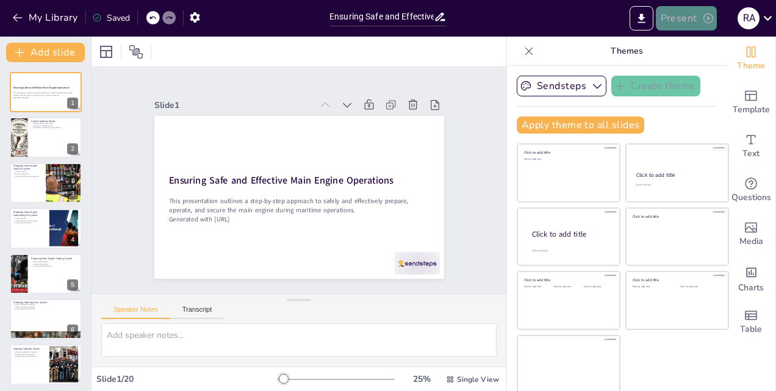
click at [695, 22] on button "Present" at bounding box center [685, 18] width 61 height 24
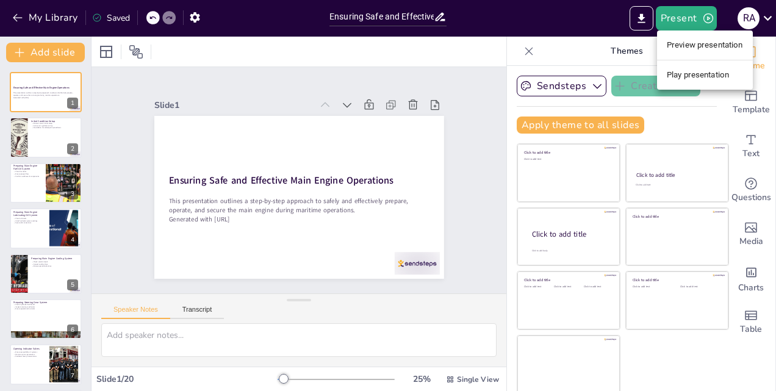
click at [554, 14] on div at bounding box center [388, 195] width 776 height 391
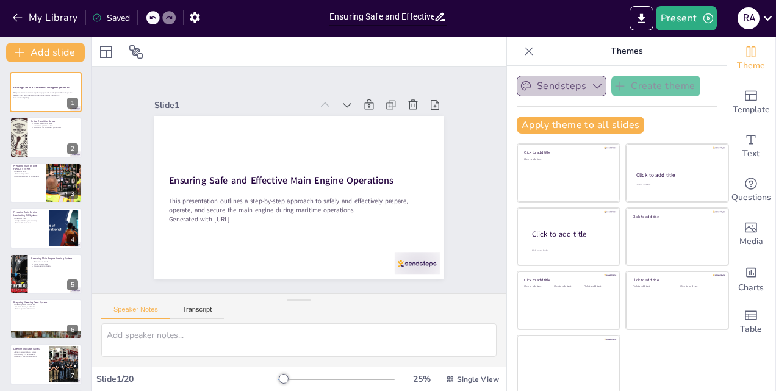
click at [591, 90] on icon "button" at bounding box center [597, 86] width 12 height 12
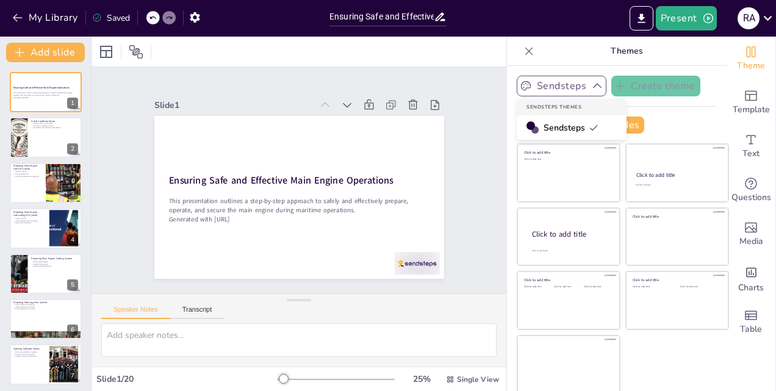
drag, startPoint x: 582, startPoint y: 90, endPoint x: 572, endPoint y: 44, distance: 46.8
click at [572, 44] on p "Themes" at bounding box center [626, 51] width 176 height 29
click at [51, 18] on button "My Library" at bounding box center [46, 18] width 74 height 20
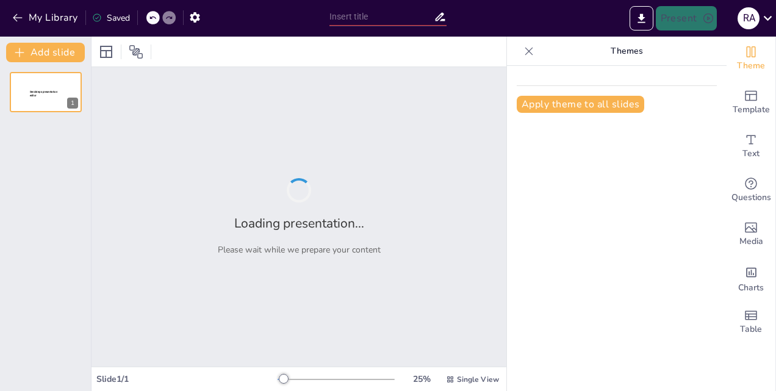
type input "Ensuring Safe Operations: Comprehensive Procedures for Marine Gas Turbine Start…"
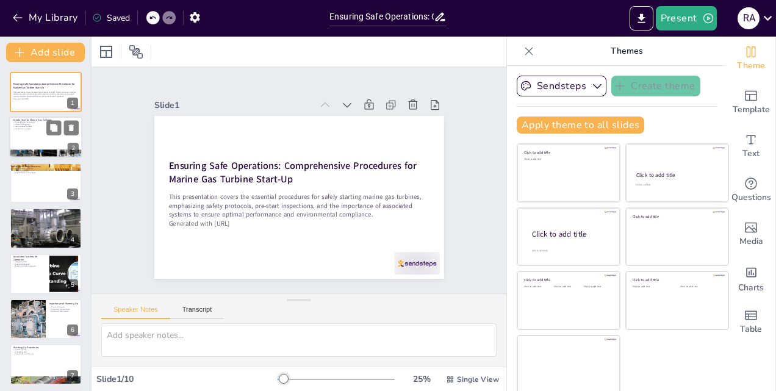
click at [20, 140] on div at bounding box center [45, 137] width 73 height 41
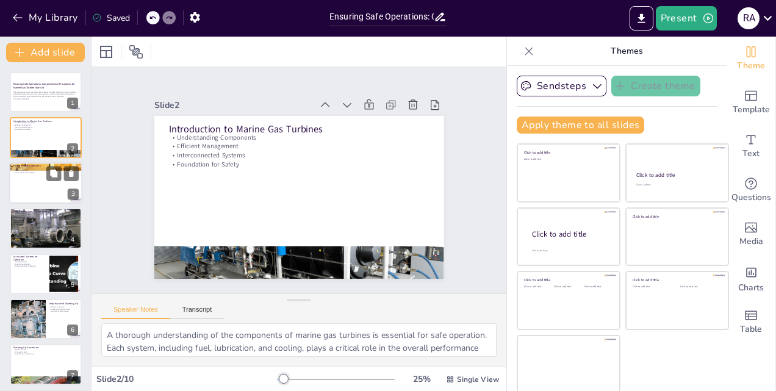
click at [25, 180] on div at bounding box center [45, 182] width 73 height 41
type textarea "A comprehensive pre-start checklist is essential for identifying potential haza…"
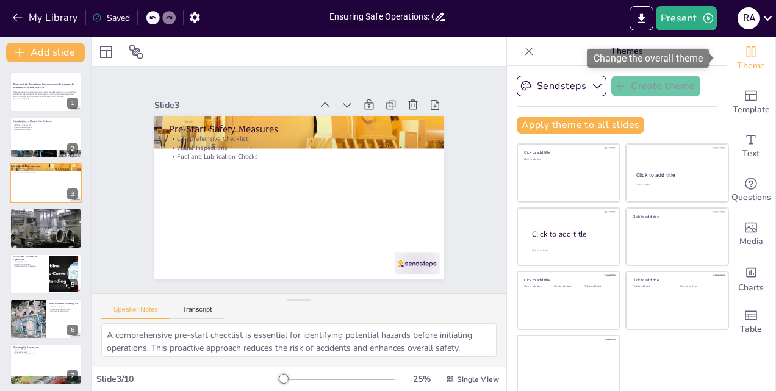
click at [743, 49] on icon "Change the overall theme" at bounding box center [750, 52] width 15 height 15
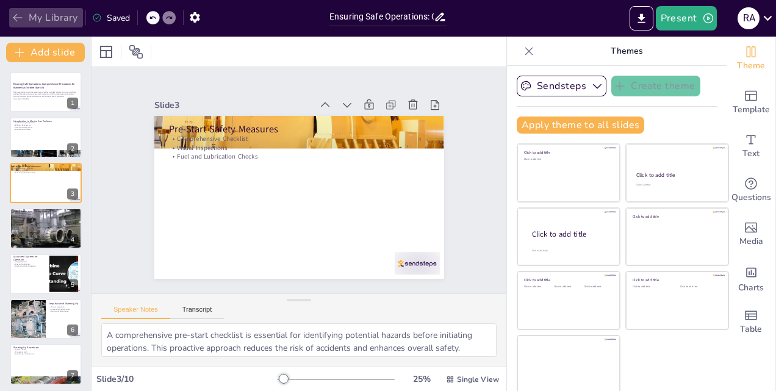
click at [67, 20] on button "My Library" at bounding box center [46, 18] width 74 height 20
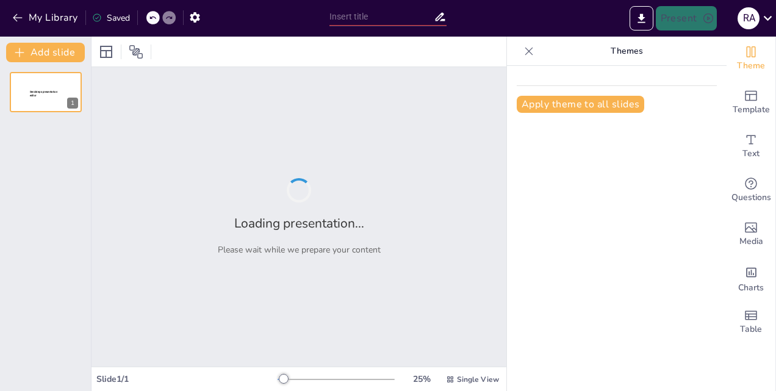
type input "Optimizing Marine Diesel Engine Performance: Key Parameters and Their Impact by…"
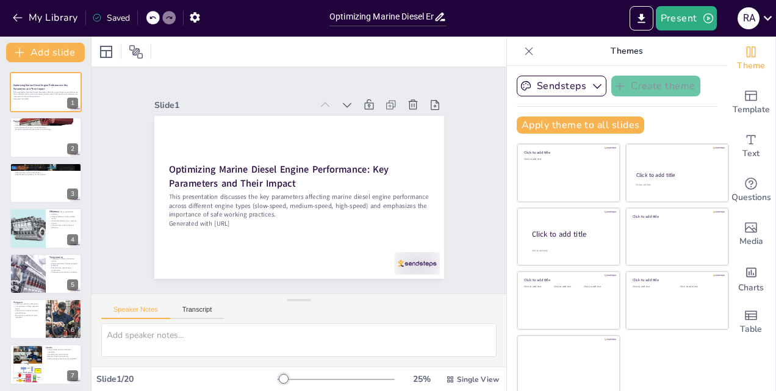
click at [438, 10] on div "Optimizing Marine Diesel Engine Performance: Key Parameters and Their Impact by…" at bounding box center [387, 17] width 117 height 18
click at [439, 13] on icon at bounding box center [439, 16] width 13 height 13
click at [766, 20] on icon at bounding box center [767, 18] width 9 height 5
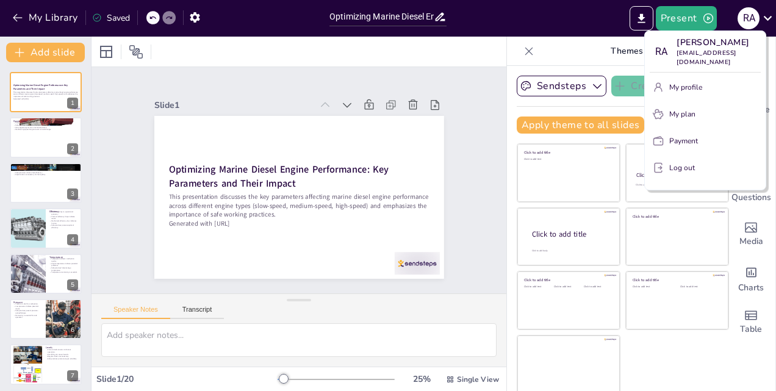
click at [515, 12] on div at bounding box center [388, 195] width 776 height 391
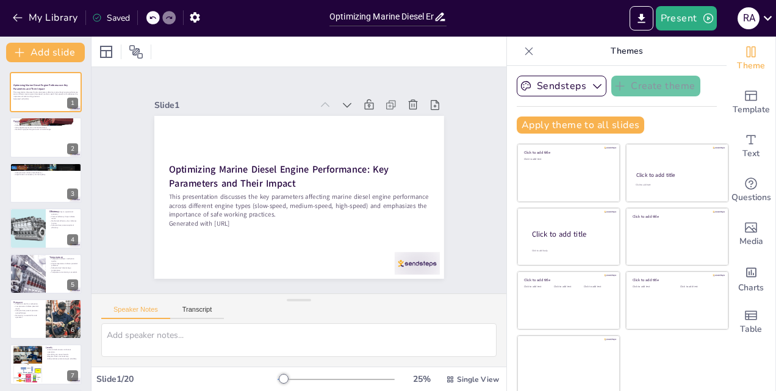
click at [95, 13] on icon at bounding box center [97, 18] width 10 height 10
click at [100, 19] on icon at bounding box center [97, 18] width 8 height 8
click at [134, 50] on icon at bounding box center [135, 51] width 13 height 13
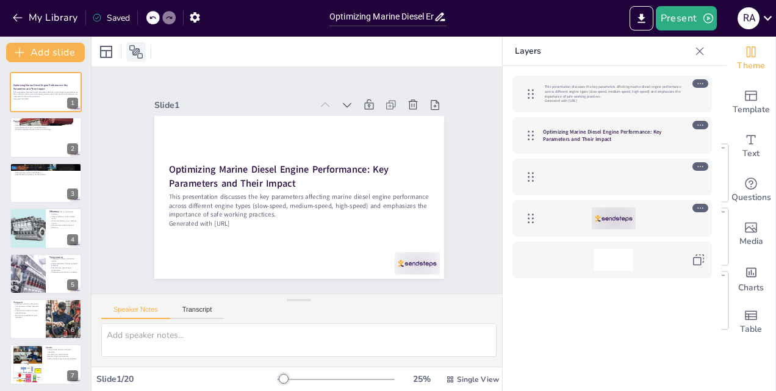
click at [134, 50] on icon at bounding box center [135, 51] width 13 height 13
click at [106, 51] on icon at bounding box center [106, 52] width 12 height 12
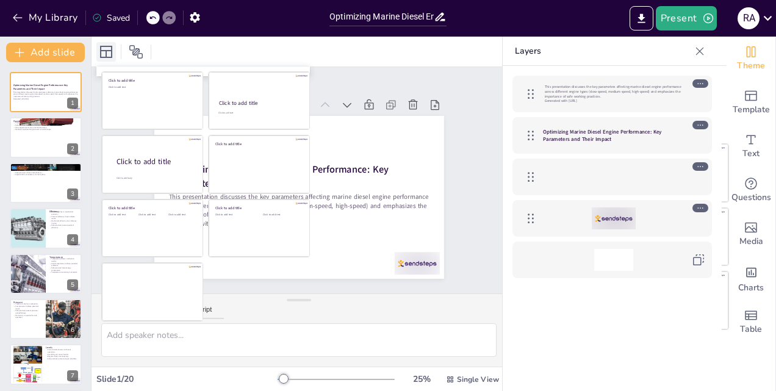
click at [106, 51] on icon at bounding box center [106, 52] width 12 height 12
click at [700, 51] on icon at bounding box center [700, 51] width 8 height 8
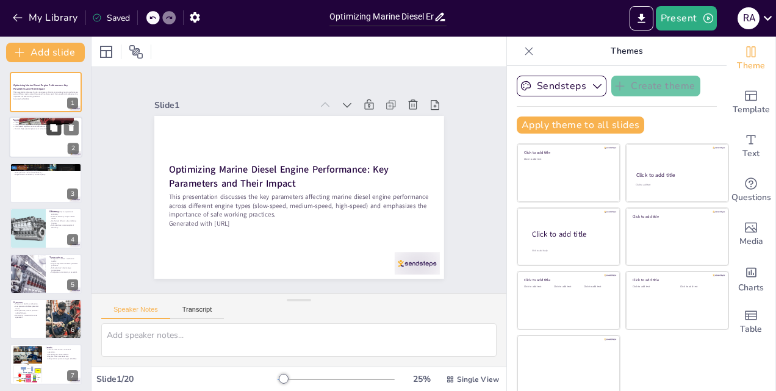
click at [52, 128] on icon at bounding box center [53, 127] width 7 height 7
type textarea "Power output is a fundamental measure of how effectively a marine diesel engine…"
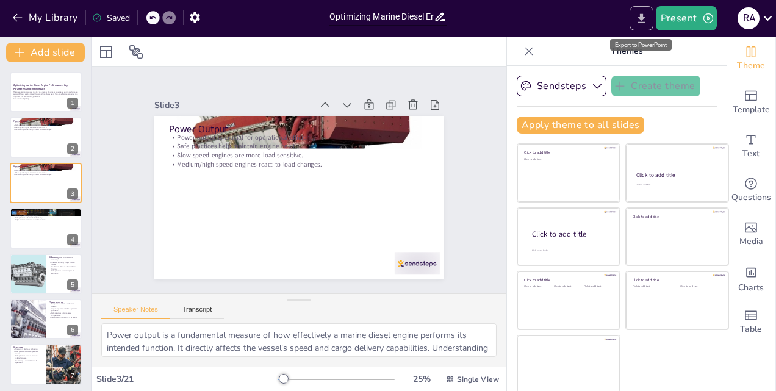
click at [636, 26] on button "Export to PowerPoint" at bounding box center [641, 18] width 24 height 24
click at [302, 35] on div "My Library Saved" at bounding box center [161, 18] width 323 height 37
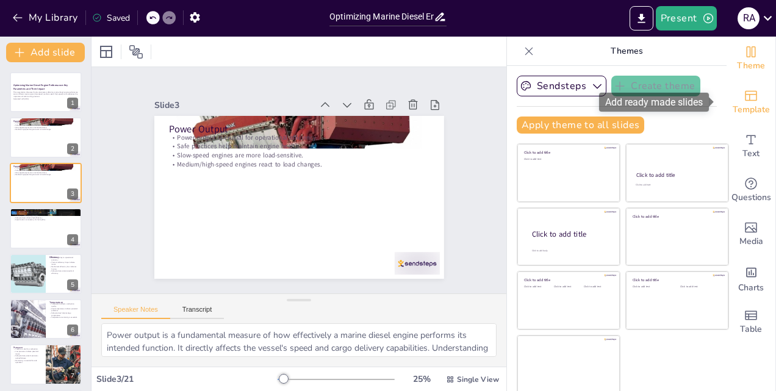
click at [743, 101] on icon "Add ready made slides" at bounding box center [750, 95] width 15 height 15
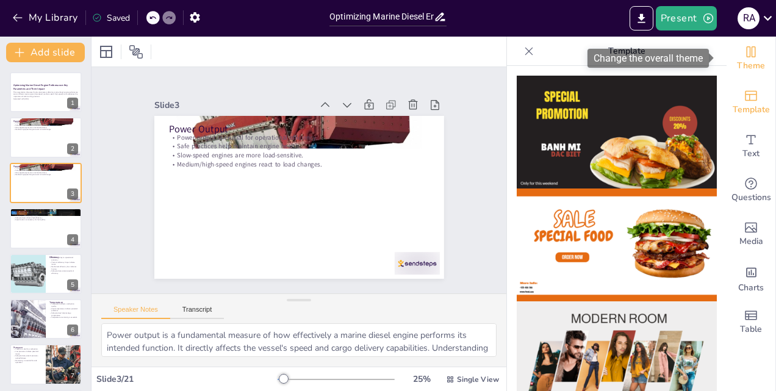
click at [743, 57] on icon "Change the overall theme" at bounding box center [750, 52] width 15 height 15
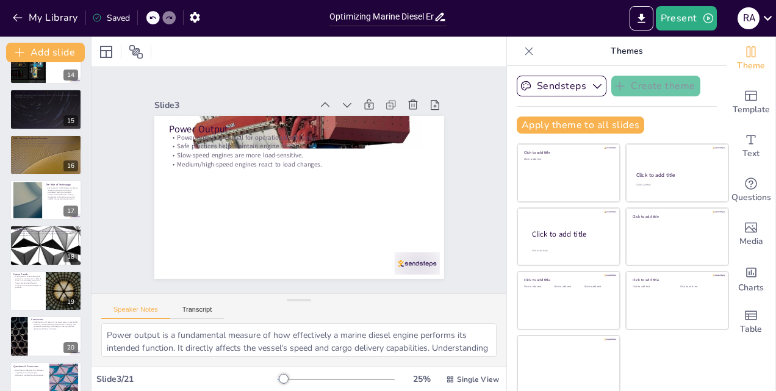
scroll to position [638, 0]
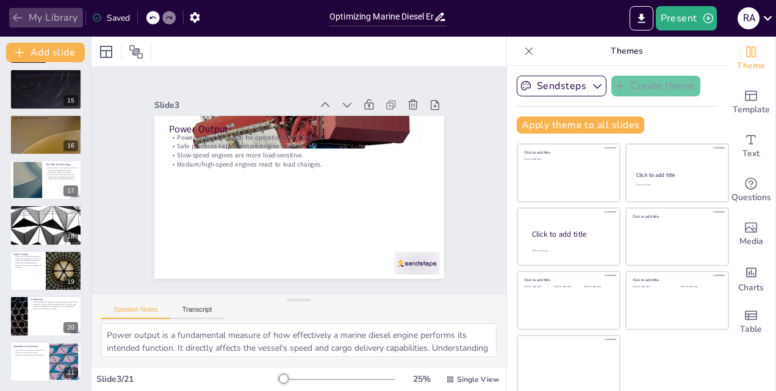
click at [39, 15] on button "My Library" at bounding box center [46, 18] width 74 height 20
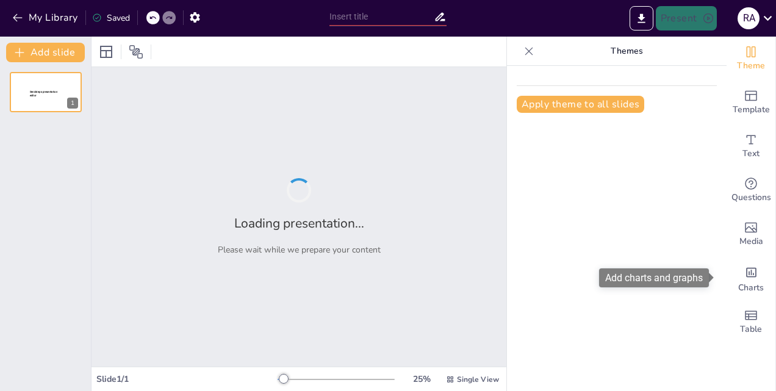
type input "Essential Parameters for Monitoring Marine Diesel Engine Performance During Voy…"
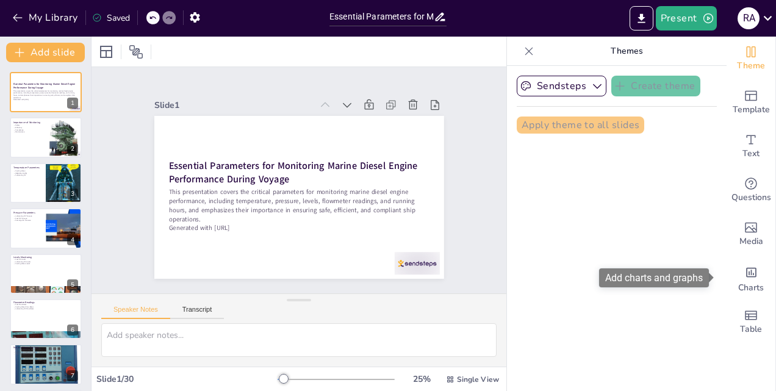
checkbox input "true"
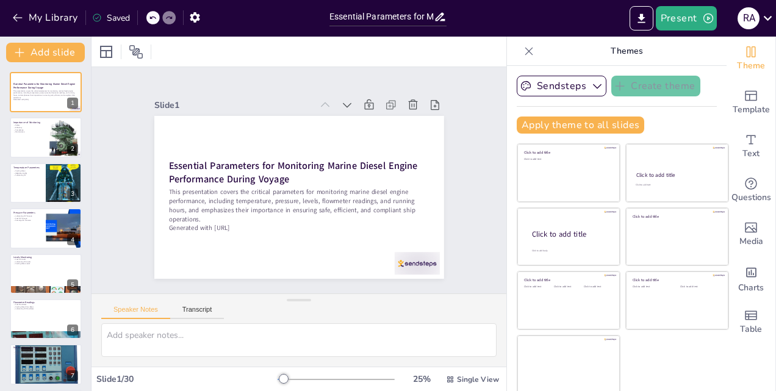
click at [116, 15] on div "Saved" at bounding box center [111, 18] width 38 height 12
click at [701, 19] on button "Present" at bounding box center [685, 18] width 61 height 24
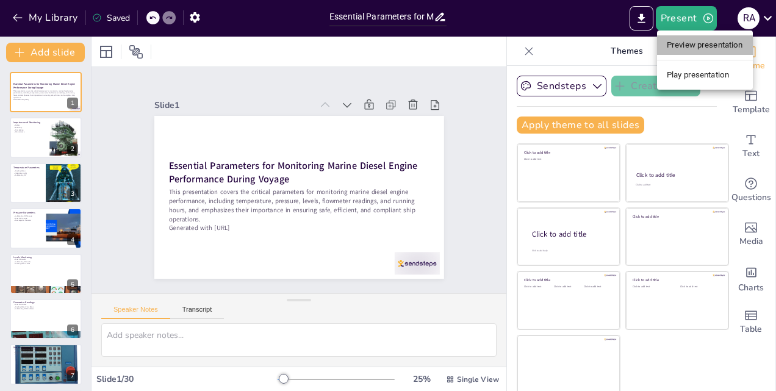
click at [703, 45] on li "Preview presentation" at bounding box center [705, 45] width 96 height 20
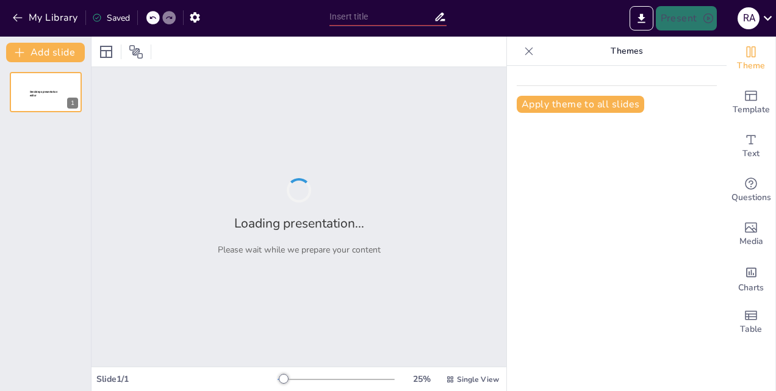
type input "Essential Parameters for Monitoring Marine Diesel Engine Performance During Voy…"
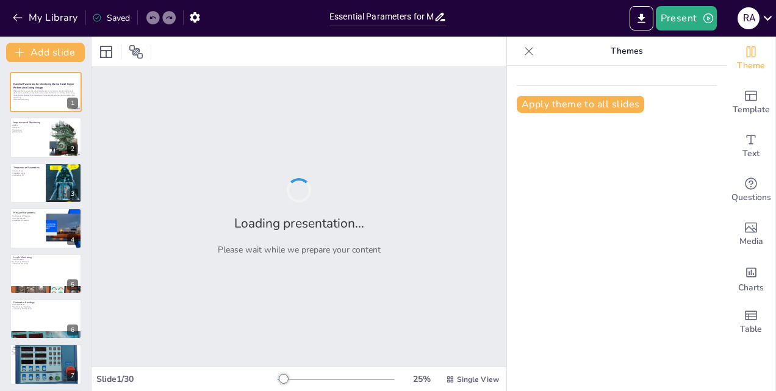
checkbox input "true"
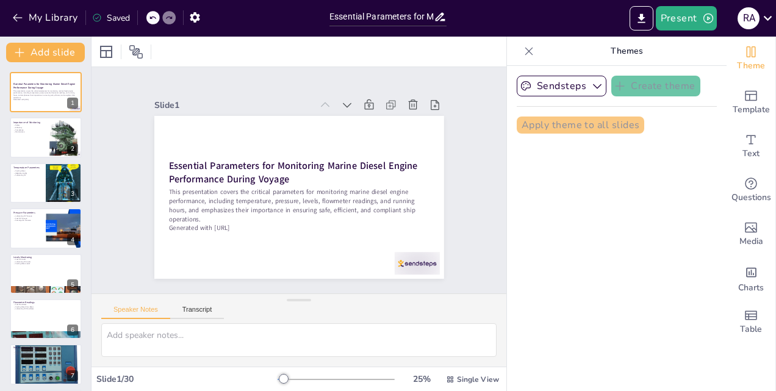
checkbox input "true"
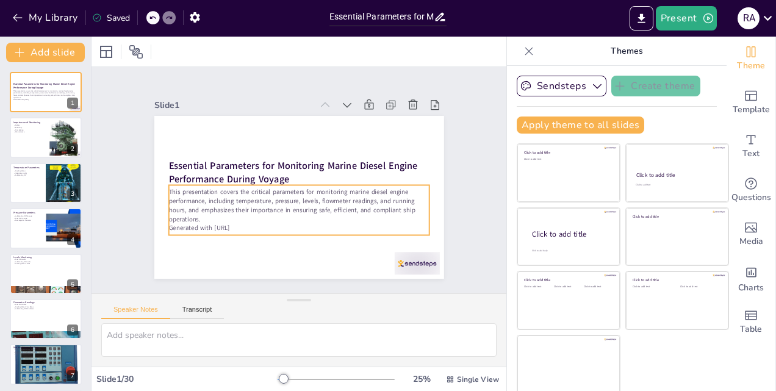
checkbox input "true"
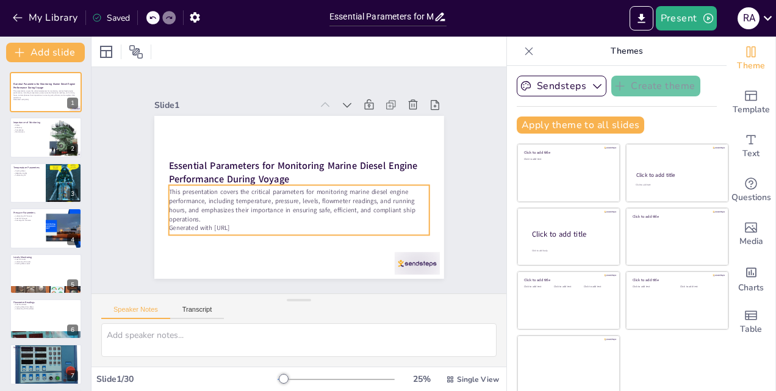
checkbox input "true"
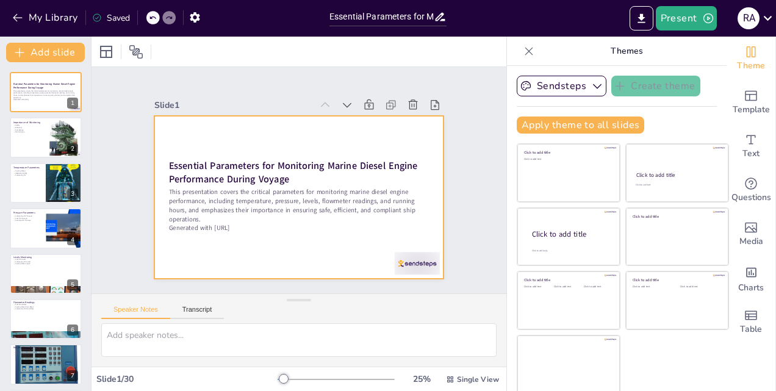
checkbox input "true"
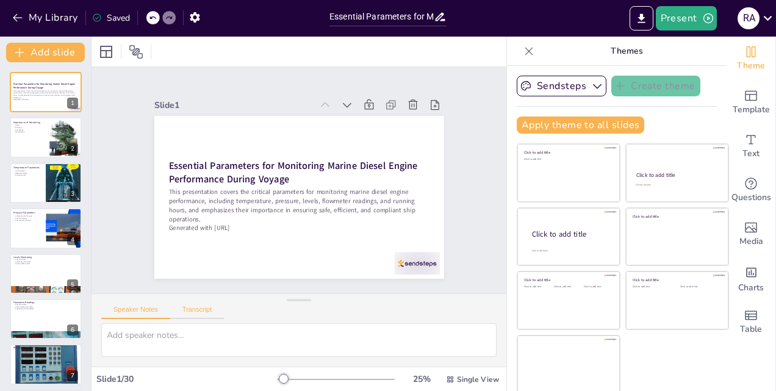
click at [200, 311] on button "Transcript" at bounding box center [197, 311] width 54 height 13
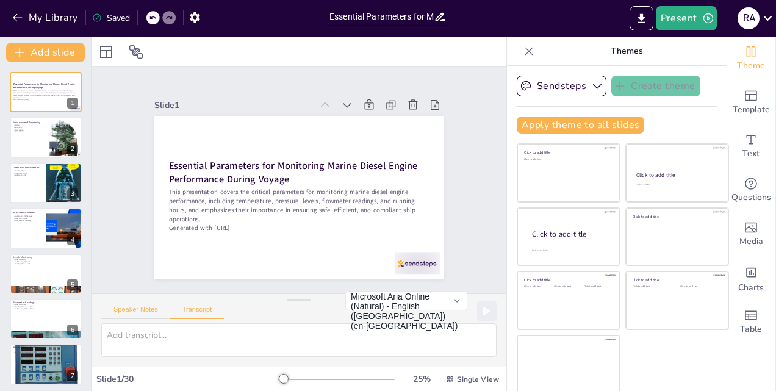
click at [150, 310] on button "Speaker Notes" at bounding box center [135, 311] width 69 height 13
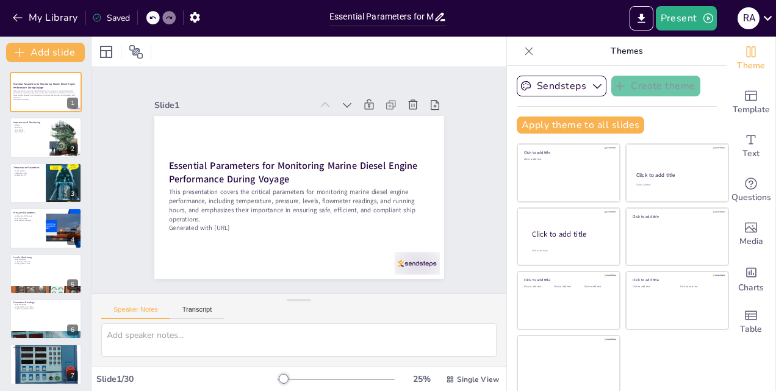
checkbox input "true"
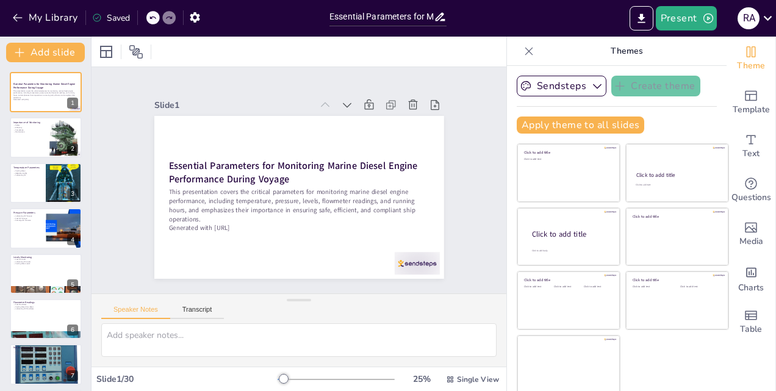
checkbox input "true"
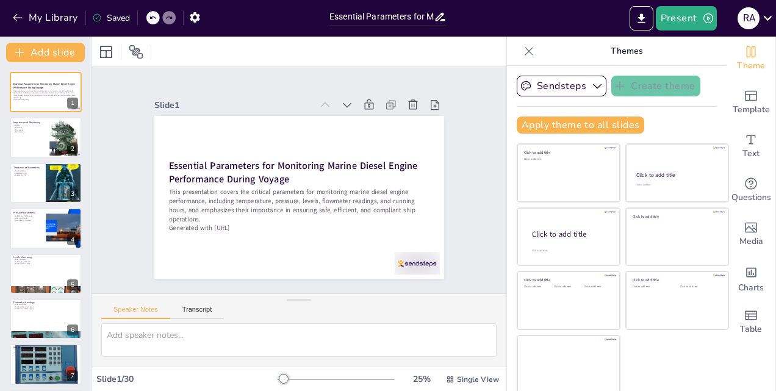
checkbox input "true"
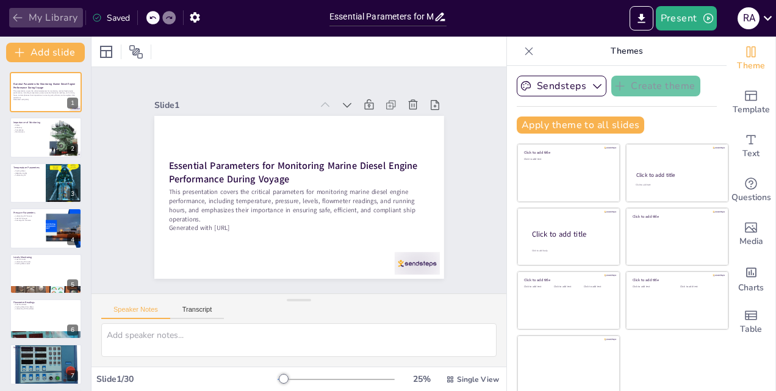
click at [30, 13] on button "My Library" at bounding box center [46, 18] width 74 height 20
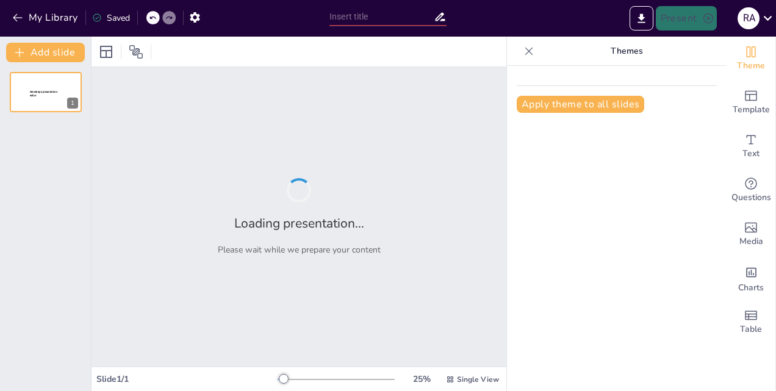
type input "Essential Parameters for Monitoring Marine Diesel Engine Performance During Voy…"
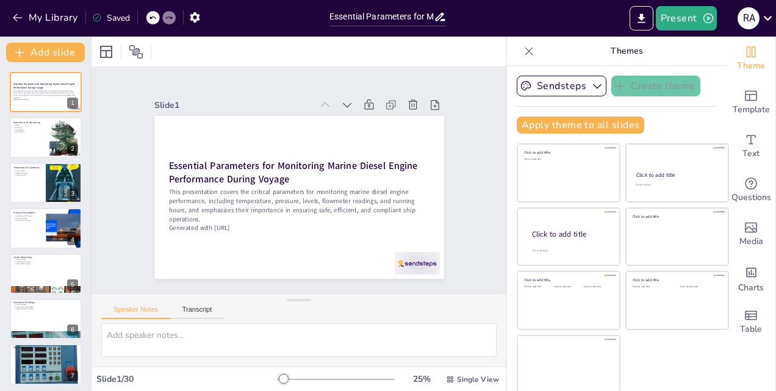
checkbox input "true"
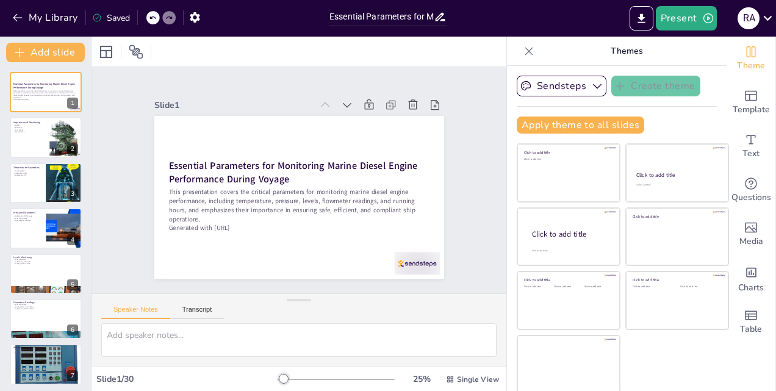
checkbox input "true"
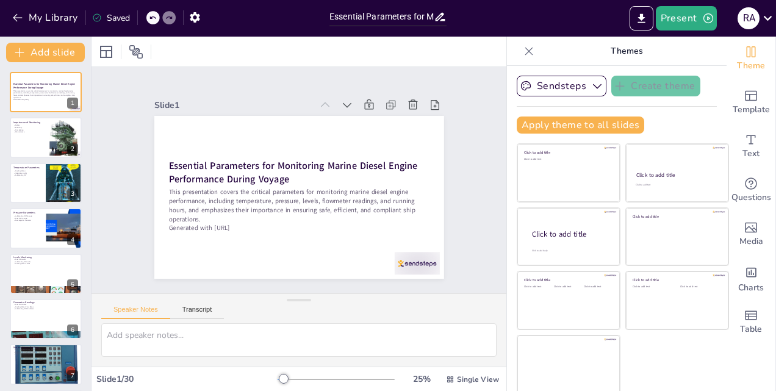
checkbox input "true"
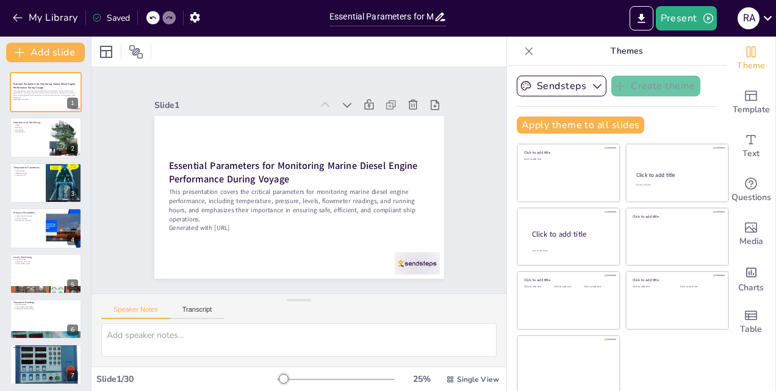
checkbox input "true"
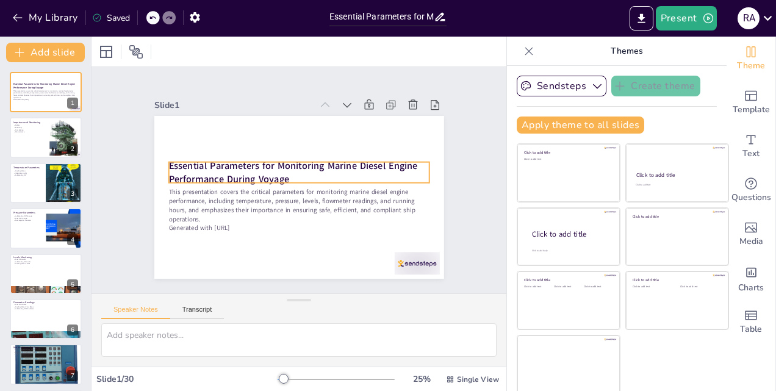
checkbox input "true"
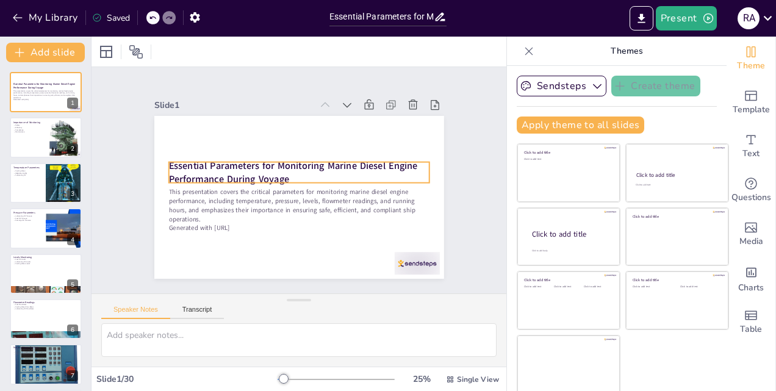
checkbox input "true"
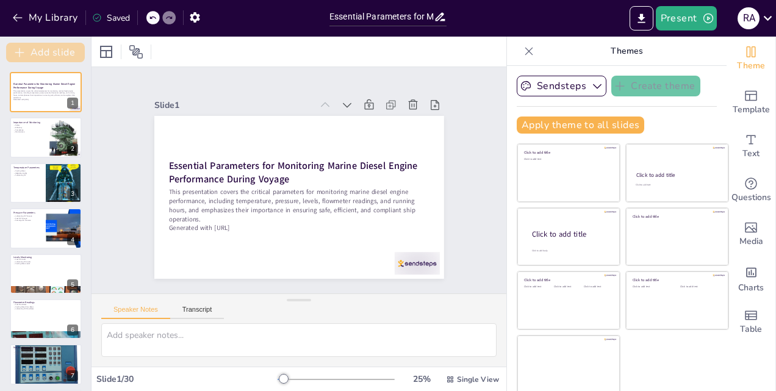
click at [65, 49] on button "Add slide" at bounding box center [45, 53] width 79 height 20
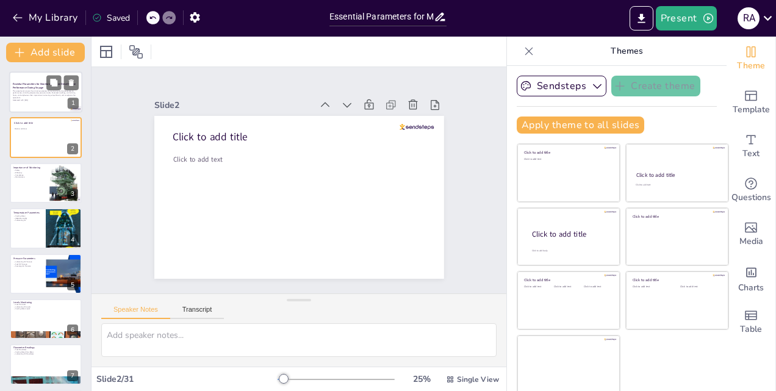
checkbox input "true"
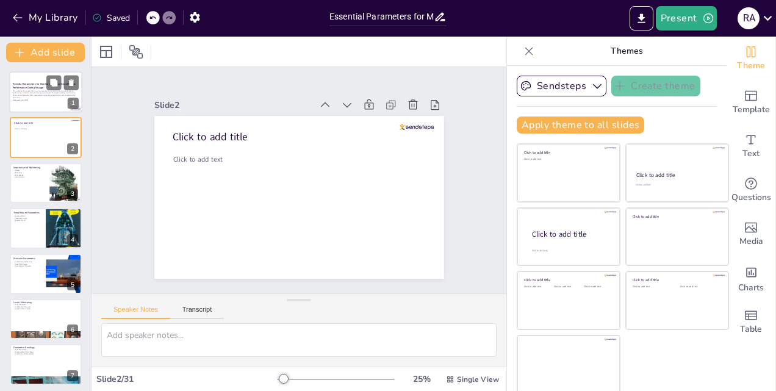
checkbox input "true"
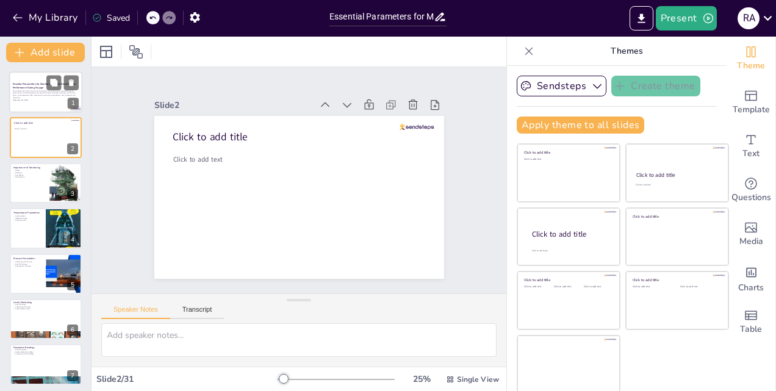
checkbox input "true"
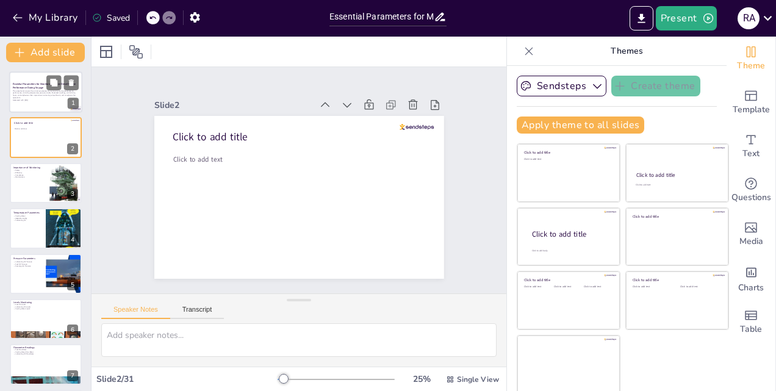
checkbox input "true"
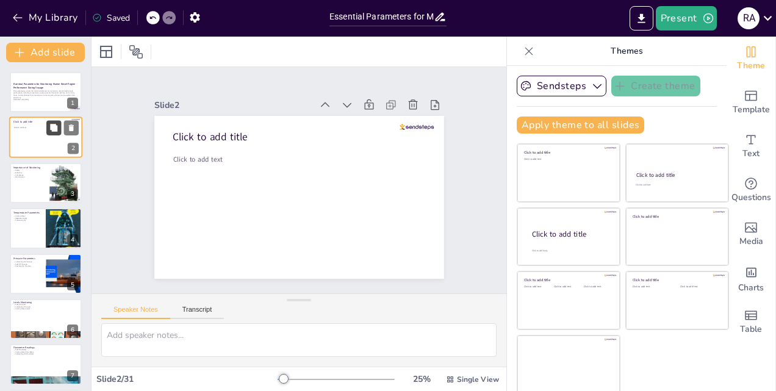
checkbox input "true"
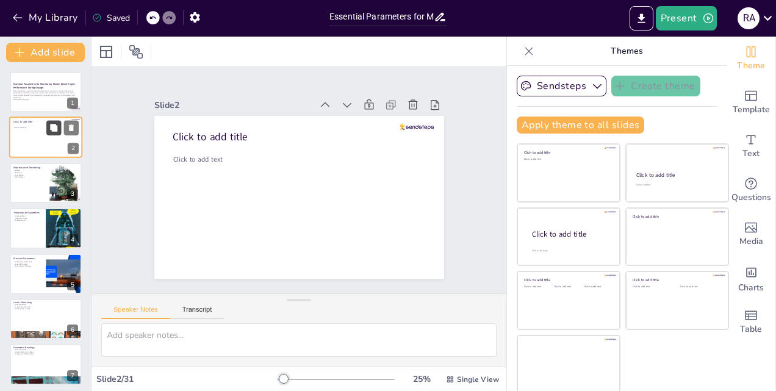
checkbox input "true"
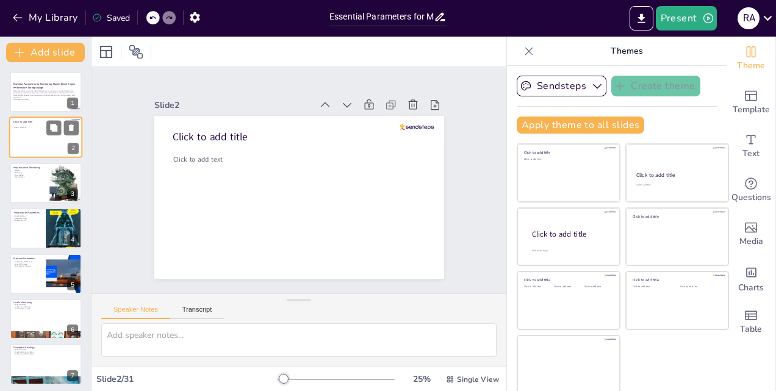
checkbox input "true"
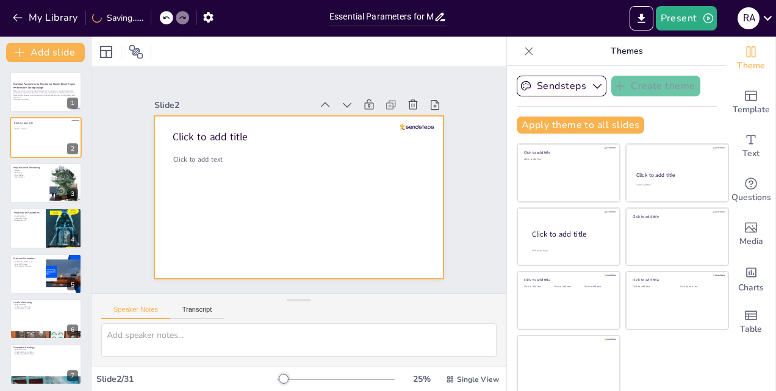
checkbox input "true"
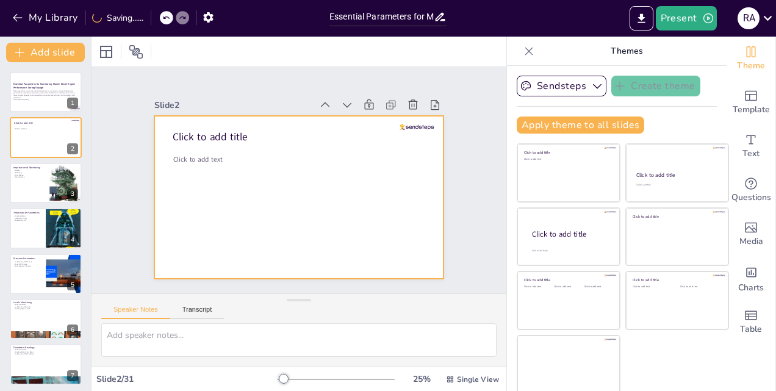
checkbox input "true"
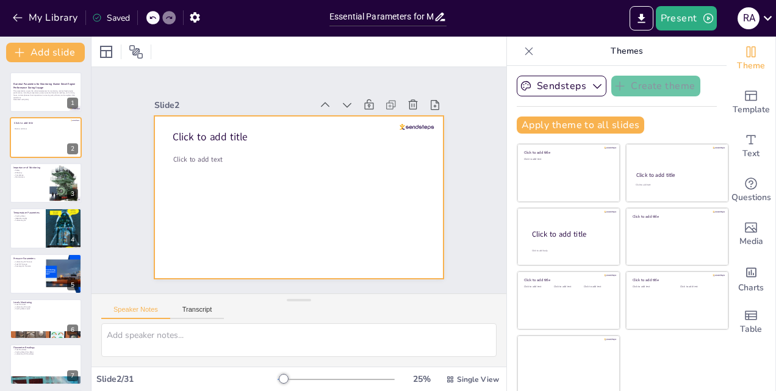
checkbox input "true"
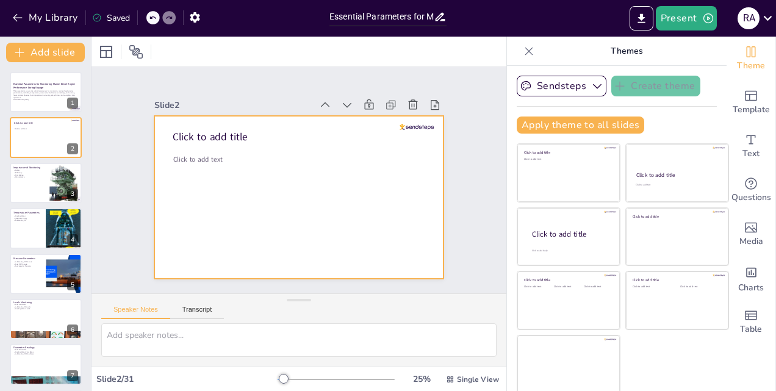
checkbox input "true"
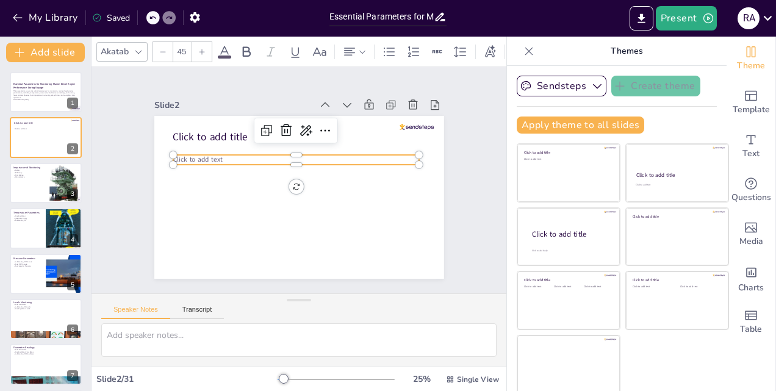
click at [260, 158] on p "Click to add text" at bounding box center [296, 160] width 246 height 10
checkbox input "true"
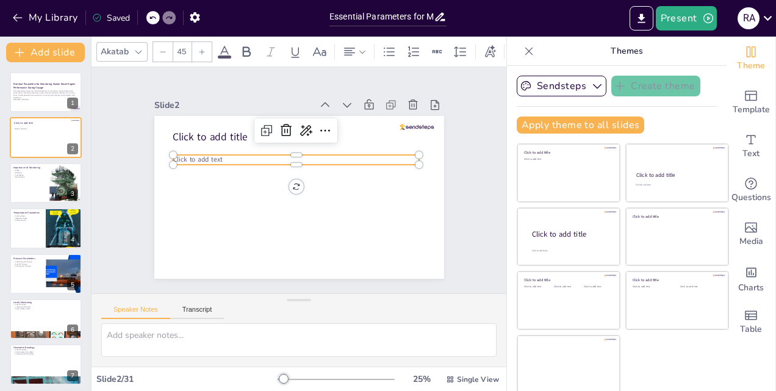
checkbox input "true"
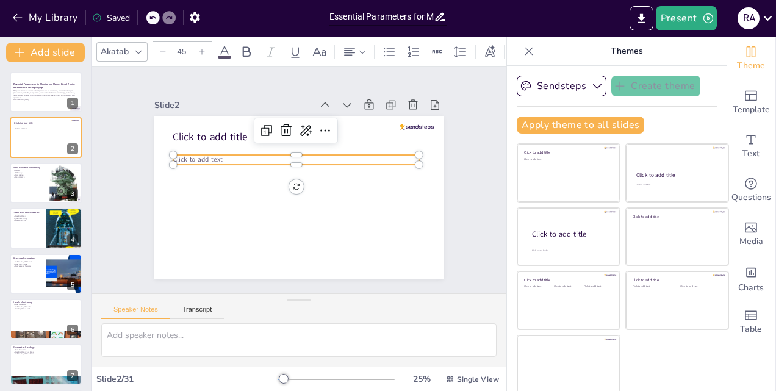
checkbox input "true"
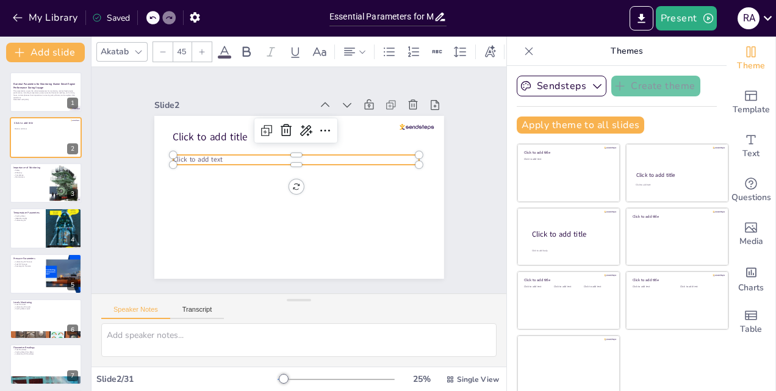
checkbox input "true"
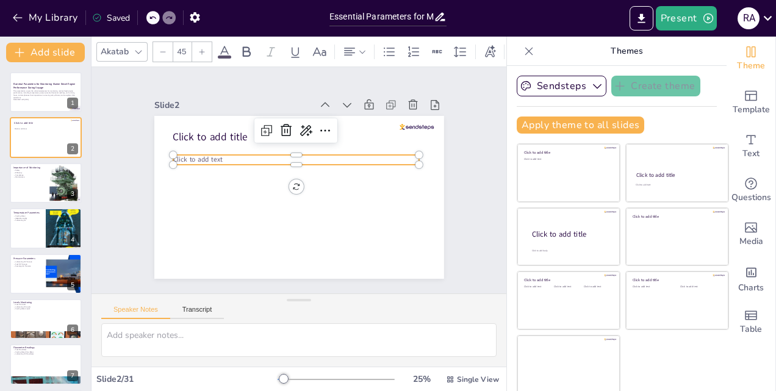
checkbox input "true"
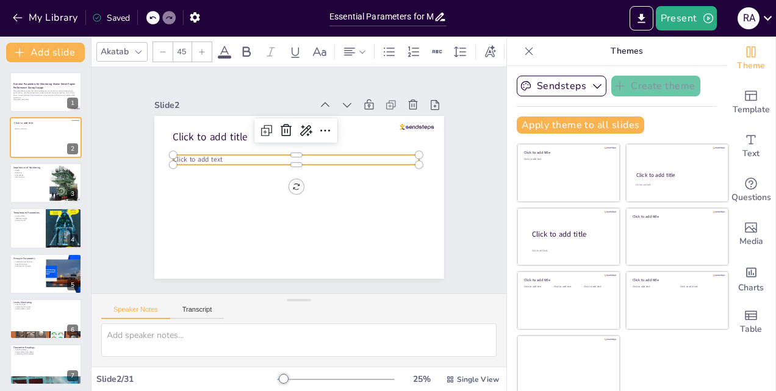
checkbox input "true"
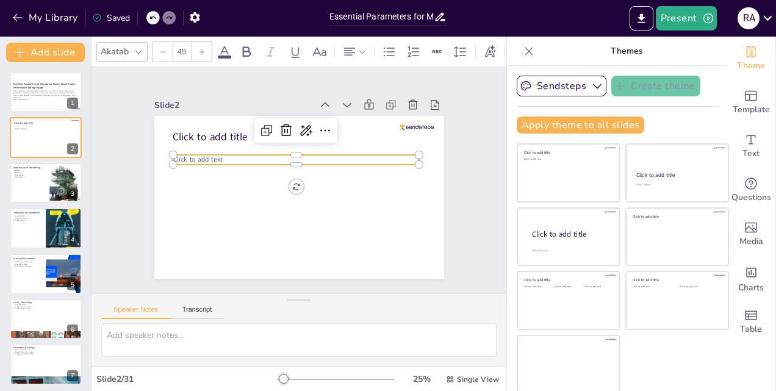
checkbox input "true"
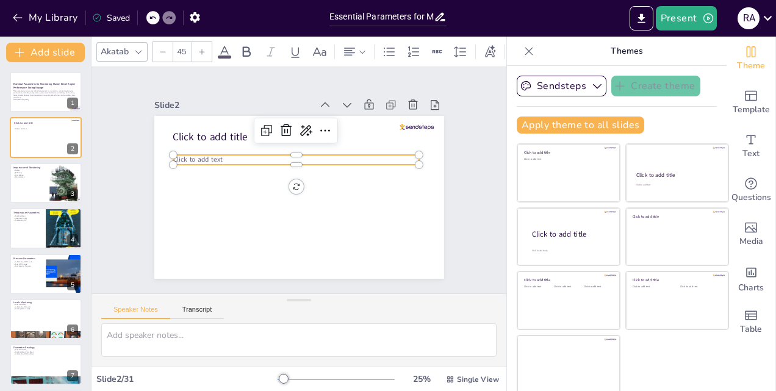
checkbox input "true"
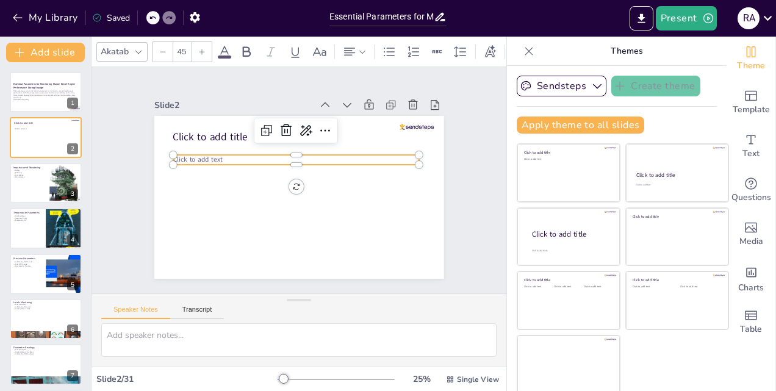
checkbox input "true"
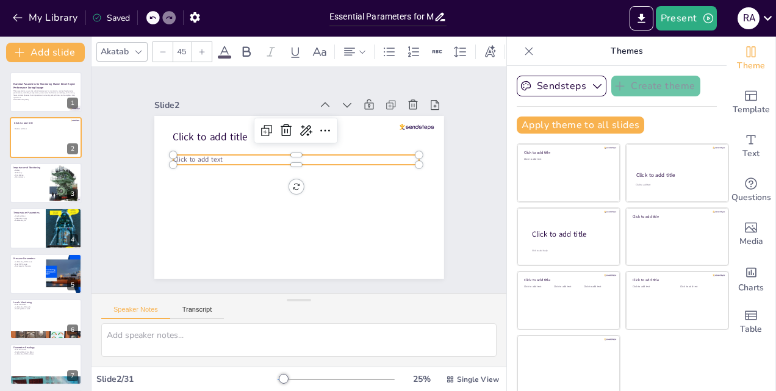
checkbox input "true"
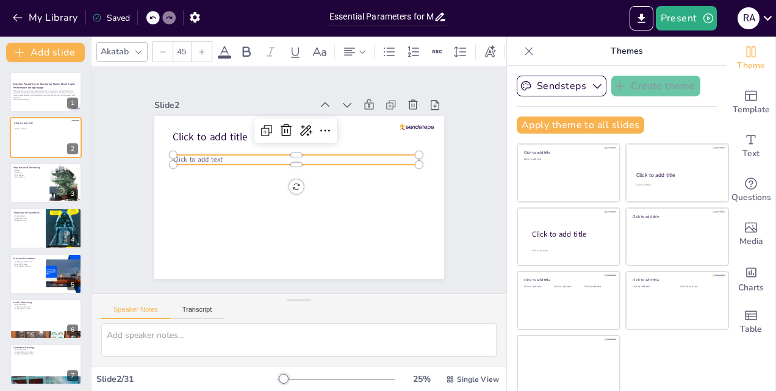
checkbox input "true"
click at [249, 158] on p "Click to add text" at bounding box center [296, 160] width 246 height 10
checkbox input "true"
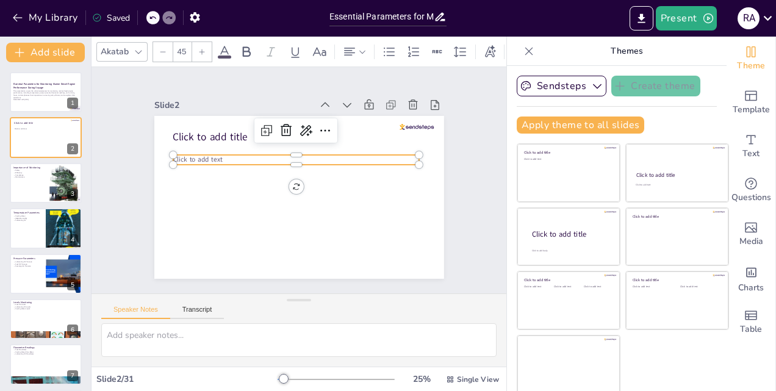
checkbox input "true"
click at [246, 155] on p "Click to add text" at bounding box center [296, 160] width 246 height 10
checkbox input "true"
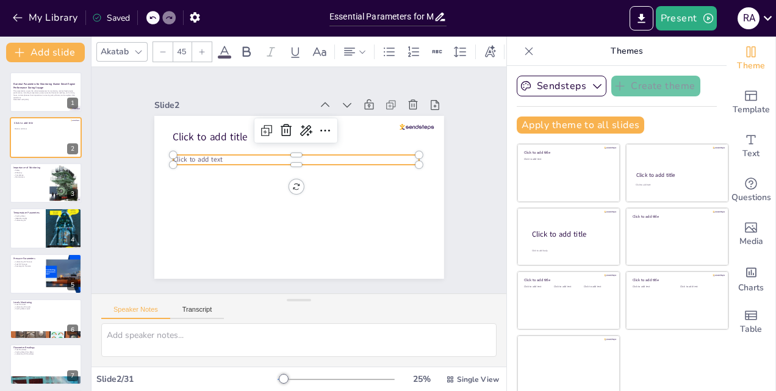
checkbox input "true"
click at [246, 155] on p "Click to add text" at bounding box center [298, 159] width 246 height 35
checkbox input "true"
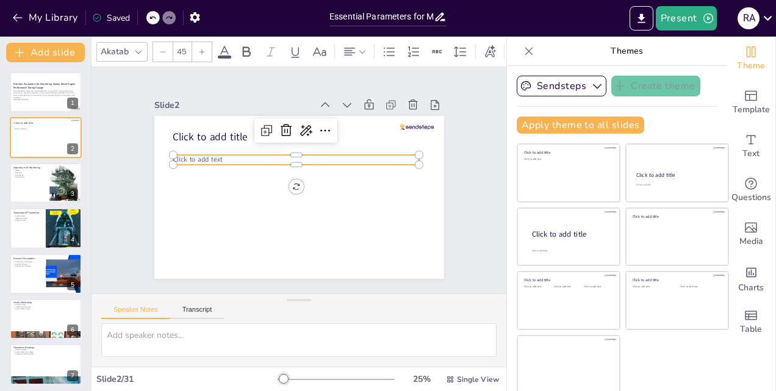
checkbox input "true"
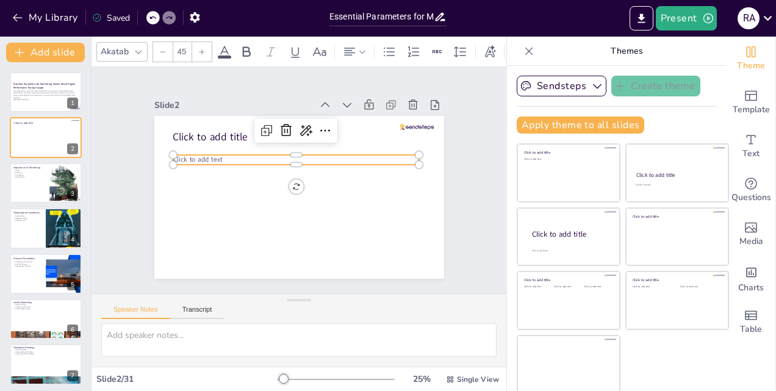
checkbox input "true"
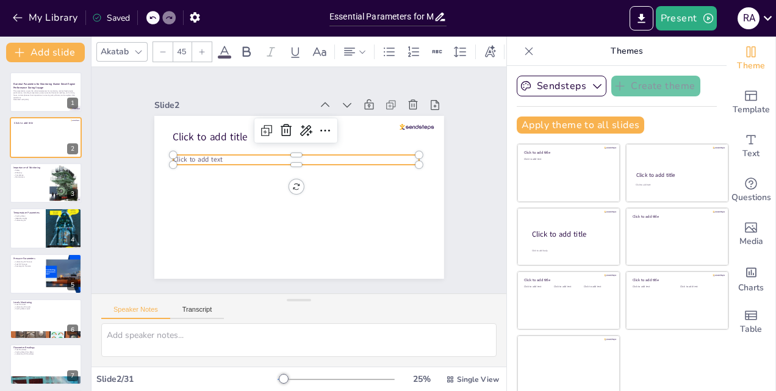
checkbox input "true"
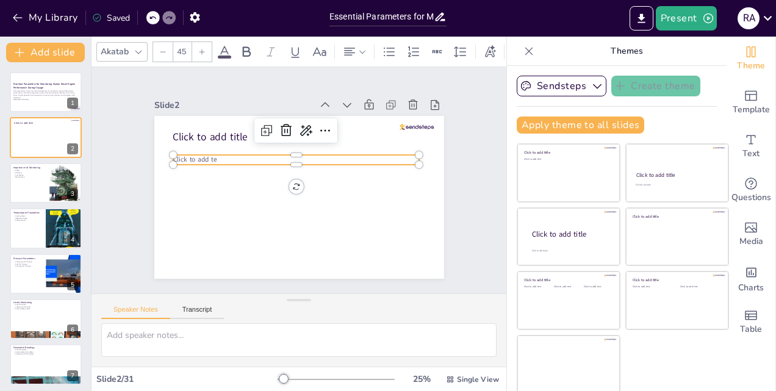
checkbox input "true"
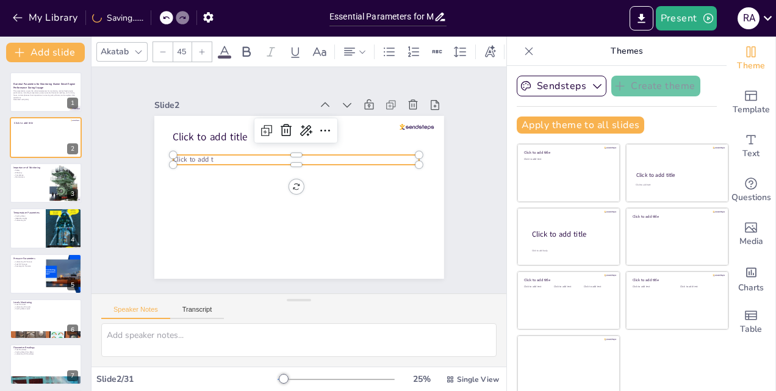
checkbox input "true"
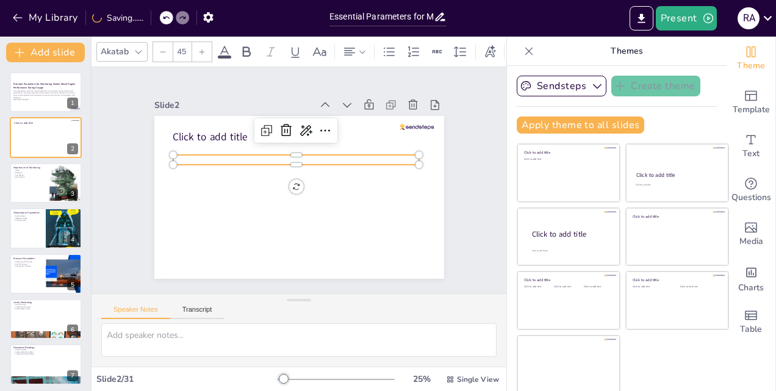
checkbox input "true"
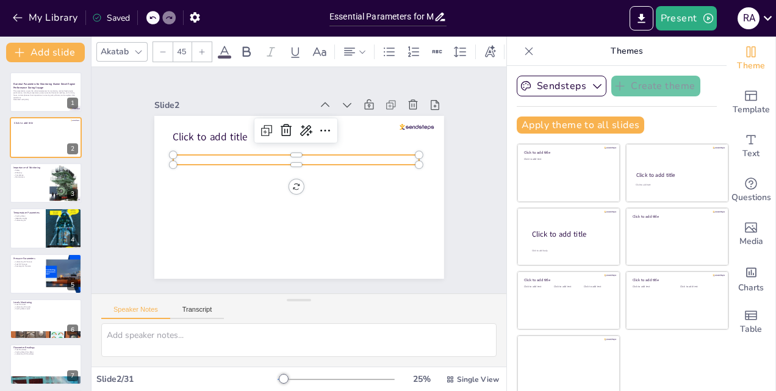
checkbox input "true"
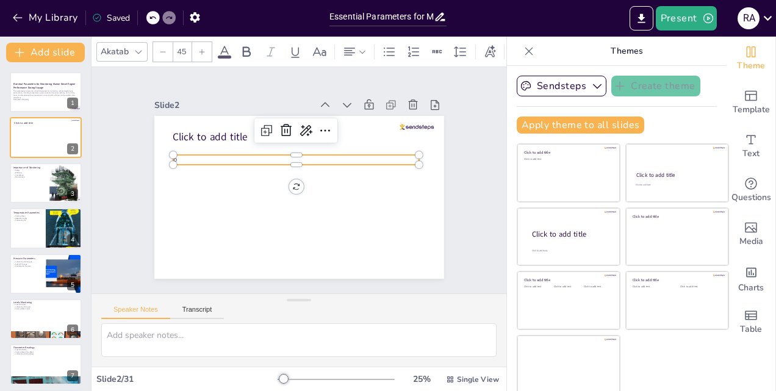
checkbox input "true"
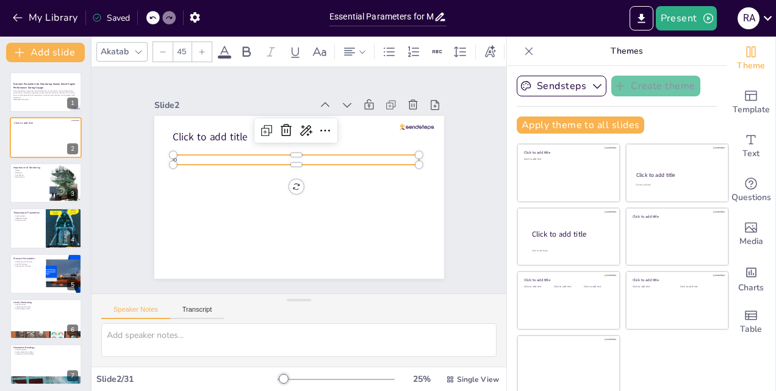
checkbox input "true"
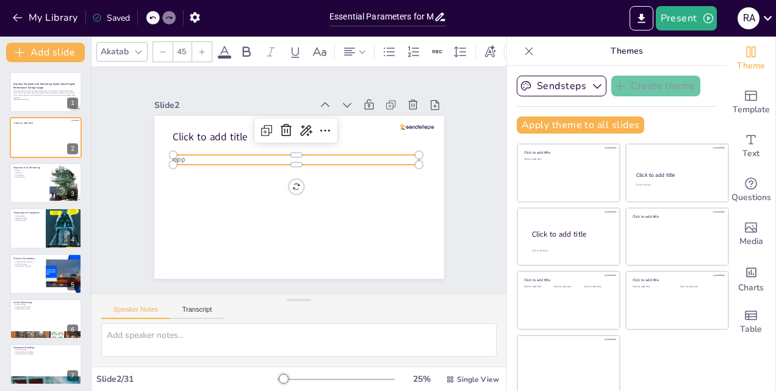
checkbox input "true"
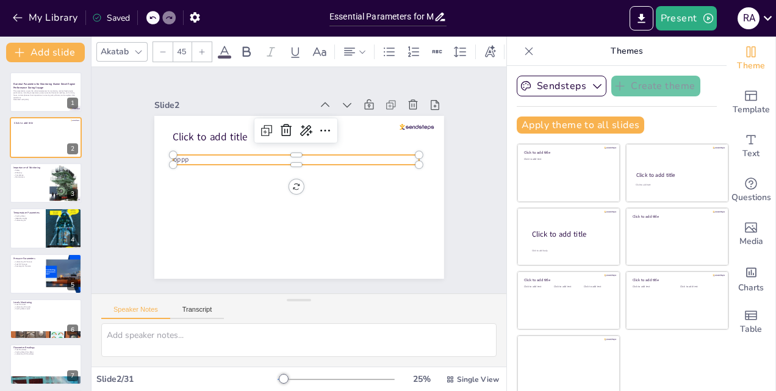
checkbox input "true"
click at [479, 104] on div "Slide 1 Essential Parameters for Monitoring Marine Diesel Engine Performance Du…" at bounding box center [298, 180] width 415 height 226
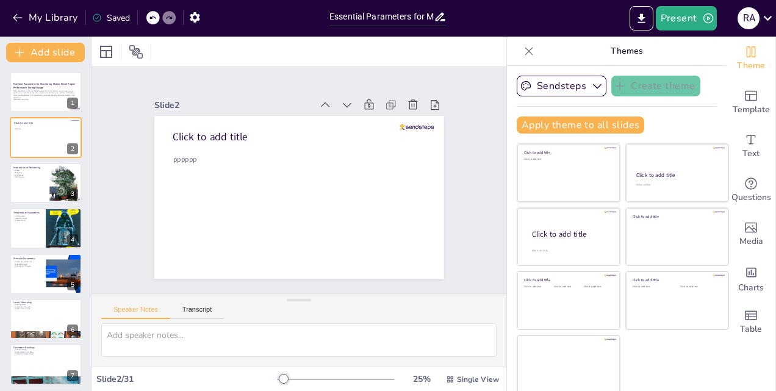
click at [122, 22] on div "Saved" at bounding box center [111, 18] width 38 height 12
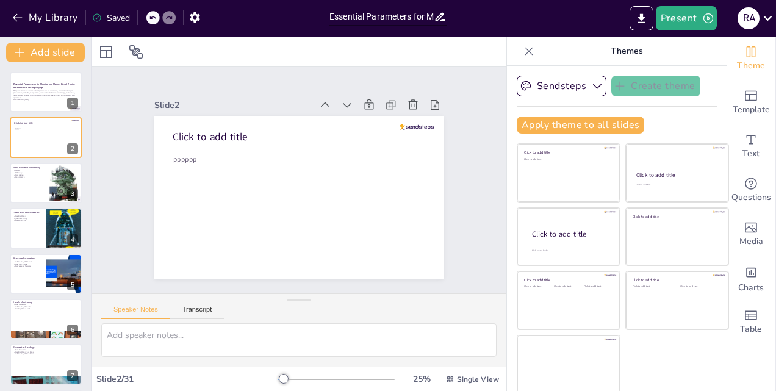
click at [122, 22] on div "Saved" at bounding box center [111, 18] width 38 height 12
click at [49, 190] on div at bounding box center [45, 182] width 73 height 41
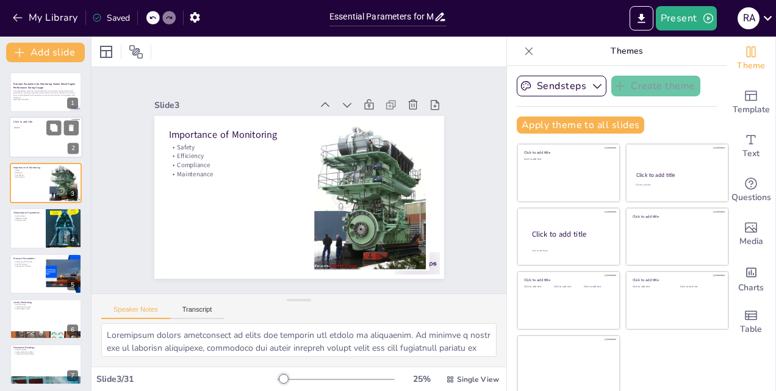
click at [45, 122] on p "Click to add title" at bounding box center [44, 122] width 63 height 4
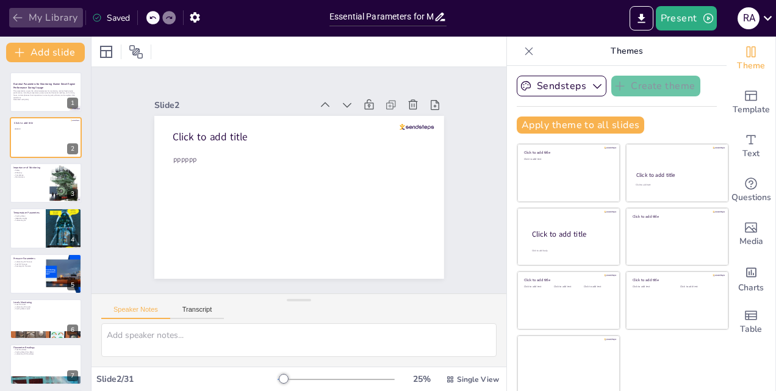
click at [66, 16] on button "My Library" at bounding box center [46, 18] width 74 height 20
